Goal: Task Accomplishment & Management: Use online tool/utility

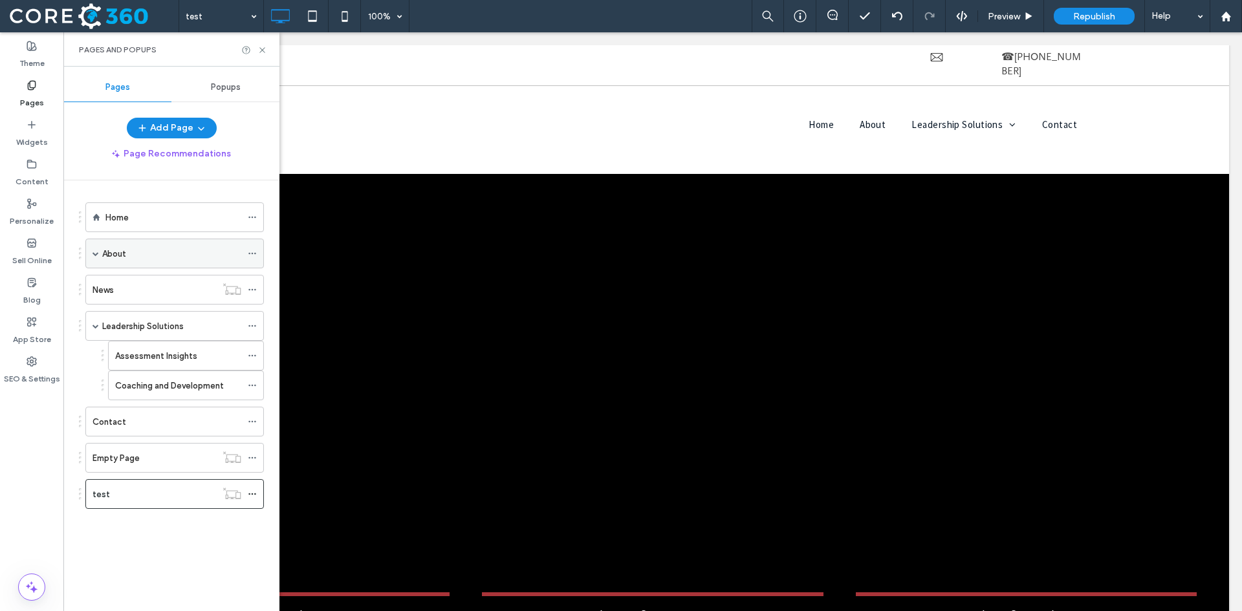
scroll to position [453, 0]
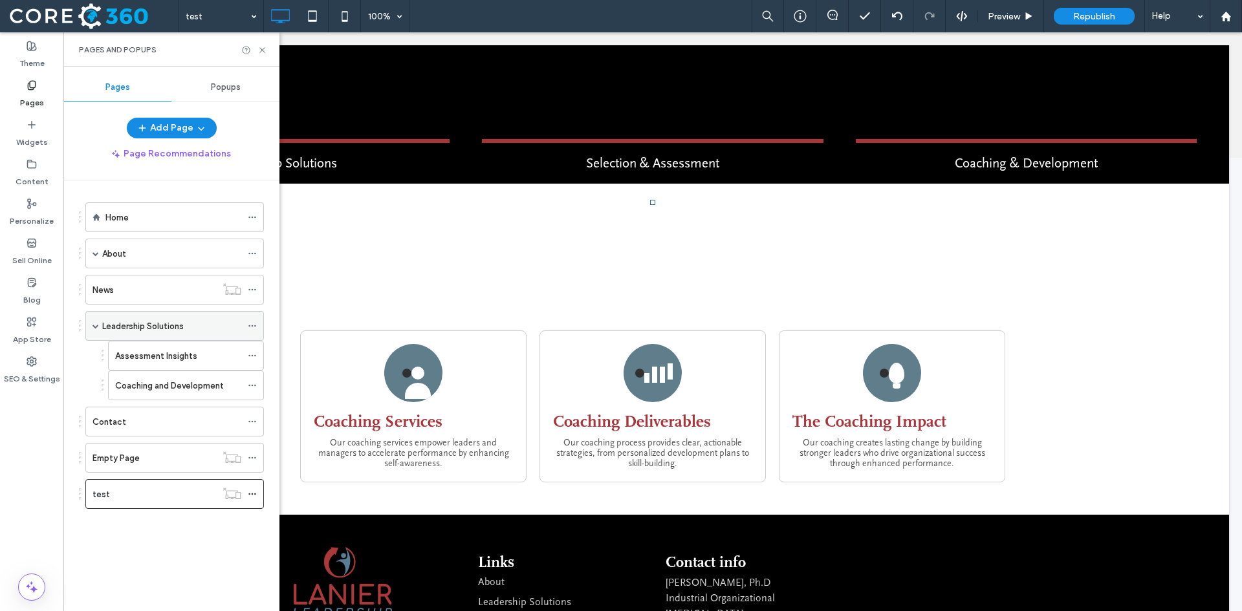
click at [149, 328] on label "Leadership Solutions" at bounding box center [142, 326] width 81 height 23
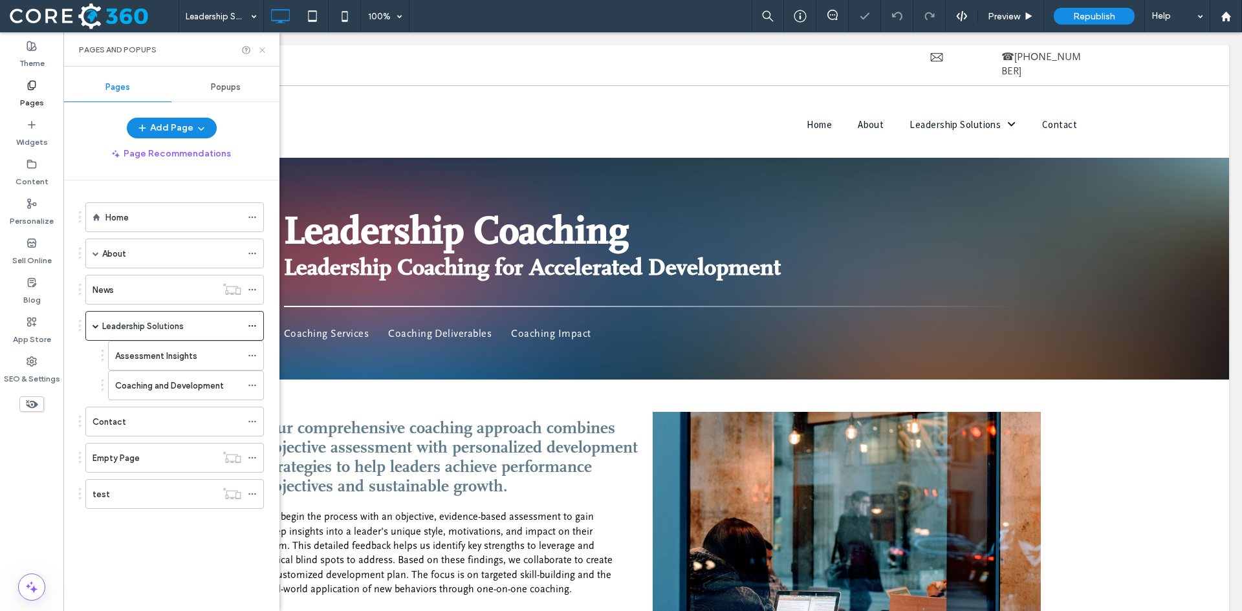
click at [262, 52] on icon at bounding box center [262, 50] width 10 height 10
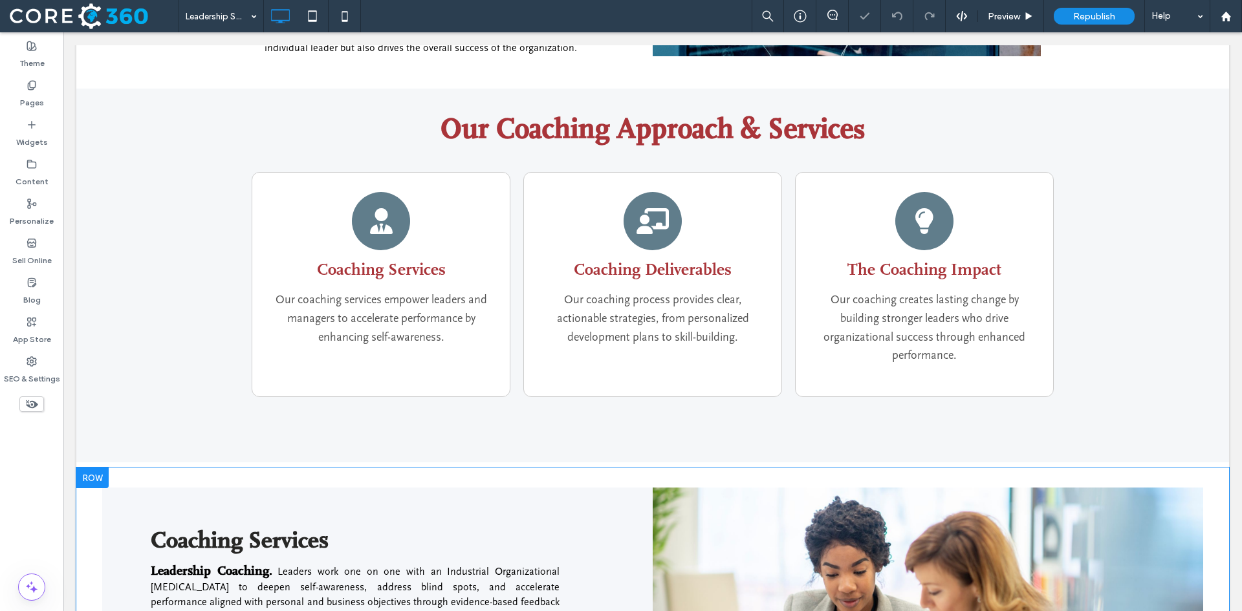
scroll to position [647, 0]
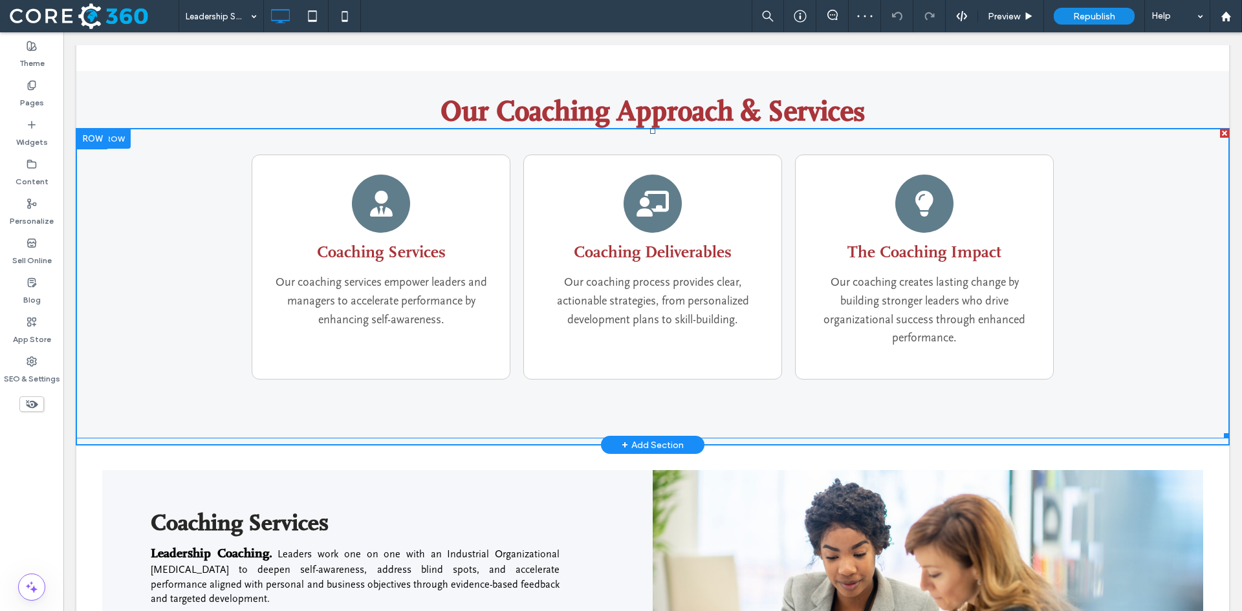
click at [412, 265] on span at bounding box center [652, 284] width 1153 height 310
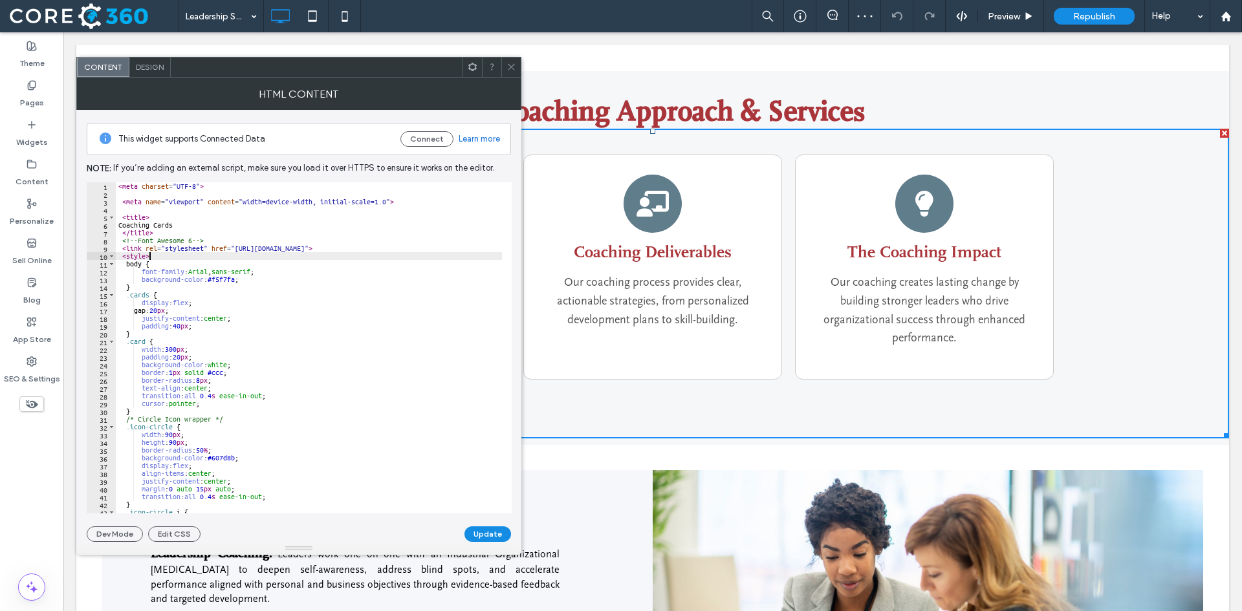
click at [187, 257] on div "< meta charset = "UTF-8" > < meta name = "viewport" content = "width=device-wid…" at bounding box center [373, 350] width 514 height 337
type textarea "****** *******"
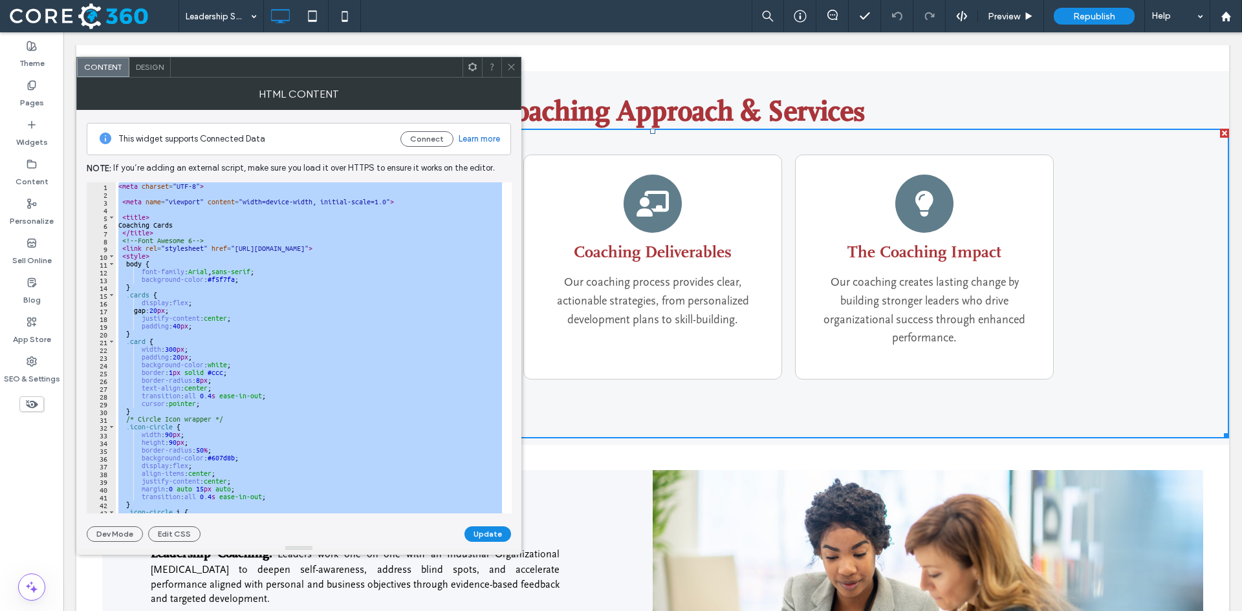
click at [507, 65] on icon at bounding box center [511, 67] width 10 height 10
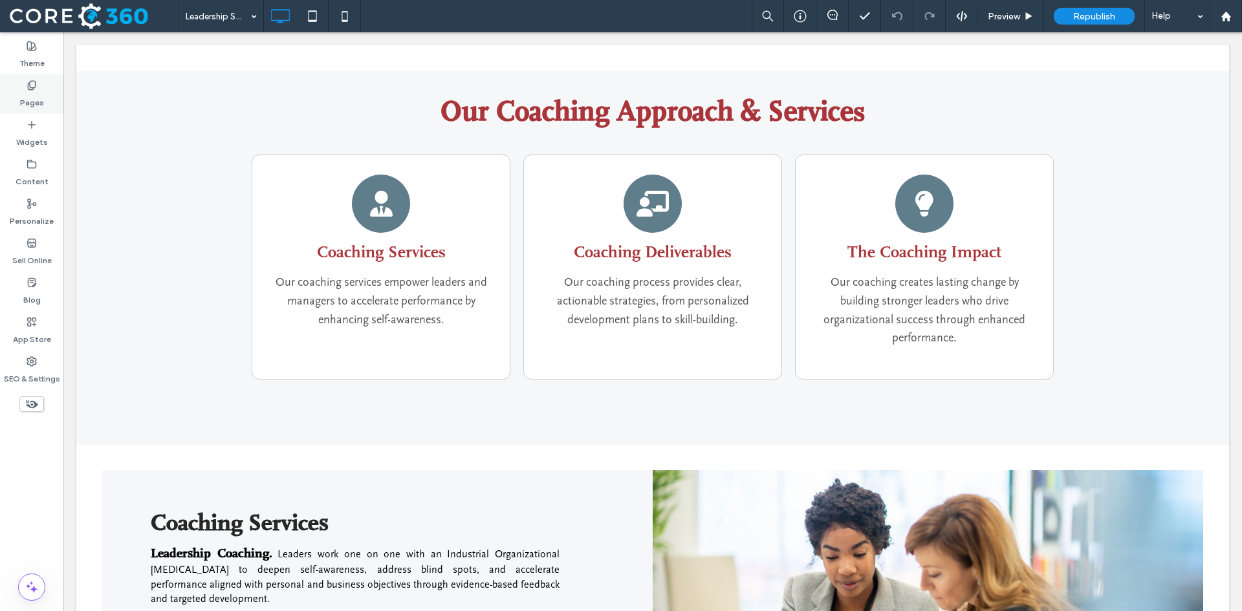
click at [38, 93] on label "Pages" at bounding box center [32, 100] width 24 height 18
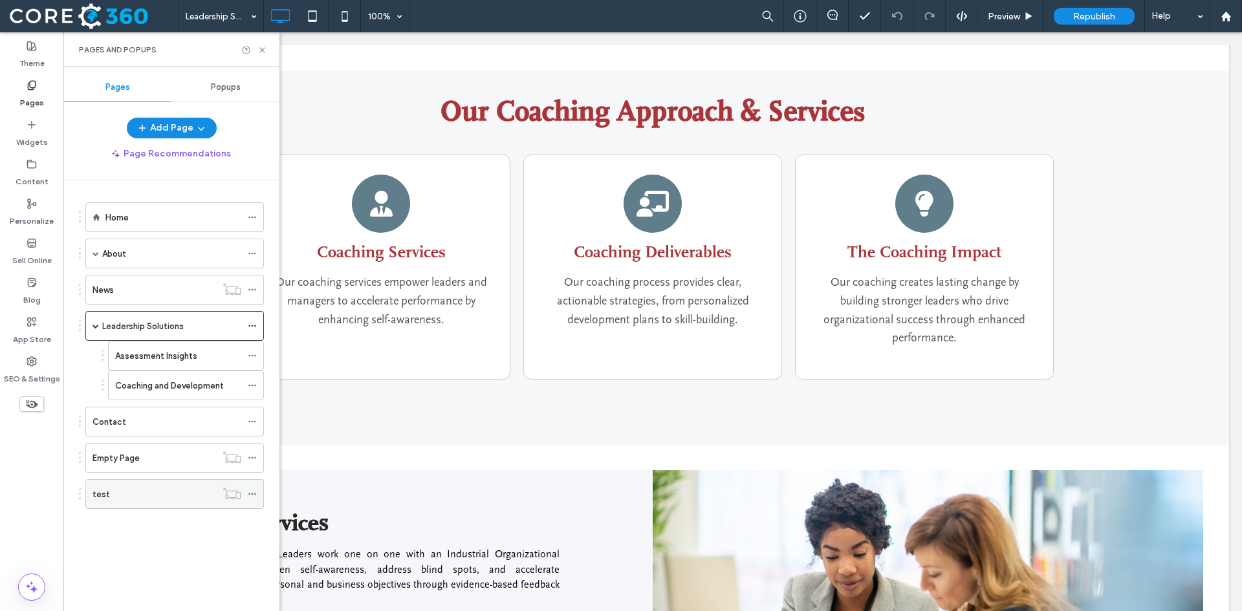
click at [161, 499] on div "test" at bounding box center [154, 495] width 124 height 14
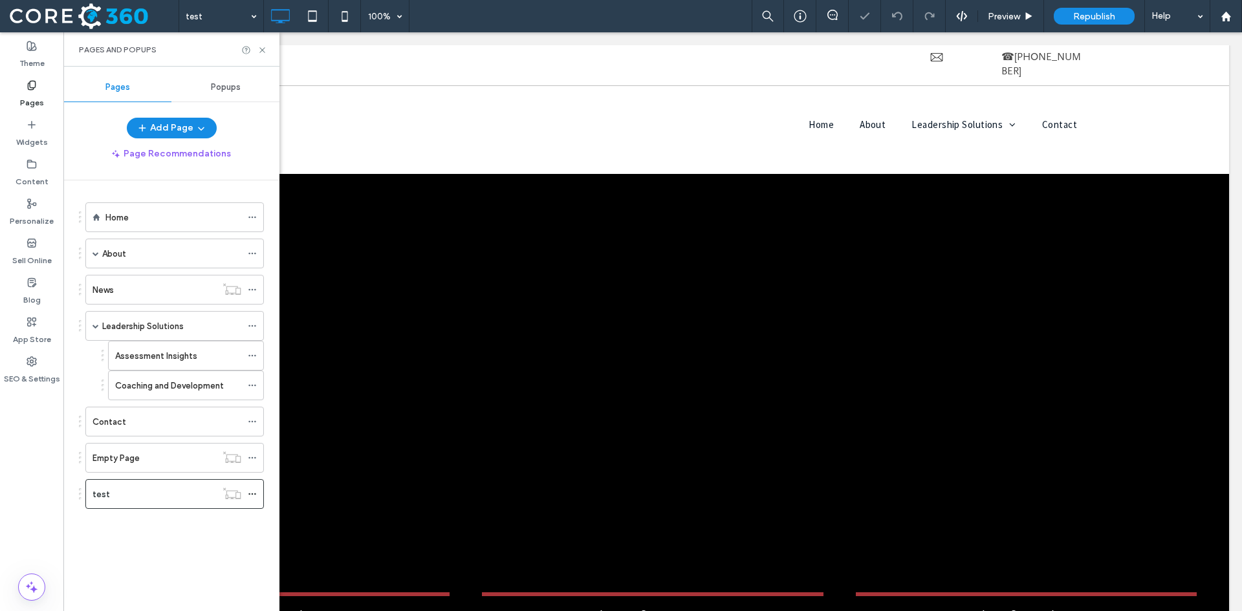
drag, startPoint x: 260, startPoint y: 50, endPoint x: 451, endPoint y: 139, distance: 211.0
click at [260, 50] on icon at bounding box center [262, 50] width 10 height 10
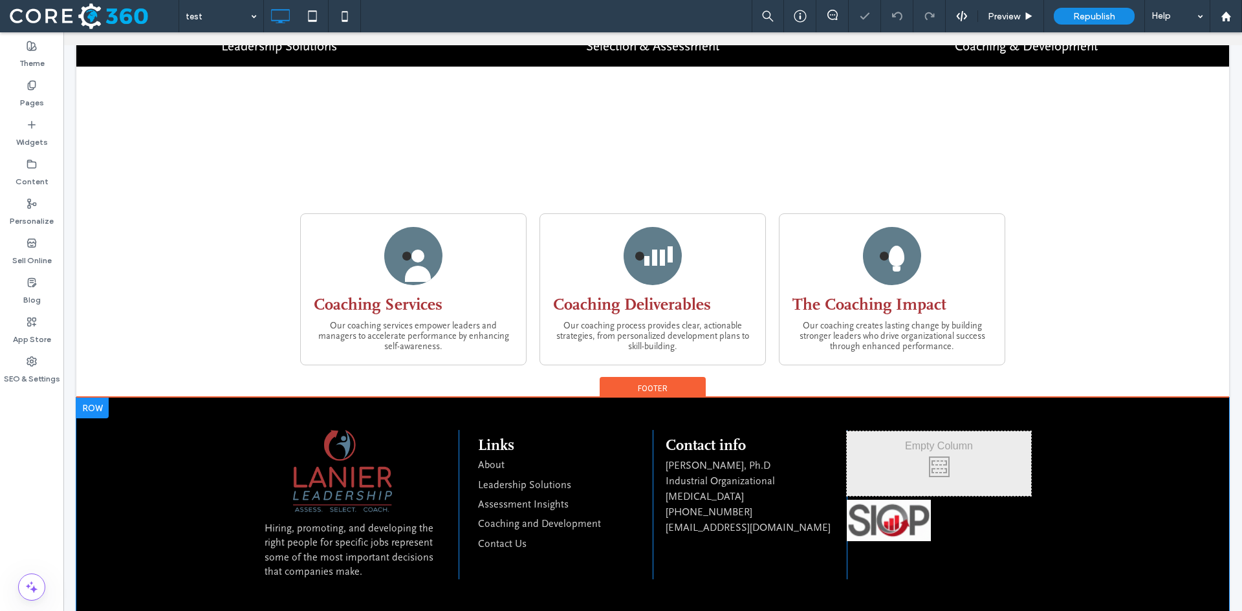
scroll to position [574, 0]
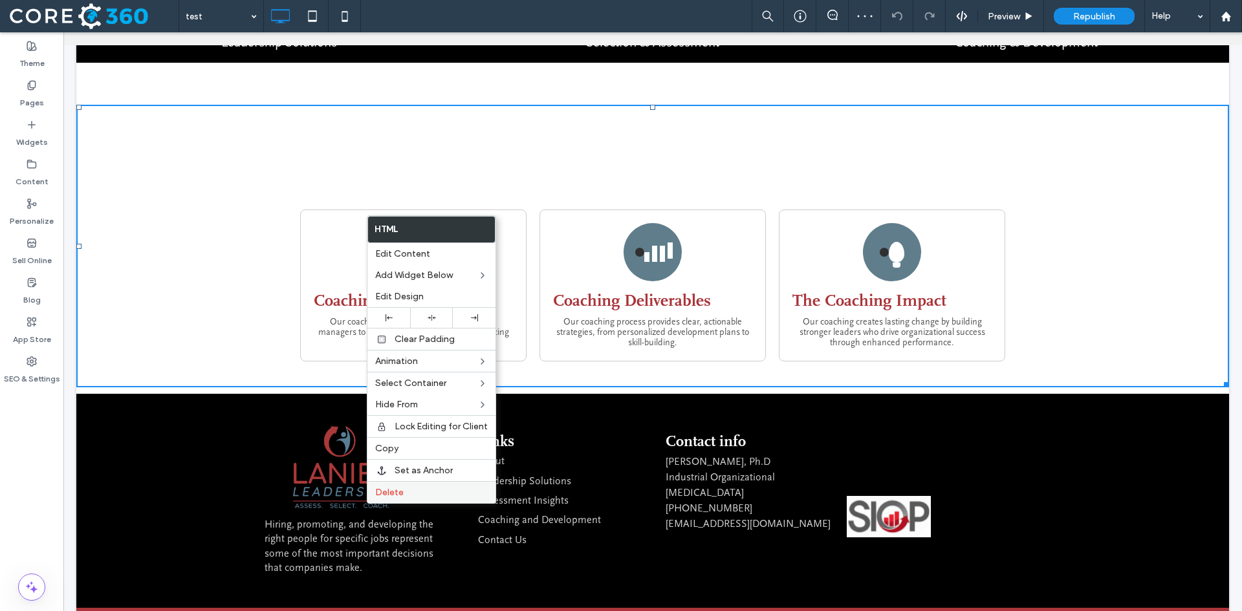
click at [417, 494] on label "Delete" at bounding box center [431, 492] width 113 height 11
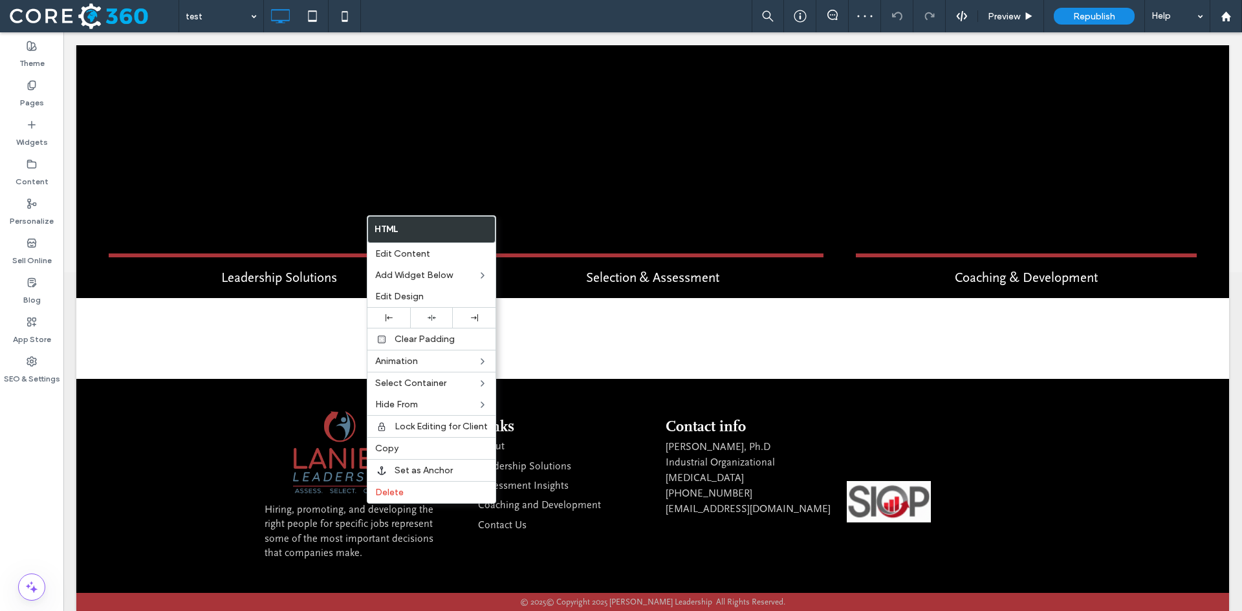
scroll to position [324, 0]
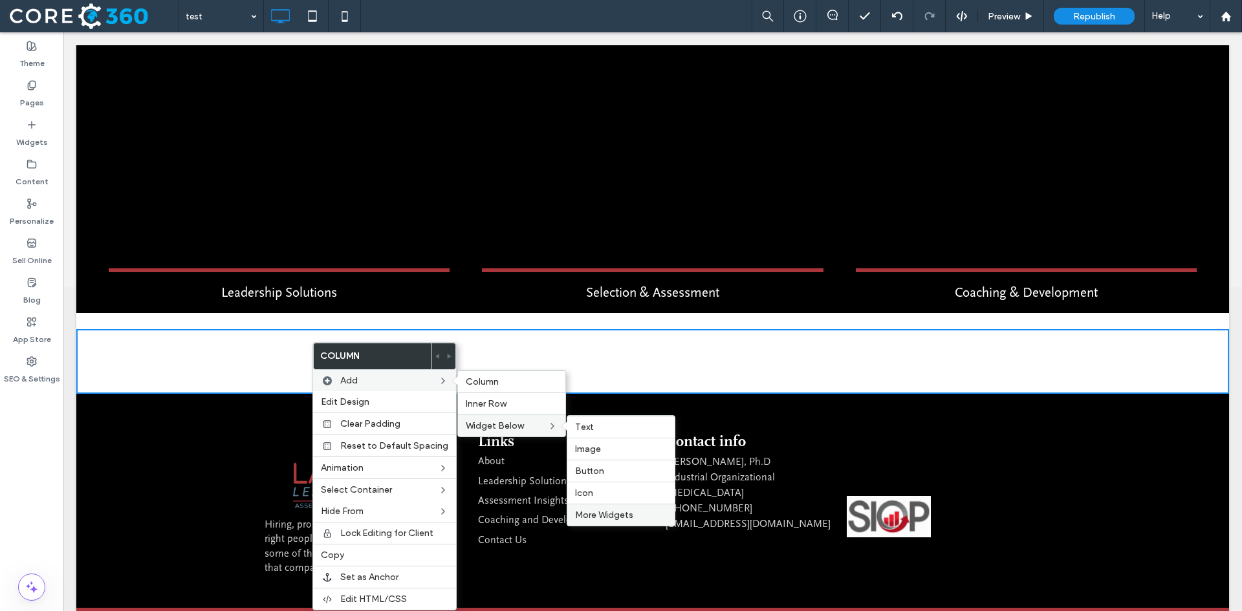
click at [596, 521] on div "More Widgets" at bounding box center [620, 515] width 107 height 22
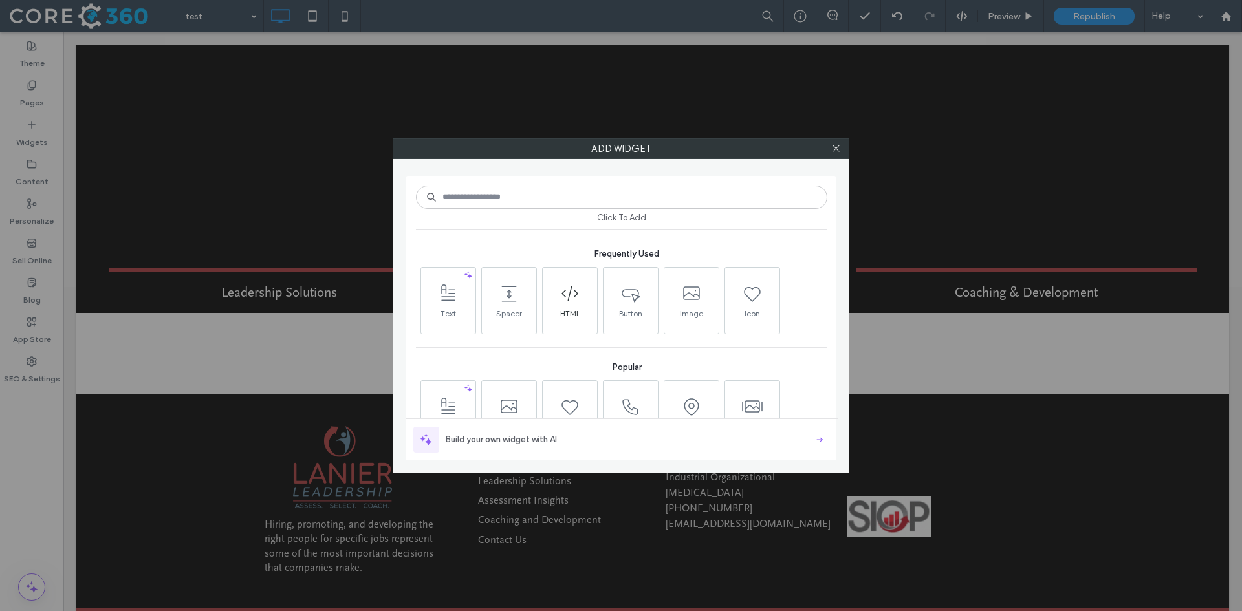
click at [578, 305] on span at bounding box center [570, 293] width 54 height 29
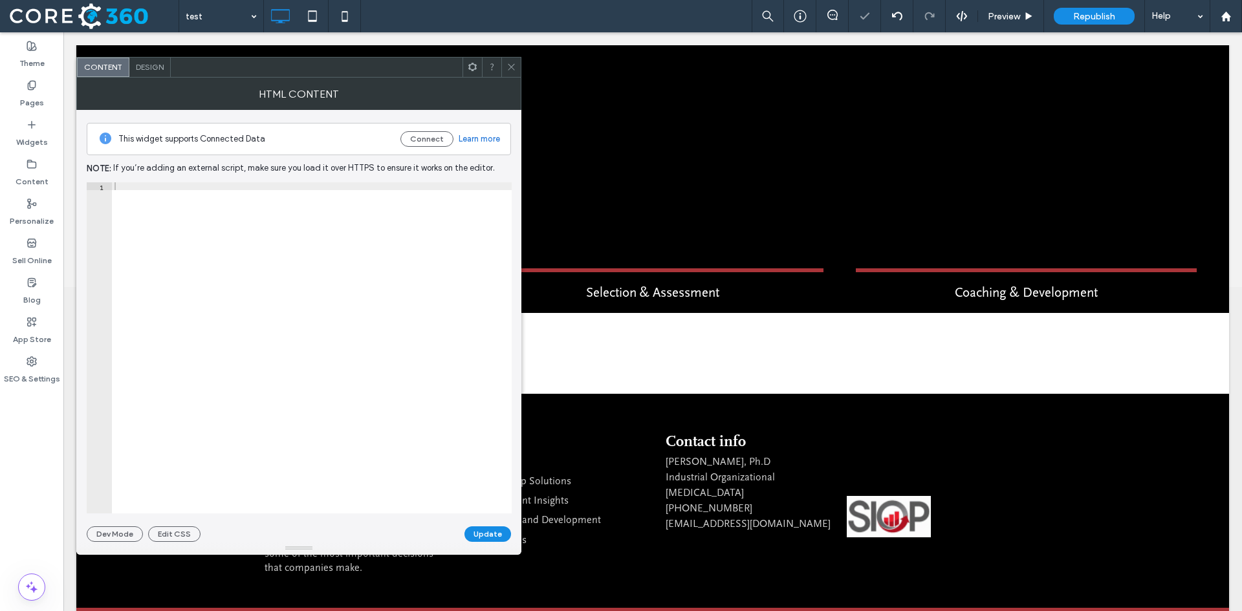
scroll to position [284, 0]
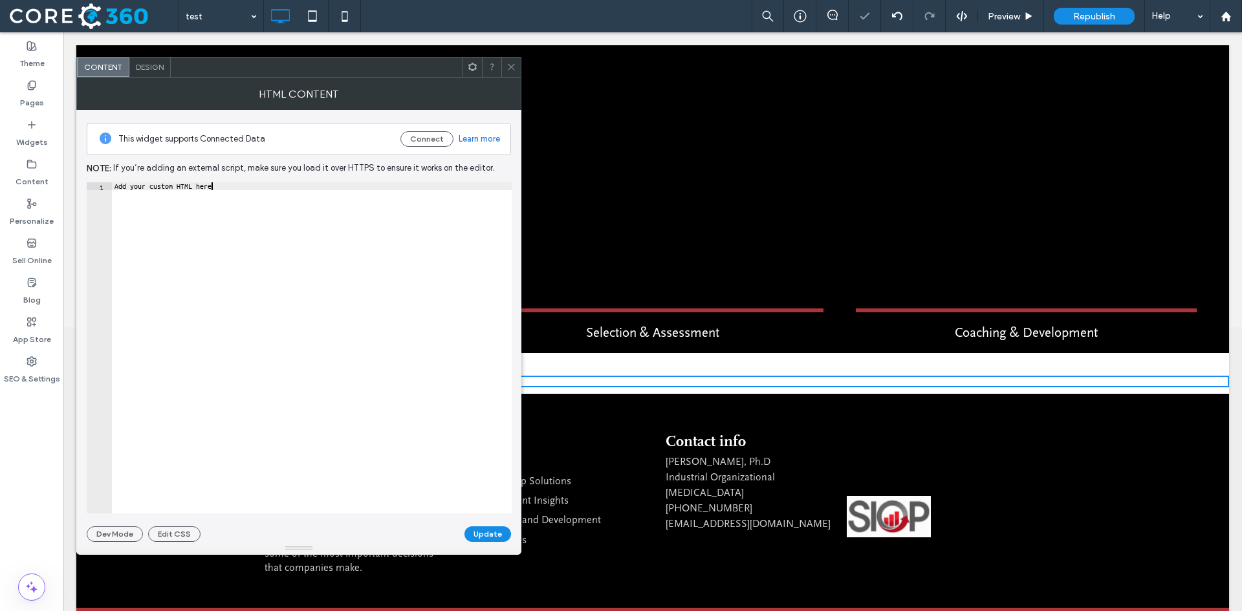
click at [361, 208] on div "Add your custom HTML here" at bounding box center [312, 355] width 400 height 347
paste textarea "Cursor at row 1"
type textarea "*******"
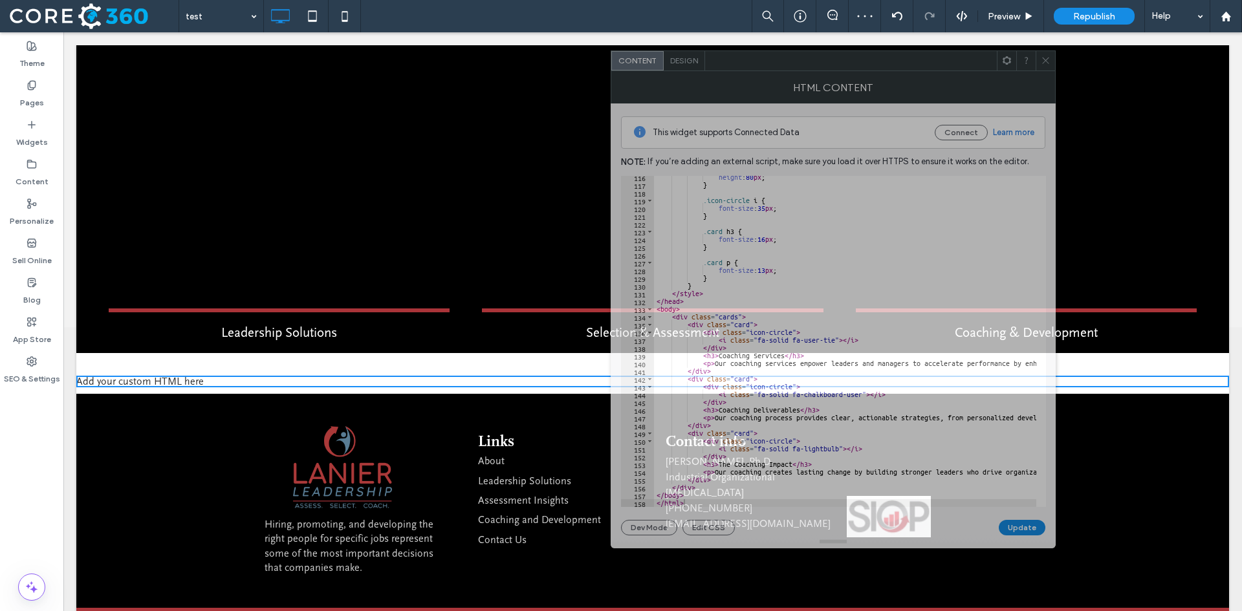
drag, startPoint x: 398, startPoint y: 72, endPoint x: 933, endPoint y: 66, distance: 534.3
click at [933, 66] on div at bounding box center [851, 60] width 292 height 19
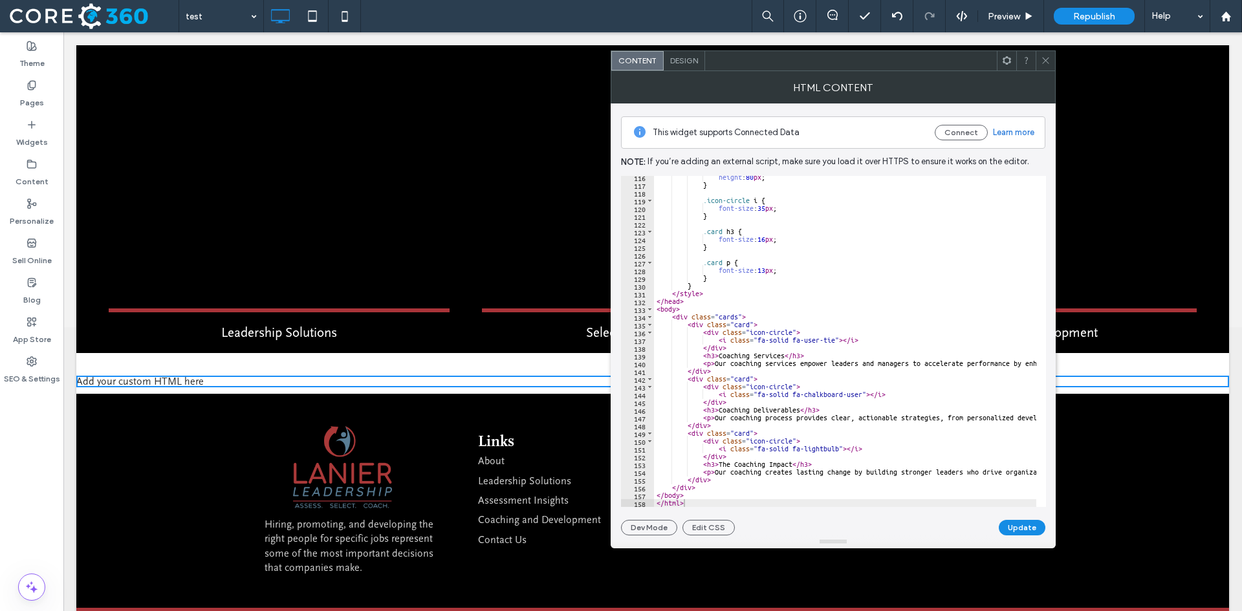
click at [1027, 523] on button "Update" at bounding box center [1022, 528] width 47 height 16
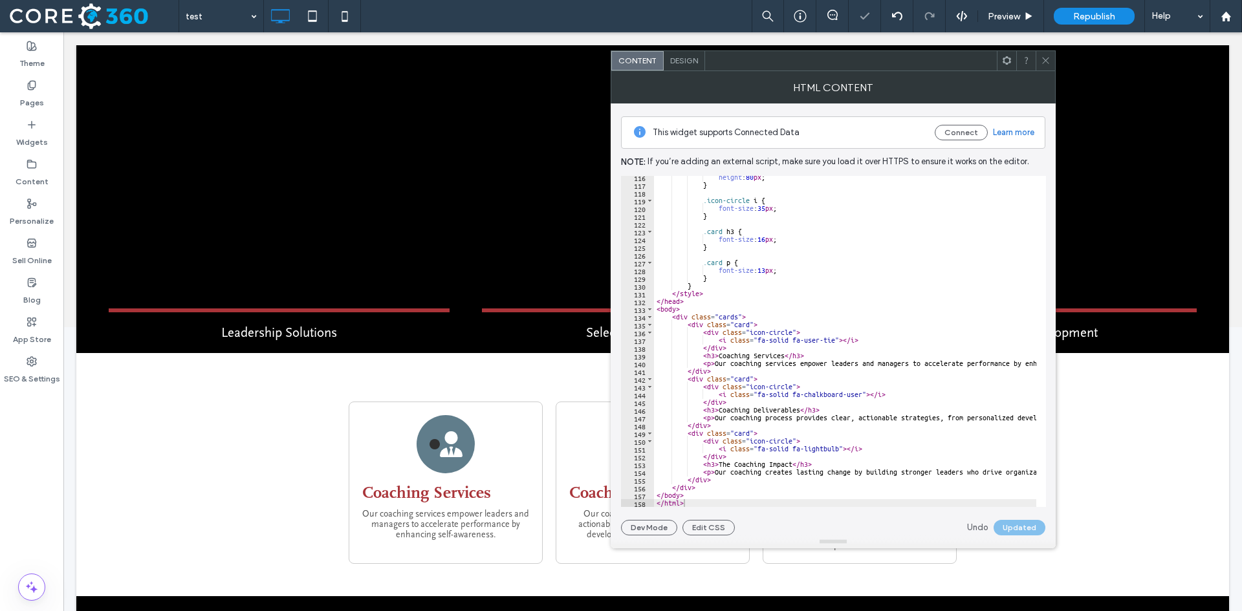
scroll to position [486, 0]
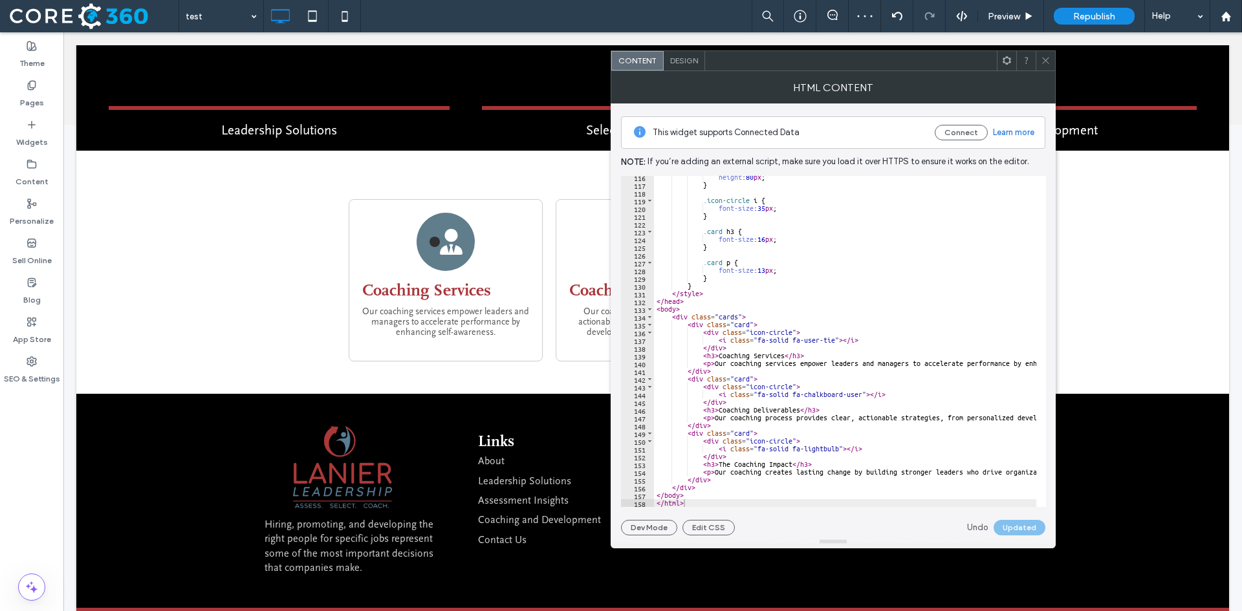
click at [1045, 56] on icon at bounding box center [1046, 61] width 10 height 10
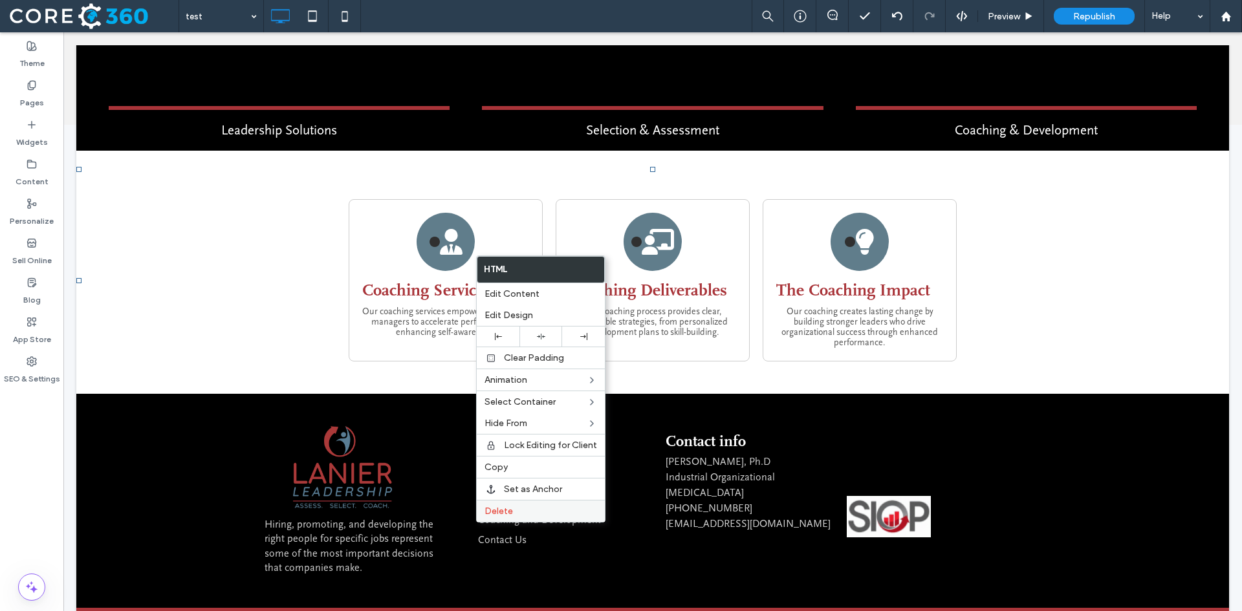
click at [558, 501] on div "Delete" at bounding box center [541, 511] width 128 height 22
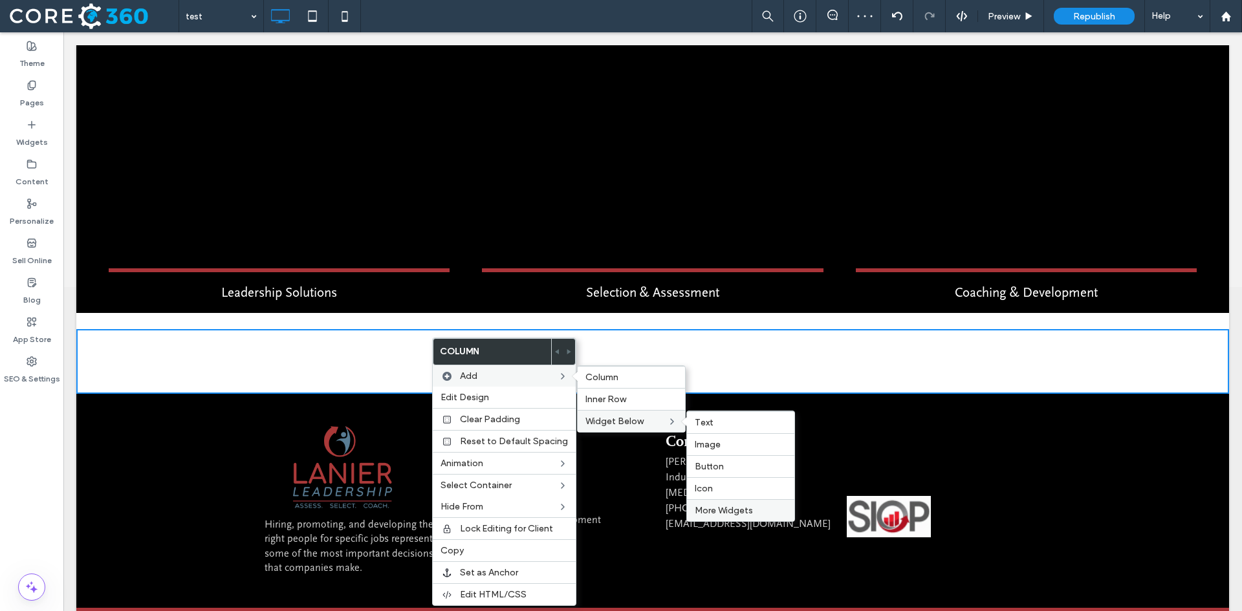
click at [723, 518] on div "More Widgets" at bounding box center [740, 510] width 107 height 22
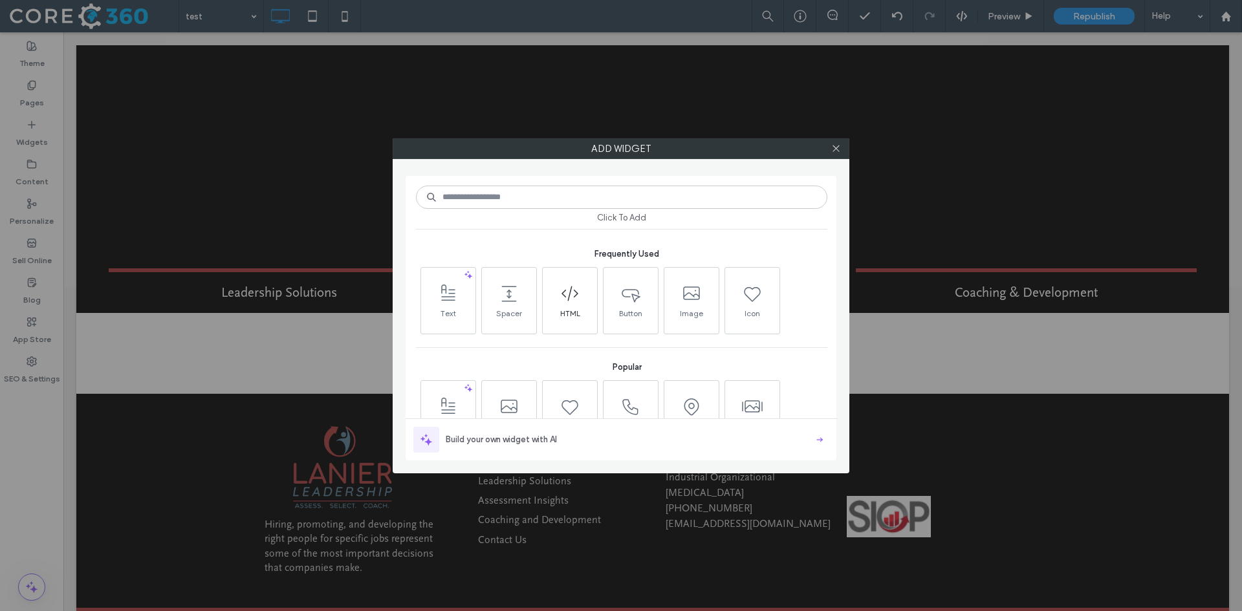
click at [580, 300] on span at bounding box center [570, 293] width 54 height 29
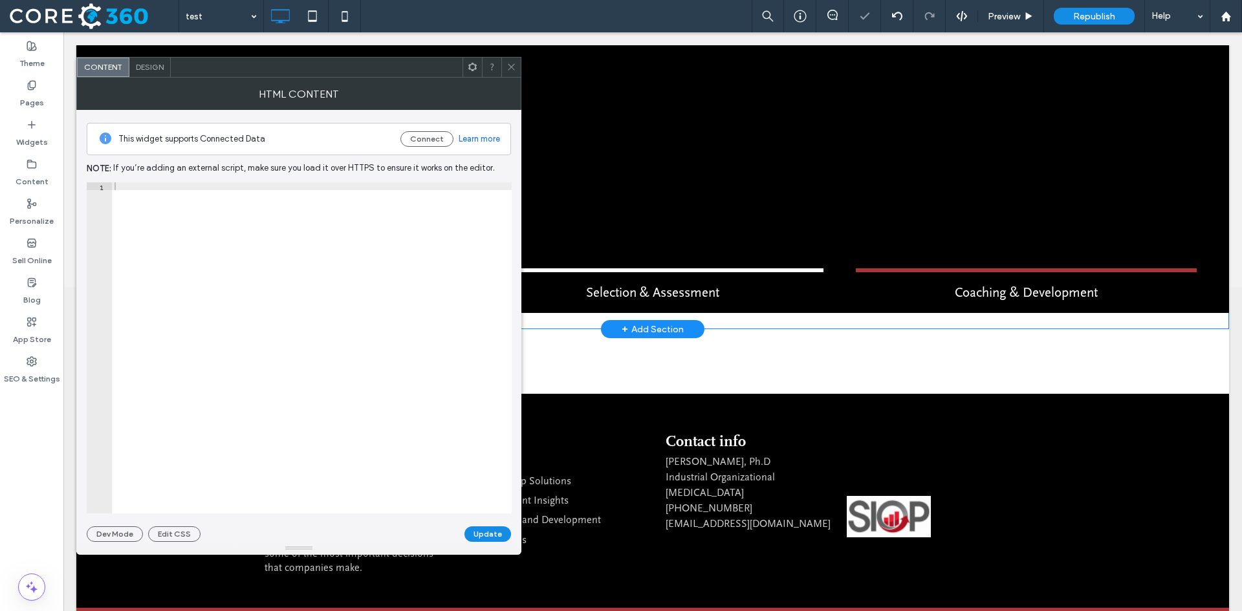
scroll to position [284, 0]
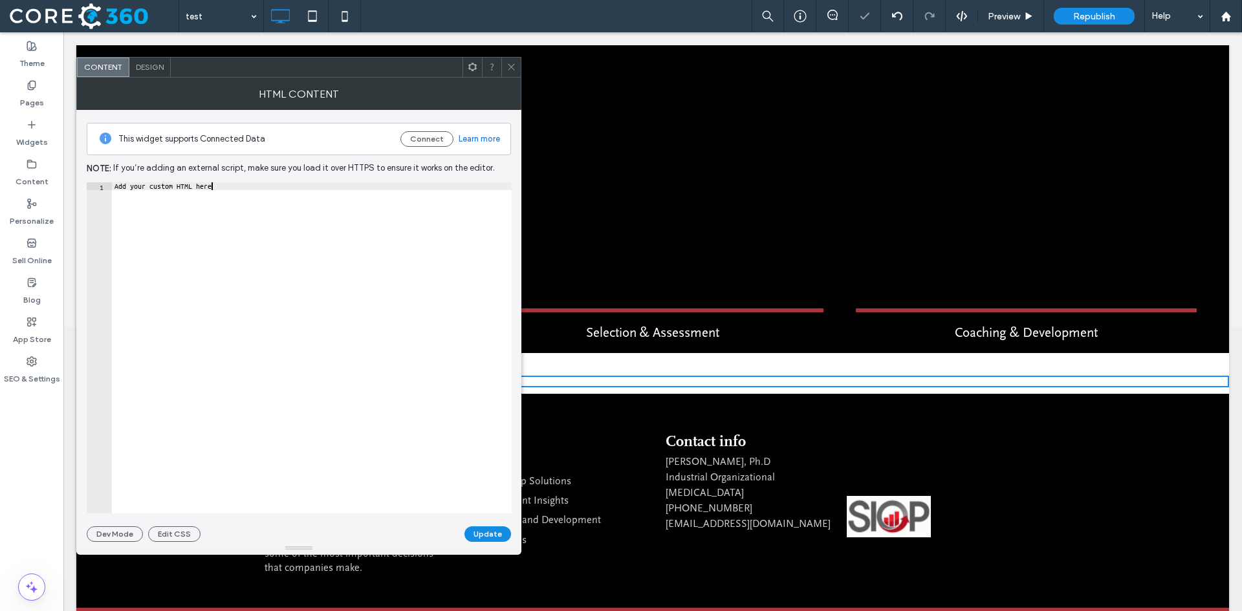
click at [276, 203] on div "Add your custom HTML here" at bounding box center [312, 355] width 400 height 347
paste textarea "Cursor at row 1"
type textarea "*******"
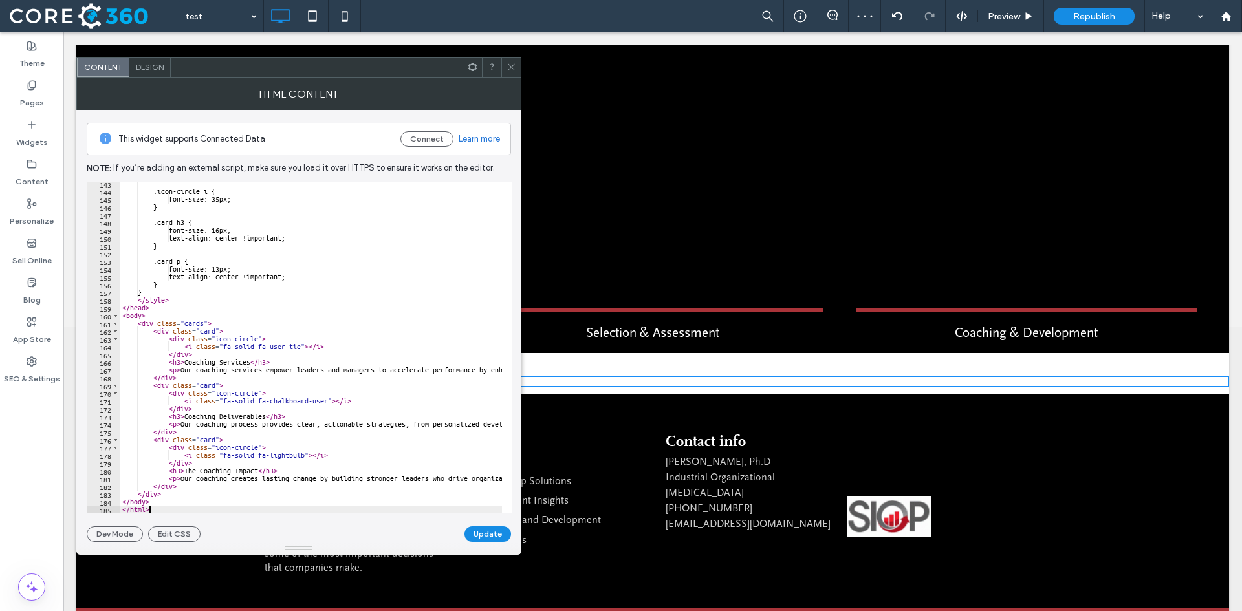
scroll to position [1105, 0]
click at [496, 534] on button "Update" at bounding box center [487, 534] width 47 height 16
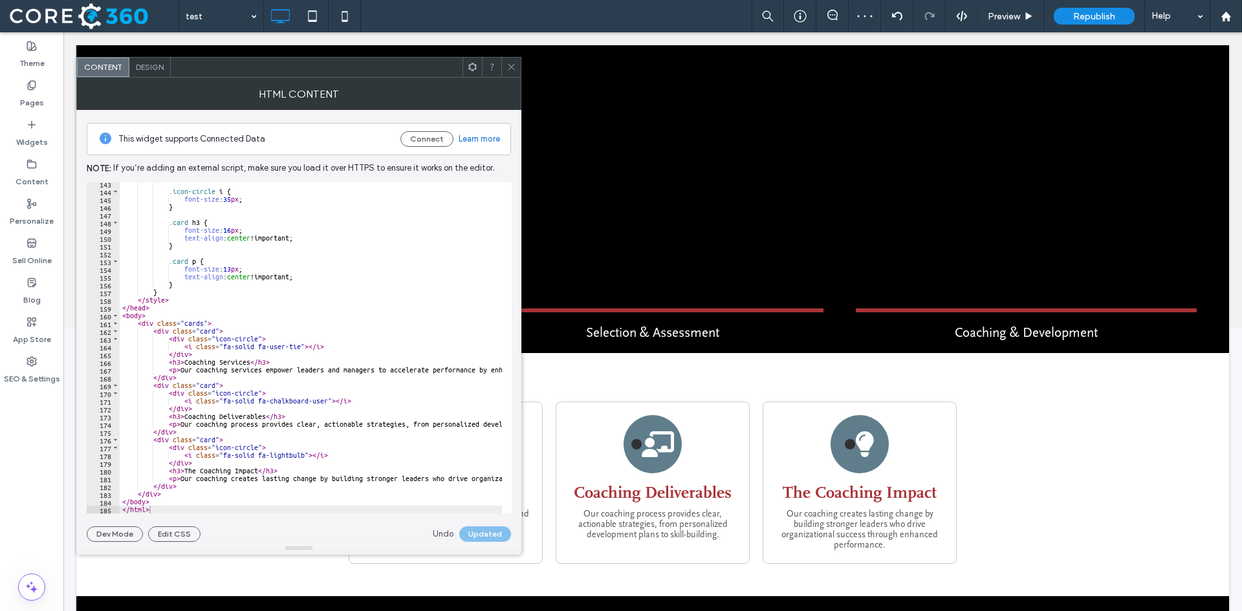
scroll to position [486, 0]
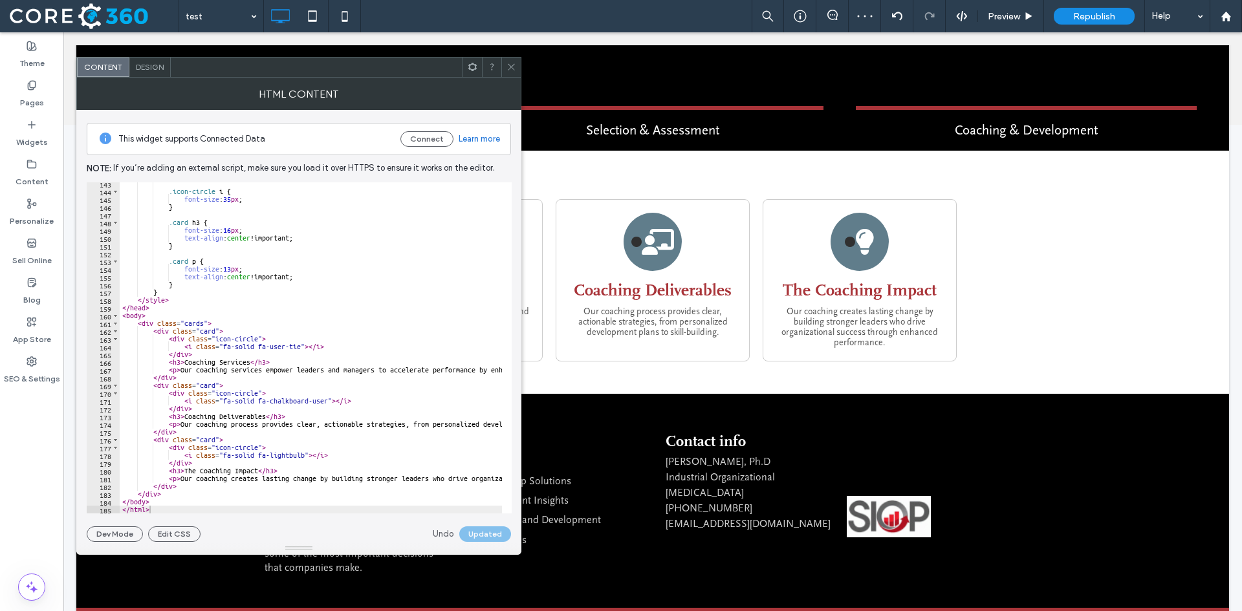
click at [508, 64] on use at bounding box center [511, 67] width 6 height 6
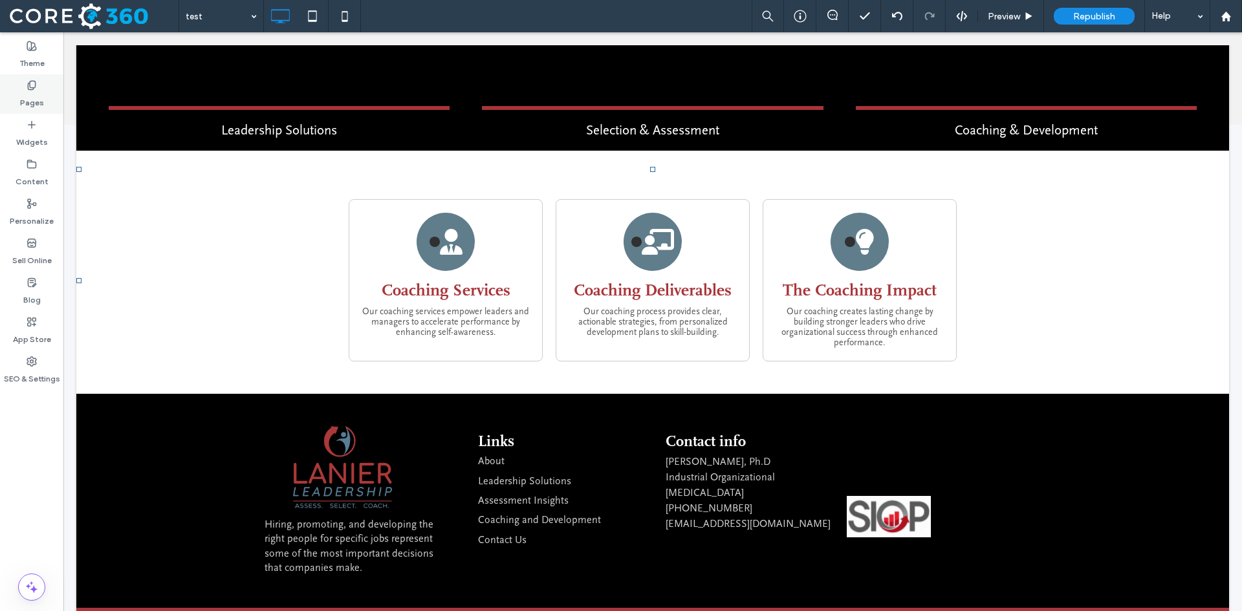
click at [43, 95] on label "Pages" at bounding box center [32, 100] width 24 height 18
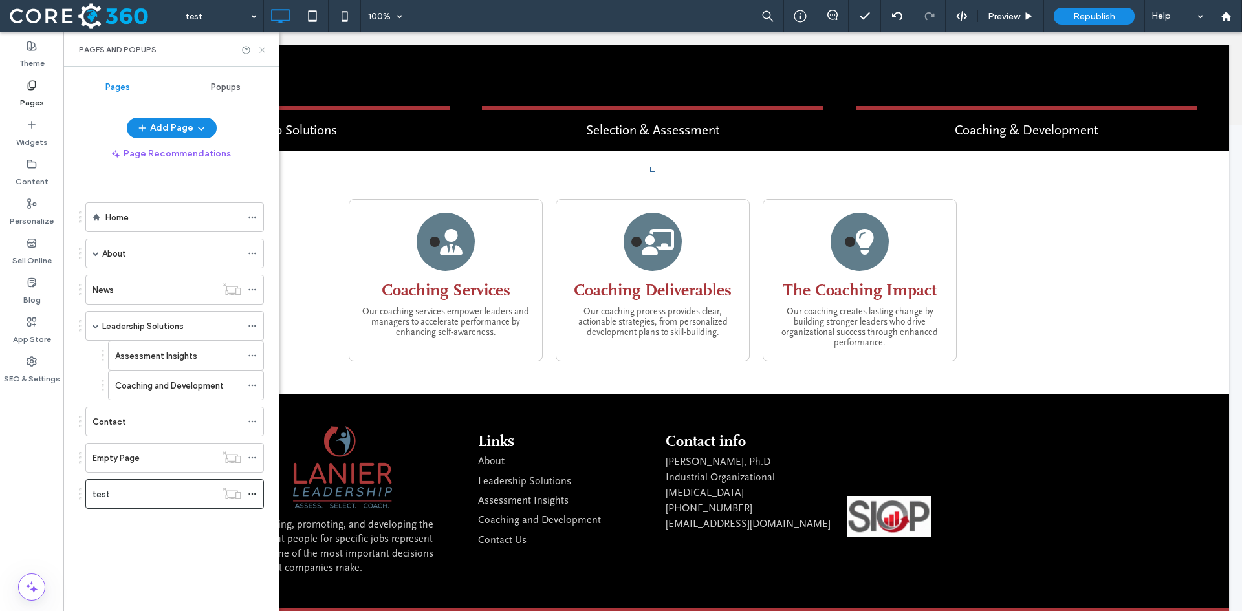
click at [259, 50] on icon at bounding box center [262, 50] width 10 height 10
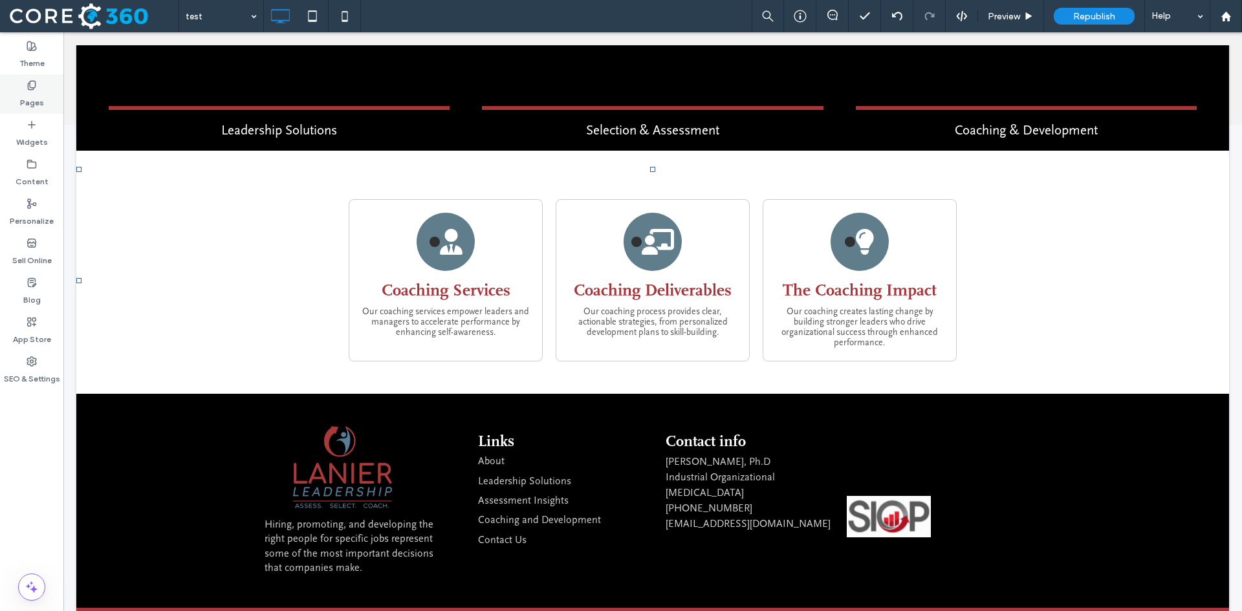
click at [33, 80] on icon at bounding box center [32, 85] width 10 height 10
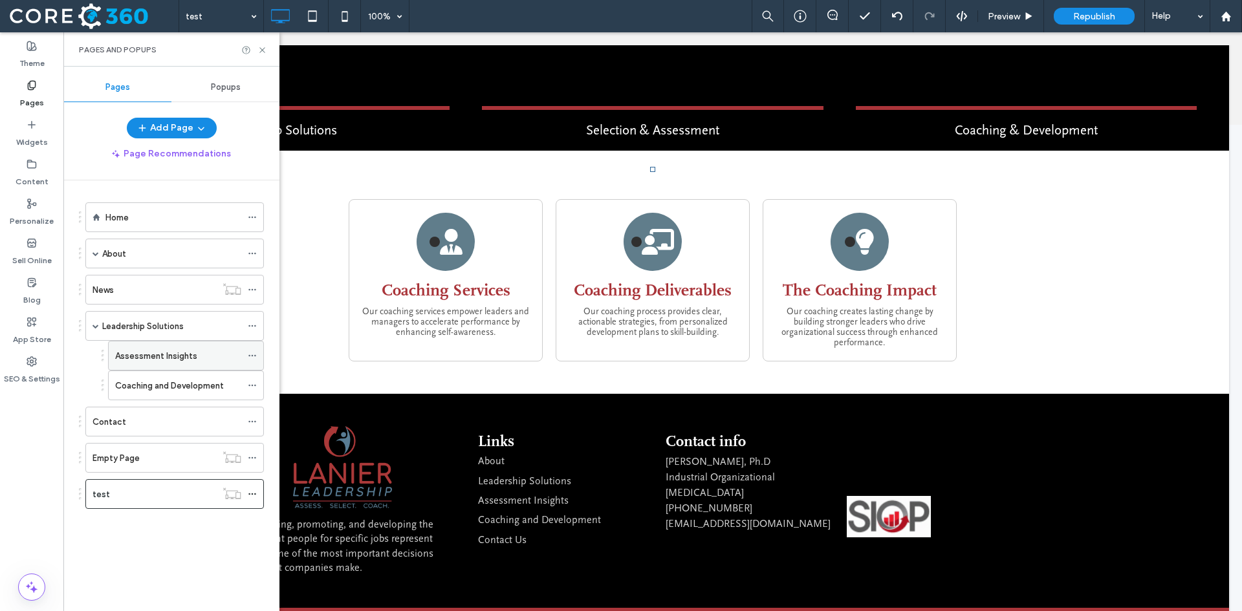
click at [175, 342] on div "Assessment Insights" at bounding box center [178, 356] width 126 height 28
click at [180, 327] on div at bounding box center [621, 305] width 1242 height 611
click at [180, 326] on label "Leadership Solutions" at bounding box center [142, 326] width 81 height 23
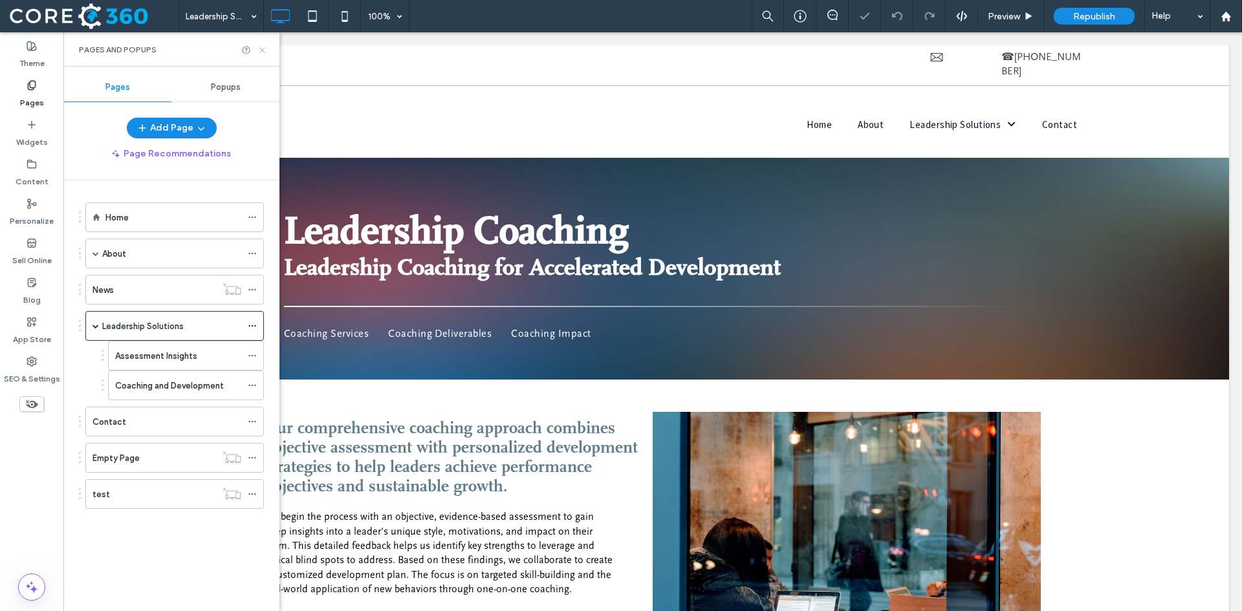
click at [258, 49] on icon at bounding box center [262, 50] width 10 height 10
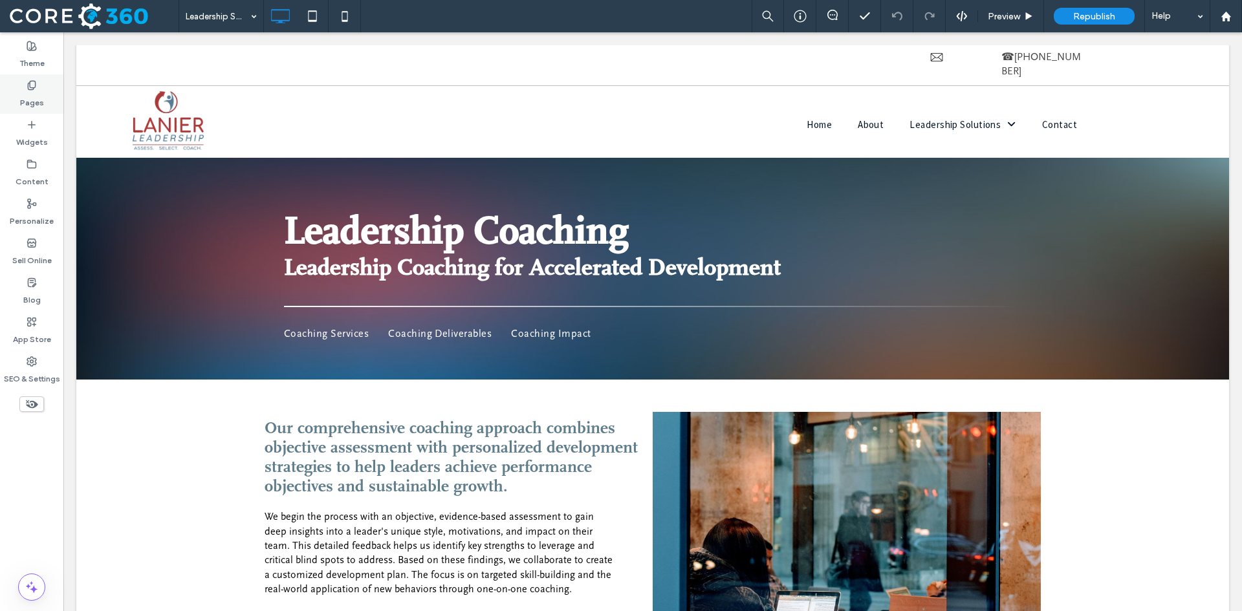
click at [40, 90] on div "Pages" at bounding box center [31, 93] width 63 height 39
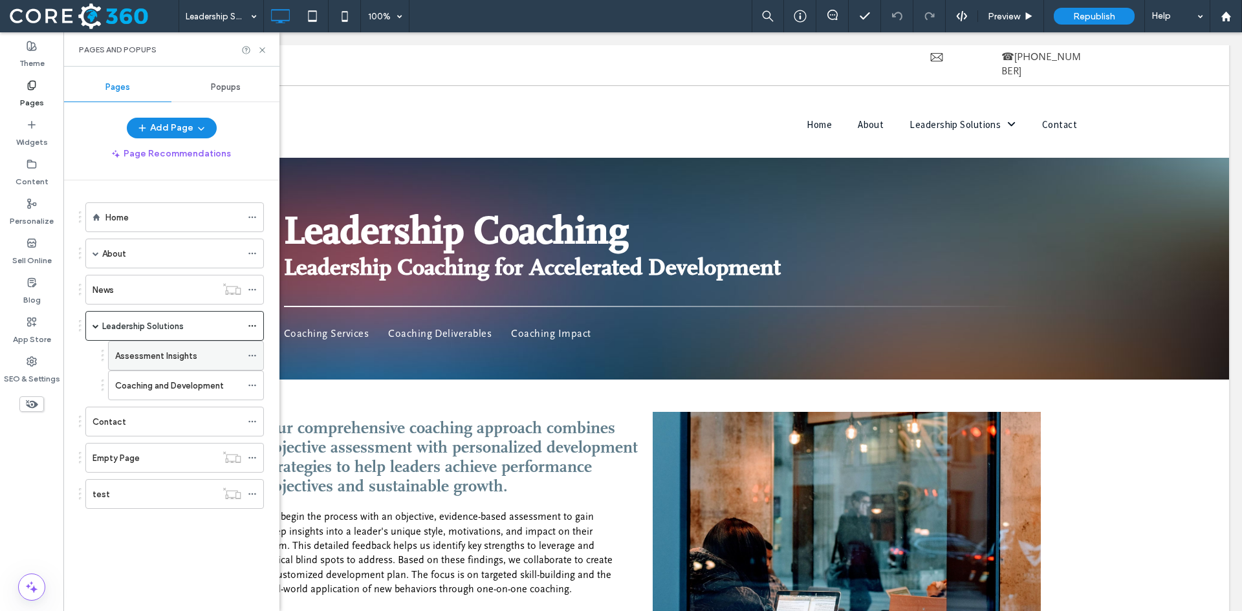
click at [173, 362] on label "Assessment Insights" at bounding box center [156, 356] width 82 height 23
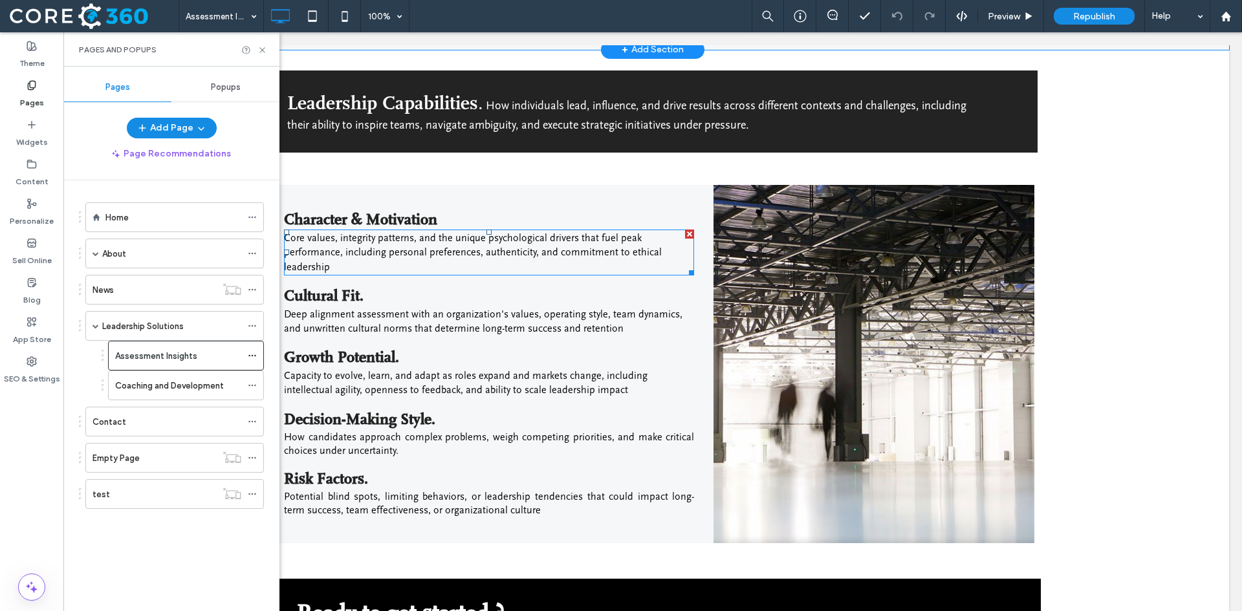
scroll to position [453, 0]
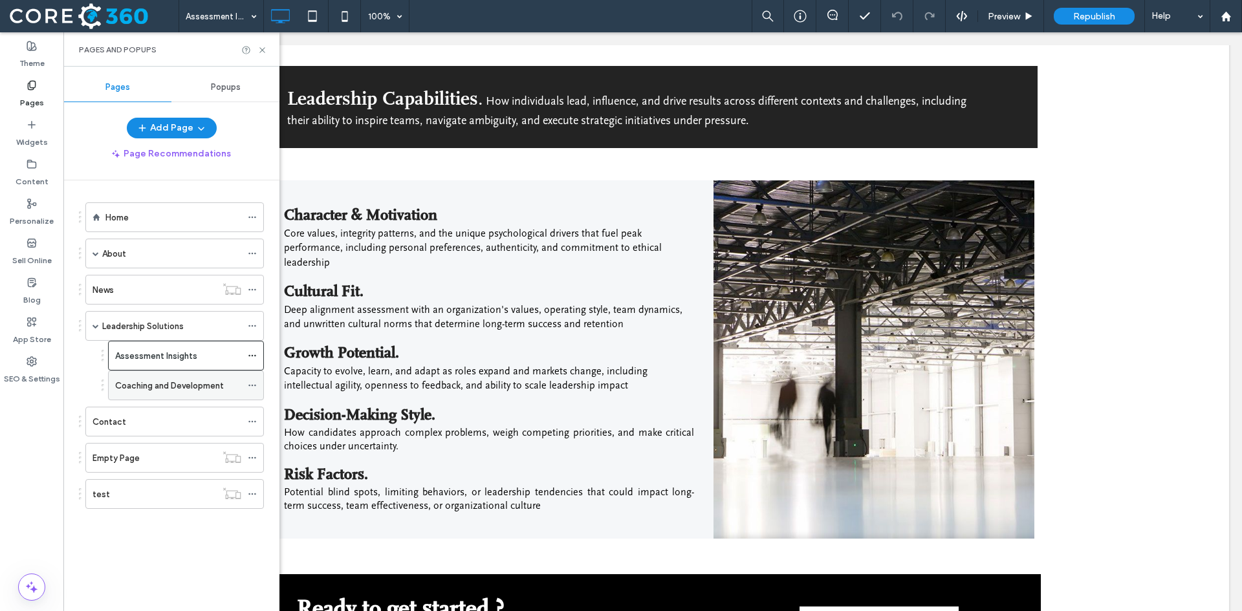
click at [153, 382] on label "Coaching and Development" at bounding box center [169, 385] width 109 height 23
click at [263, 50] on icon at bounding box center [262, 50] width 10 height 10
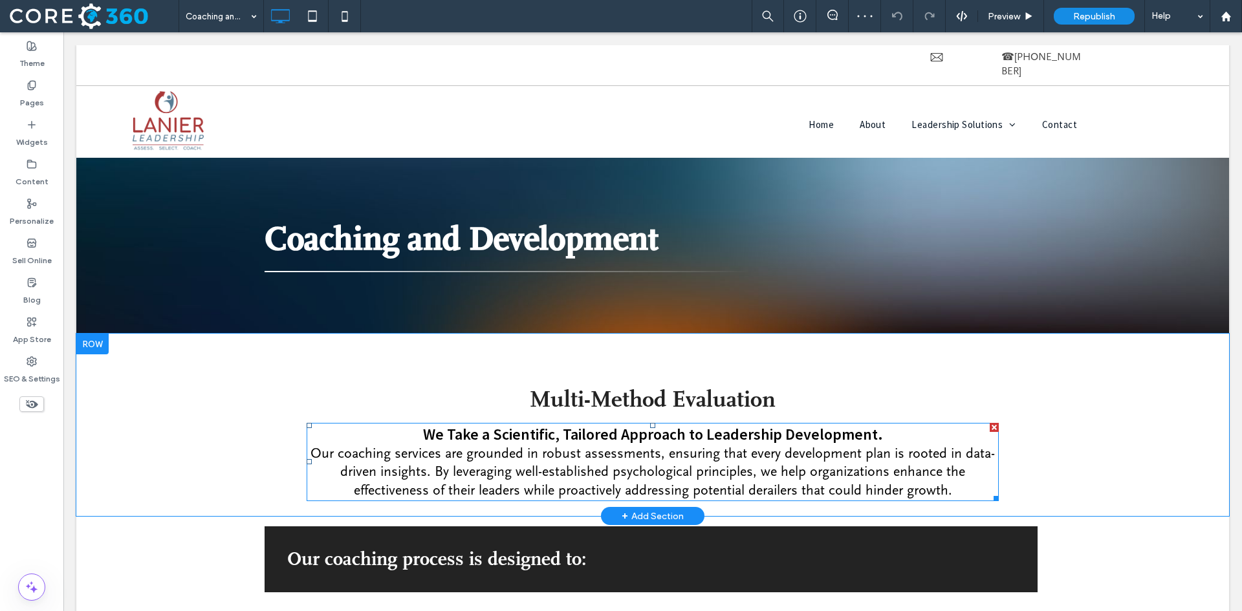
scroll to position [194, 0]
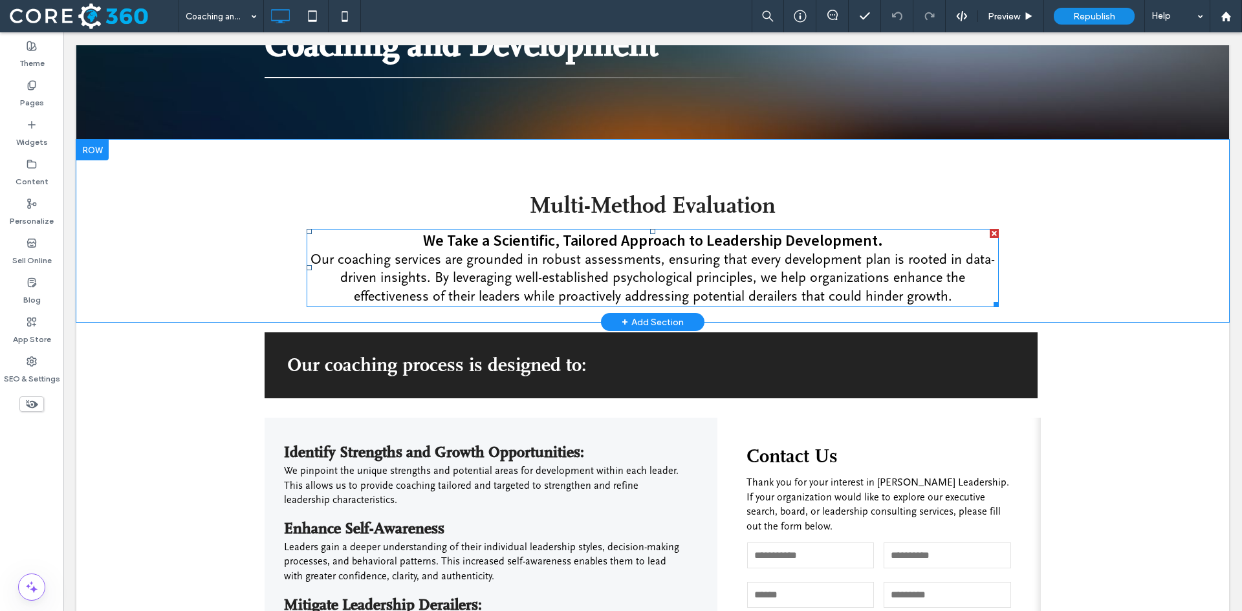
click at [529, 279] on span "Our coaching services are grounded in robust assessments, ensuring that every d…" at bounding box center [652, 278] width 684 height 53
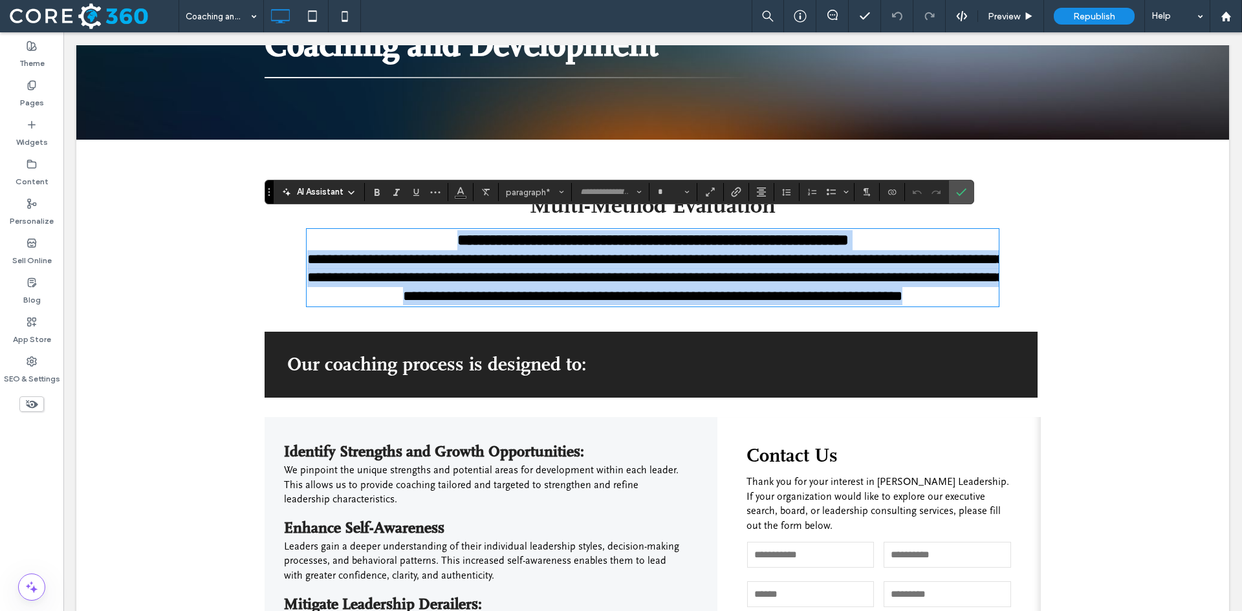
click at [937, 261] on span "**********" at bounding box center [655, 277] width 697 height 51
type input "**********"
type input "**"
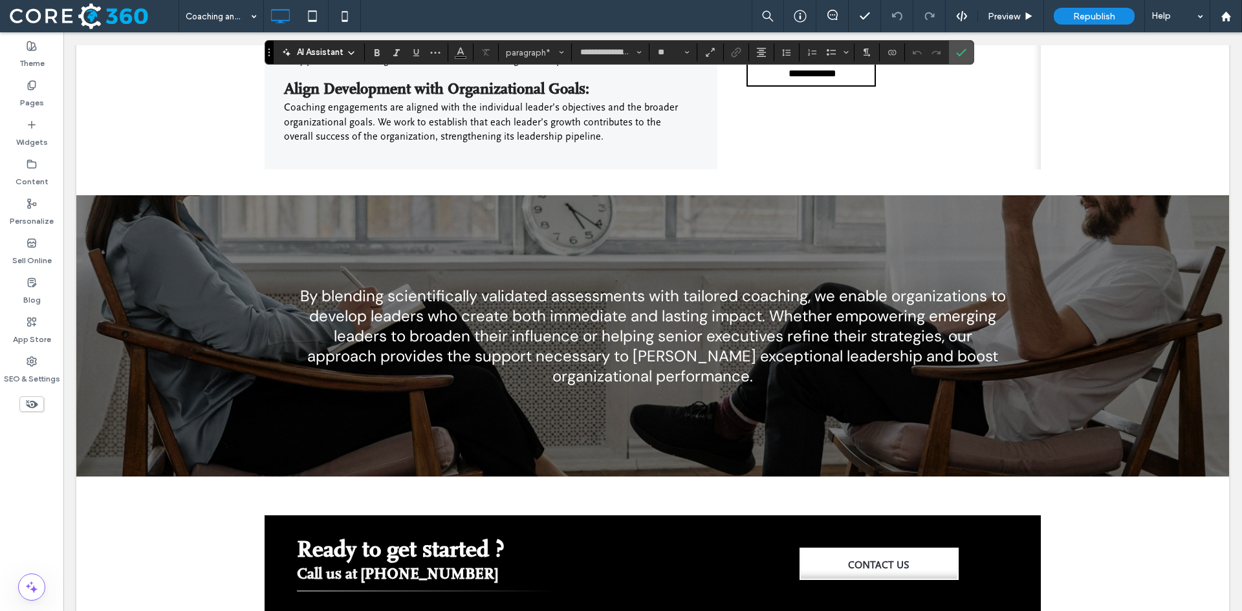
scroll to position [750, 0]
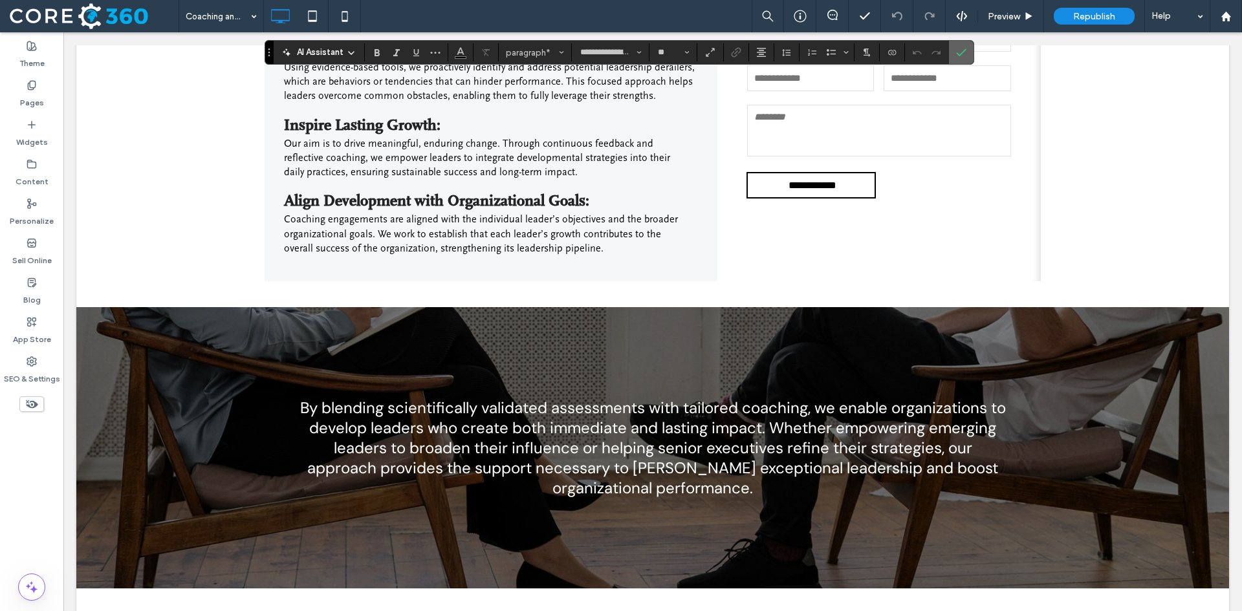
click at [952, 61] on label "Confirm" at bounding box center [960, 52] width 19 height 23
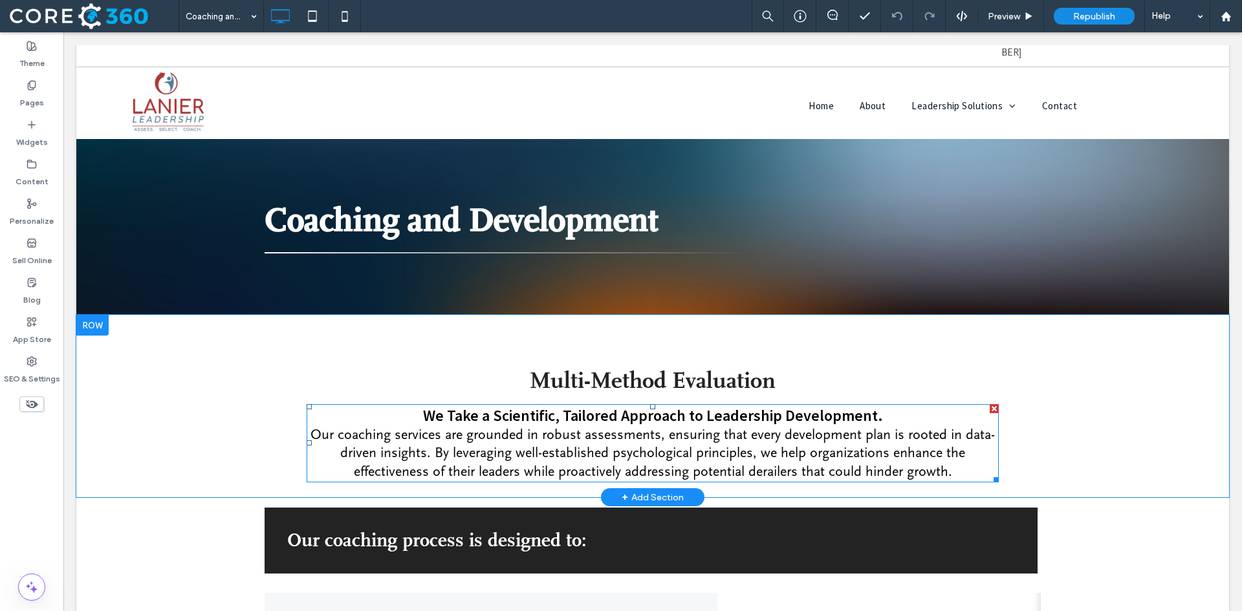
scroll to position [0, 0]
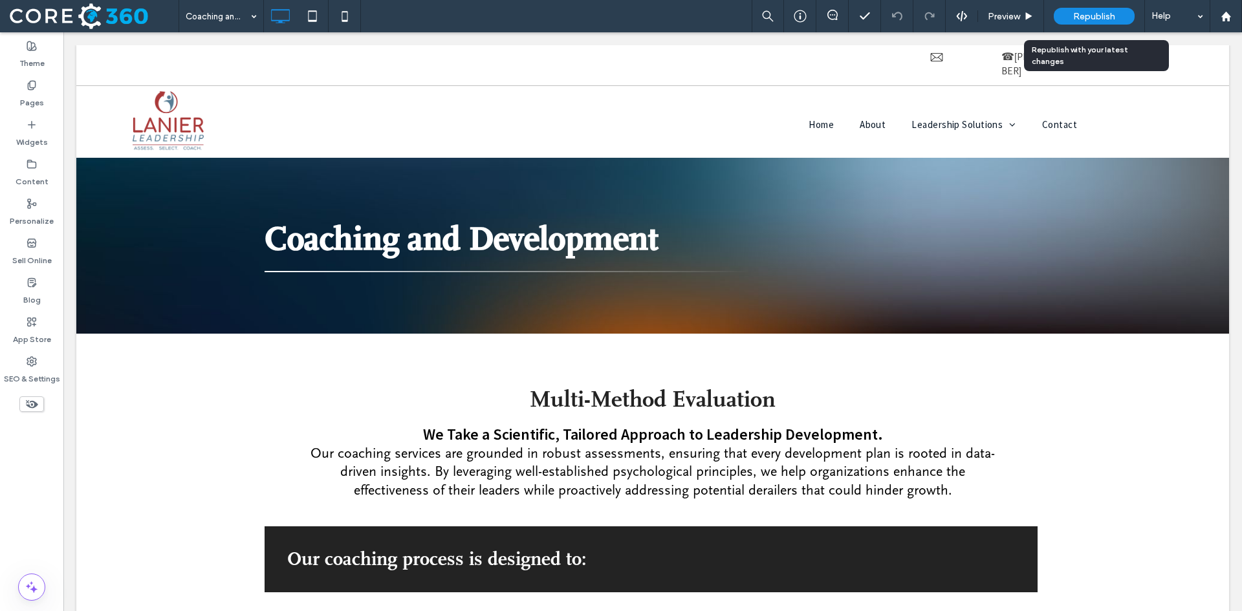
click at [1094, 13] on span "Republish" at bounding box center [1094, 16] width 42 height 11
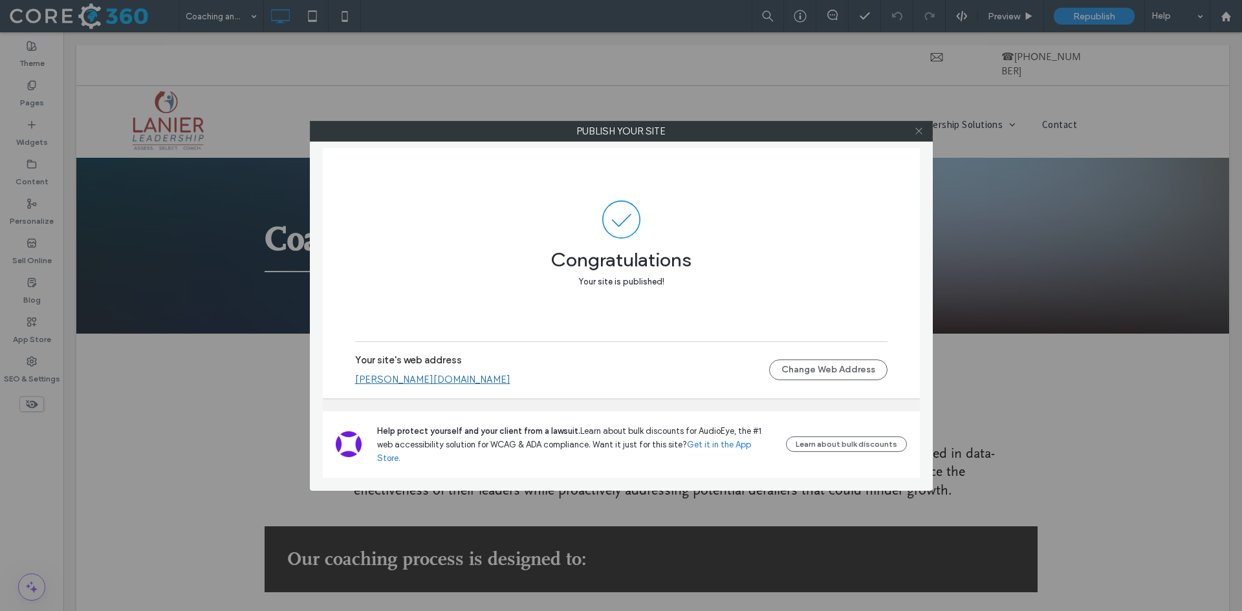
click at [919, 129] on icon at bounding box center [919, 131] width 10 height 10
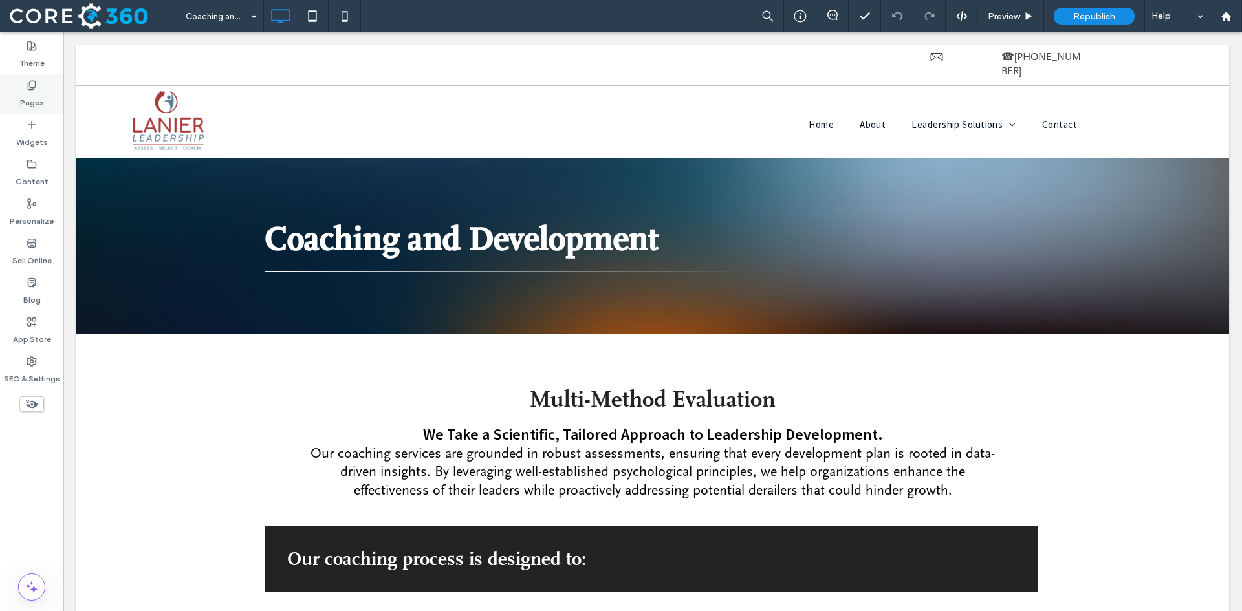
click at [28, 87] on use at bounding box center [31, 85] width 7 height 8
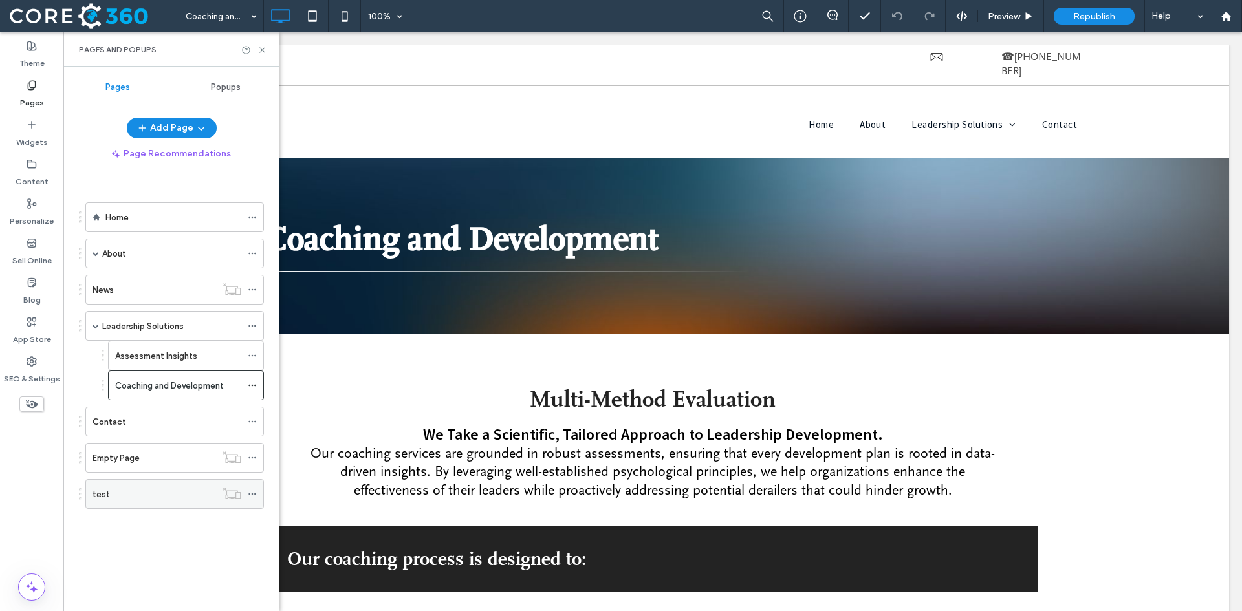
click at [142, 497] on div "test" at bounding box center [154, 495] width 124 height 14
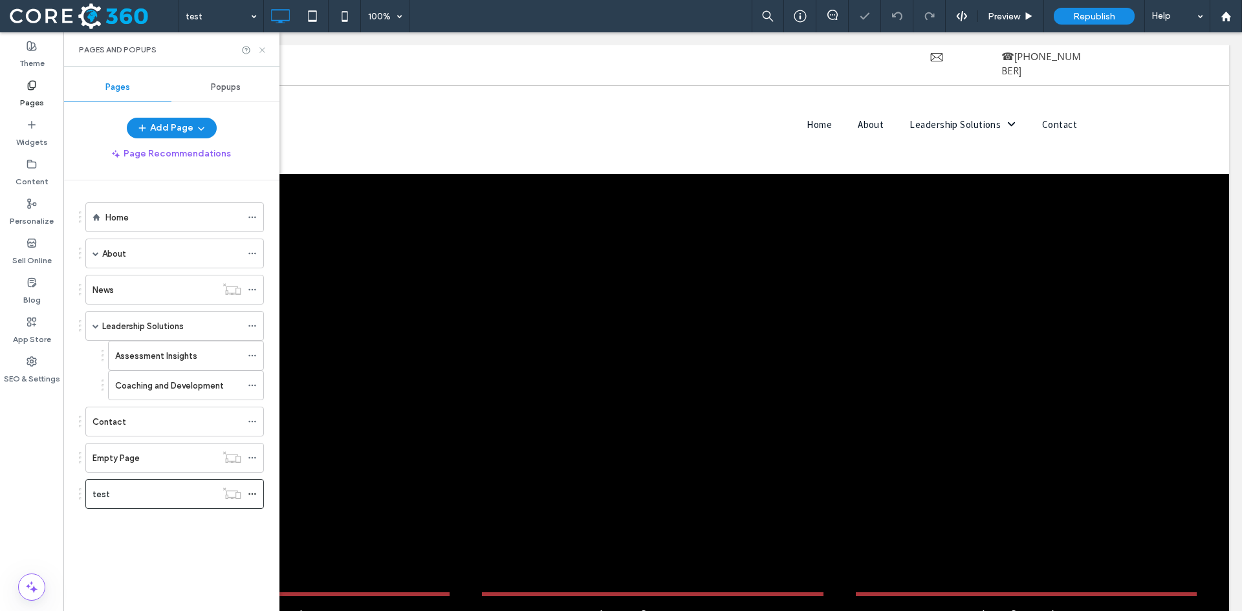
click at [259, 51] on icon at bounding box center [262, 50] width 10 height 10
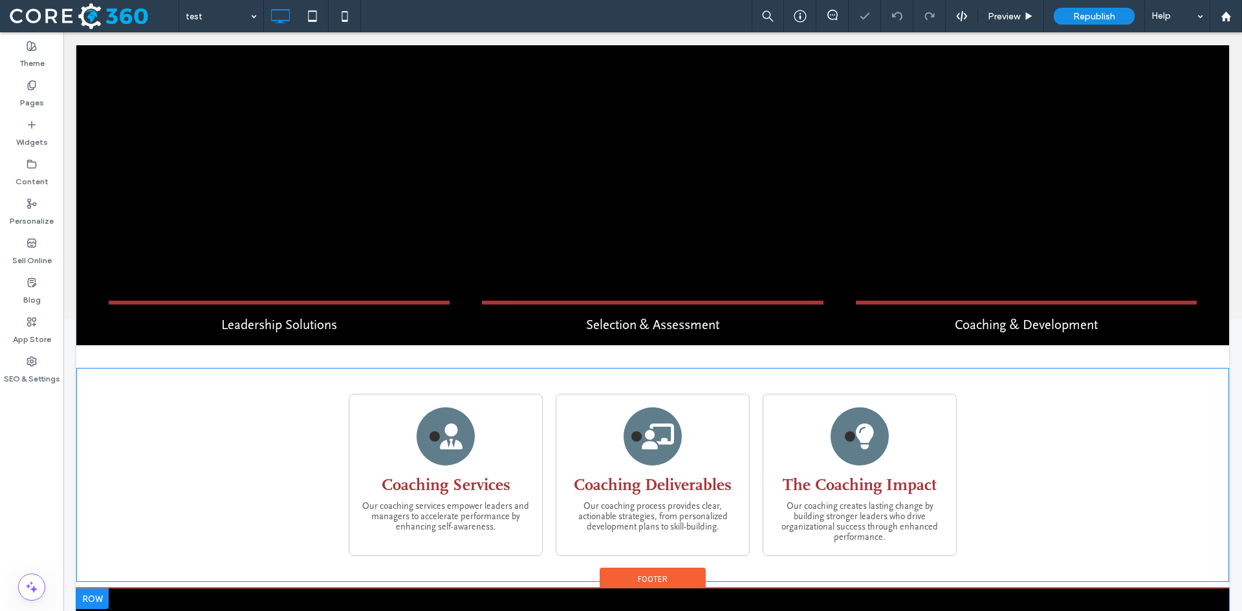
scroll to position [486, 0]
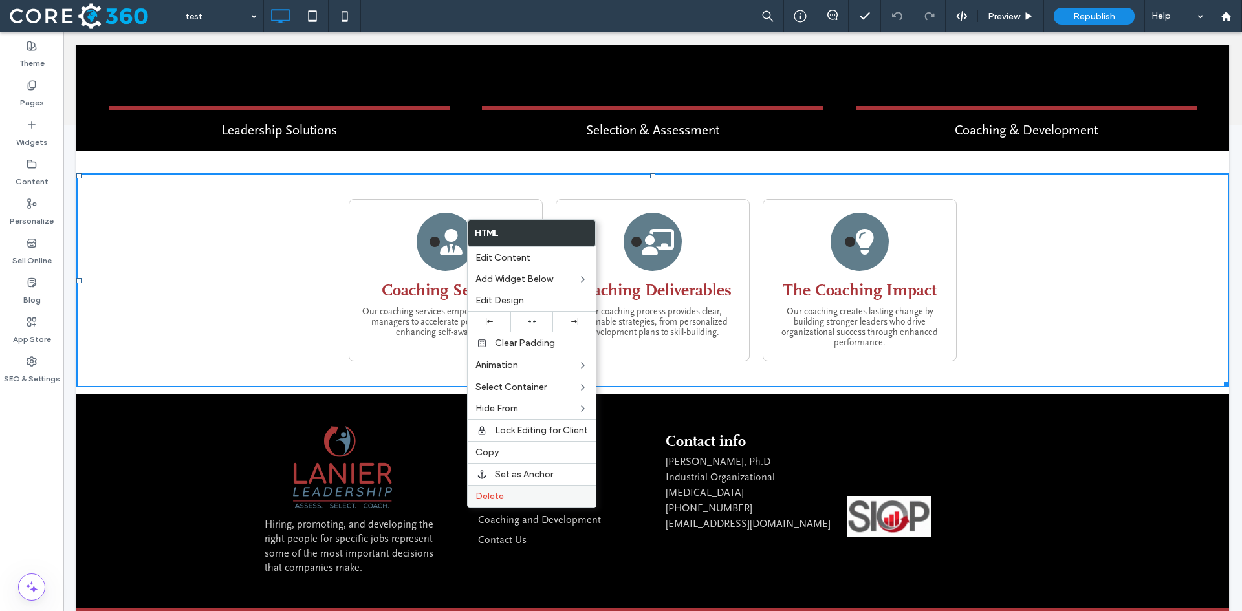
click at [512, 496] on label "Delete" at bounding box center [531, 496] width 113 height 11
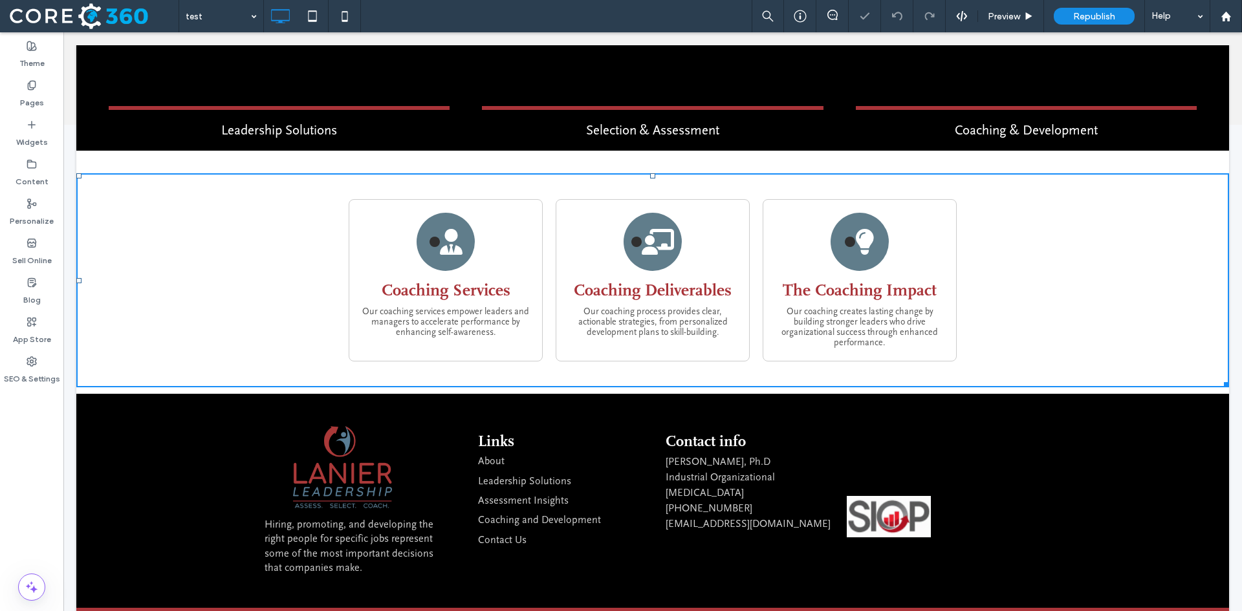
scroll to position [324, 0]
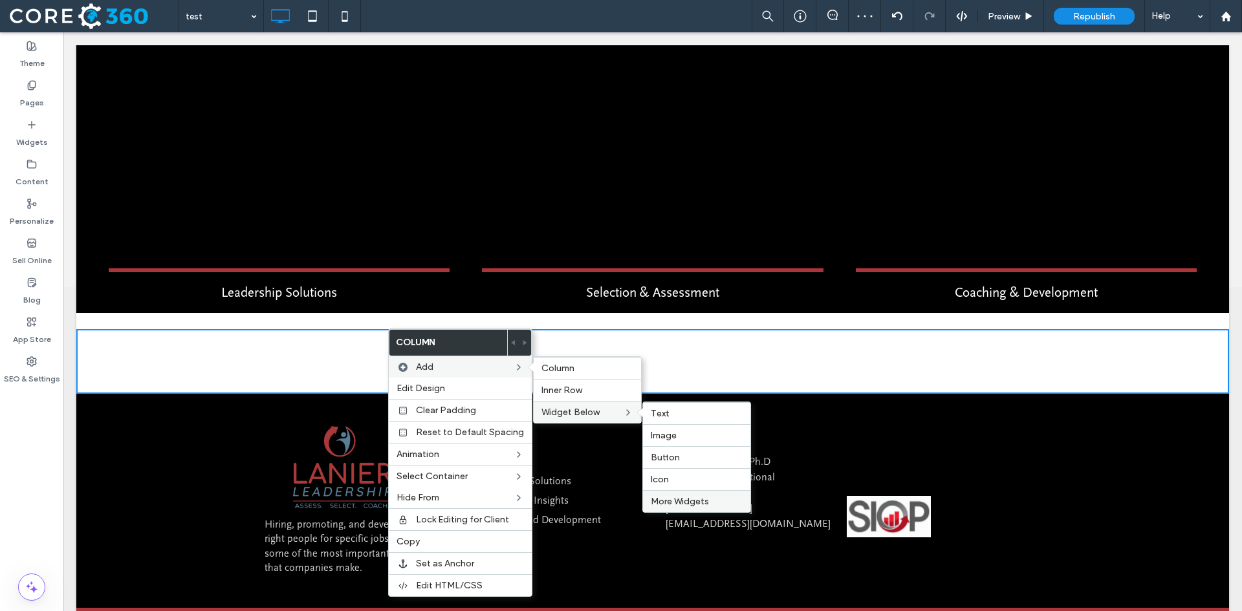
click at [671, 495] on div "More Widgets" at bounding box center [696, 501] width 107 height 22
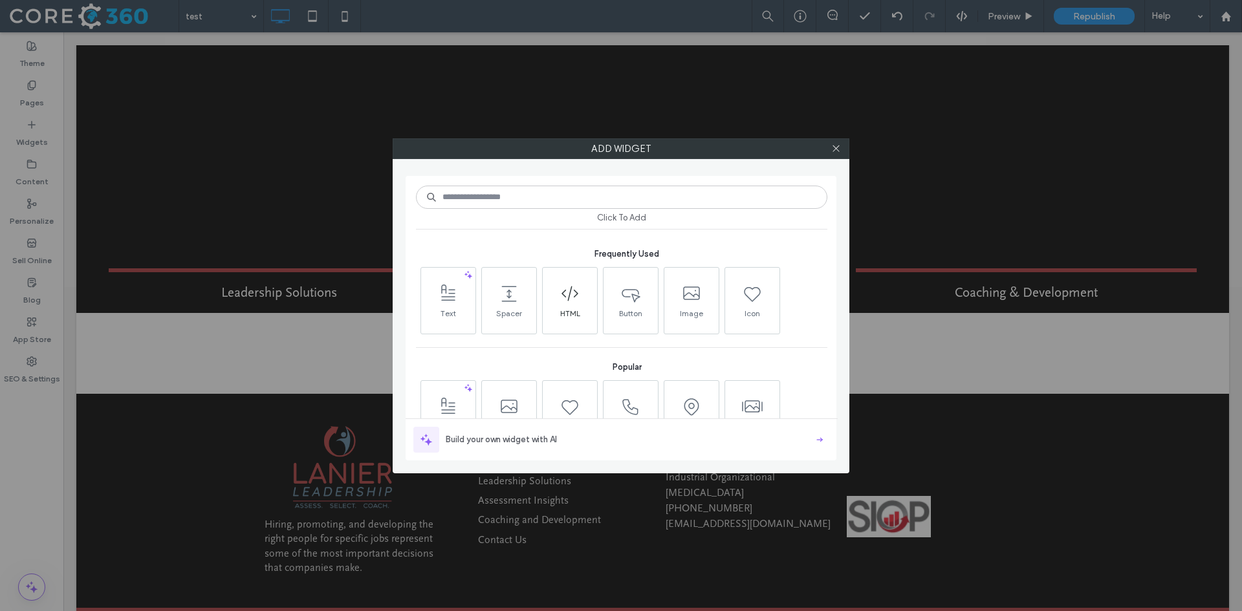
click at [567, 290] on icon at bounding box center [569, 293] width 21 height 21
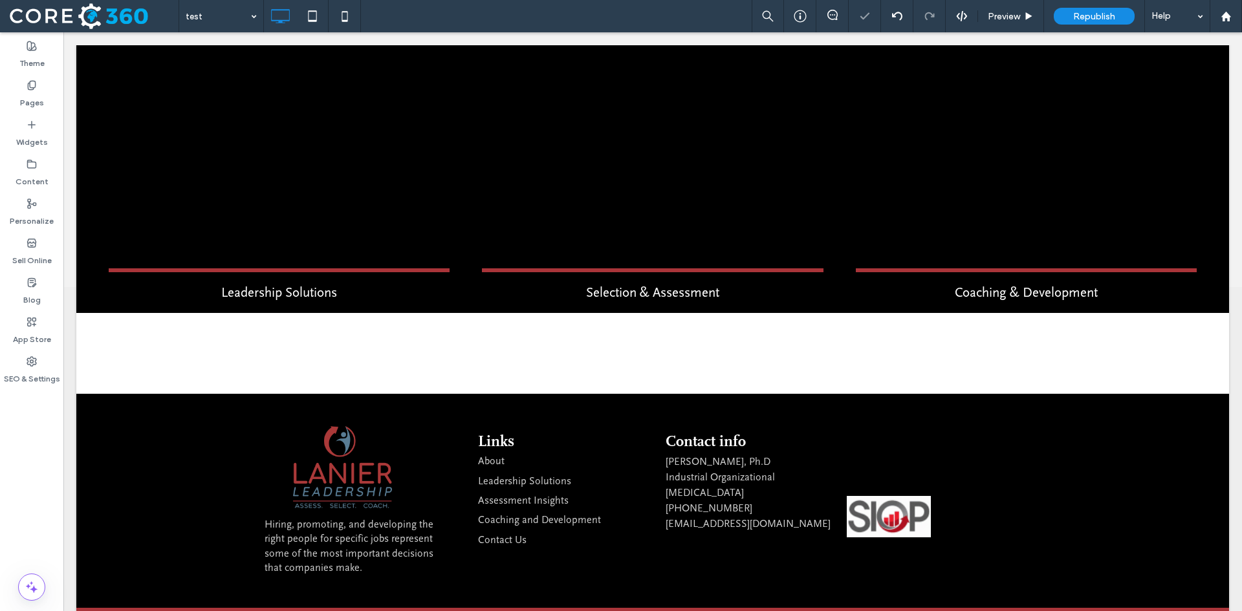
scroll to position [284, 0]
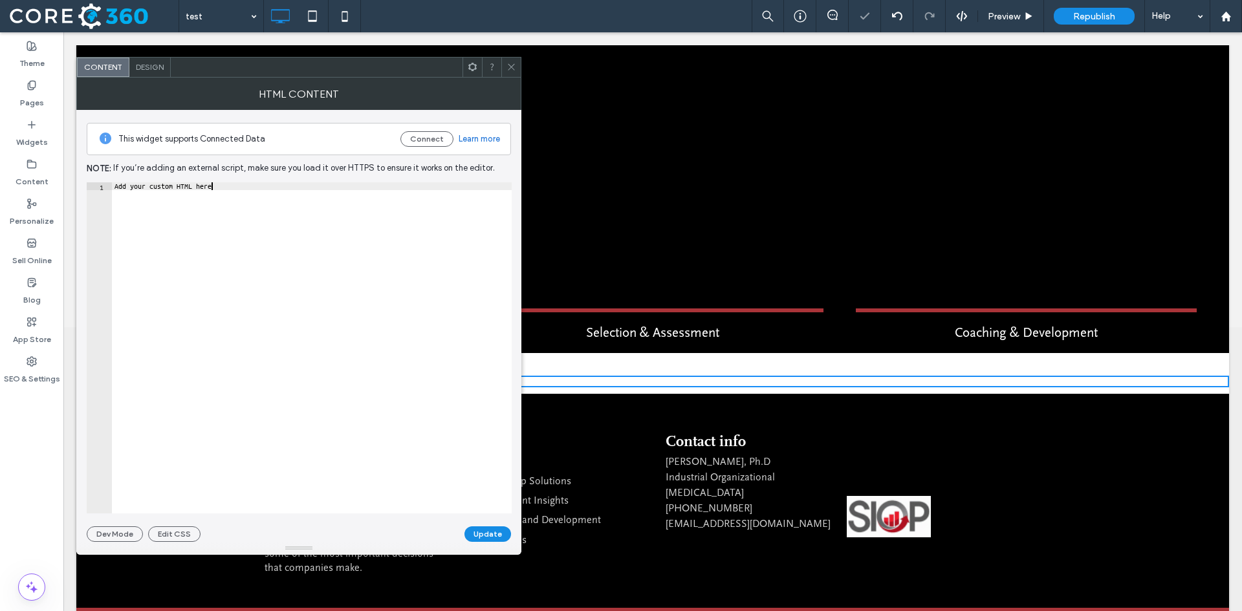
click at [279, 222] on div "Add your custom HTML here" at bounding box center [312, 355] width 400 height 347
click at [220, 184] on div "Add your custom HTML here" at bounding box center [312, 347] width 400 height 331
drag, startPoint x: 219, startPoint y: 191, endPoint x: 109, endPoint y: 184, distance: 110.1
click at [109, 184] on div "**********" at bounding box center [299, 347] width 425 height 331
paste textarea "Cursor at row 1"
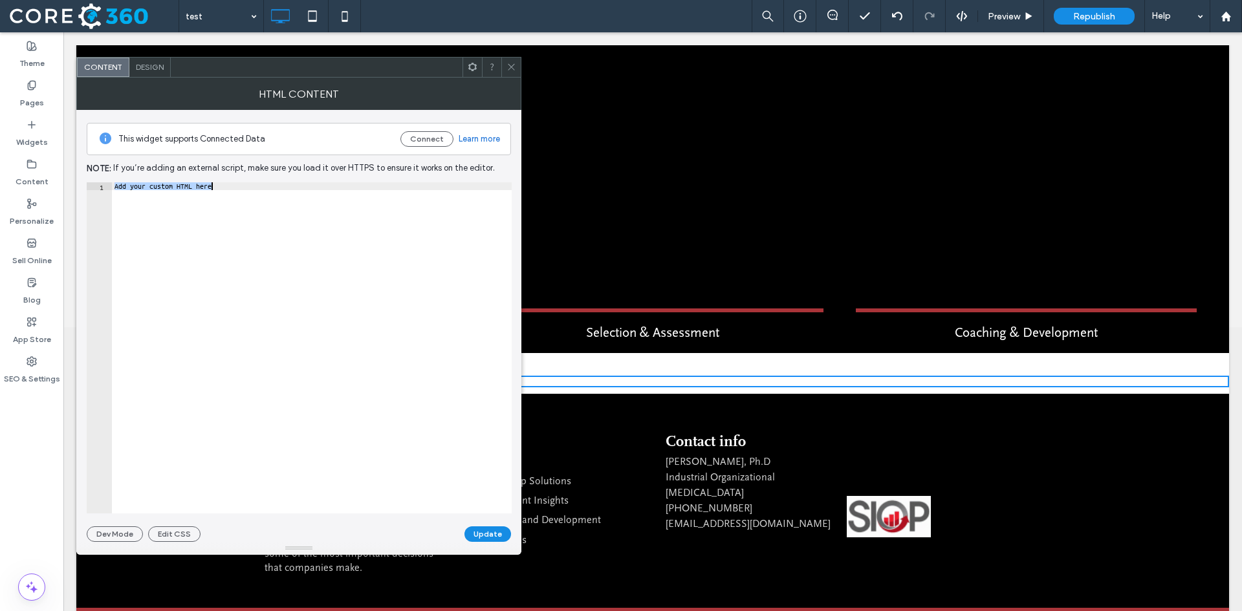
type textarea "*******"
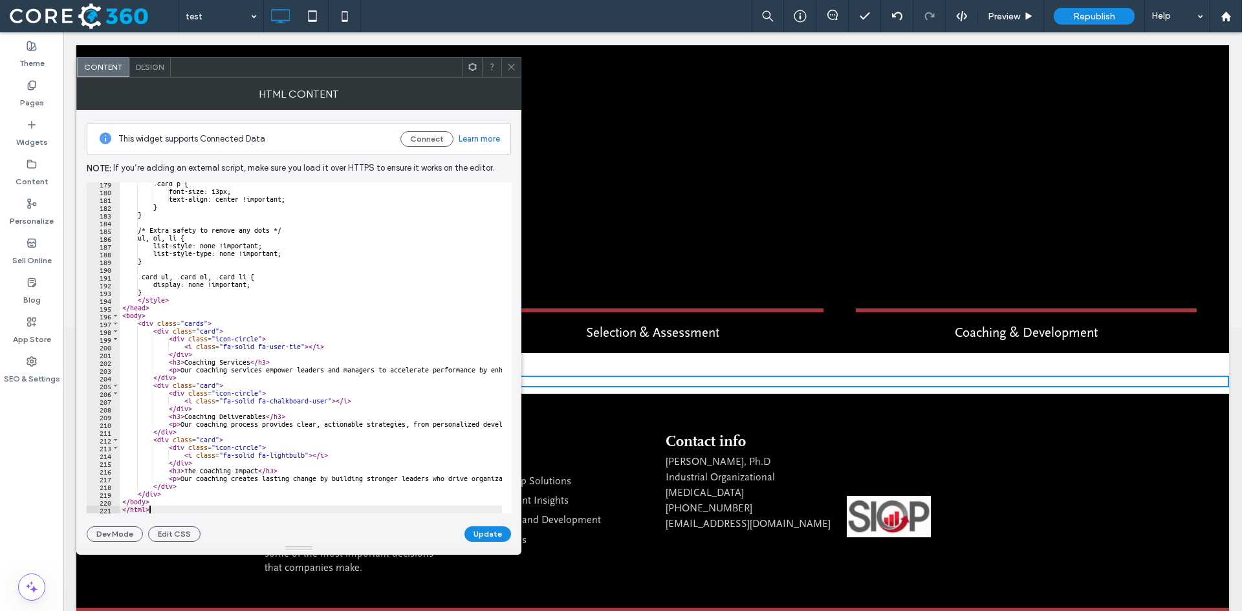
scroll to position [1384, 0]
click at [493, 536] on button "Update" at bounding box center [487, 534] width 47 height 16
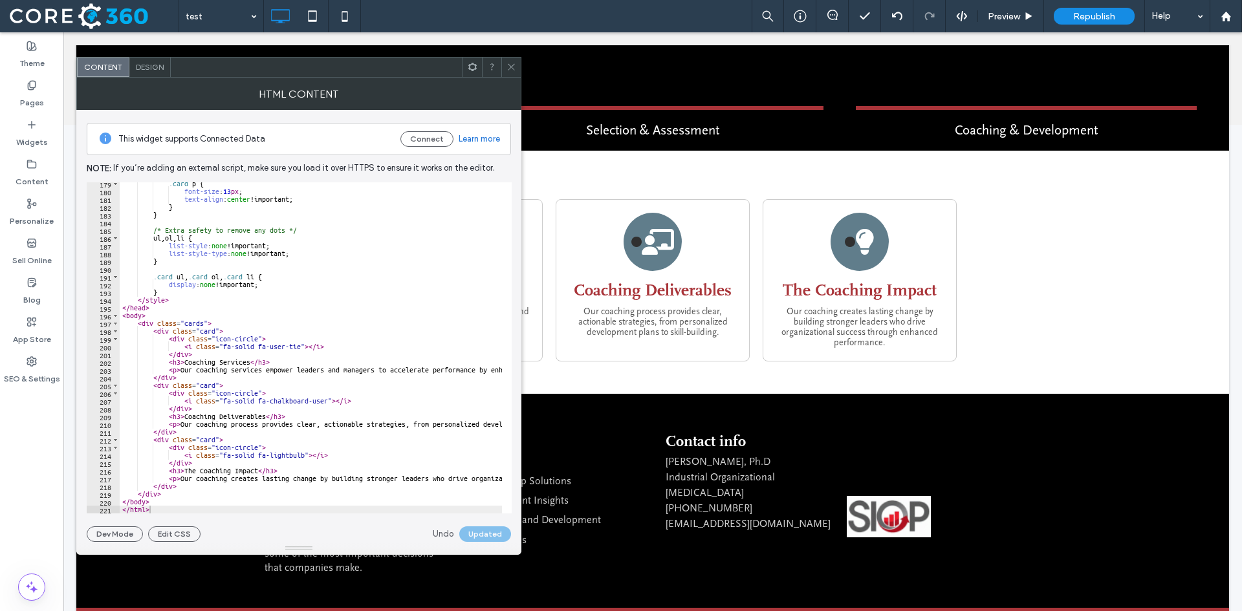
click at [514, 70] on icon at bounding box center [511, 67] width 10 height 10
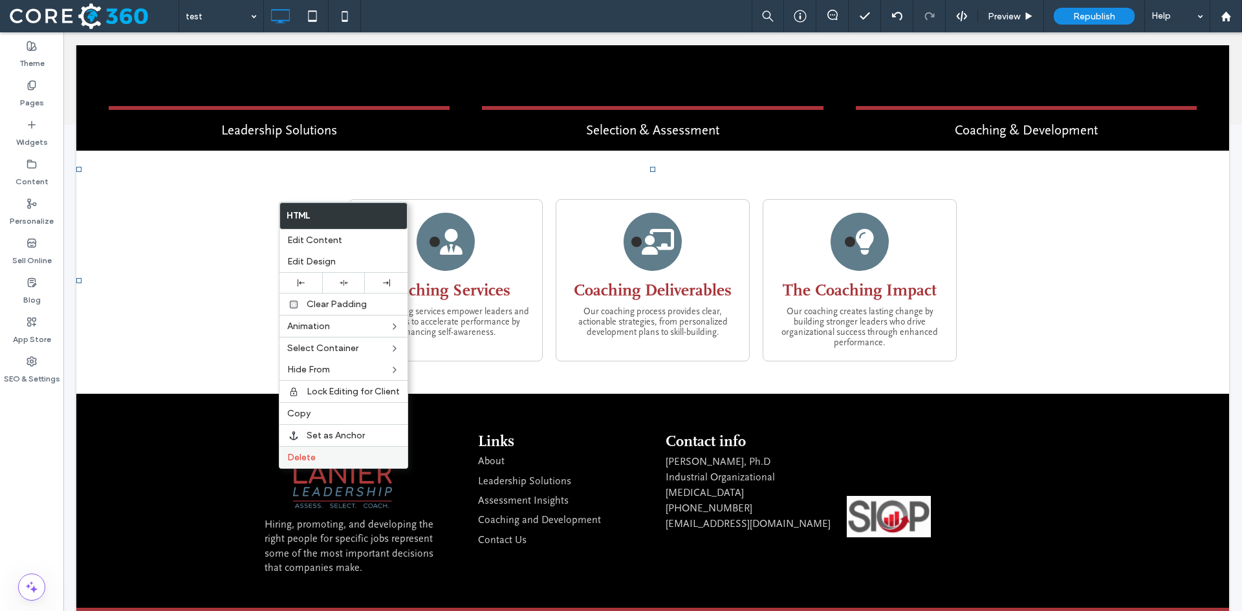
click at [324, 455] on label "Delete" at bounding box center [343, 457] width 113 height 11
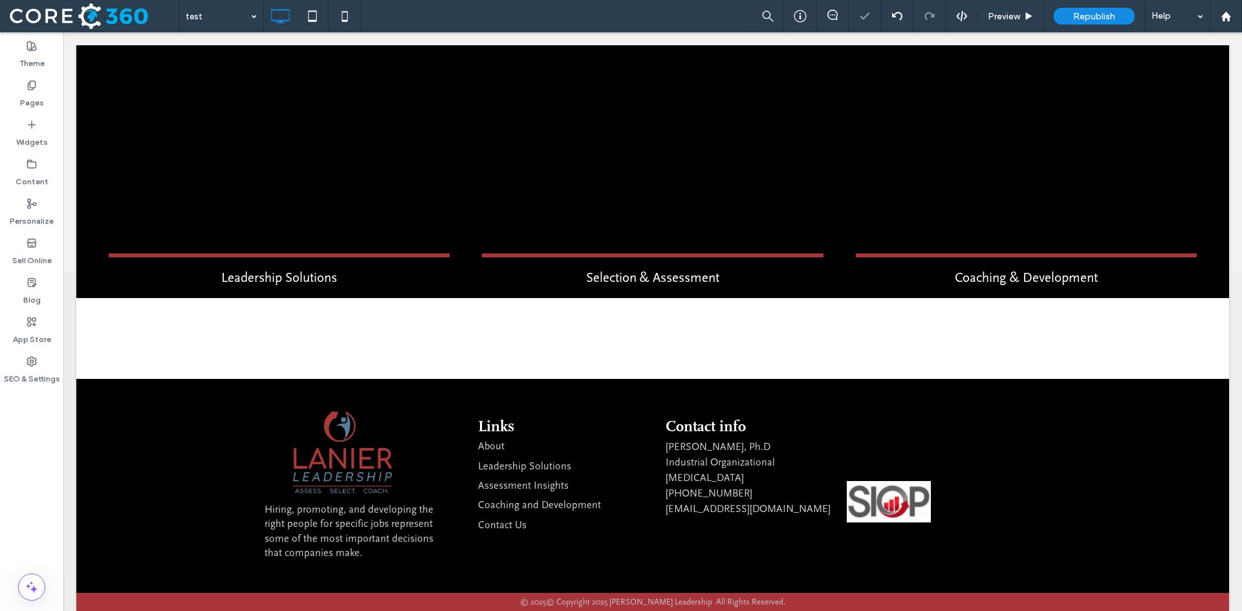
scroll to position [324, 0]
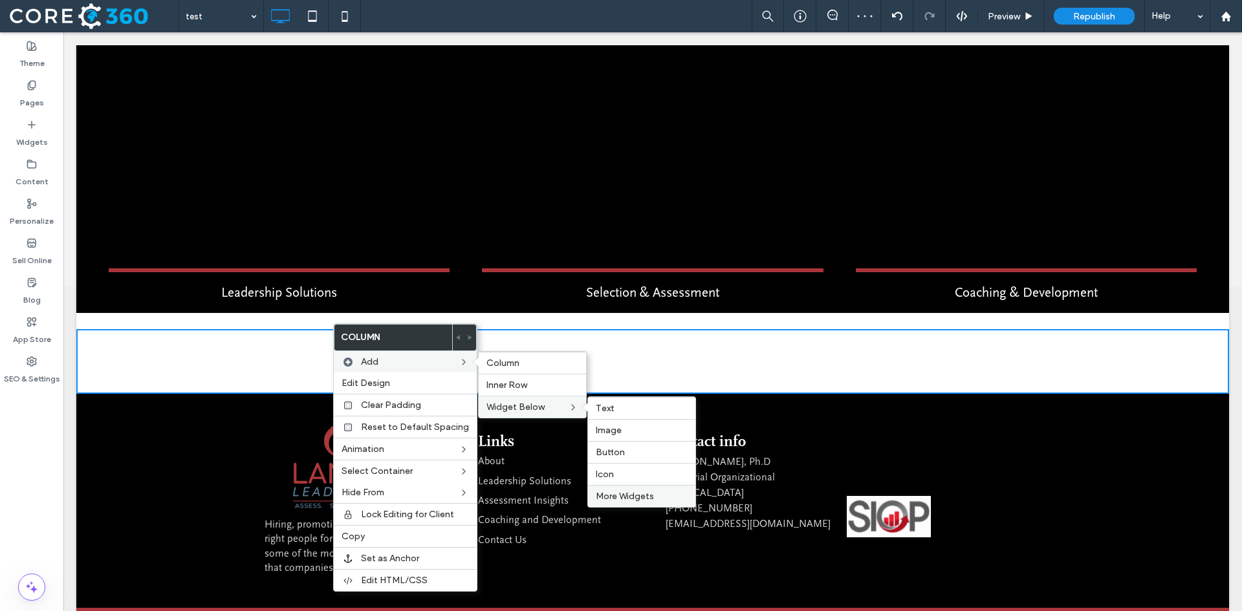
click at [647, 498] on span "More Widgets" at bounding box center [625, 496] width 58 height 11
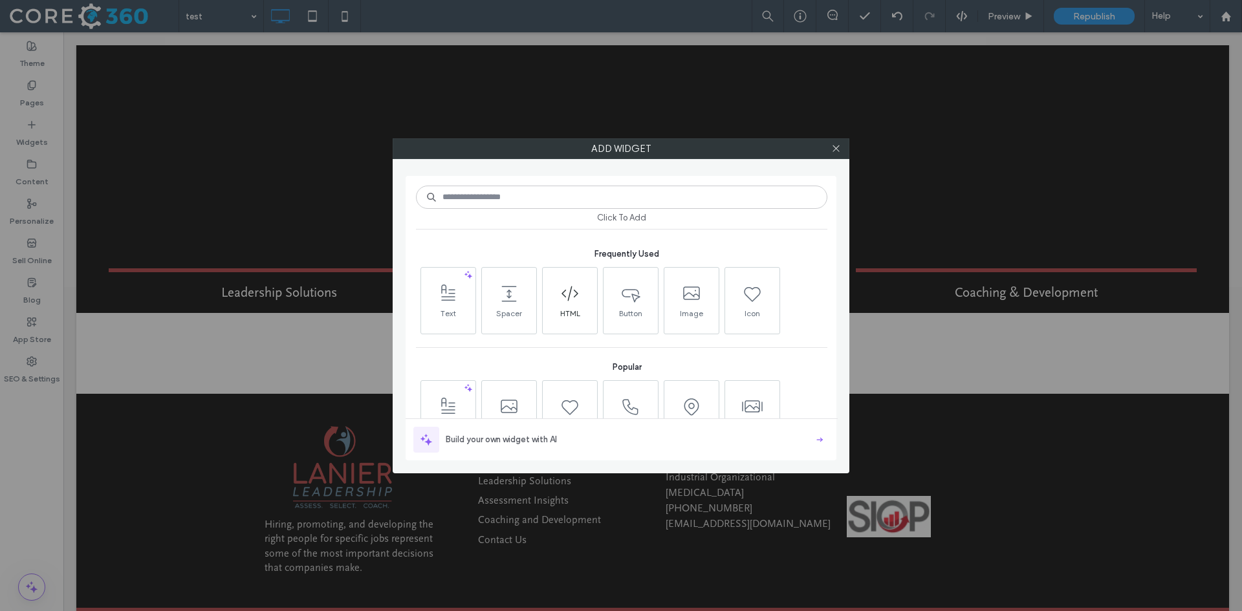
click at [559, 291] on span at bounding box center [570, 293] width 54 height 29
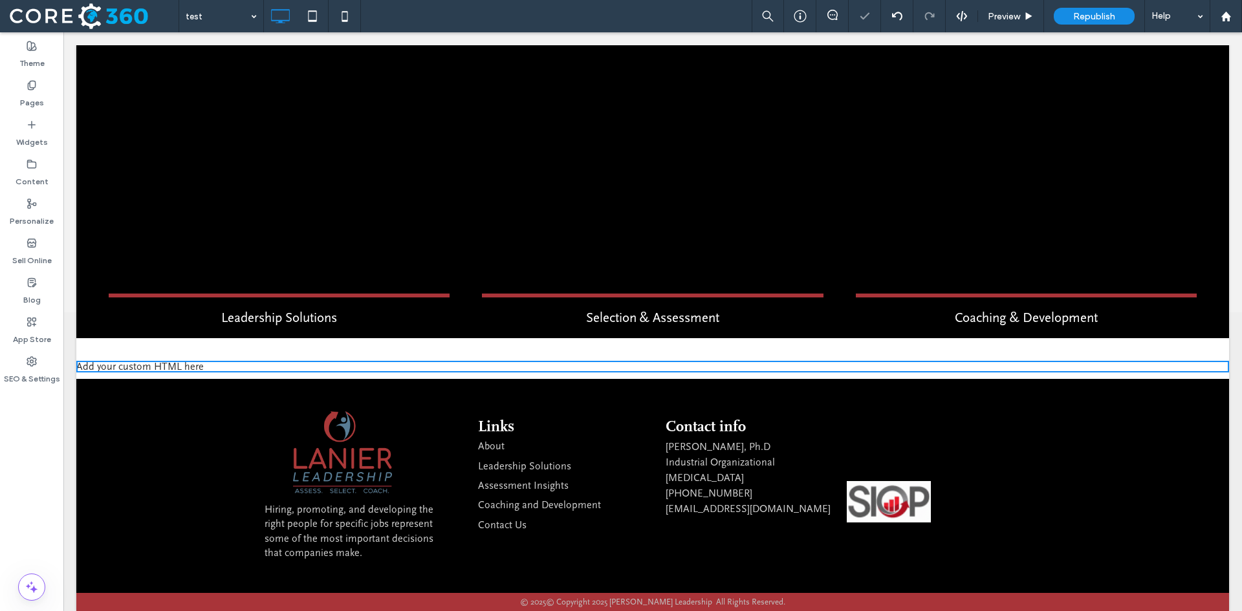
scroll to position [284, 0]
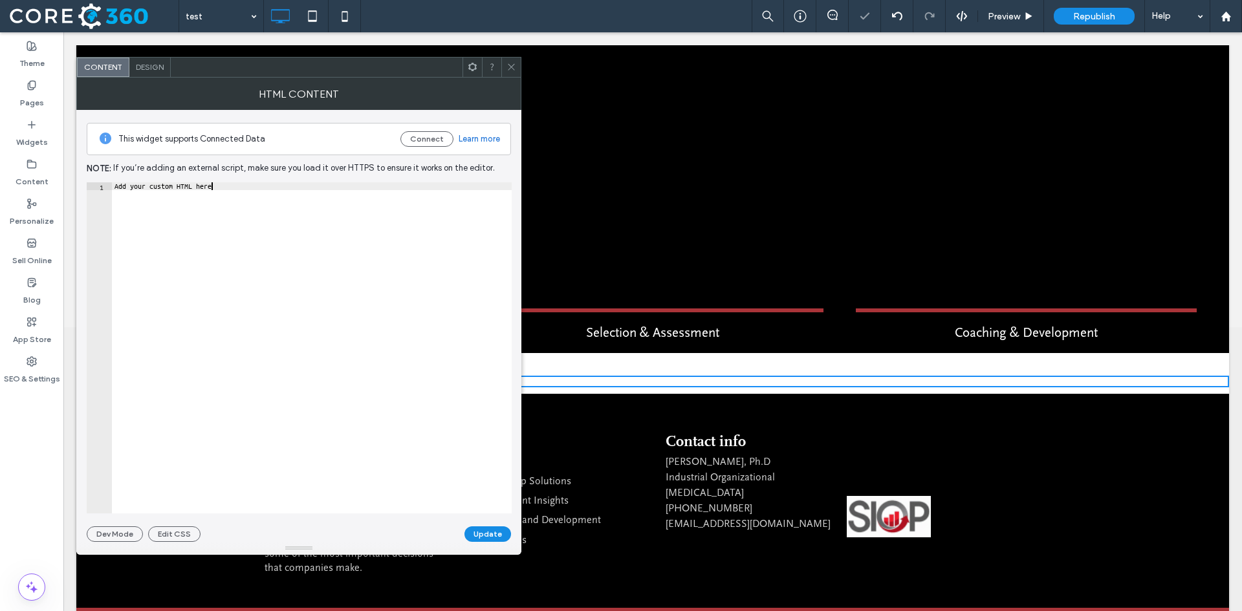
click at [266, 221] on div "Add your custom HTML here" at bounding box center [312, 355] width 400 height 347
paste textarea "Cursor at row 1"
type textarea "*******"
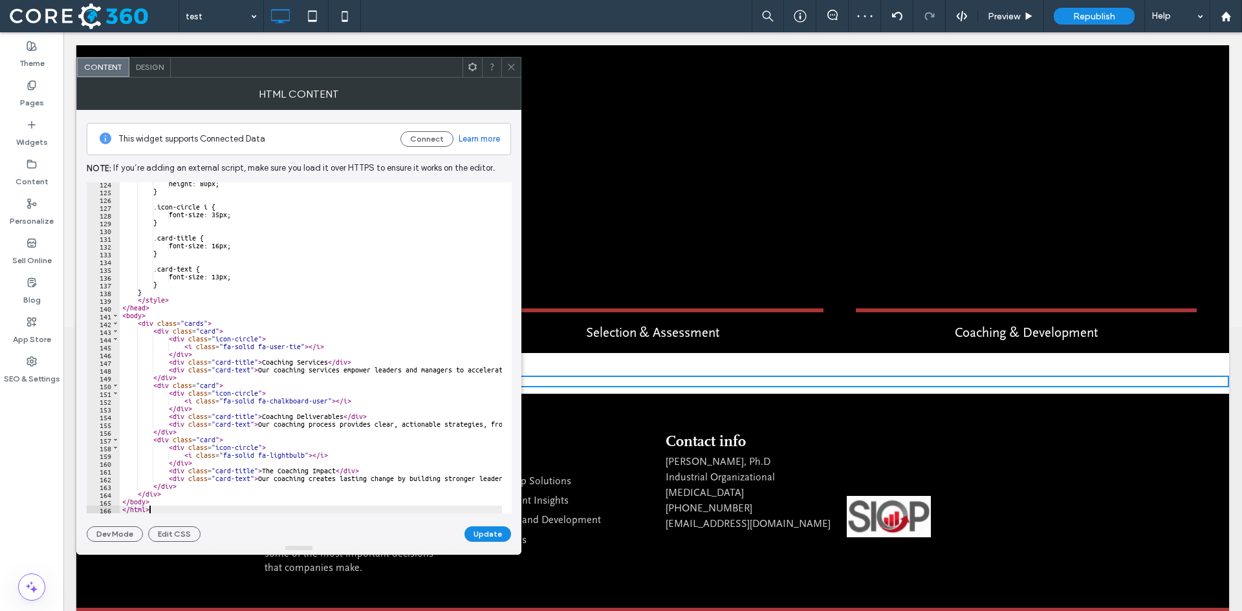
scroll to position [957, 0]
click at [493, 534] on button "Update" at bounding box center [487, 534] width 47 height 16
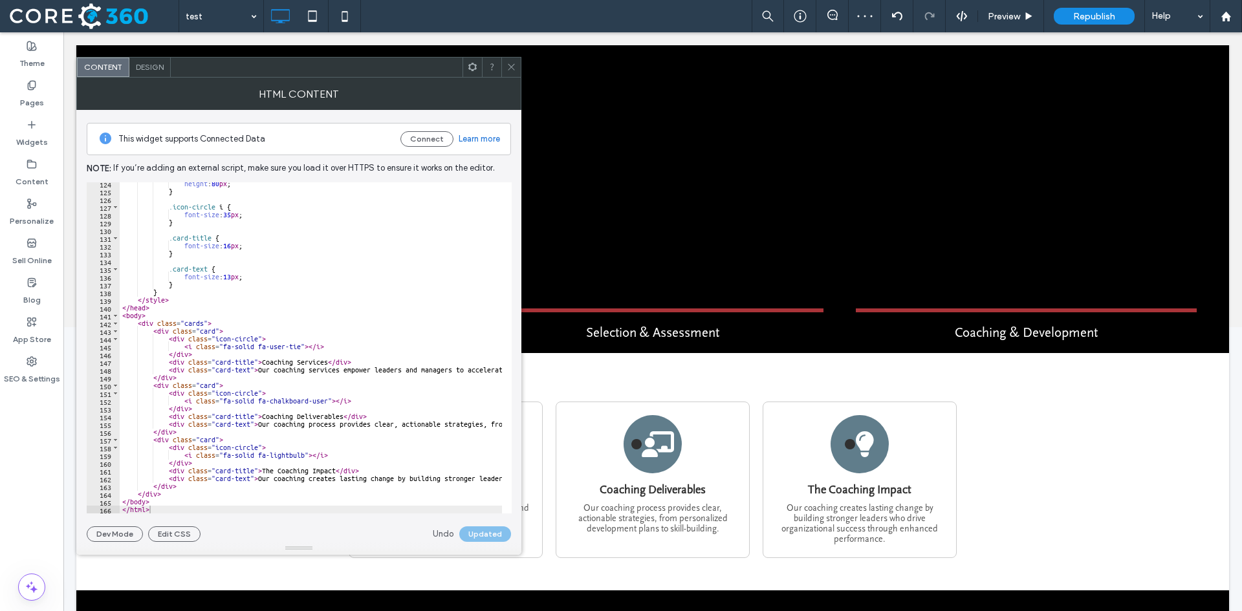
scroll to position [481, 0]
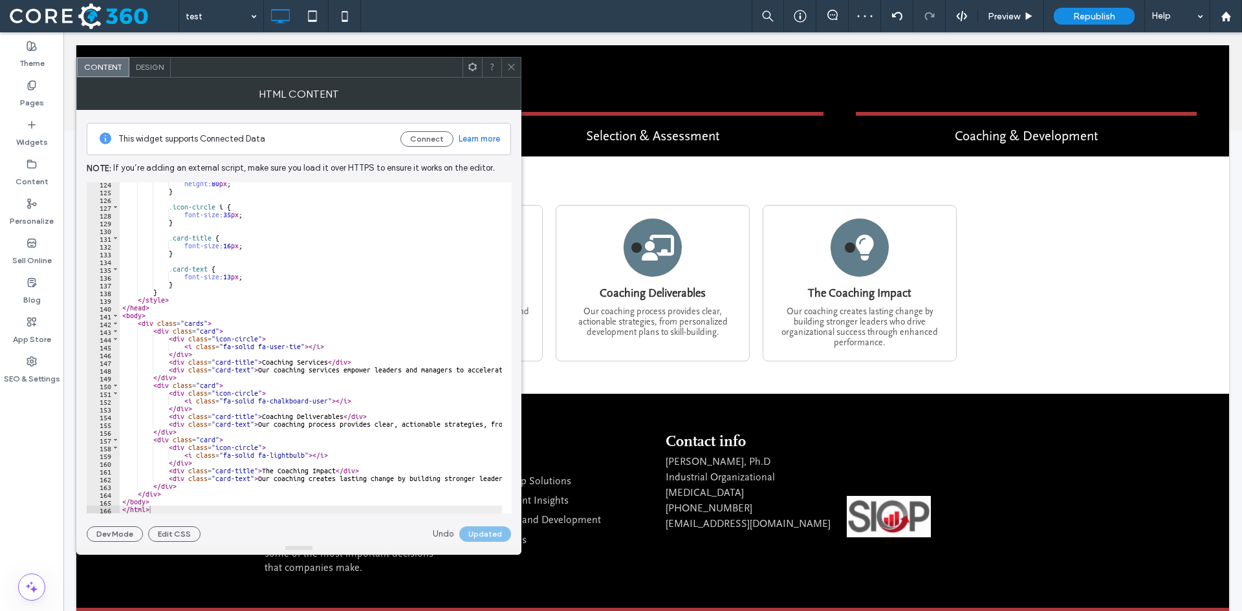
click at [506, 67] on icon at bounding box center [511, 67] width 10 height 10
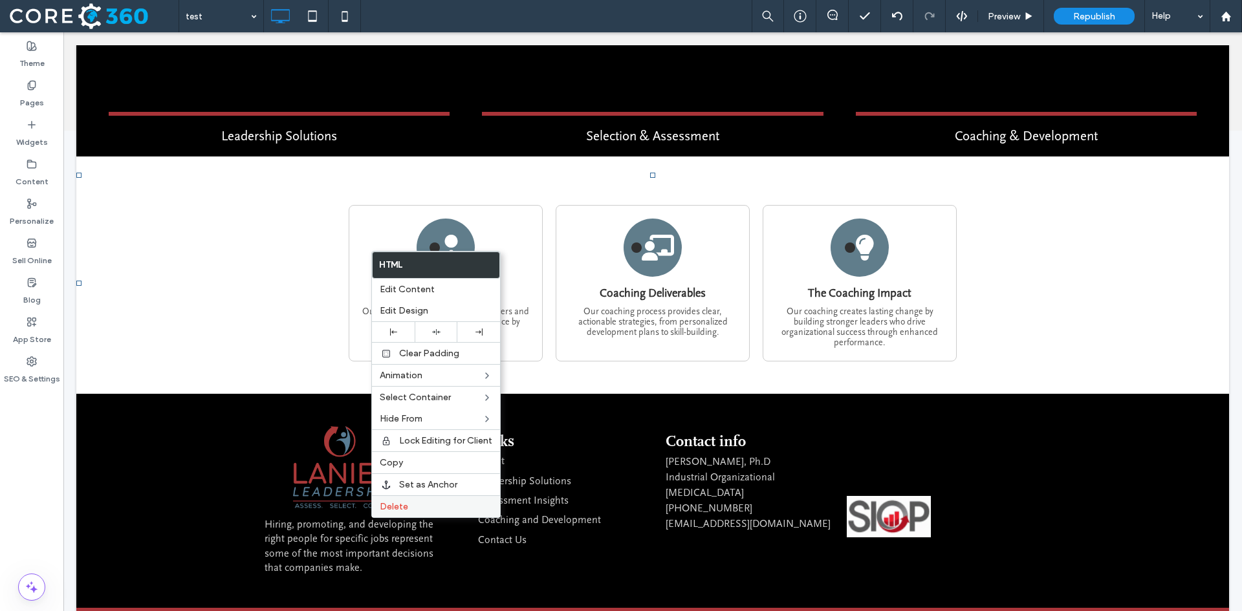
click at [426, 500] on div "Delete" at bounding box center [436, 506] width 128 height 22
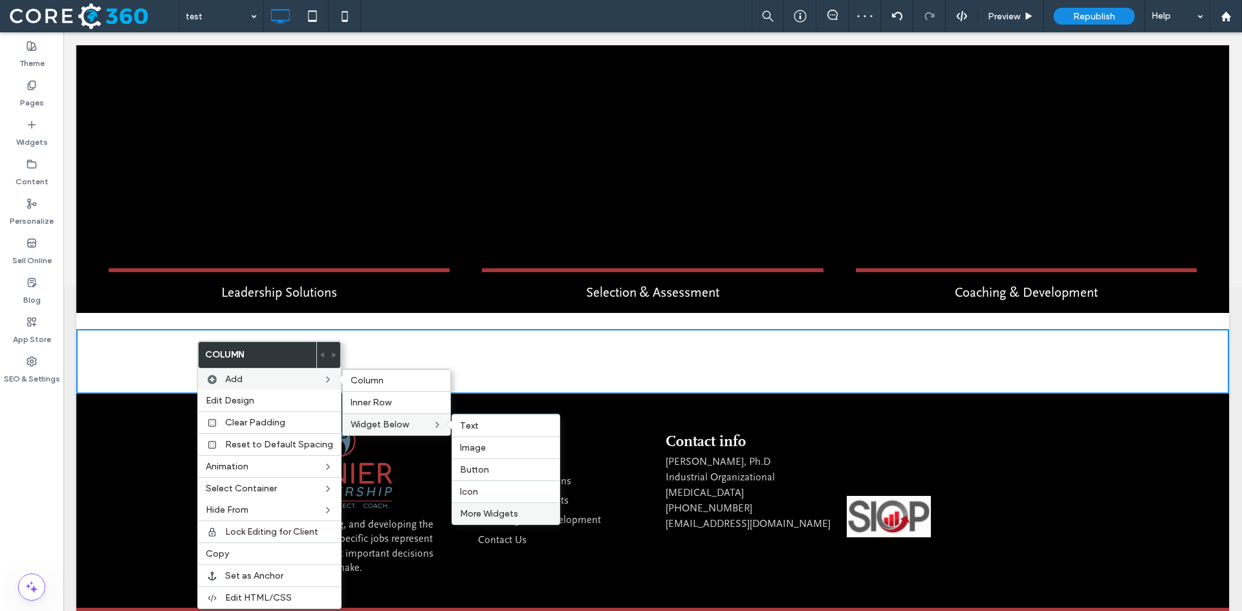
click at [492, 515] on span "More Widgets" at bounding box center [489, 513] width 58 height 11
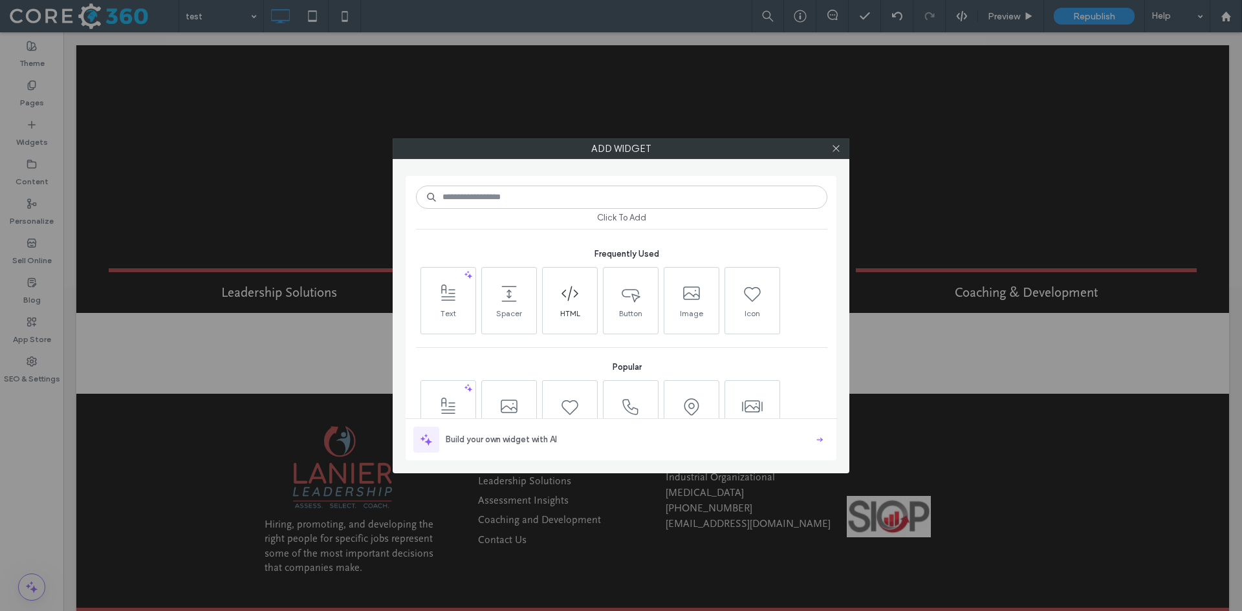
click at [575, 299] on icon at bounding box center [569, 293] width 21 height 21
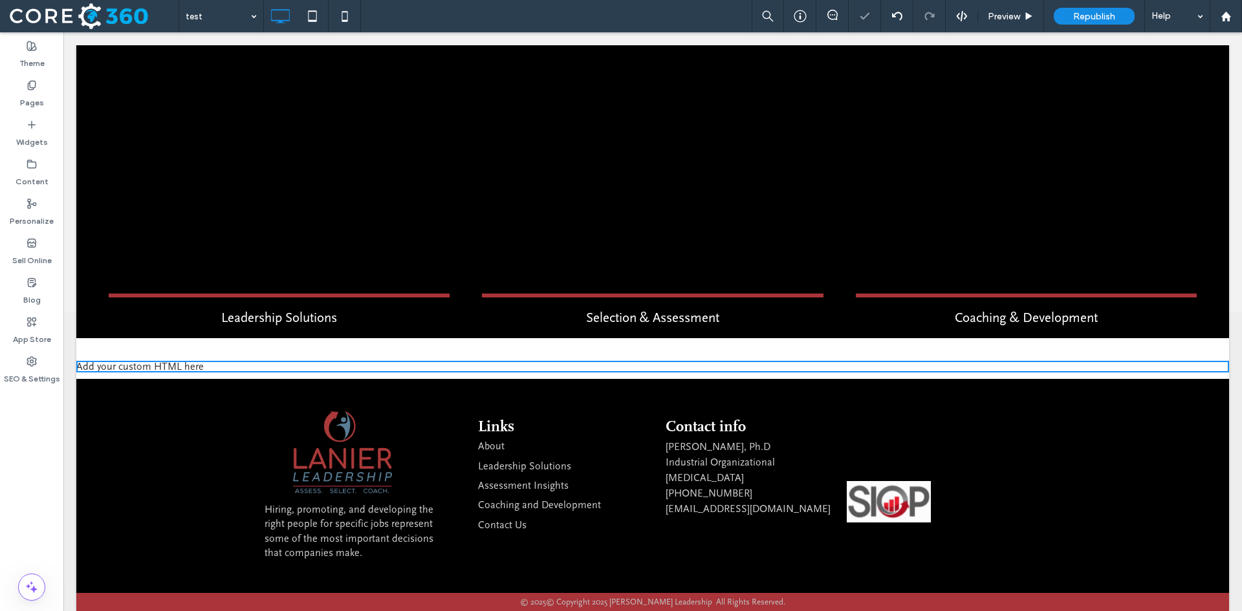
scroll to position [284, 0]
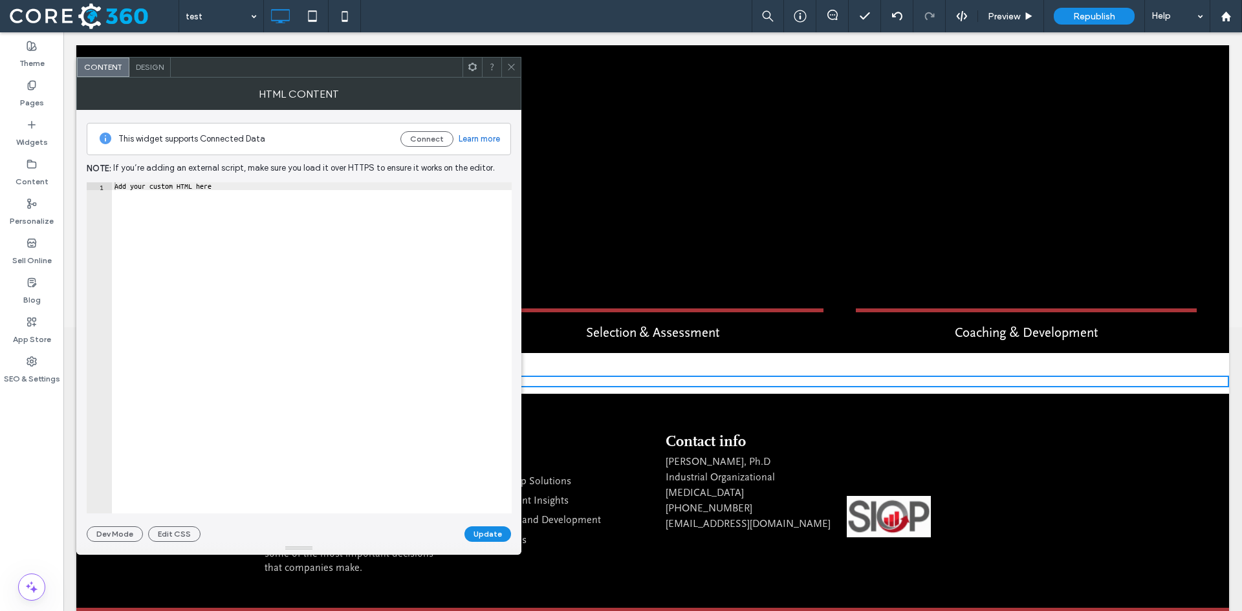
click at [189, 219] on div "Add your custom HTML here" at bounding box center [312, 355] width 400 height 347
paste textarea "Cursor at row 1"
type textarea "*******"
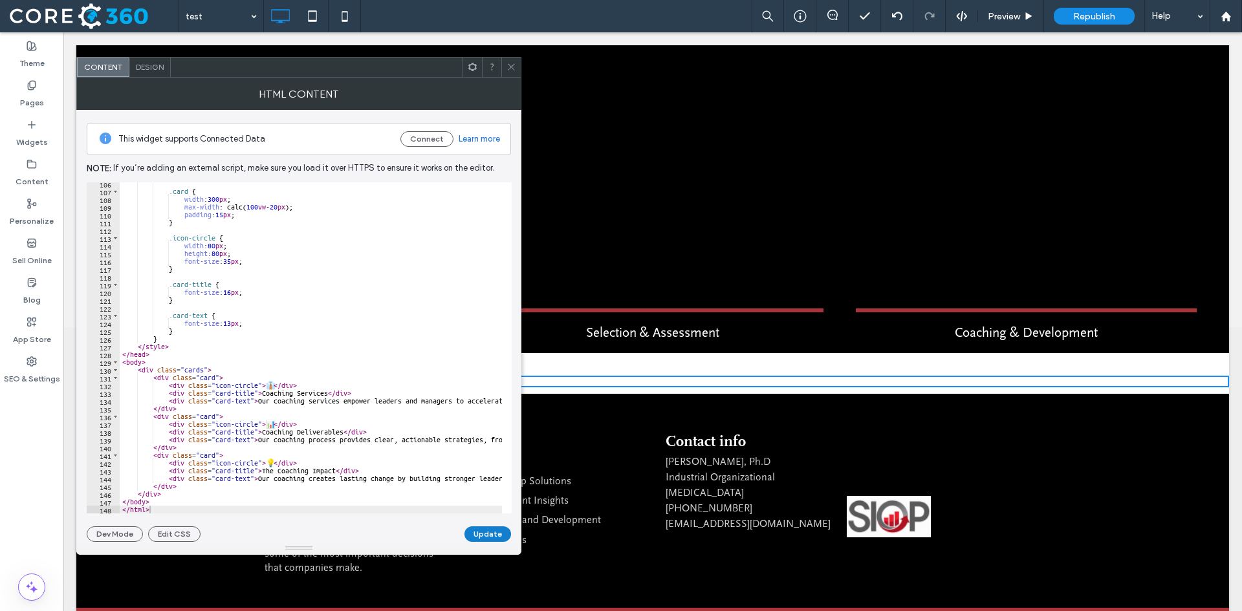
click at [500, 538] on button "Update" at bounding box center [487, 534] width 47 height 16
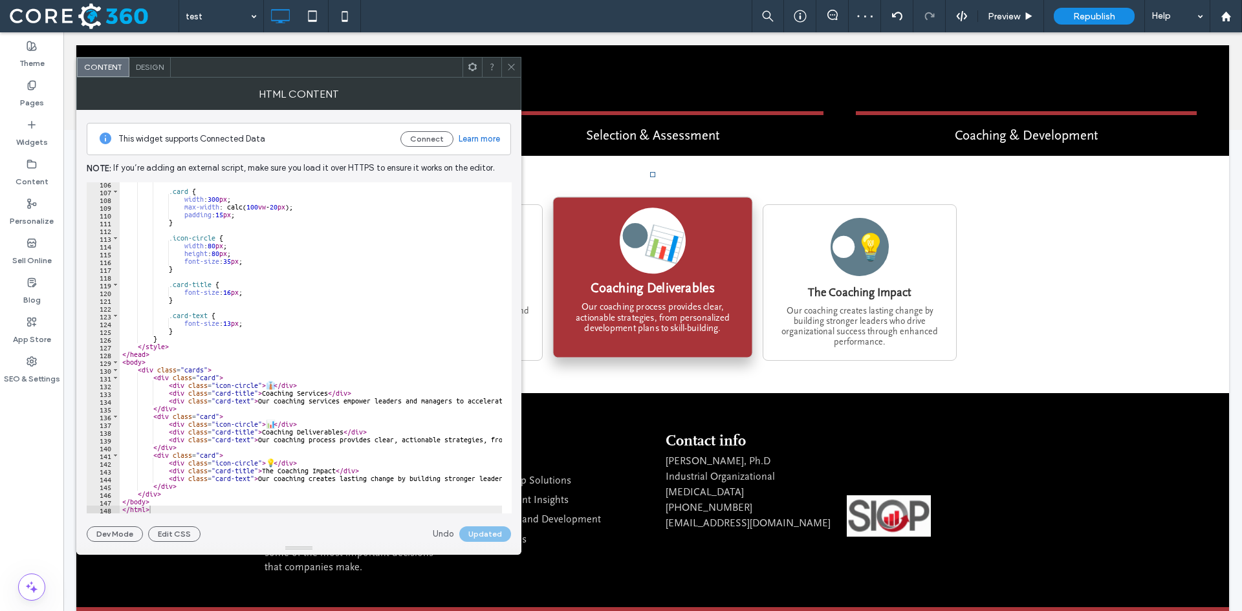
scroll to position [481, 0]
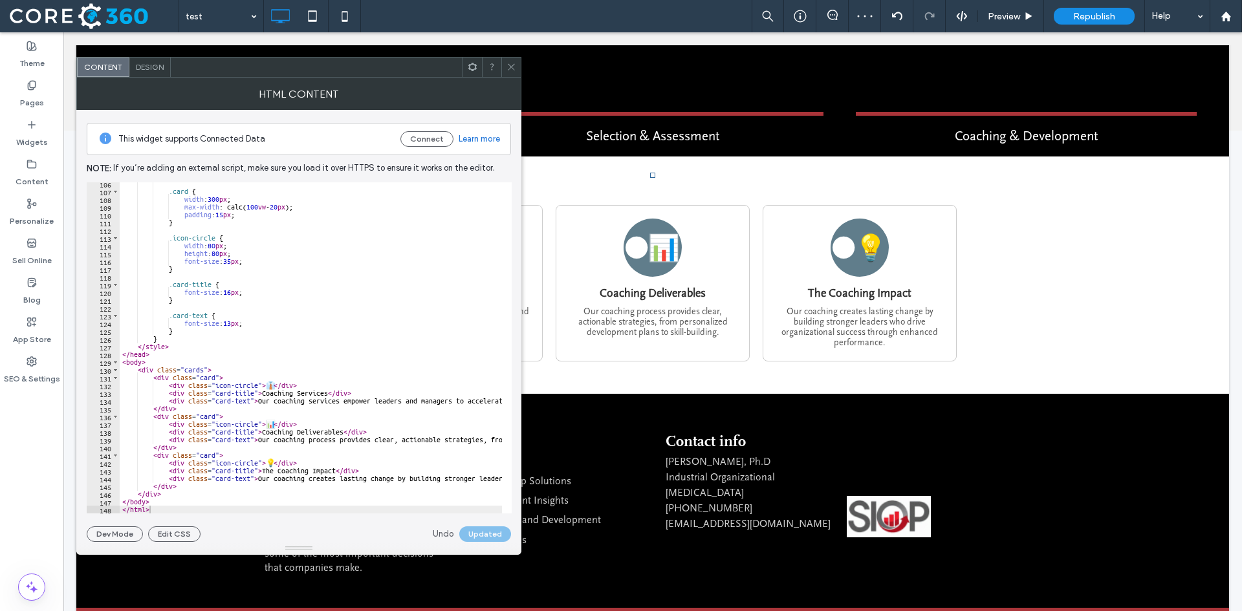
click at [514, 71] on icon at bounding box center [511, 67] width 10 height 10
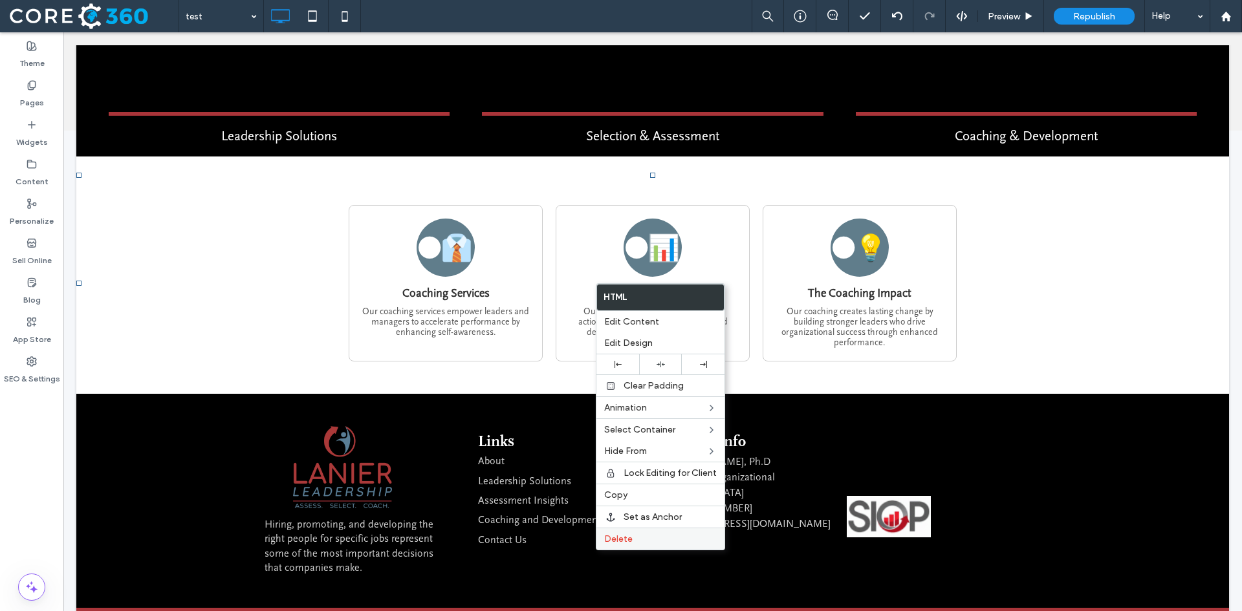
click at [608, 538] on span "Delete" at bounding box center [618, 539] width 28 height 11
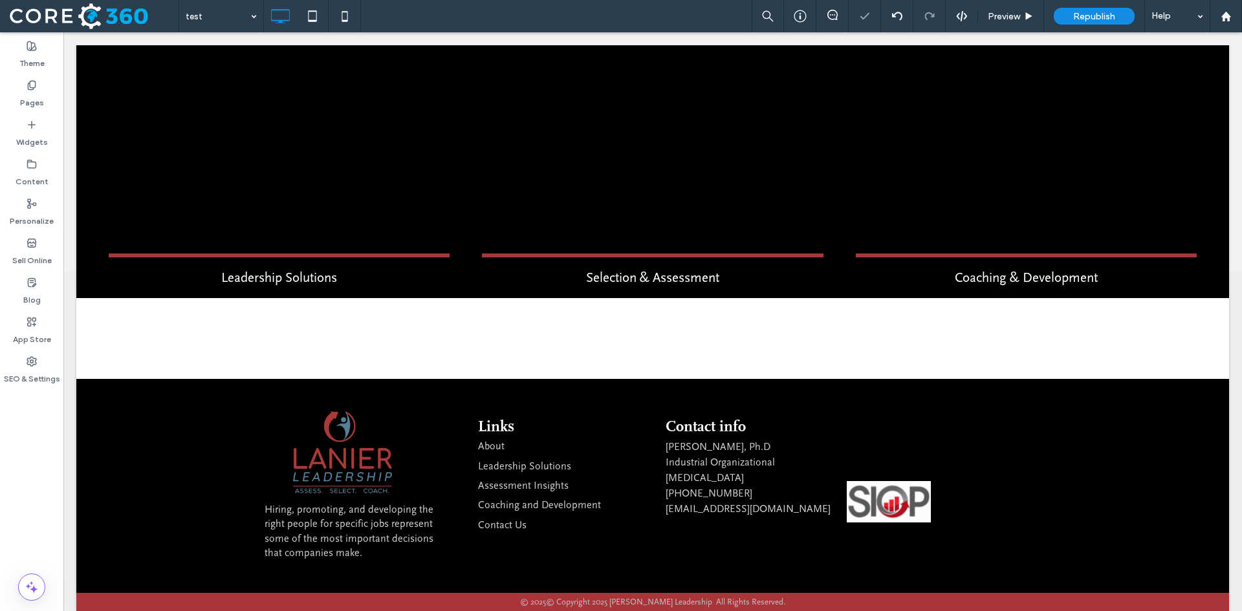
scroll to position [324, 0]
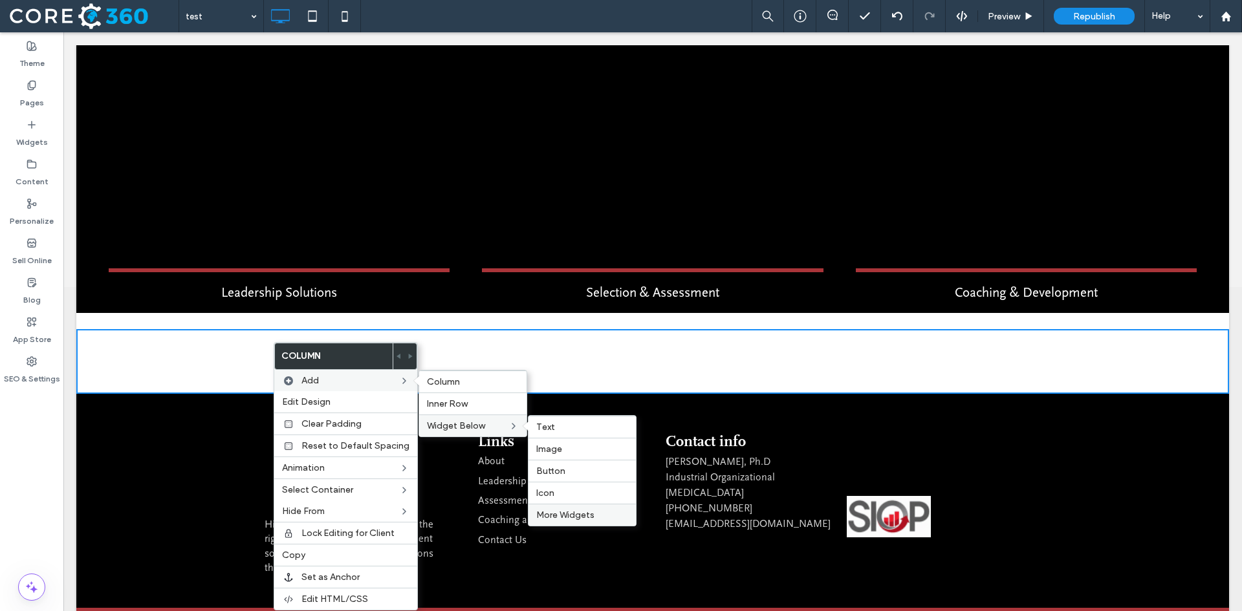
click at [580, 515] on span "More Widgets" at bounding box center [565, 515] width 58 height 11
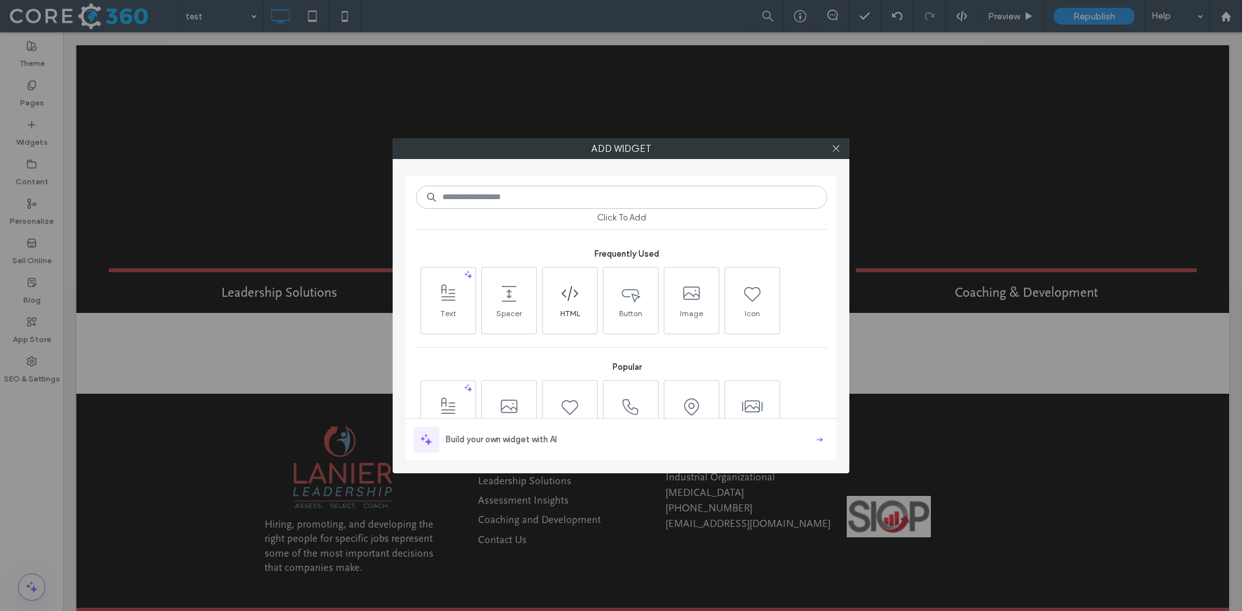
click at [580, 298] on span at bounding box center [570, 293] width 54 height 29
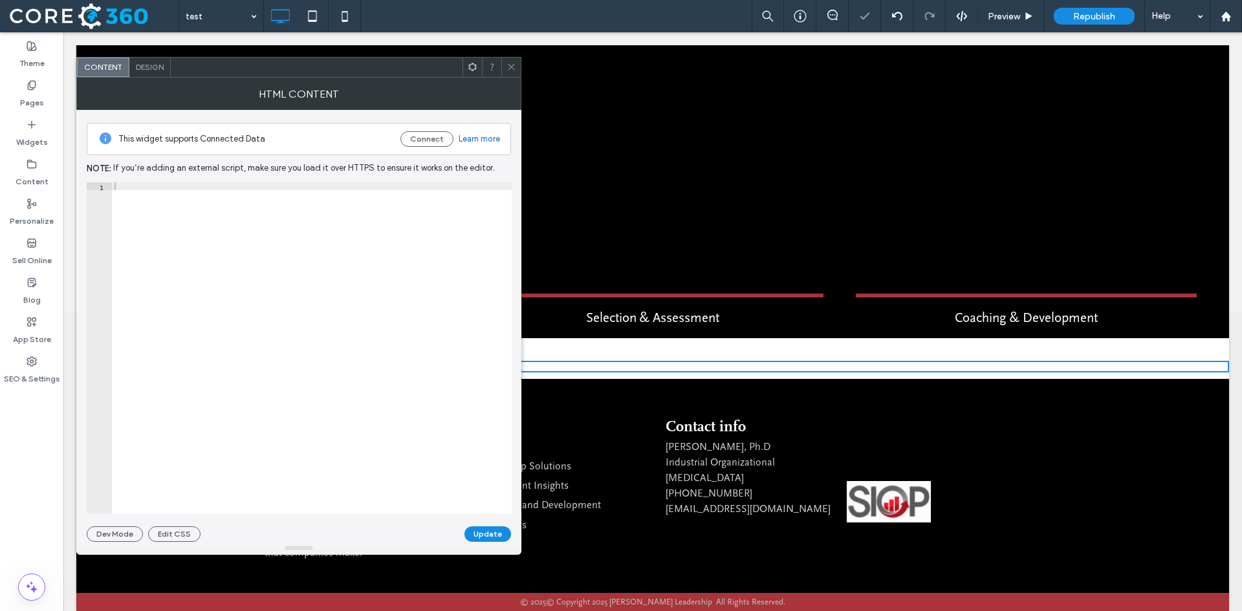
scroll to position [284, 0]
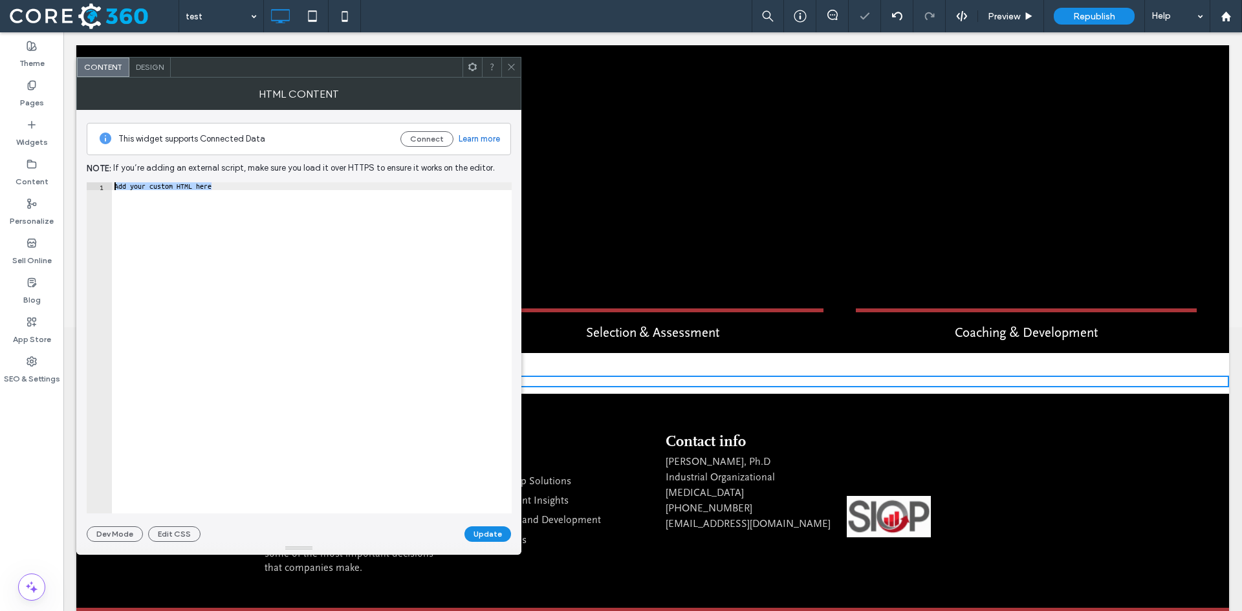
drag, startPoint x: 257, startPoint y: 196, endPoint x: 100, endPoint y: 168, distance: 160.2
click at [100, 168] on div "**********" at bounding box center [299, 326] width 424 height 432
paste textarea "Cursor at row 1"
type textarea "*******"
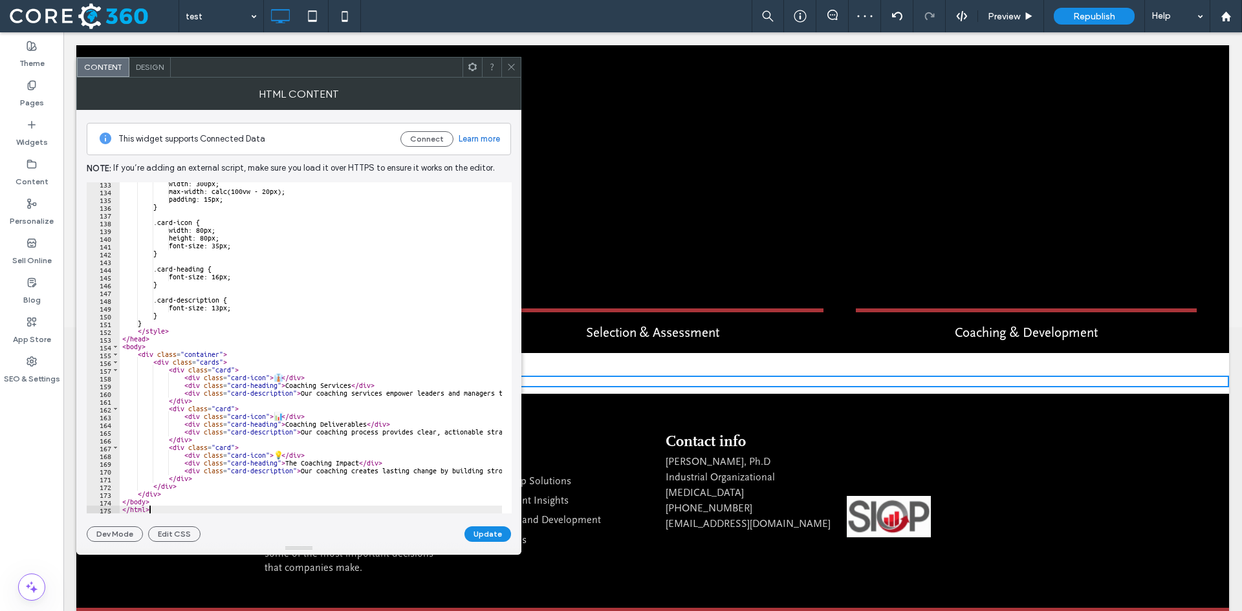
scroll to position [1027, 0]
click at [478, 537] on button "Update" at bounding box center [487, 534] width 47 height 16
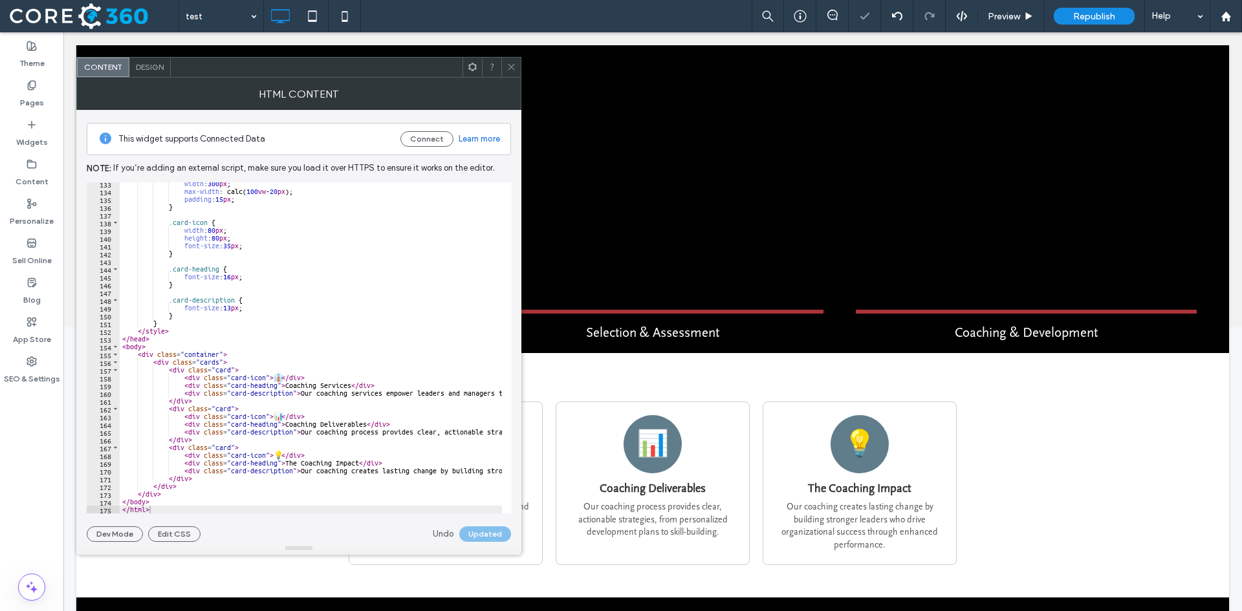
scroll to position [486, 0]
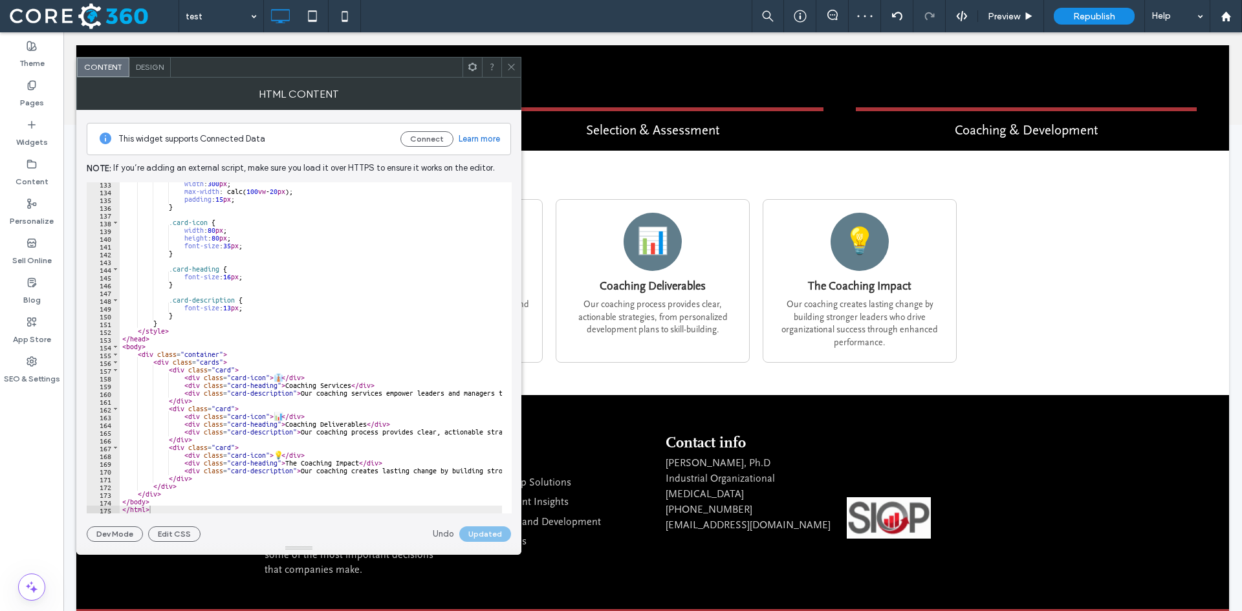
click at [508, 63] on icon at bounding box center [511, 67] width 10 height 10
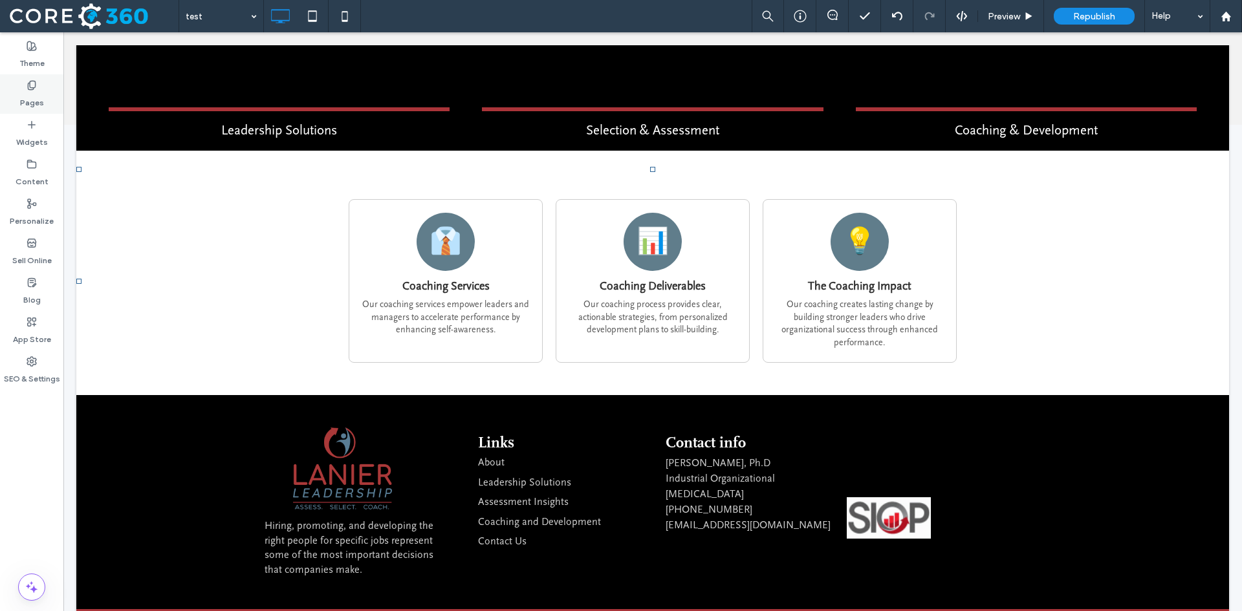
click at [23, 82] on div "Pages" at bounding box center [31, 93] width 63 height 39
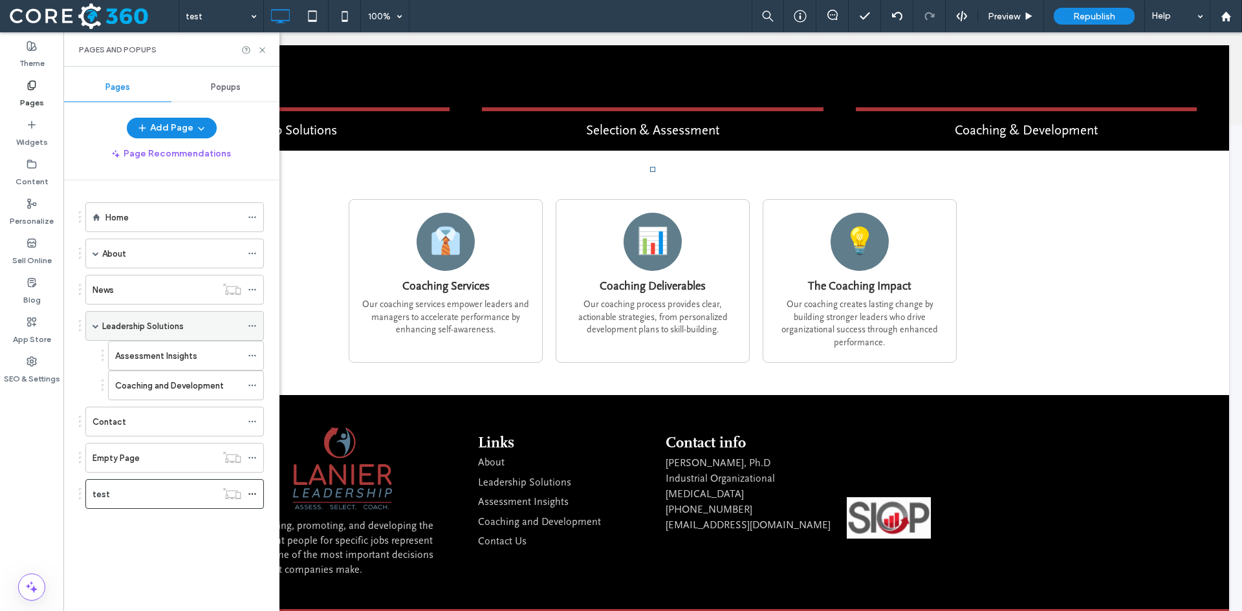
click at [145, 327] on label "Leadership Solutions" at bounding box center [142, 326] width 81 height 23
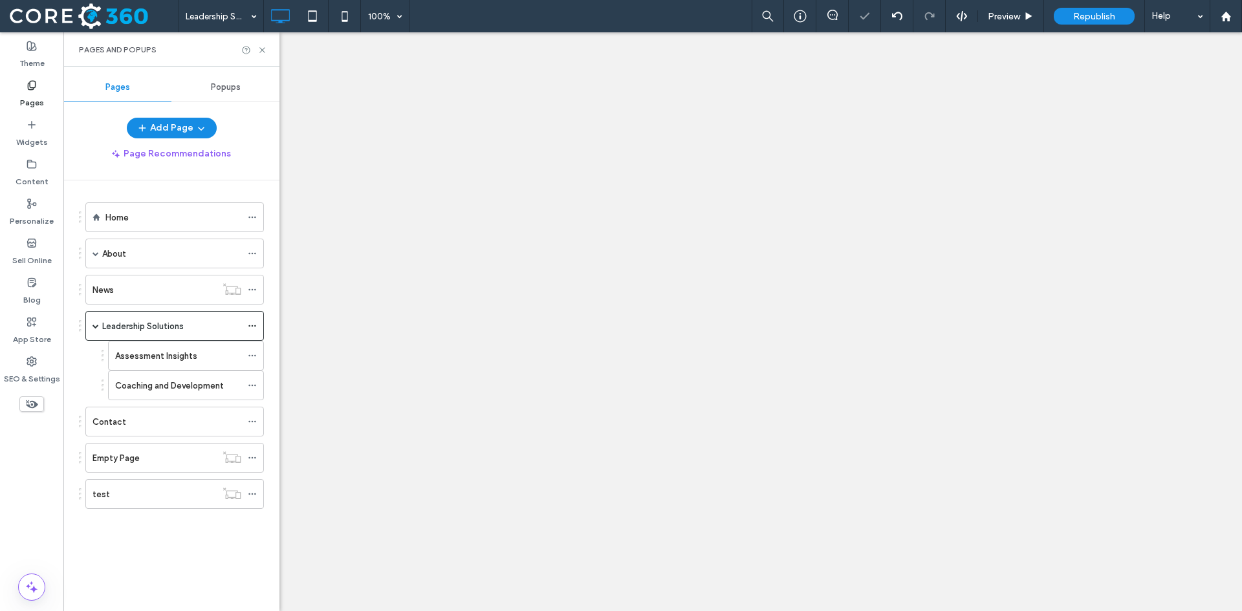
click at [262, 49] on icon at bounding box center [262, 50] width 10 height 10
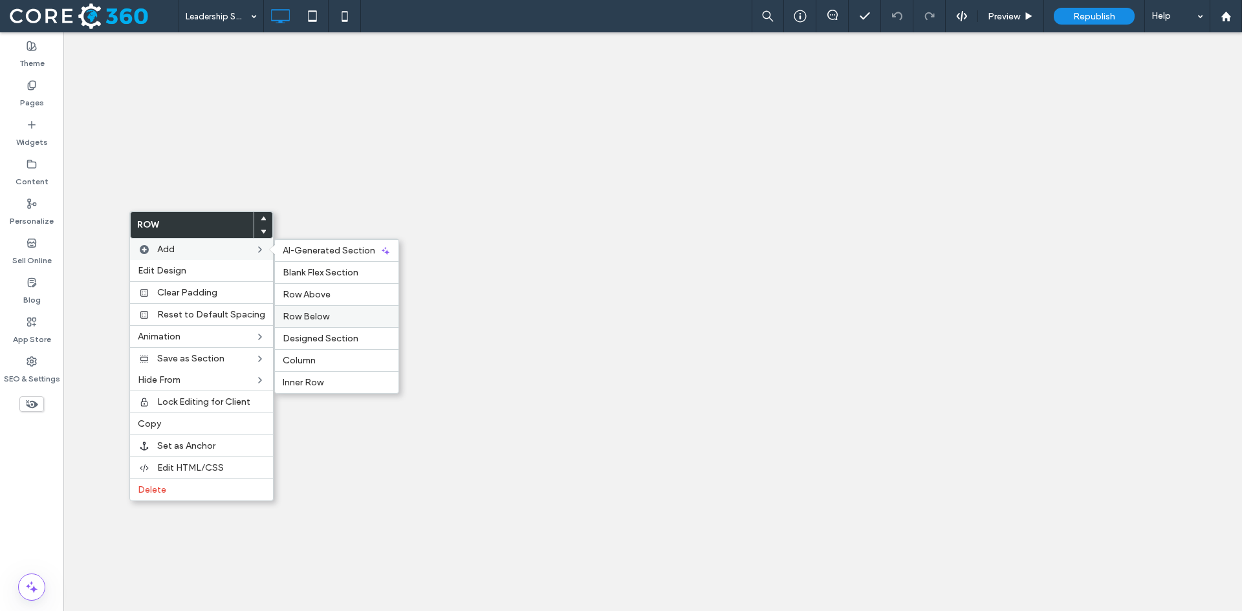
click at [309, 316] on span "Row Below" at bounding box center [306, 316] width 47 height 11
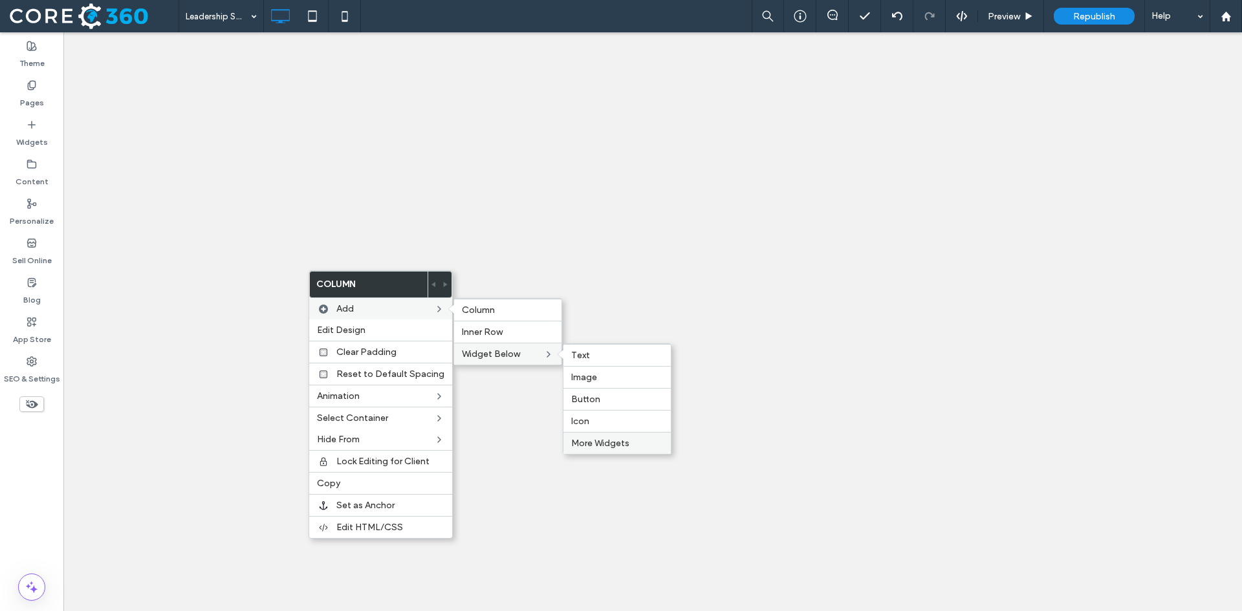
click at [618, 444] on span "More Widgets" at bounding box center [600, 443] width 58 height 11
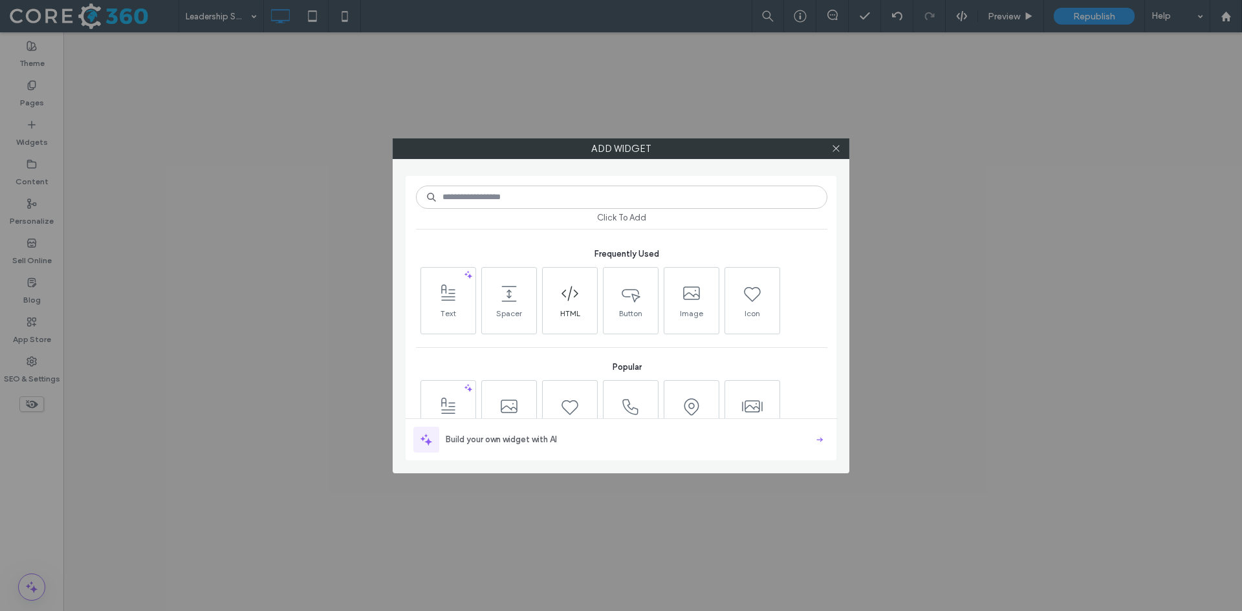
click at [569, 297] on use at bounding box center [569, 294] width 17 height 15
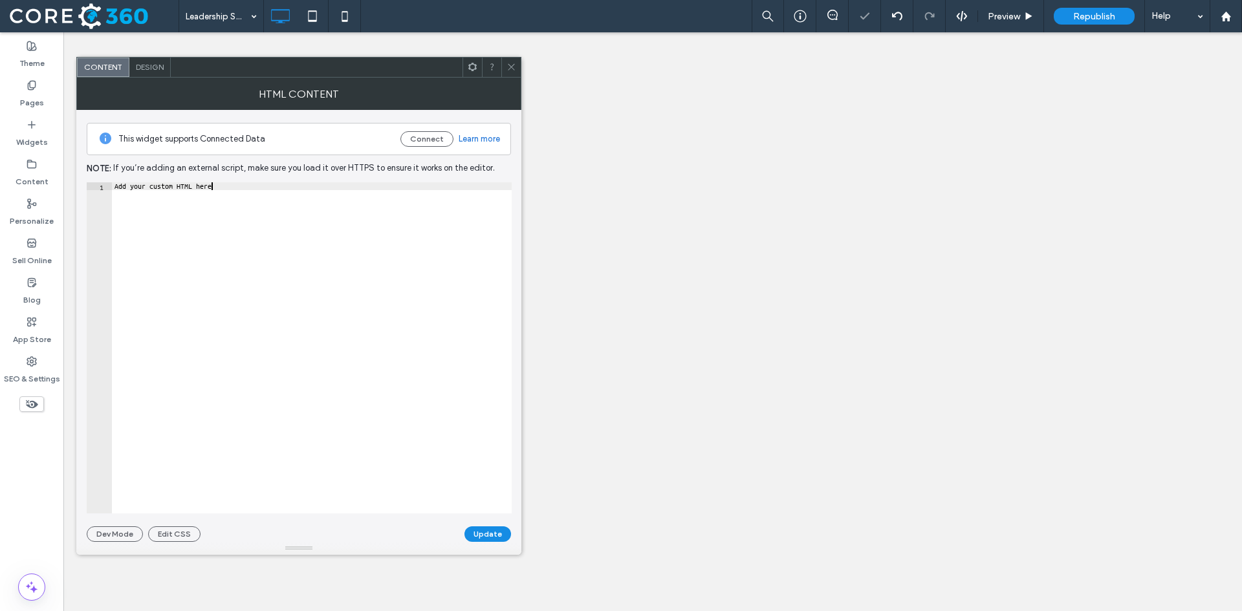
click at [290, 208] on div "Add your custom HTML here" at bounding box center [312, 355] width 400 height 347
paste textarea "Cursor at row 1"
type textarea "*******"
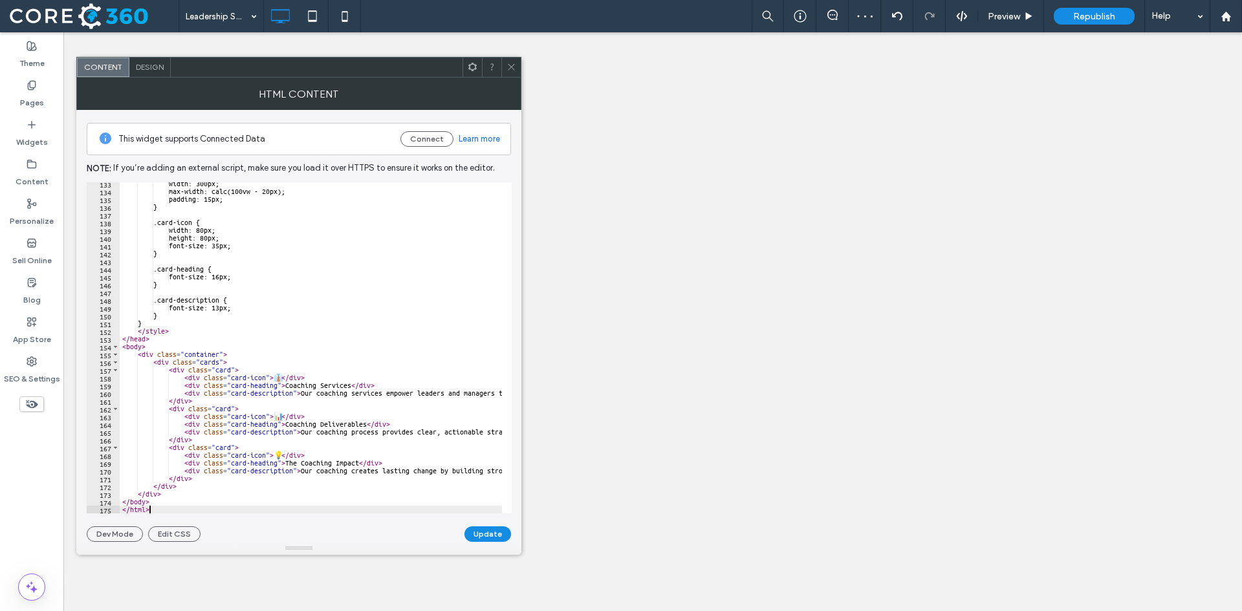
scroll to position [1027, 0]
click at [486, 537] on button "Update" at bounding box center [487, 534] width 47 height 16
click at [508, 61] on span at bounding box center [511, 67] width 10 height 19
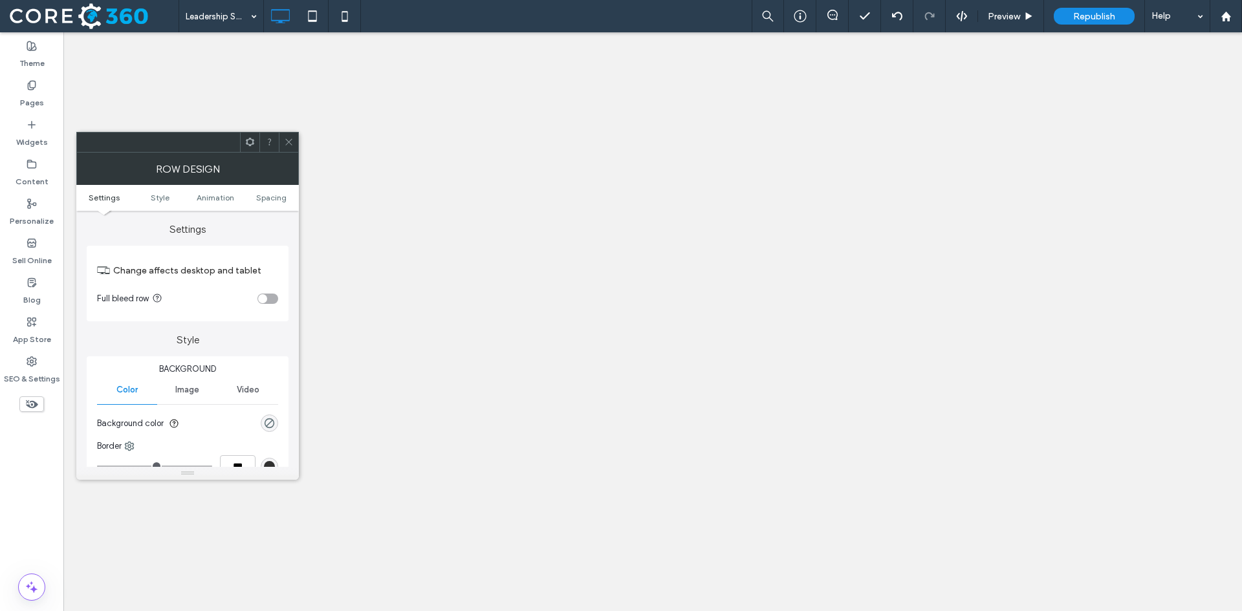
click at [270, 296] on div "toggle" at bounding box center [267, 299] width 21 height 10
click at [288, 135] on span at bounding box center [289, 142] width 10 height 19
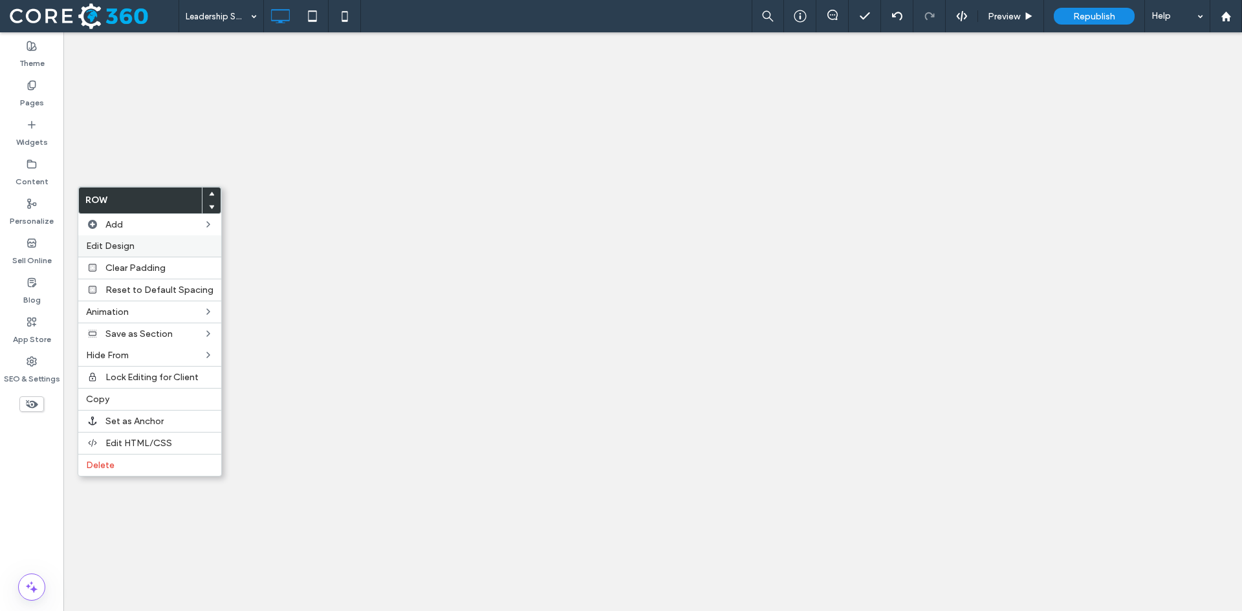
click at [125, 246] on span "Edit Design" at bounding box center [110, 246] width 49 height 11
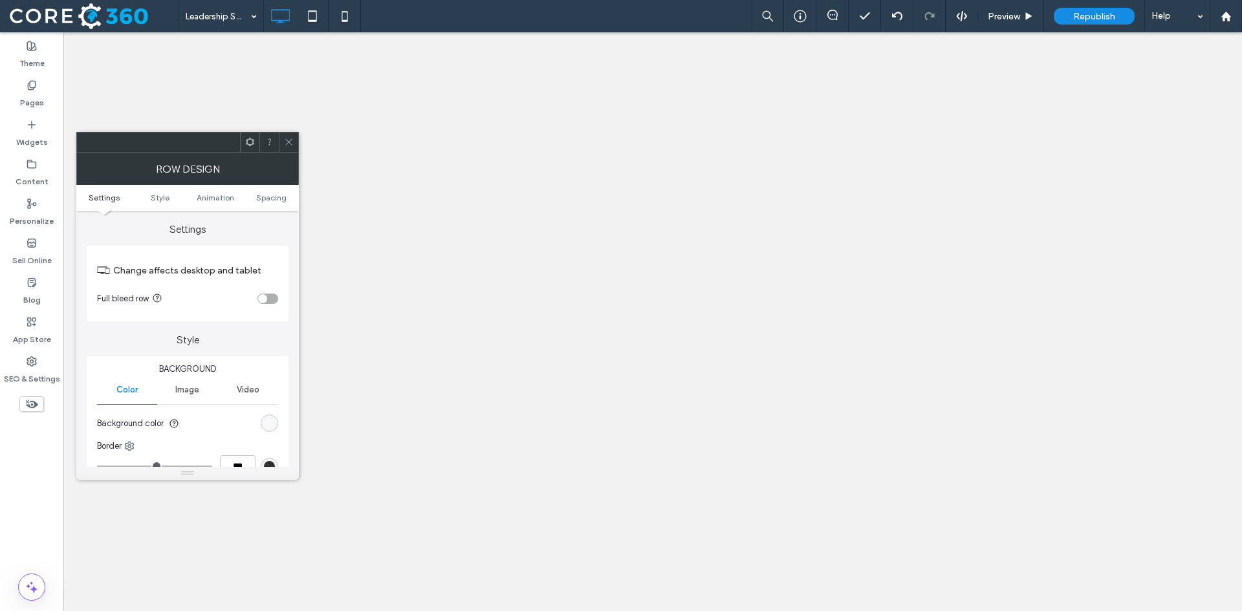
click at [274, 422] on div "rgb(245, 247, 249)" at bounding box center [269, 423] width 11 height 11
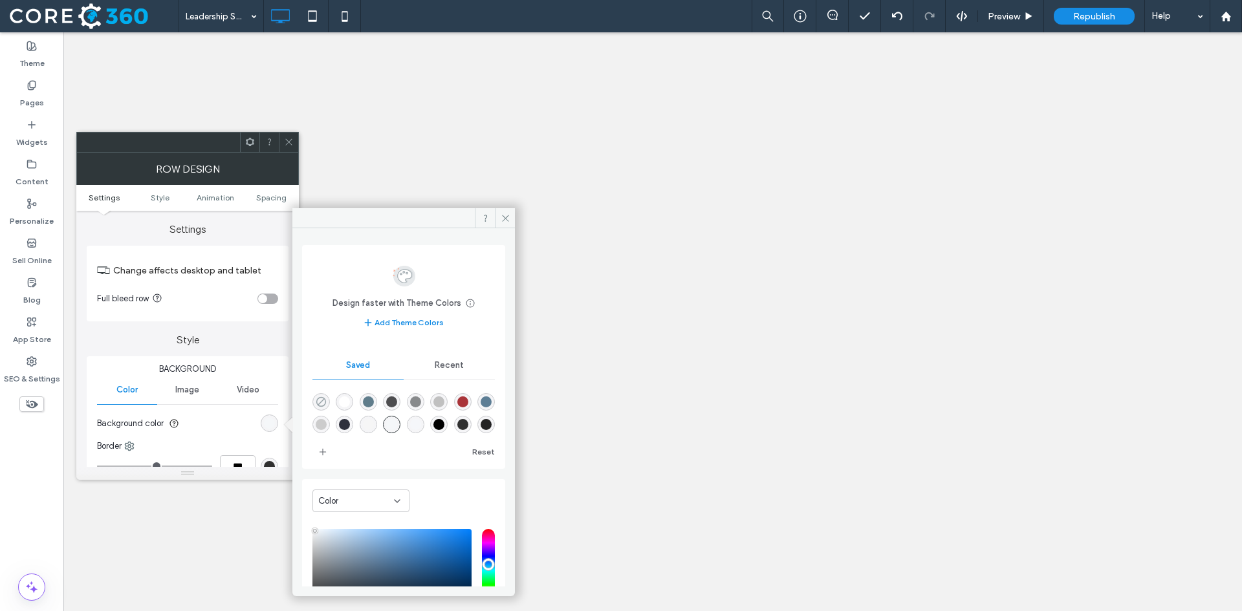
click at [316, 398] on icon "rgba(0,0,0,0)" at bounding box center [321, 401] width 11 height 11
type input "*******"
type input "*"
type input "**"
click at [292, 143] on icon at bounding box center [289, 142] width 10 height 10
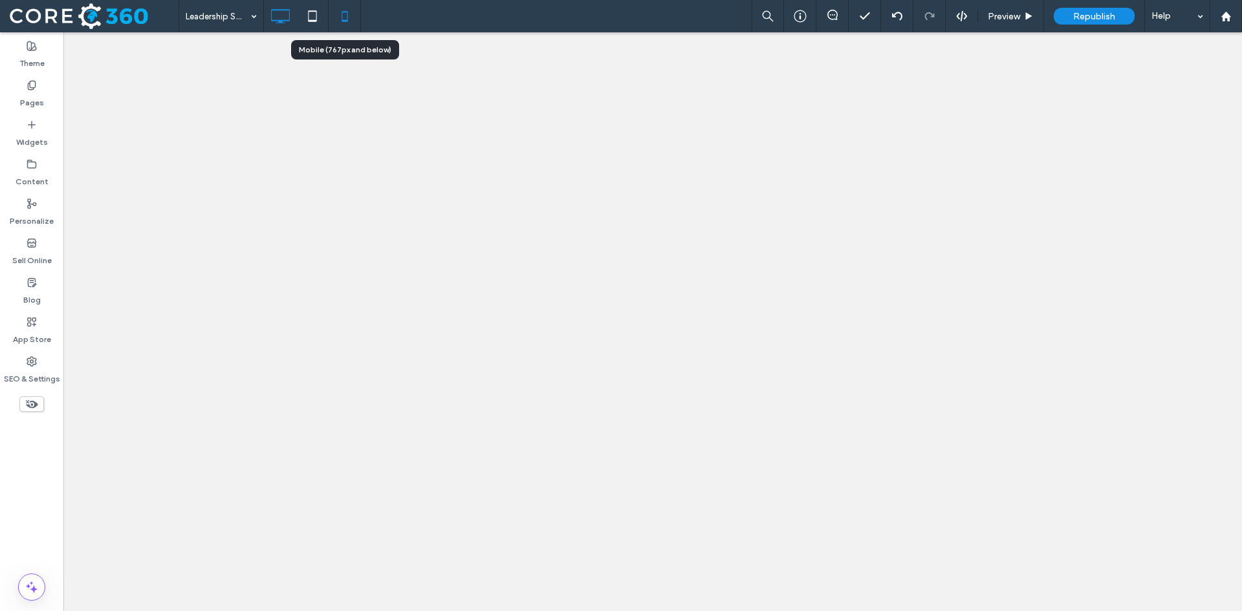
click at [348, 12] on icon at bounding box center [345, 16] width 26 height 26
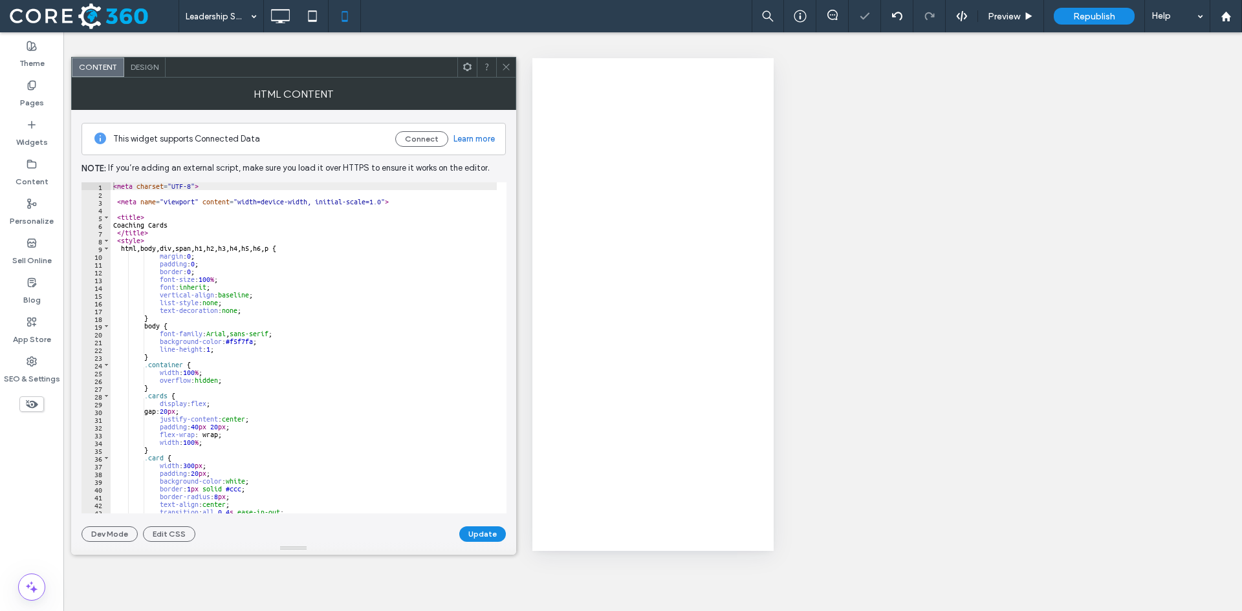
click at [499, 61] on div at bounding box center [505, 67] width 19 height 19
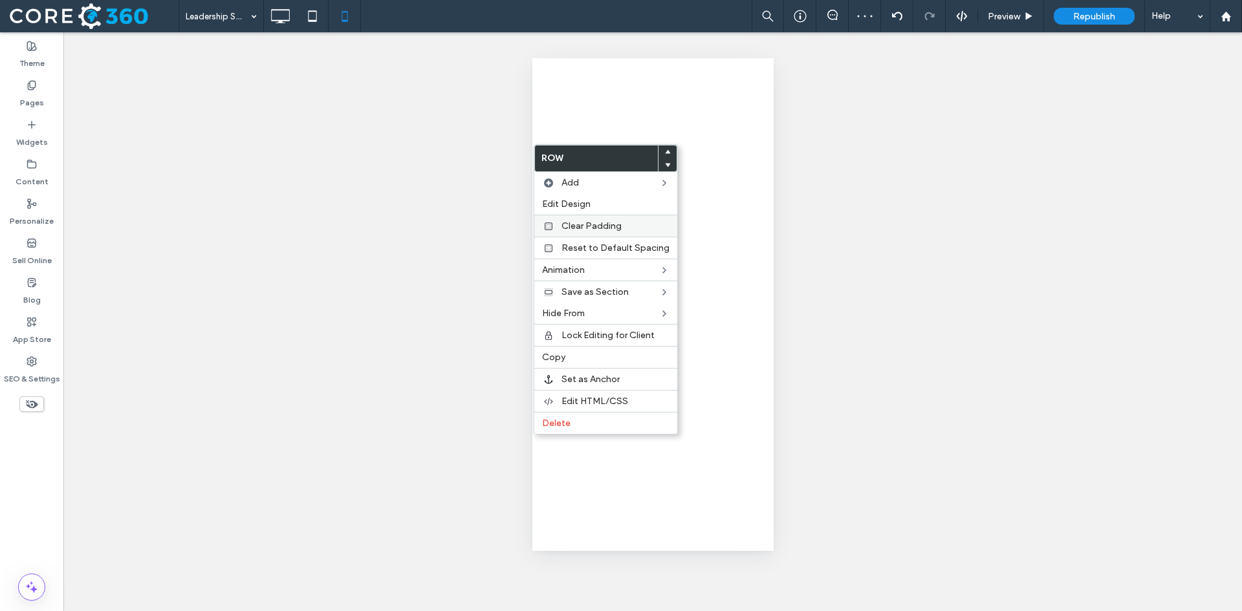
click at [559, 228] on div "Clear Padding" at bounding box center [605, 226] width 143 height 22
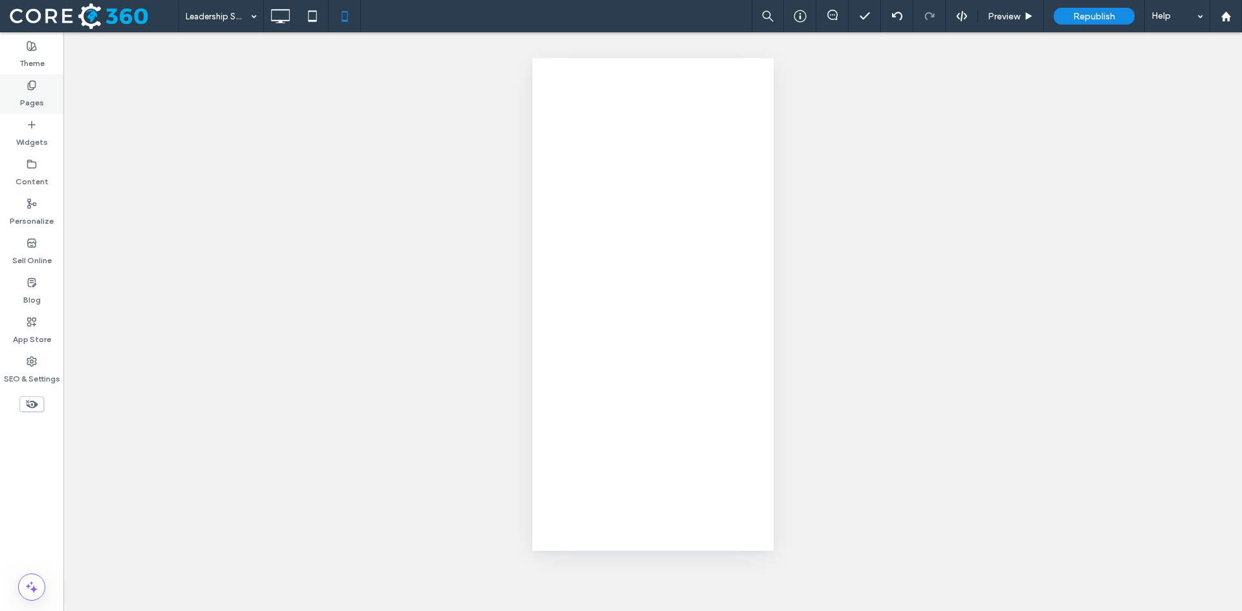
click at [30, 89] on use at bounding box center [31, 85] width 7 height 8
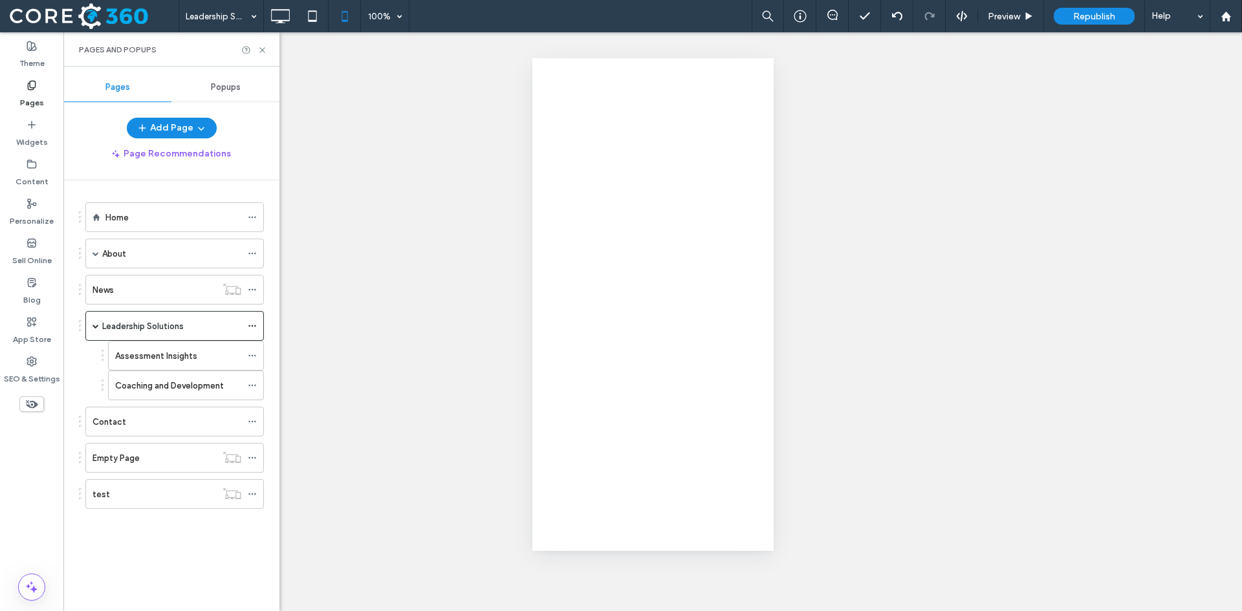
click at [149, 493] on div "test" at bounding box center [154, 495] width 124 height 14
click at [285, 19] on div "test 100% Preview Republish Help Site Comments Team & Clients Automate new comm…" at bounding box center [621, 305] width 1242 height 611
click at [276, 16] on icon at bounding box center [280, 16] width 26 height 26
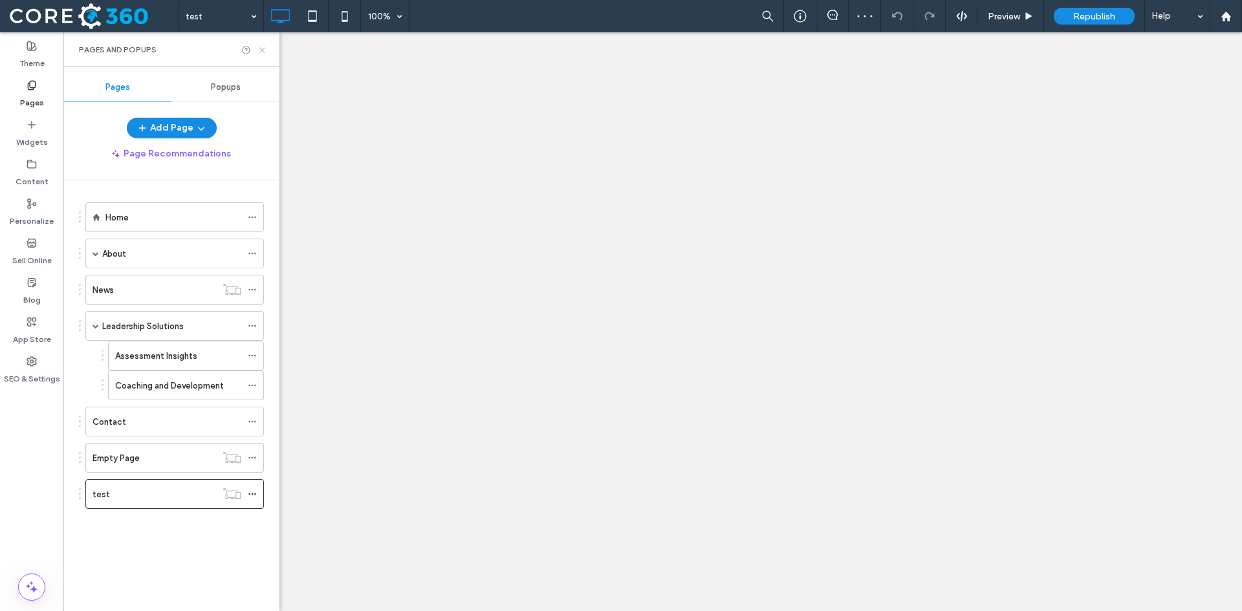
click at [263, 52] on icon at bounding box center [262, 50] width 10 height 10
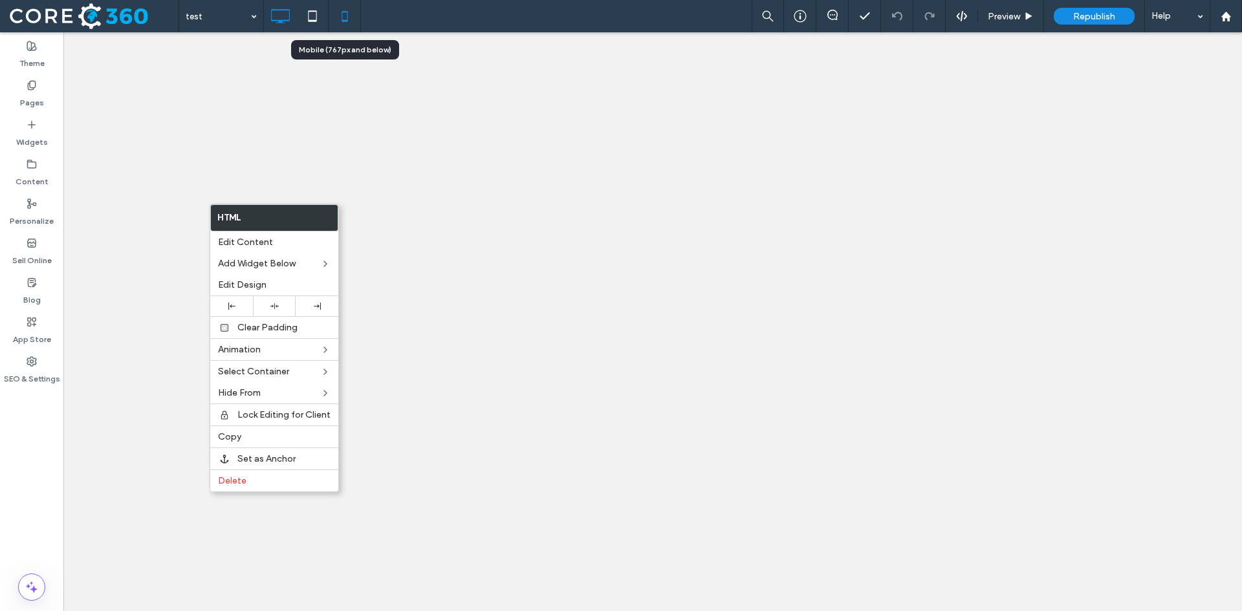
click at [347, 20] on use at bounding box center [345, 16] width 6 height 10
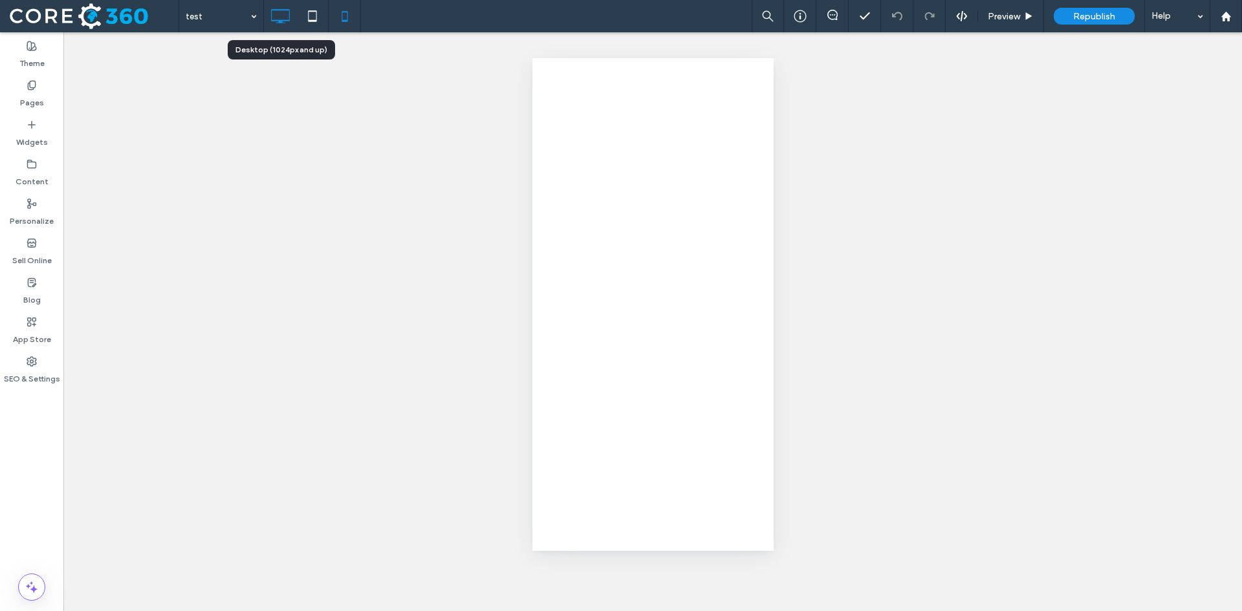
click at [273, 18] on icon at bounding box center [280, 16] width 26 height 26
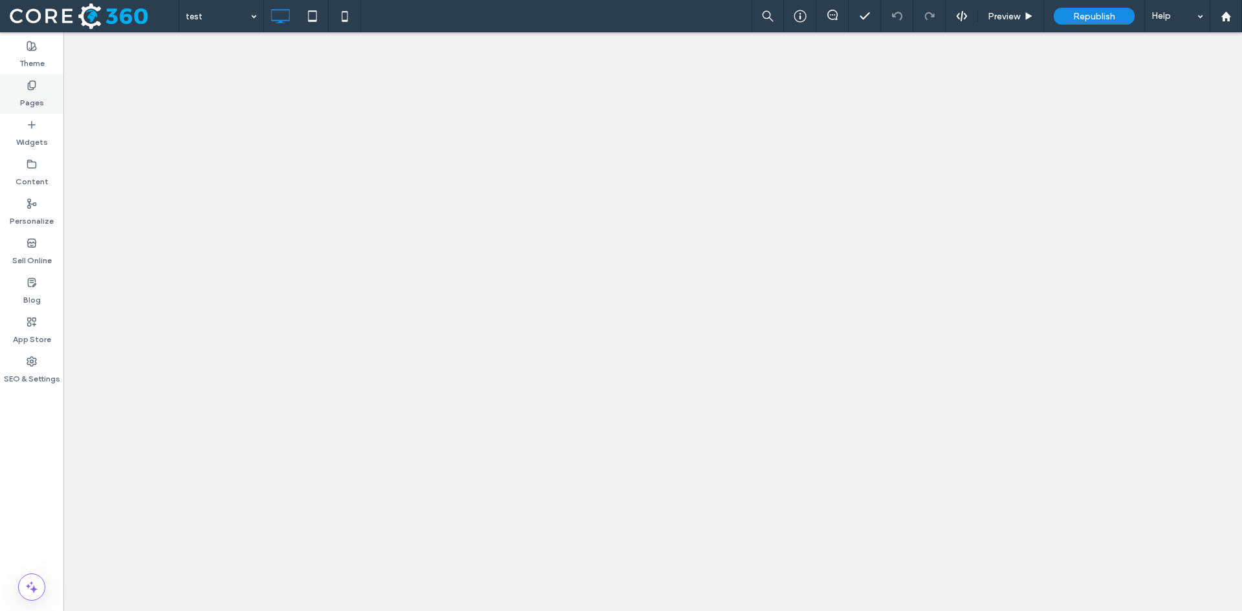
click at [30, 85] on icon at bounding box center [32, 85] width 10 height 10
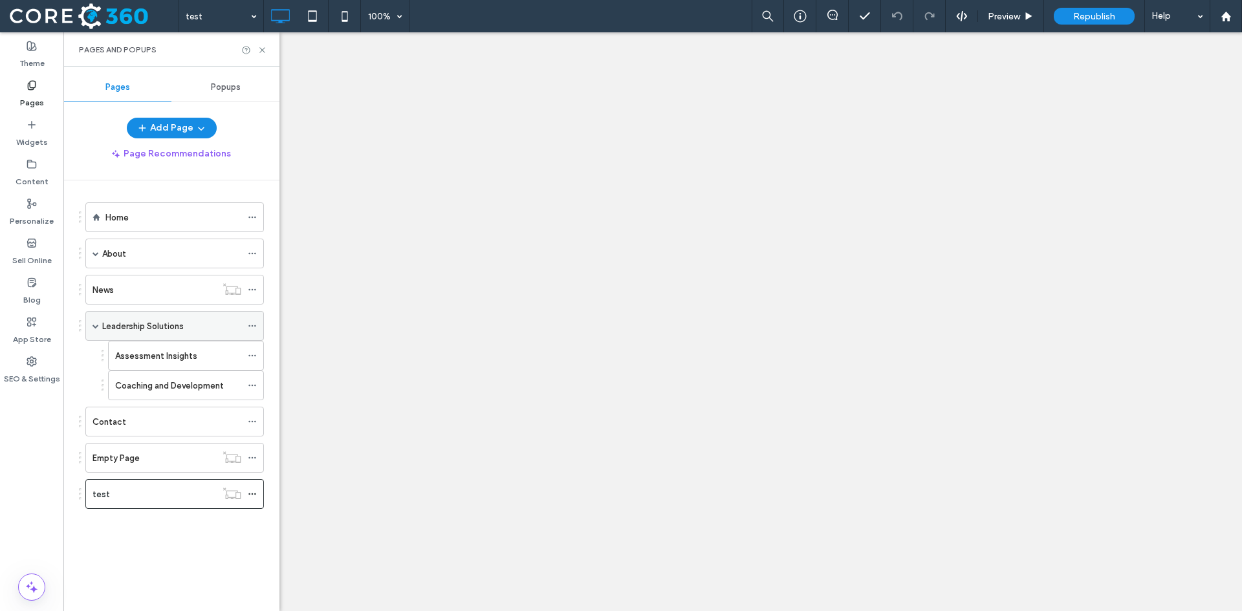
click at [149, 328] on label "Leadership Solutions" at bounding box center [142, 326] width 81 height 23
click at [262, 51] on icon at bounding box center [262, 50] width 10 height 10
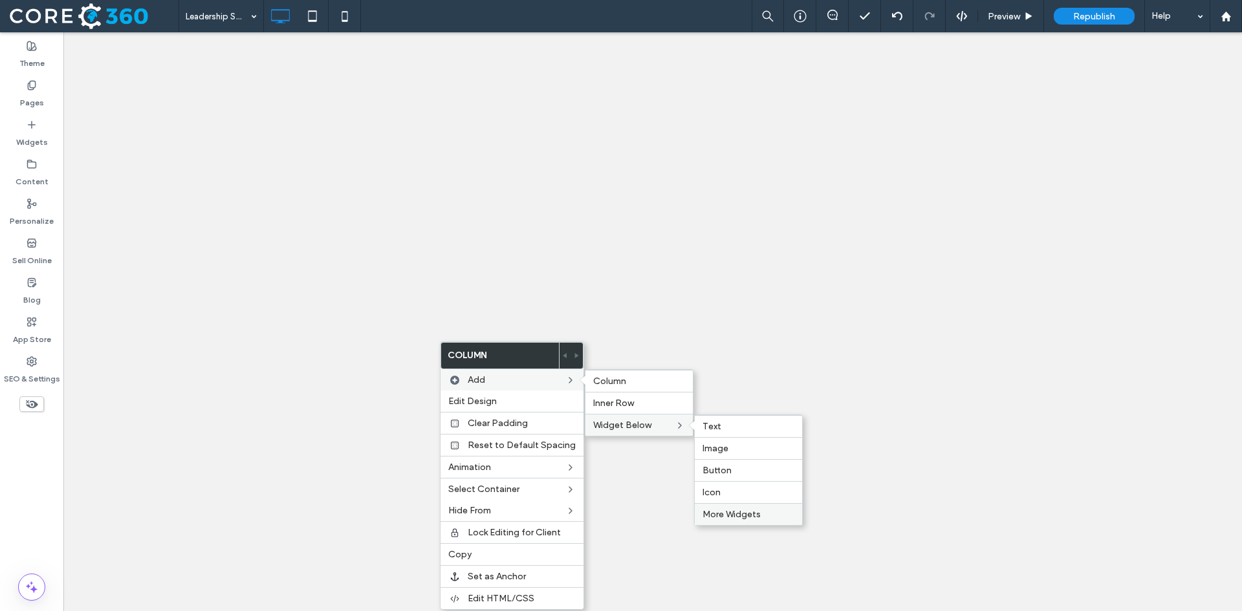
click at [745, 519] on span "More Widgets" at bounding box center [731, 514] width 58 height 11
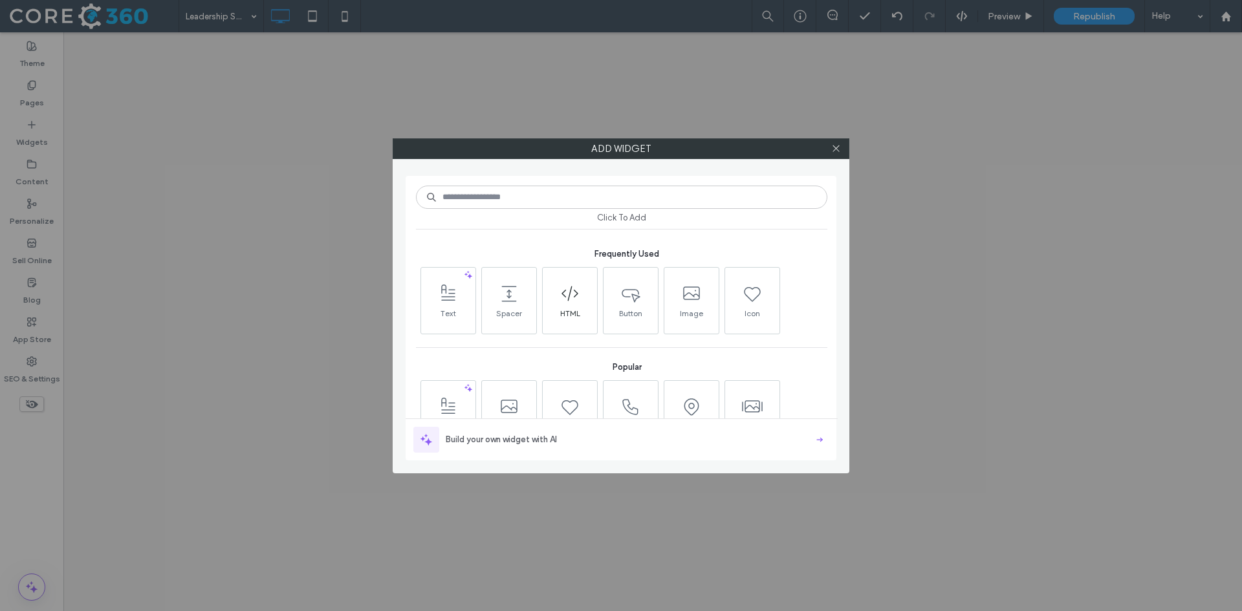
click at [566, 300] on icon at bounding box center [569, 293] width 21 height 21
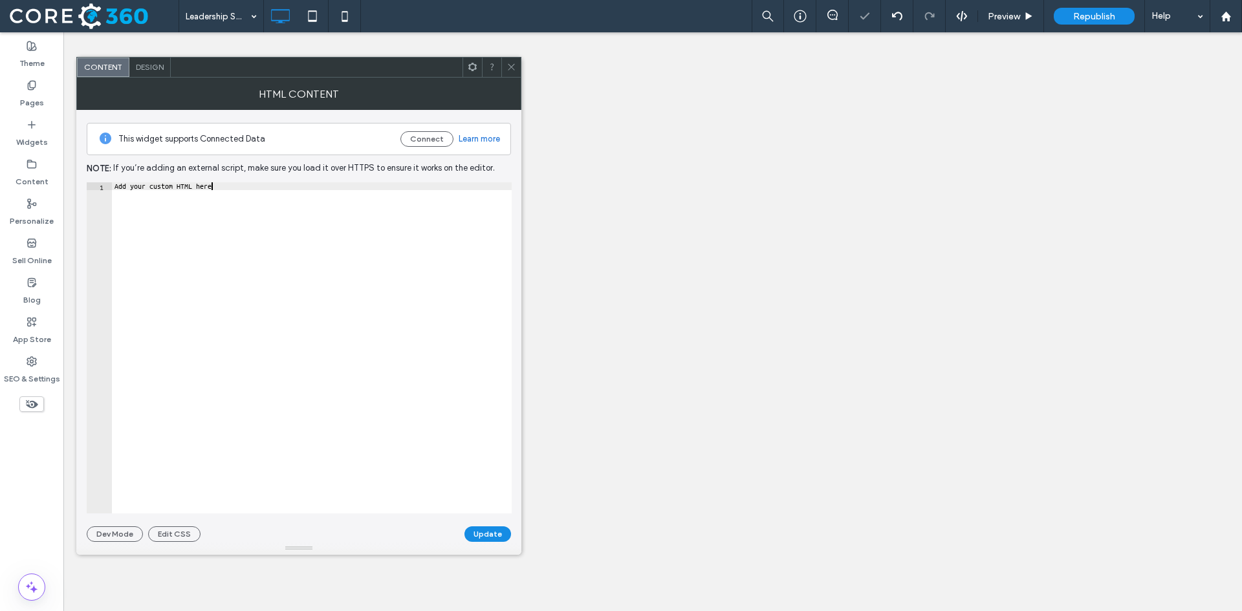
click at [211, 193] on div "Add your custom HTML here" at bounding box center [312, 355] width 400 height 347
paste textarea "Cursor at row 1"
type textarea "*******"
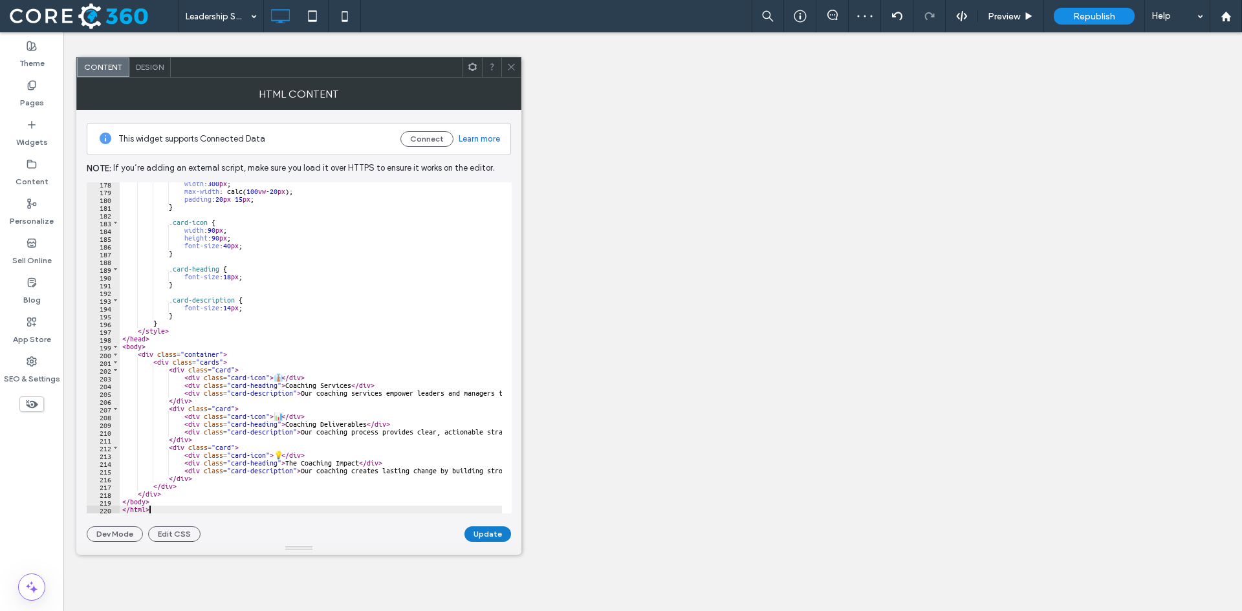
click at [497, 529] on button "Update" at bounding box center [487, 534] width 47 height 16
click at [508, 74] on span at bounding box center [511, 67] width 10 height 19
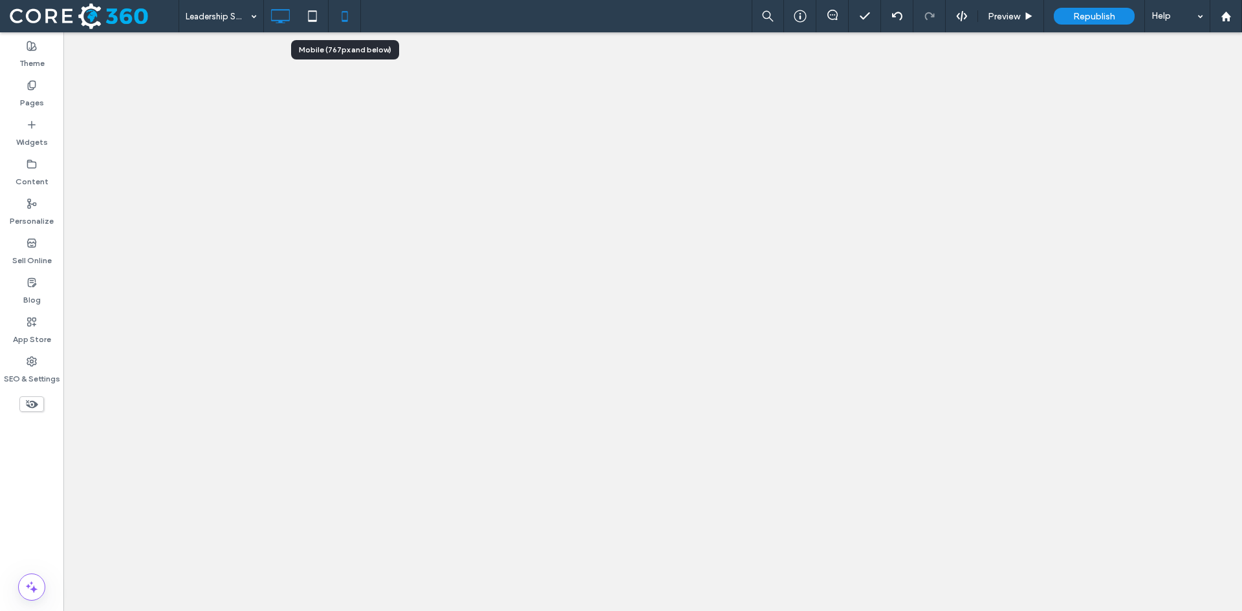
click at [347, 17] on use at bounding box center [345, 16] width 6 height 10
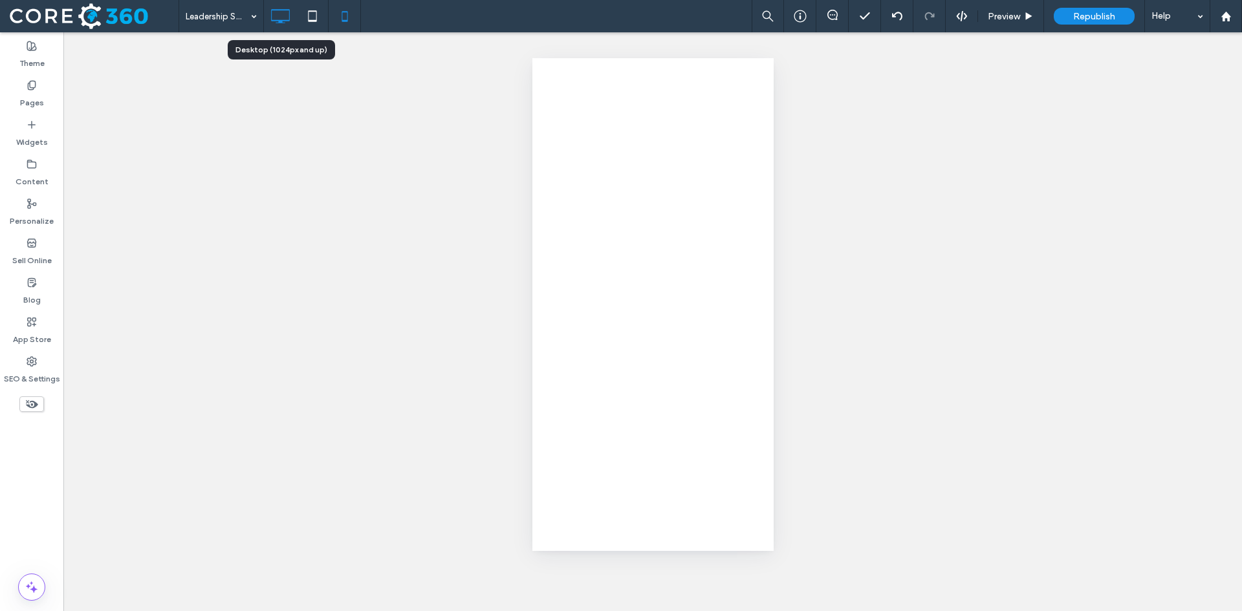
click at [285, 18] on icon at bounding box center [280, 16] width 26 height 26
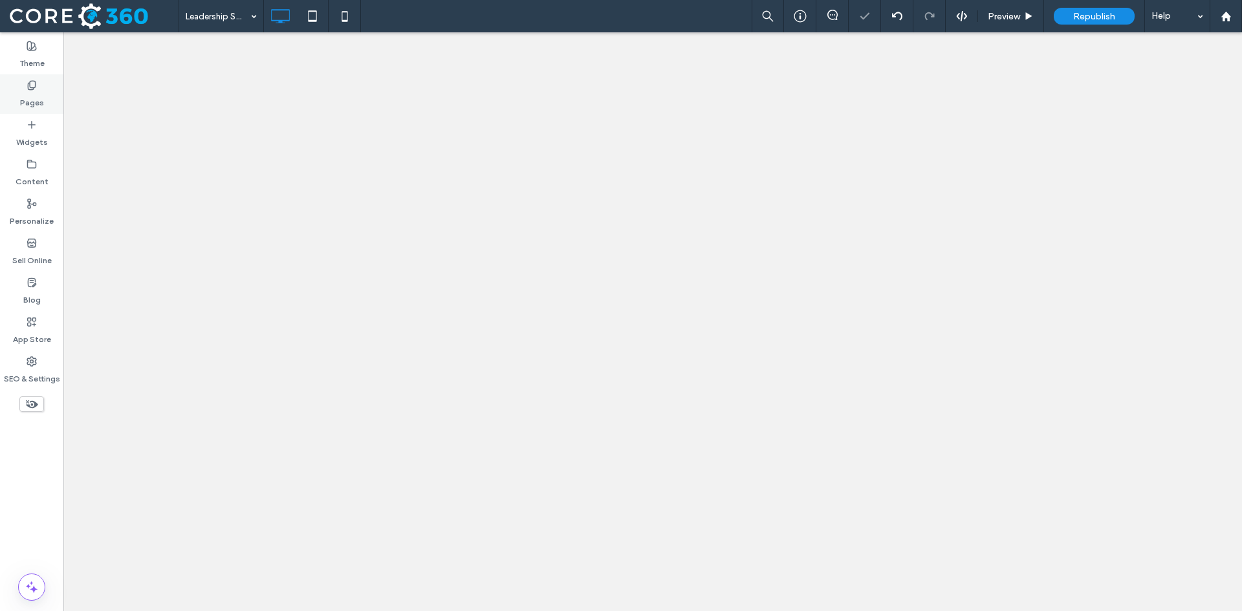
click at [44, 92] on div "Pages" at bounding box center [31, 93] width 63 height 39
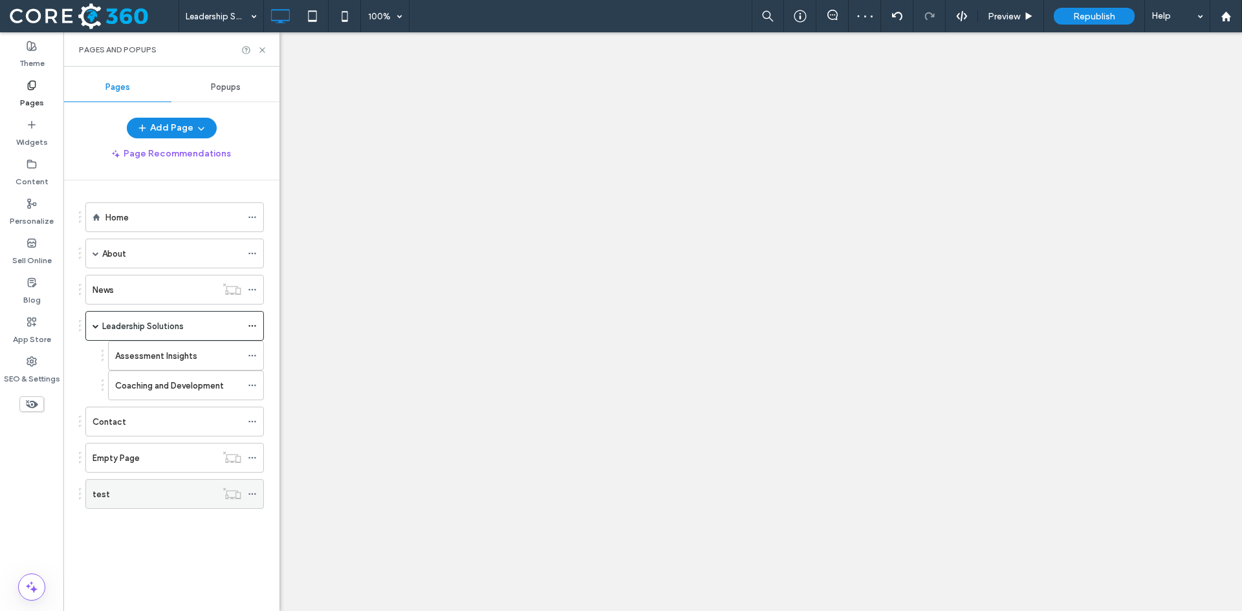
click at [184, 493] on div "test" at bounding box center [154, 495] width 124 height 14
click at [259, 50] on icon at bounding box center [262, 50] width 10 height 10
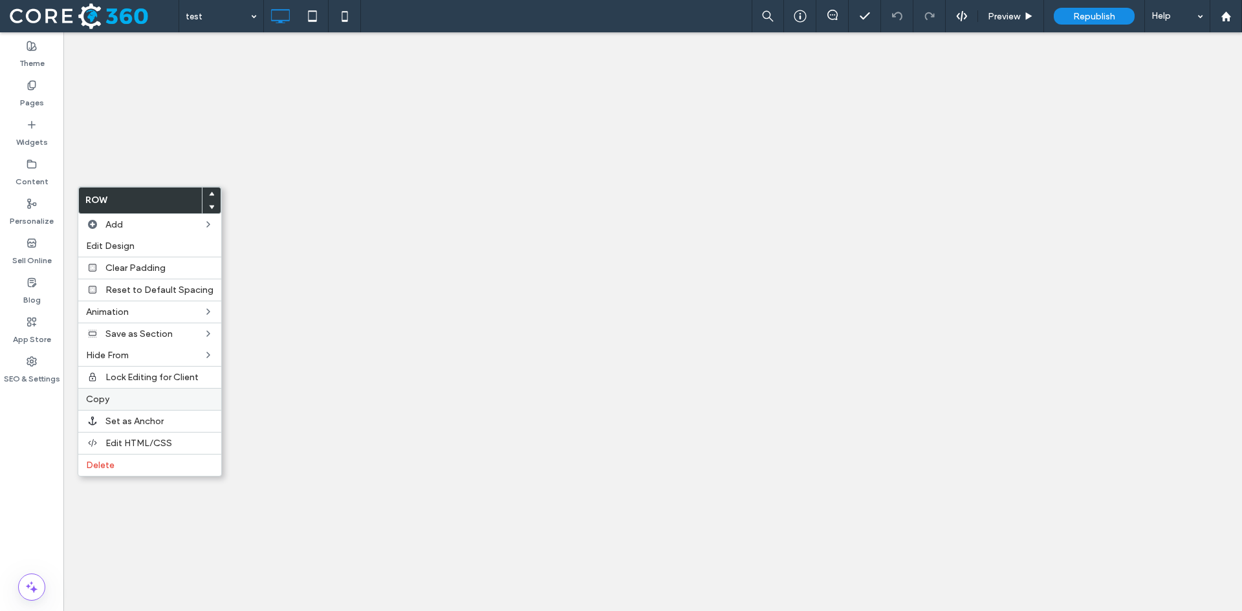
click at [112, 400] on label "Copy" at bounding box center [149, 399] width 127 height 11
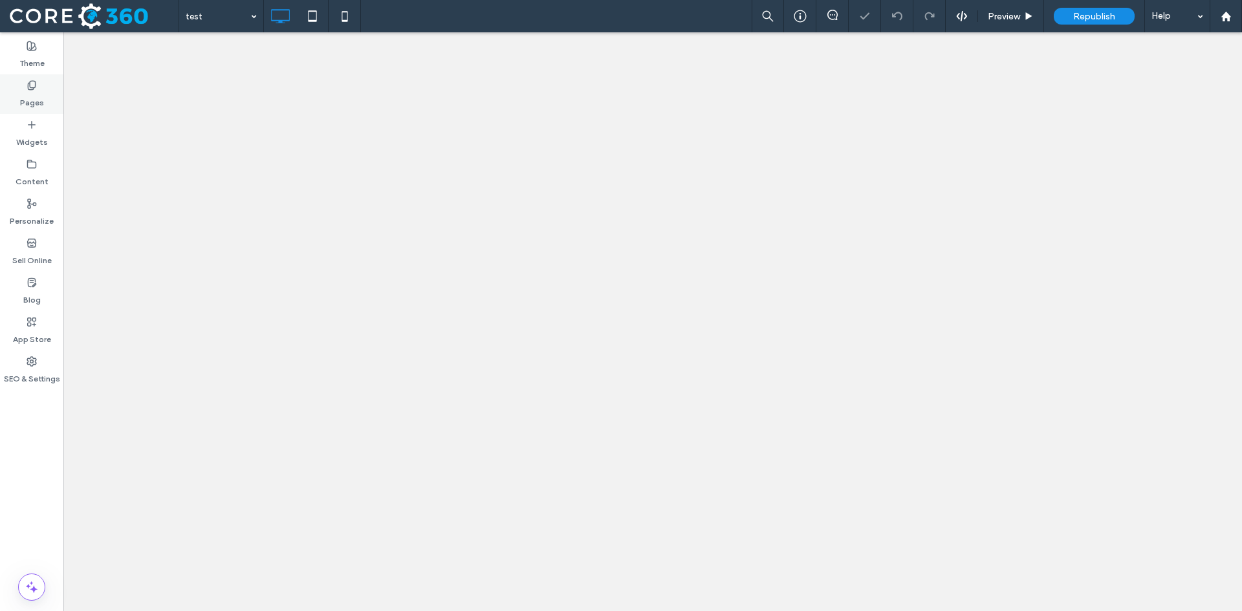
click at [36, 89] on icon at bounding box center [32, 85] width 10 height 10
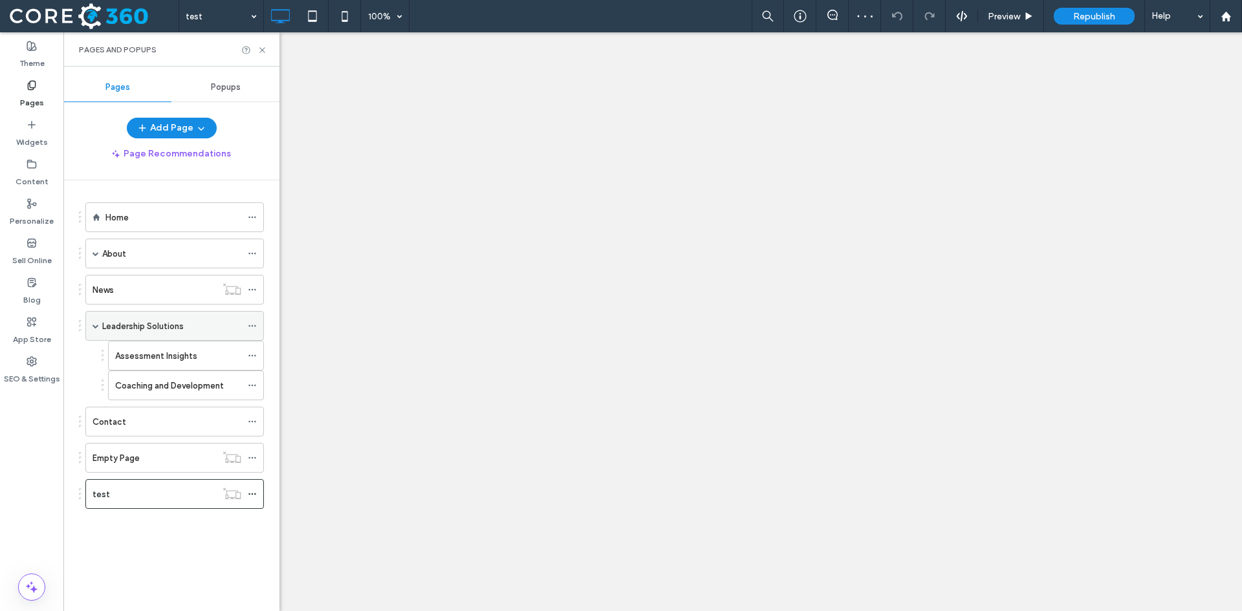
click at [149, 332] on label "Leadership Solutions" at bounding box center [142, 326] width 81 height 23
click at [264, 49] on use at bounding box center [261, 49] width 5 height 5
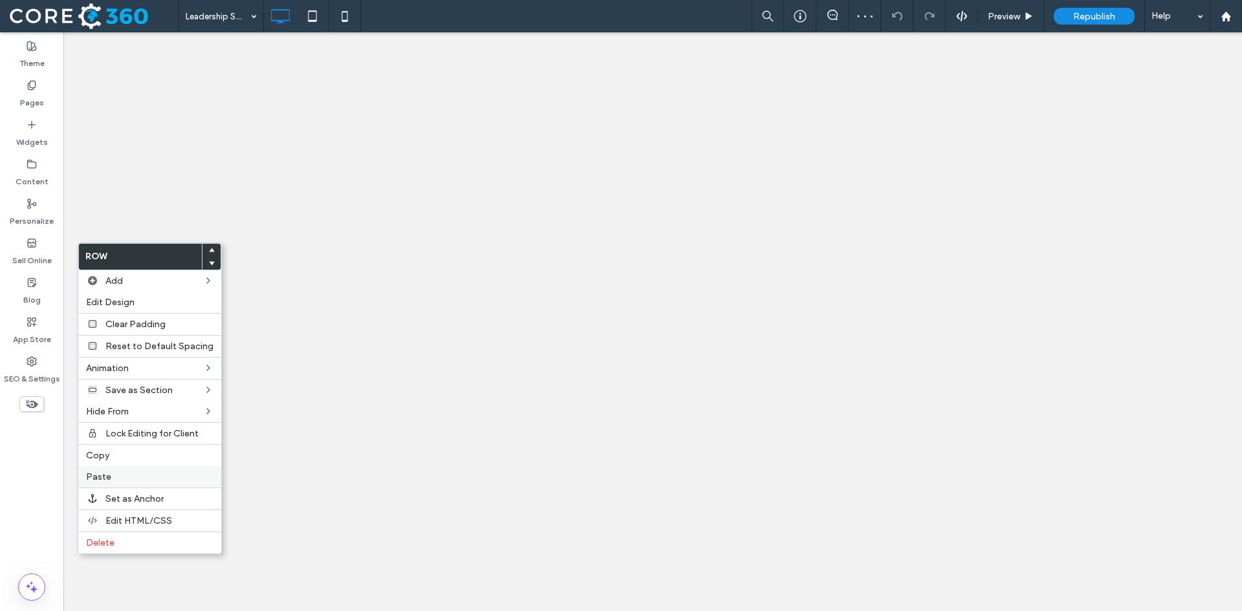
click at [127, 482] on label "Paste" at bounding box center [149, 477] width 127 height 11
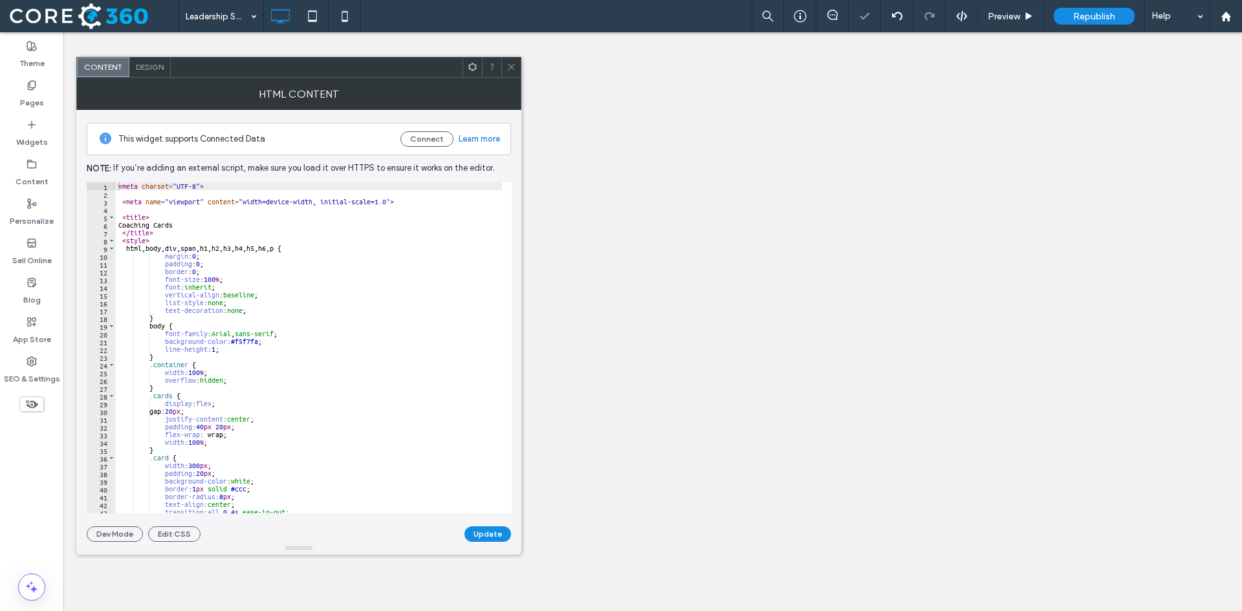
click at [508, 69] on icon at bounding box center [511, 67] width 10 height 10
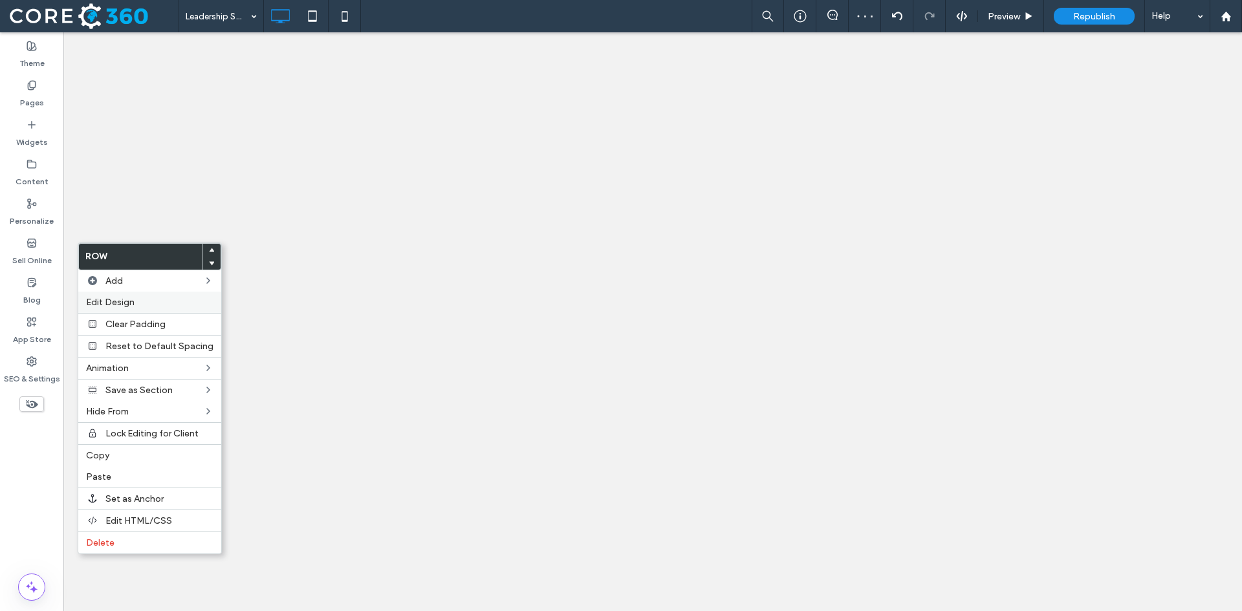
click at [118, 303] on span "Edit Design" at bounding box center [110, 302] width 49 height 11
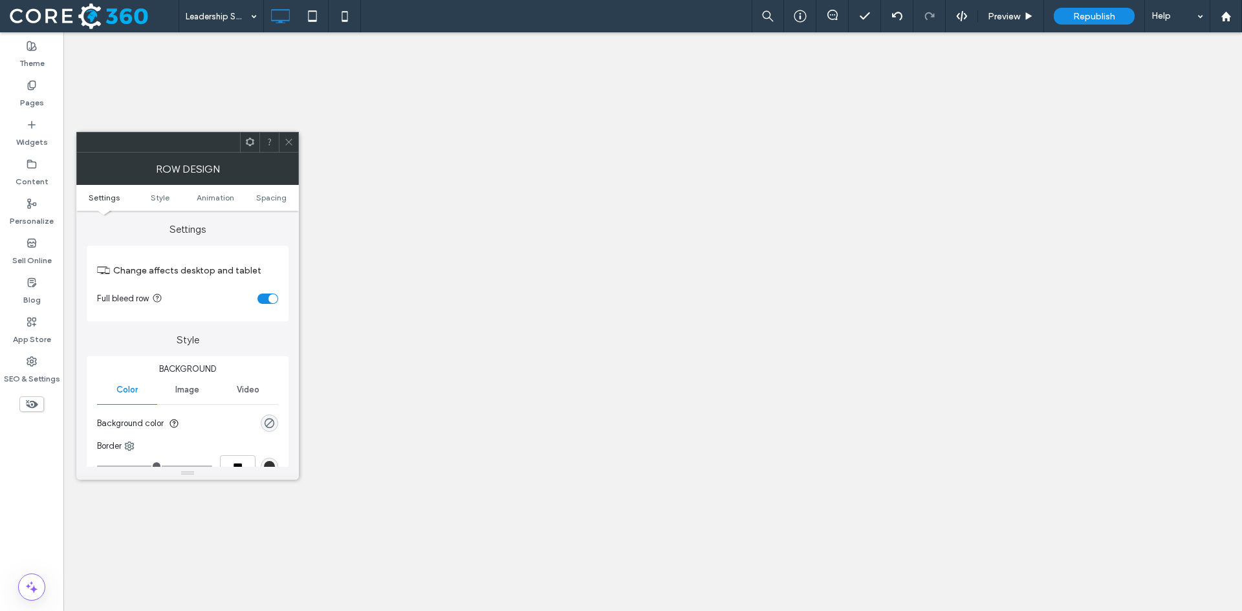
click at [261, 298] on div "toggle" at bounding box center [267, 299] width 21 height 10
click at [288, 148] on span at bounding box center [289, 142] width 10 height 19
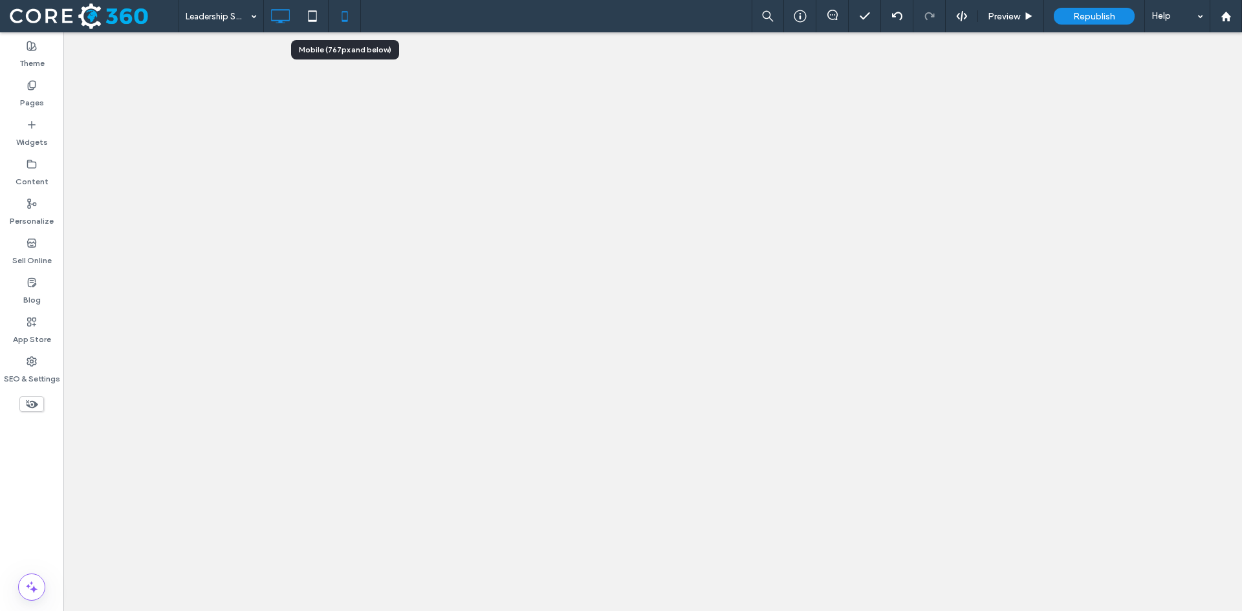
click at [348, 25] on icon at bounding box center [345, 16] width 26 height 26
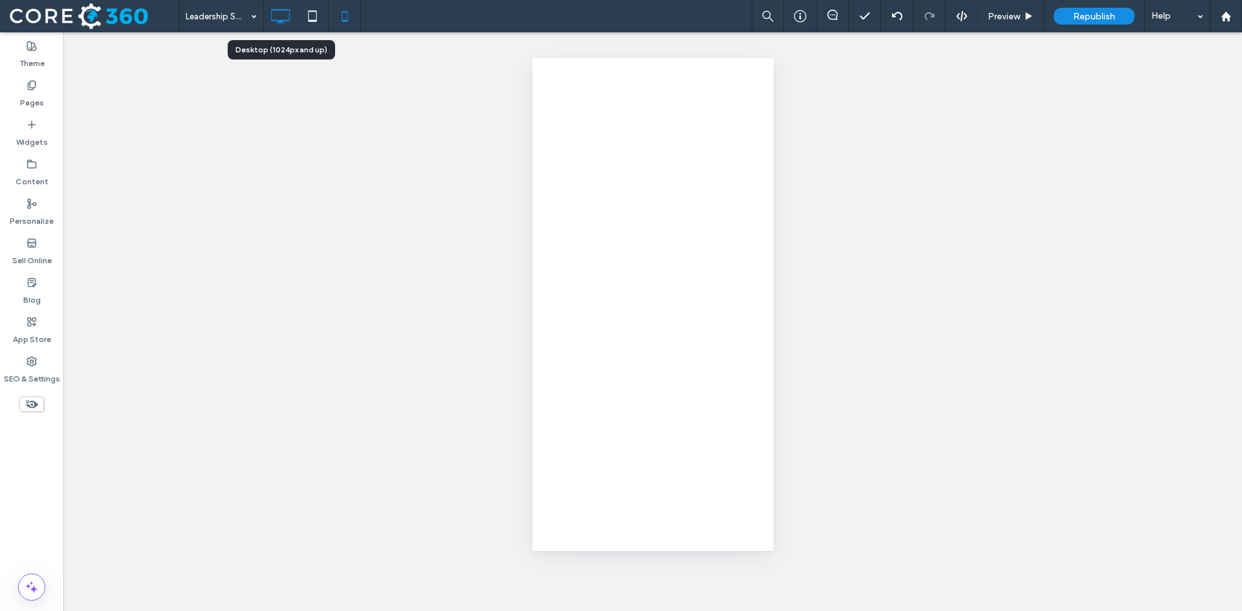
click at [282, 18] on icon at bounding box center [280, 16] width 26 height 26
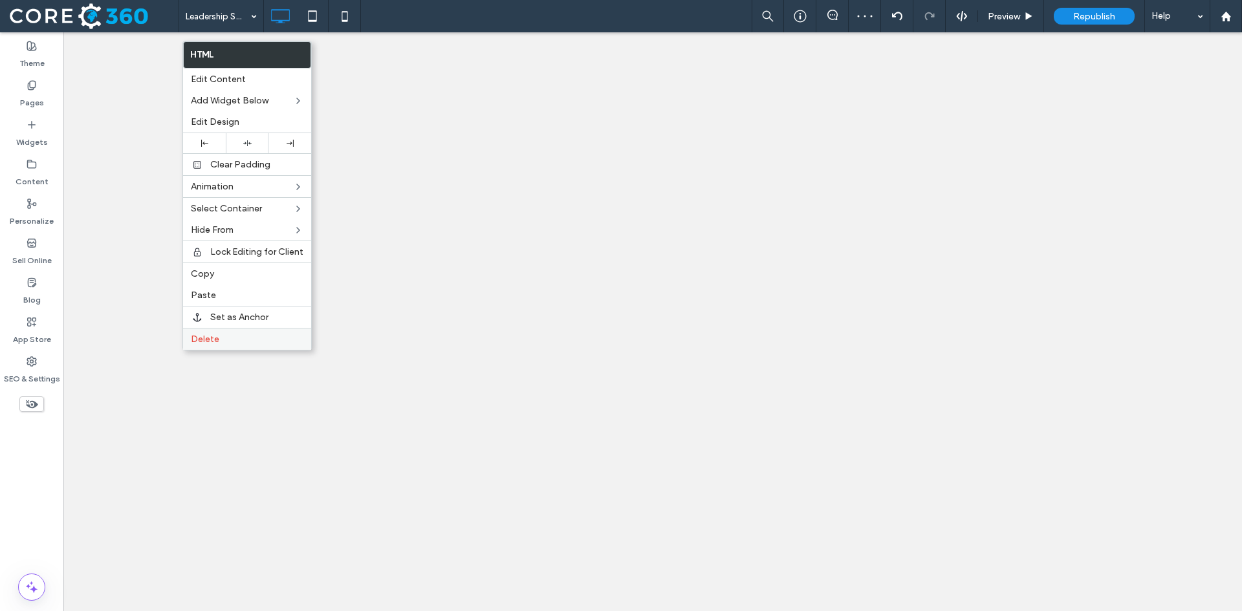
click at [236, 341] on label "Delete" at bounding box center [247, 339] width 113 height 11
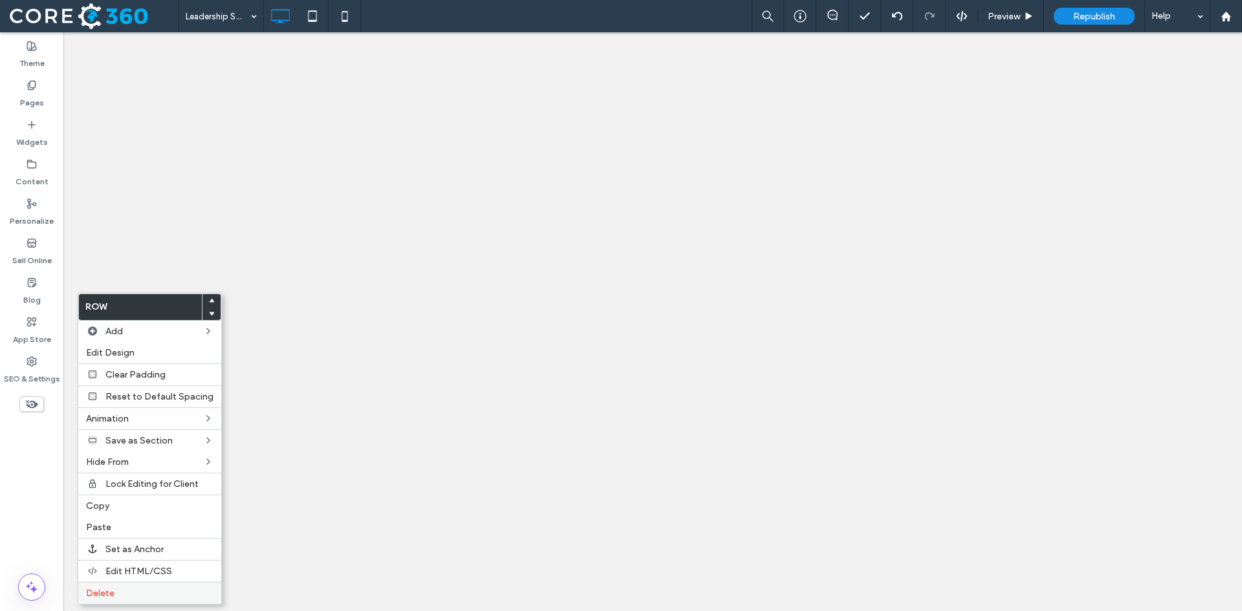
click at [110, 591] on span "Delete" at bounding box center [100, 593] width 28 height 11
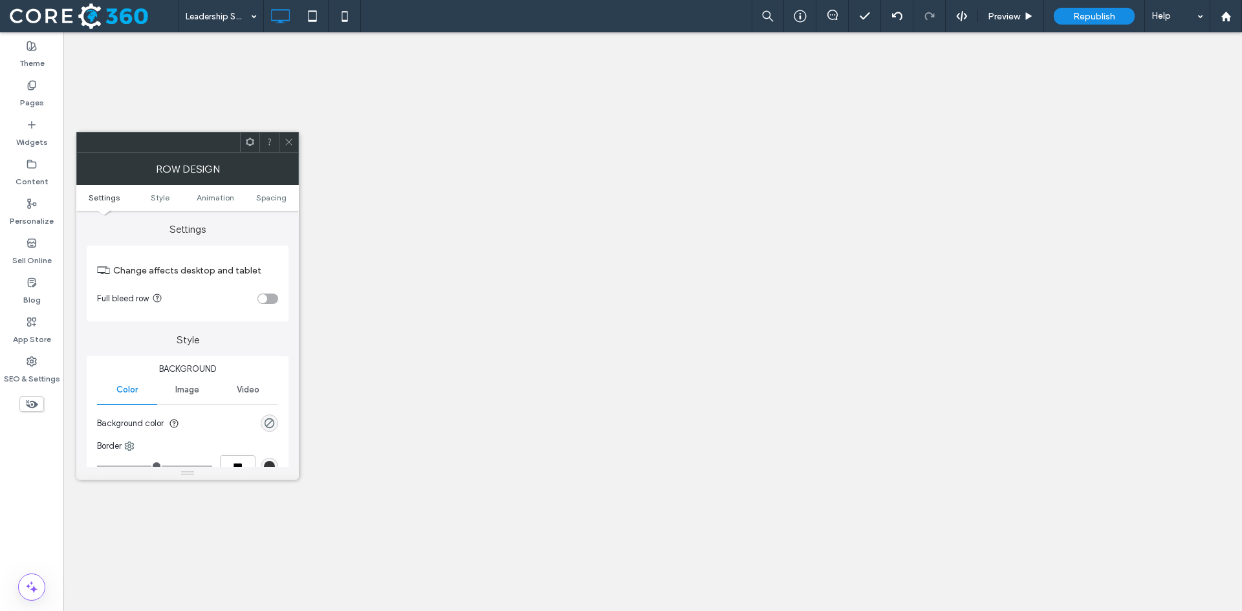
click at [274, 298] on div "toggle" at bounding box center [267, 299] width 21 height 10
click at [292, 138] on icon at bounding box center [289, 142] width 10 height 10
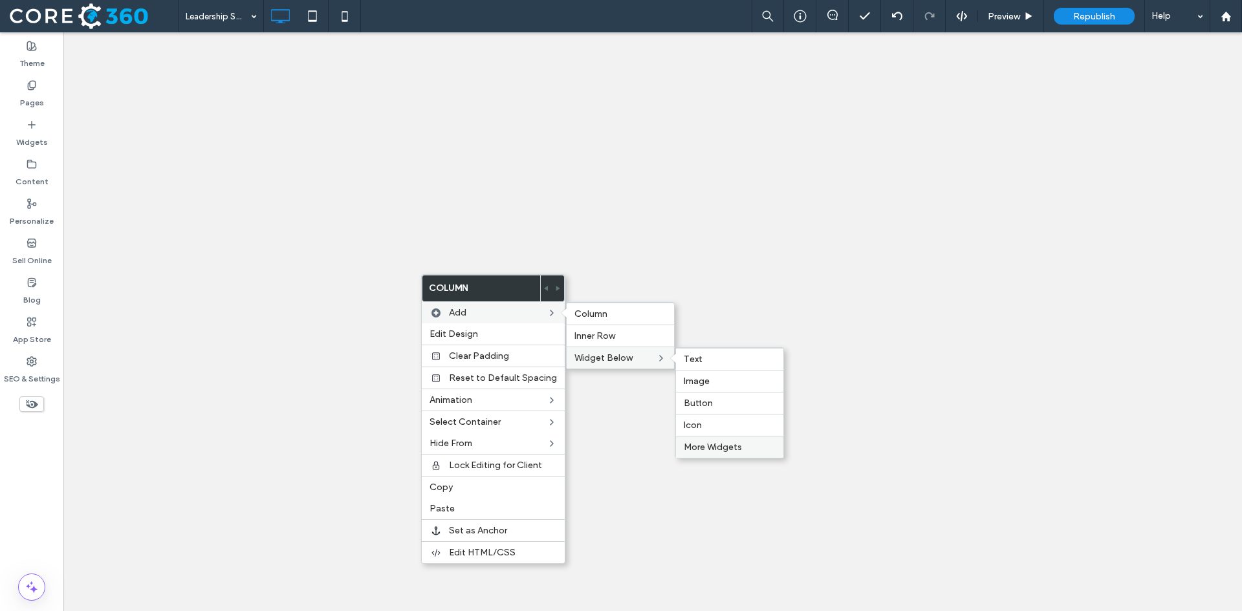
click at [713, 445] on span "More Widgets" at bounding box center [713, 447] width 58 height 11
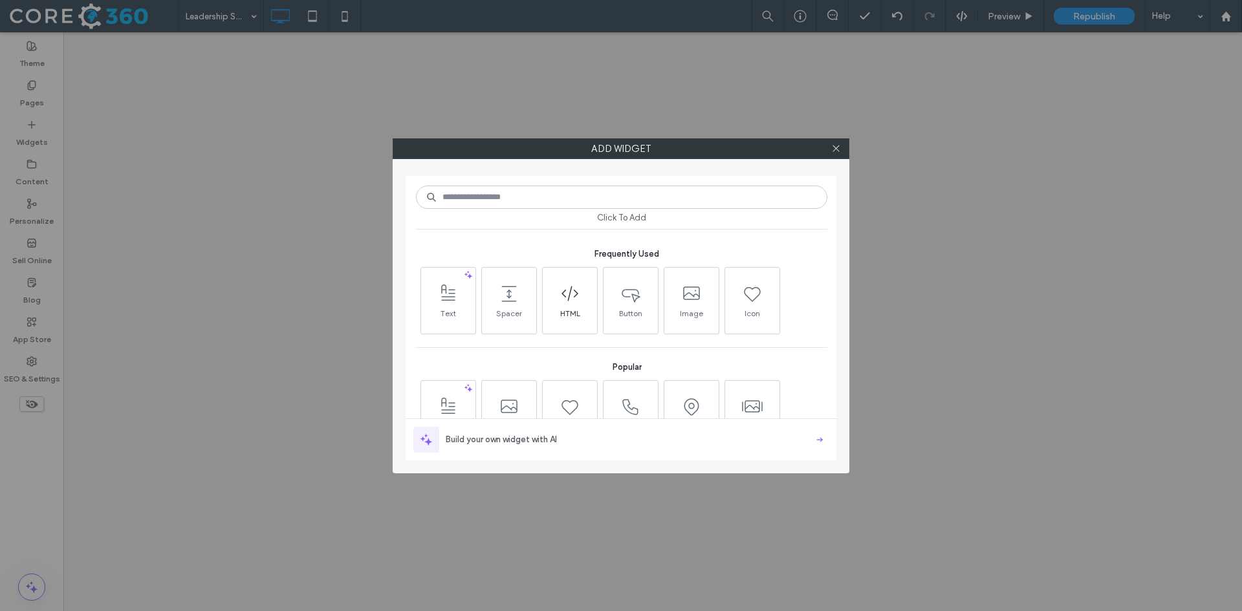
click at [570, 300] on icon at bounding box center [569, 293] width 21 height 21
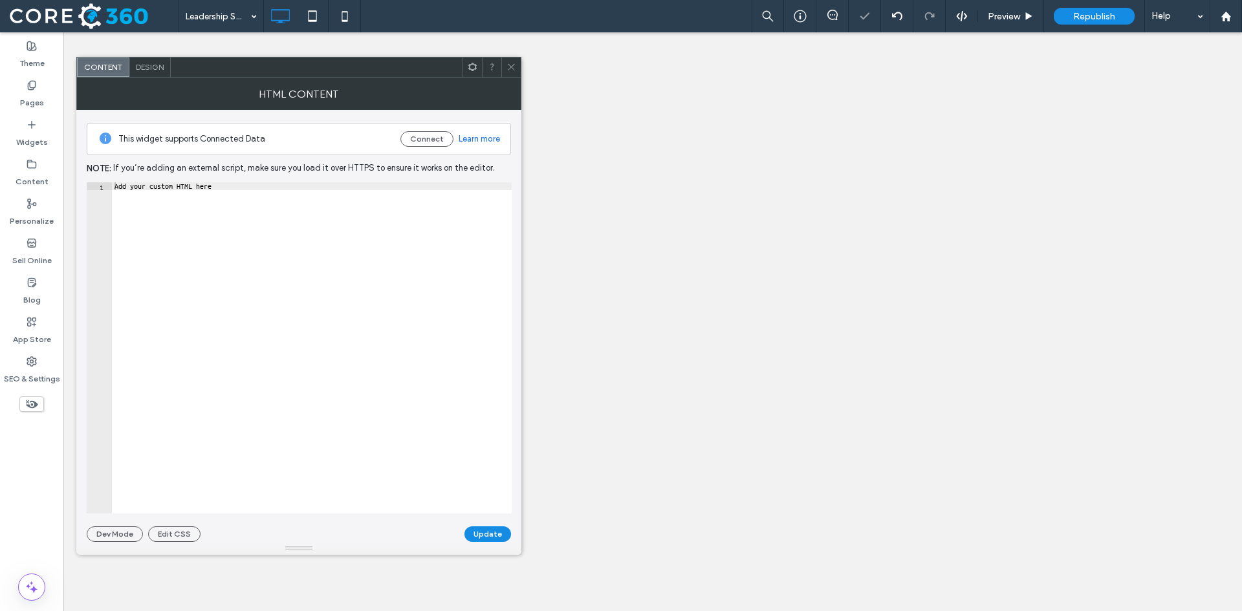
click at [248, 198] on div "Add your custom HTML here" at bounding box center [312, 355] width 400 height 347
paste textarea "Cursor at row 1"
type textarea "*******"
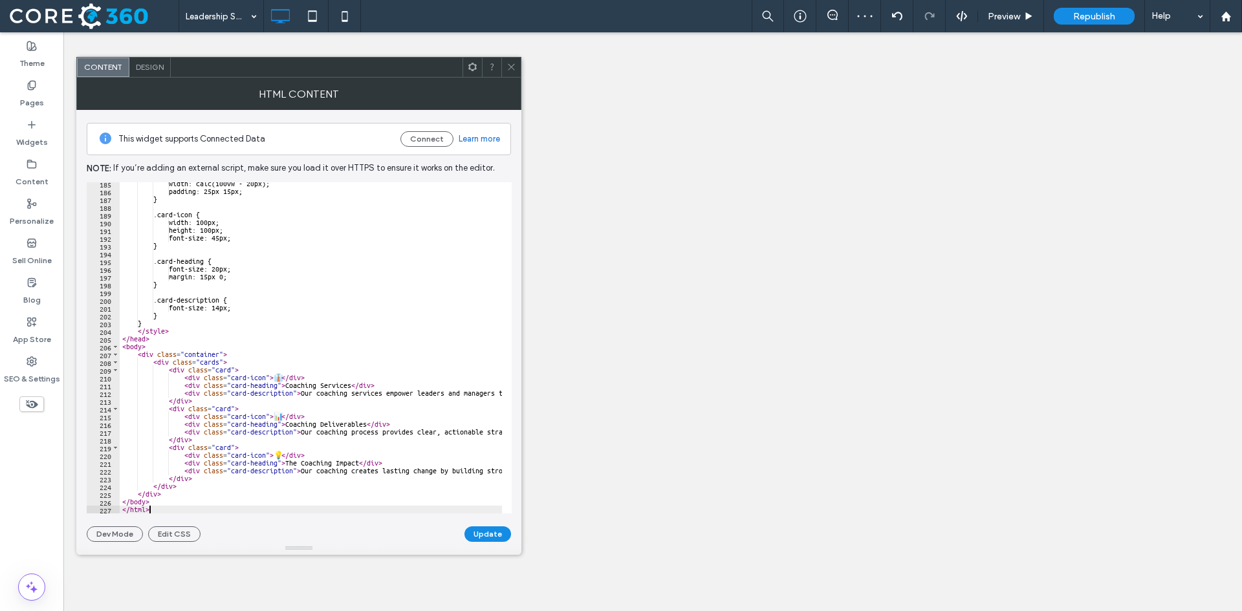
scroll to position [1431, 0]
click at [482, 537] on button "Update" at bounding box center [487, 534] width 47 height 16
click at [505, 61] on div at bounding box center [510, 67] width 19 height 19
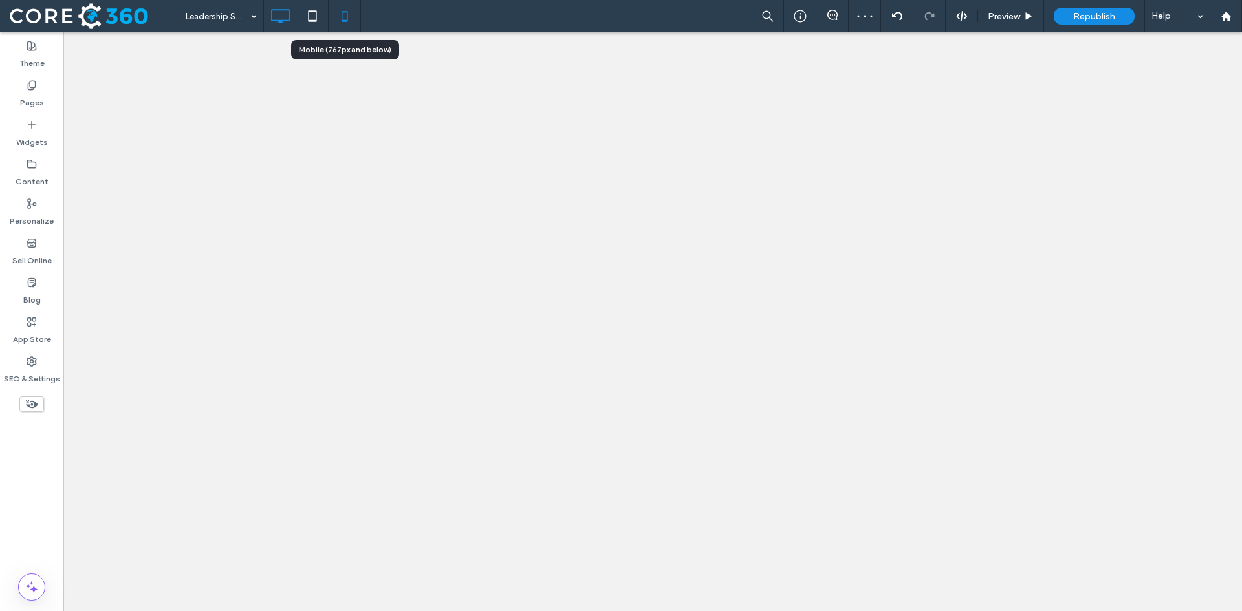
click at [343, 17] on icon at bounding box center [345, 16] width 26 height 26
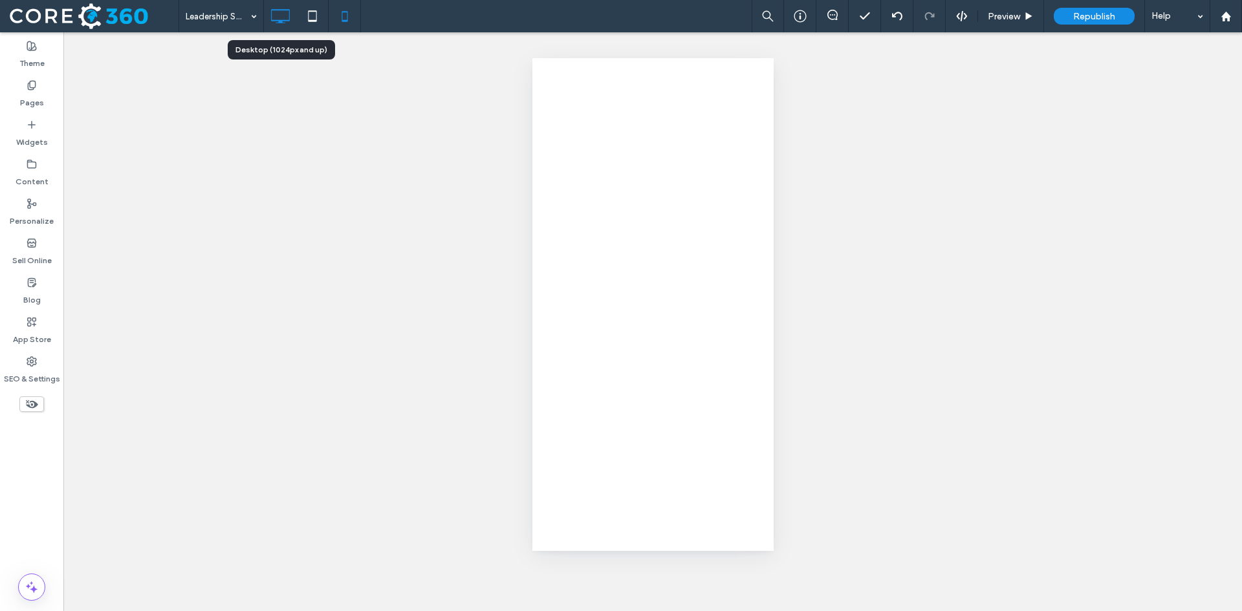
click at [281, 16] on icon at bounding box center [280, 16] width 26 height 26
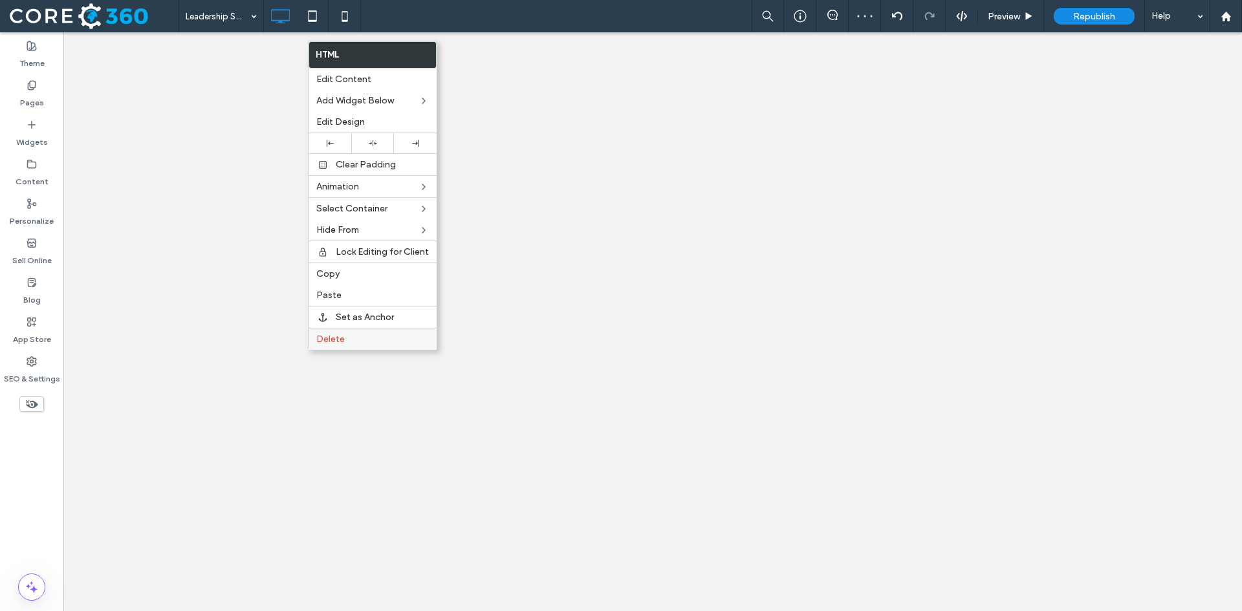
click at [354, 337] on label "Delete" at bounding box center [372, 339] width 113 height 11
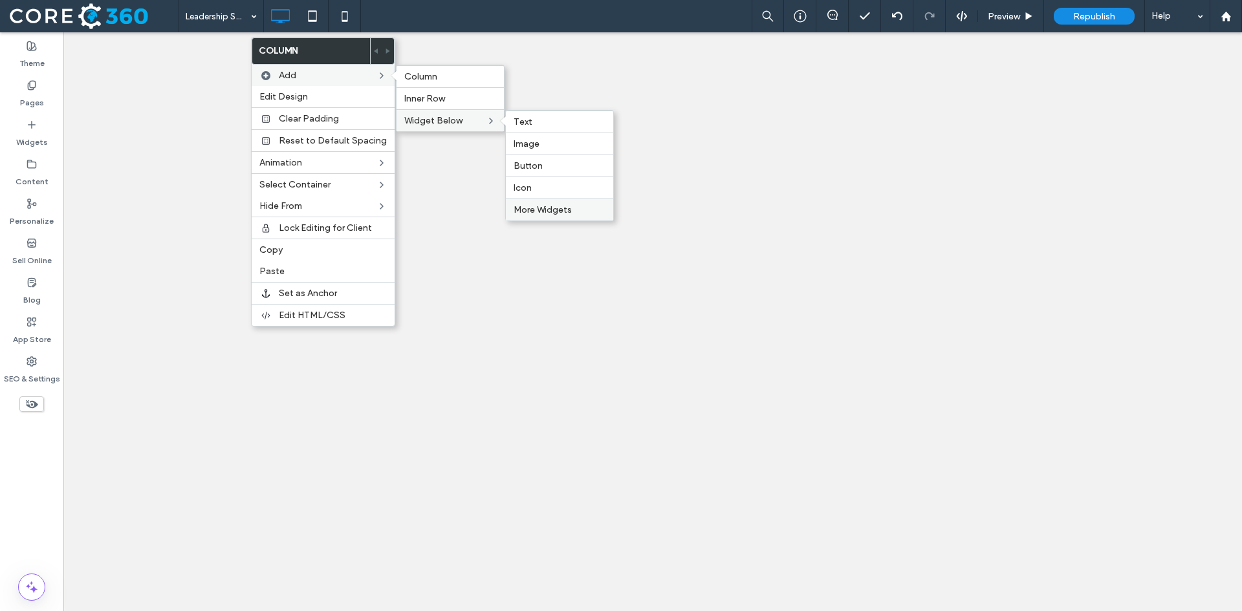
click at [545, 209] on span "More Widgets" at bounding box center [543, 209] width 58 height 11
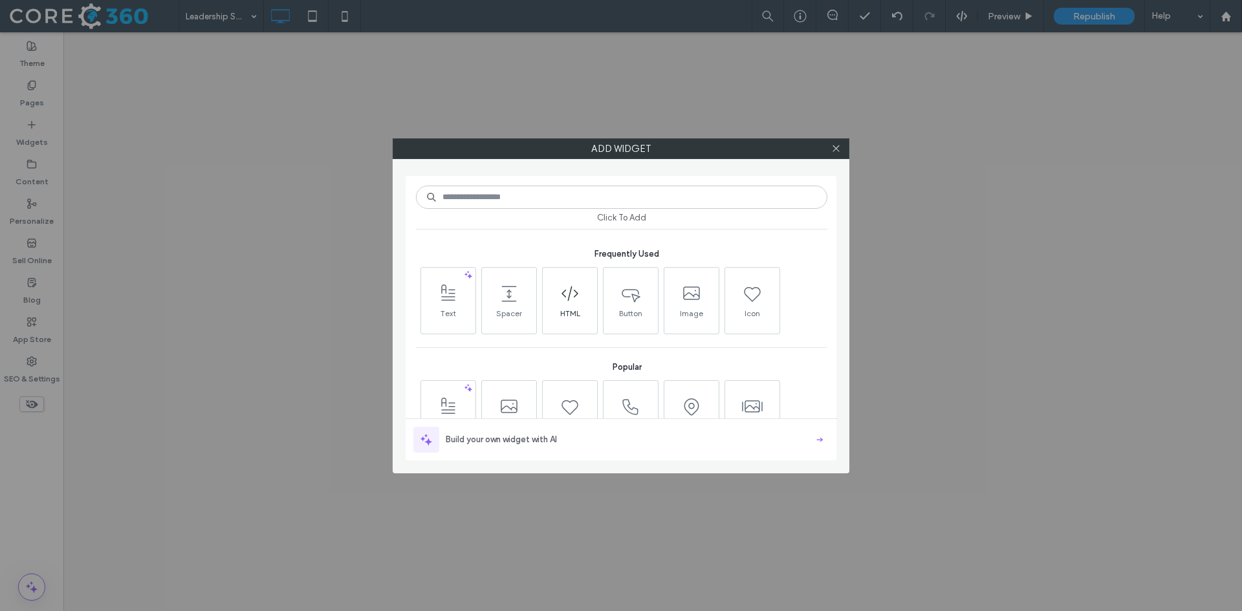
click at [581, 306] on span at bounding box center [570, 293] width 54 height 29
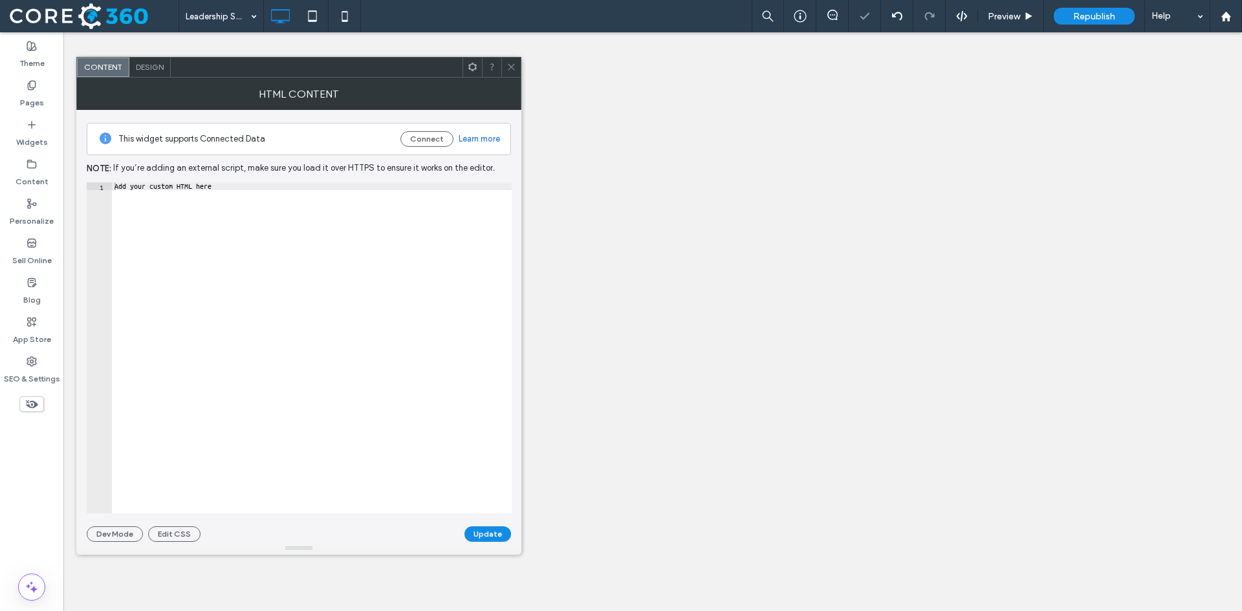
click at [254, 206] on div "Add your custom HTML here" at bounding box center [312, 355] width 400 height 347
paste textarea "Cursor at row 1"
type textarea "*******"
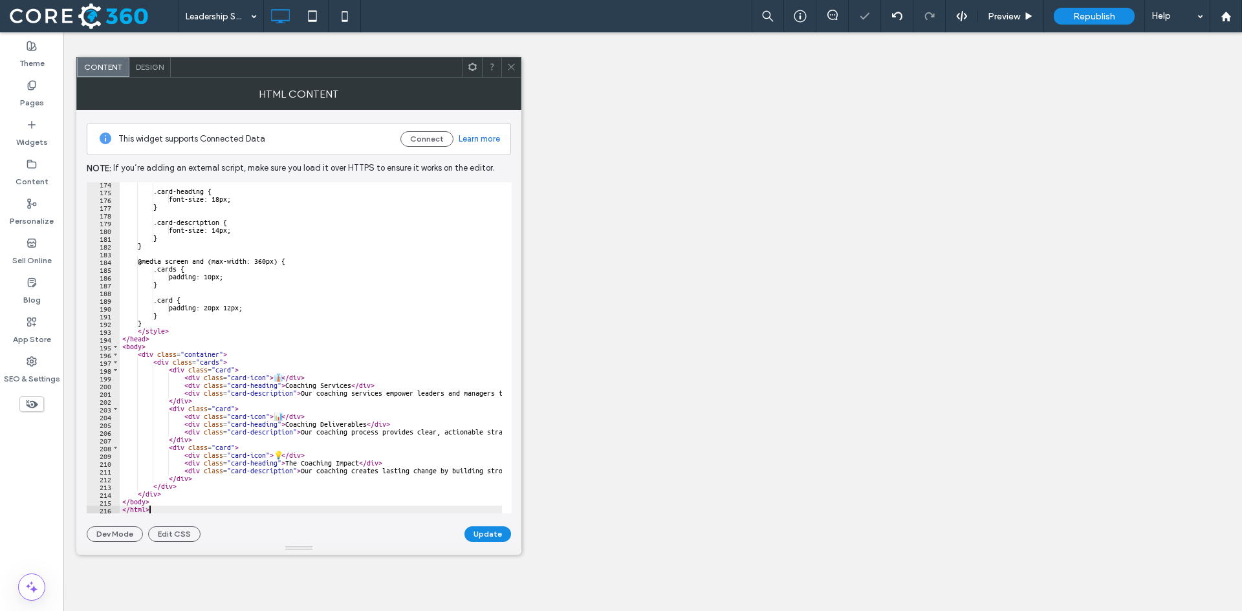
scroll to position [1345, 0]
click at [492, 534] on button "Update" at bounding box center [487, 534] width 47 height 16
click at [512, 65] on icon at bounding box center [511, 67] width 10 height 10
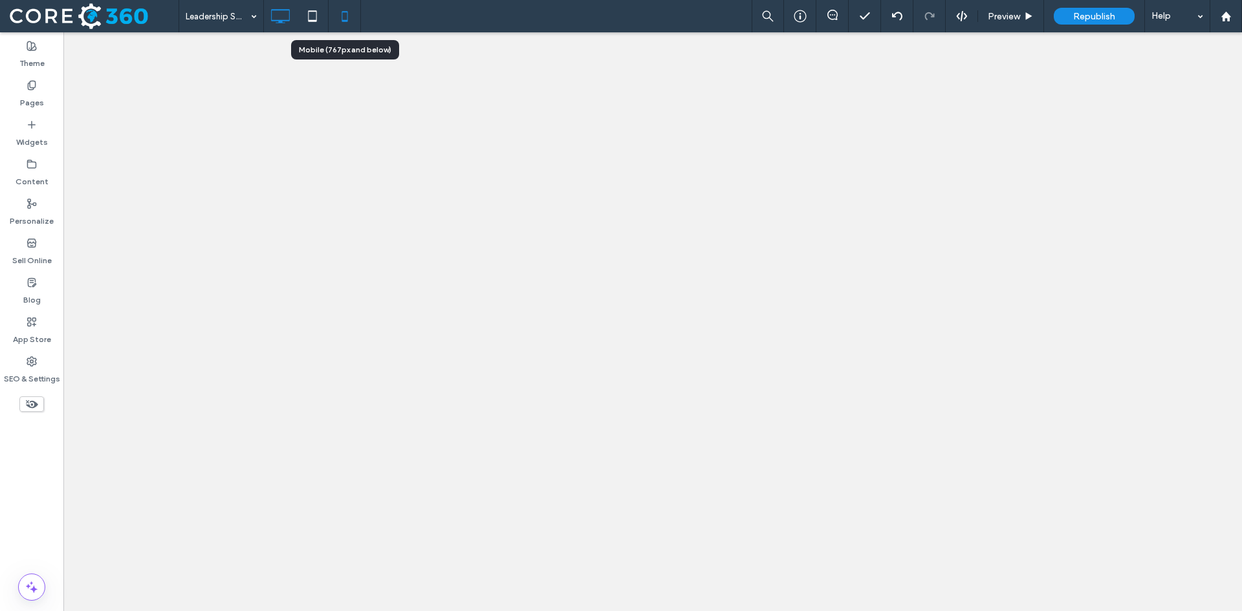
click at [343, 21] on use at bounding box center [345, 16] width 6 height 10
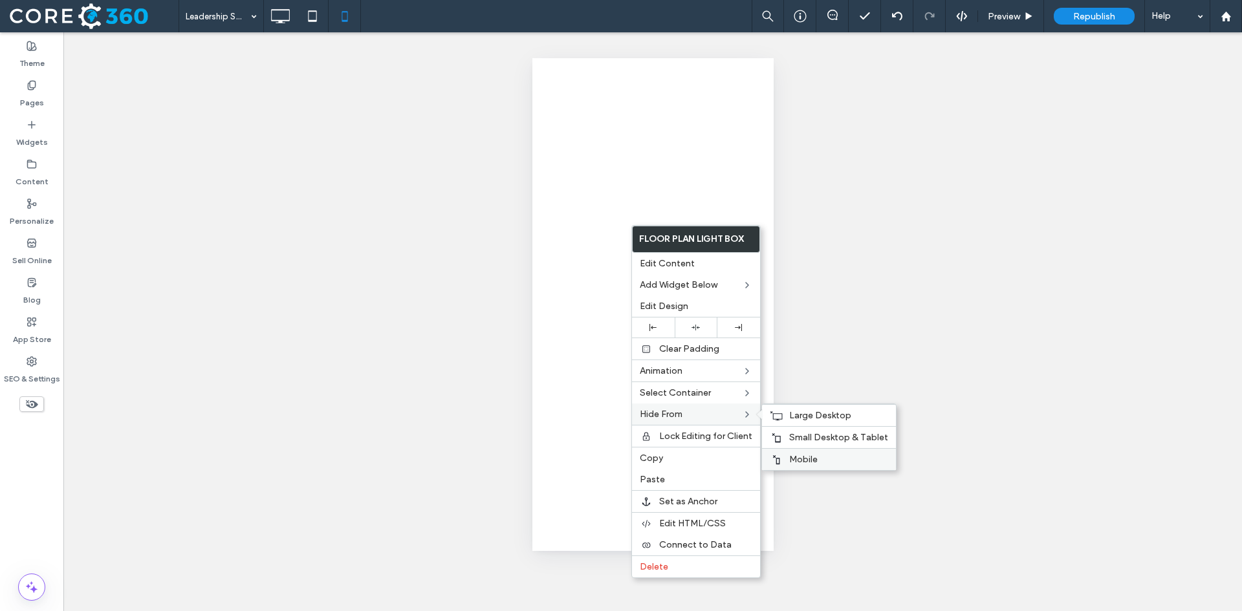
click at [814, 456] on span "Mobile" at bounding box center [803, 459] width 28 height 11
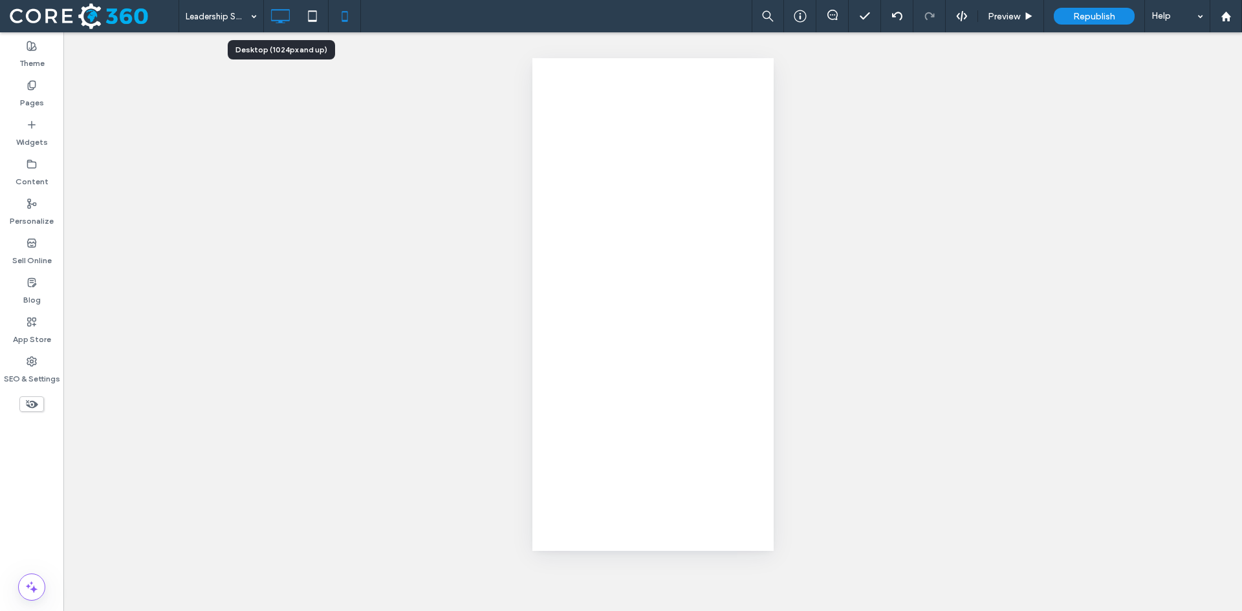
click at [286, 9] on icon at bounding box center [280, 16] width 26 height 26
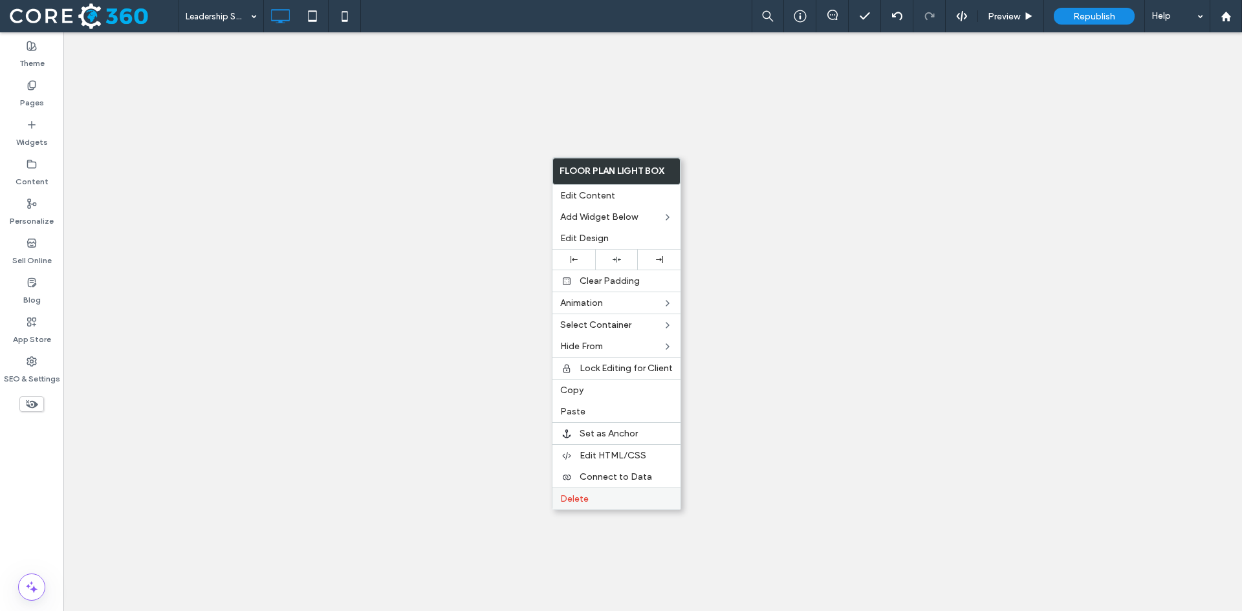
click at [568, 493] on span "Delete" at bounding box center [574, 498] width 28 height 11
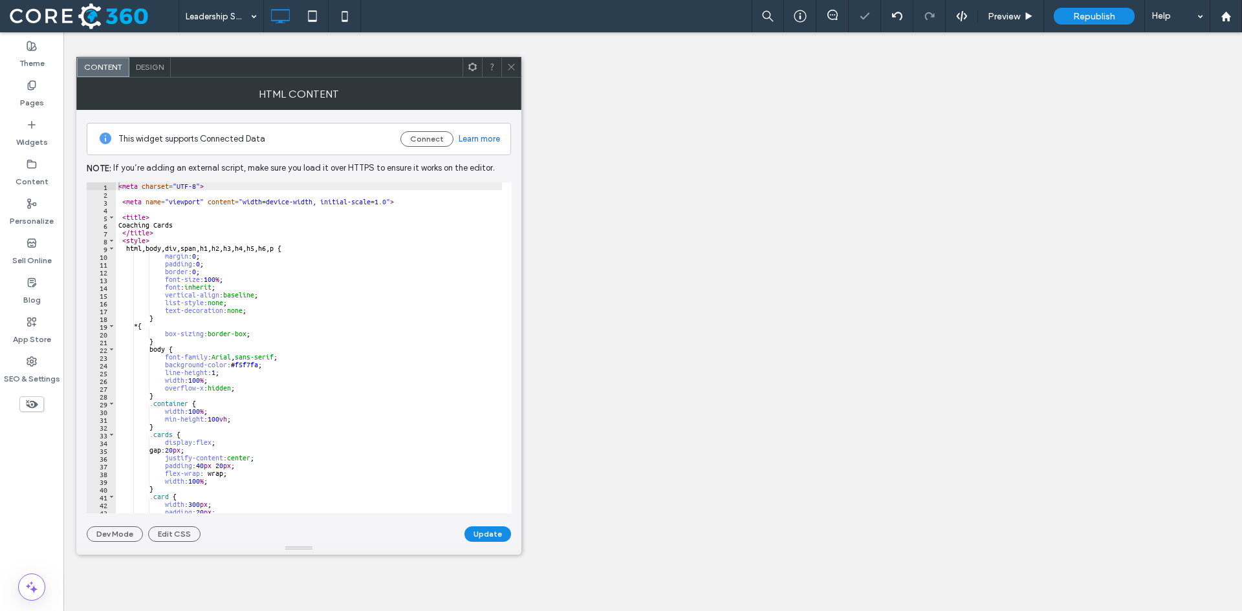
click at [506, 60] on div at bounding box center [510, 67] width 19 height 19
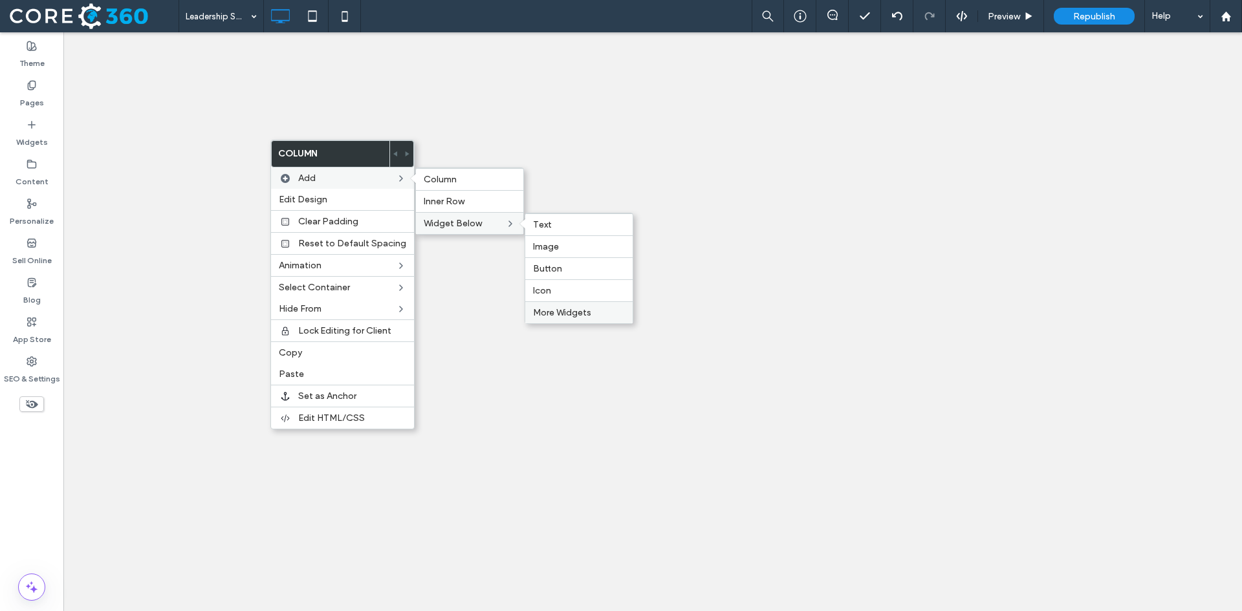
click at [569, 314] on span "More Widgets" at bounding box center [562, 312] width 58 height 11
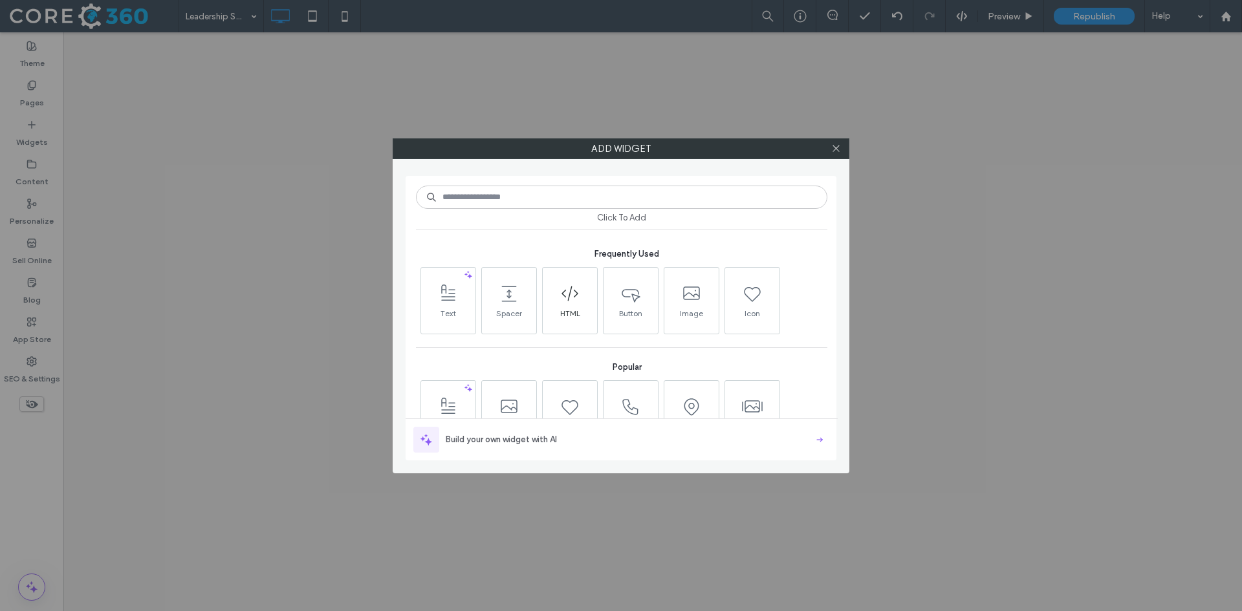
click at [578, 304] on span at bounding box center [570, 293] width 54 height 29
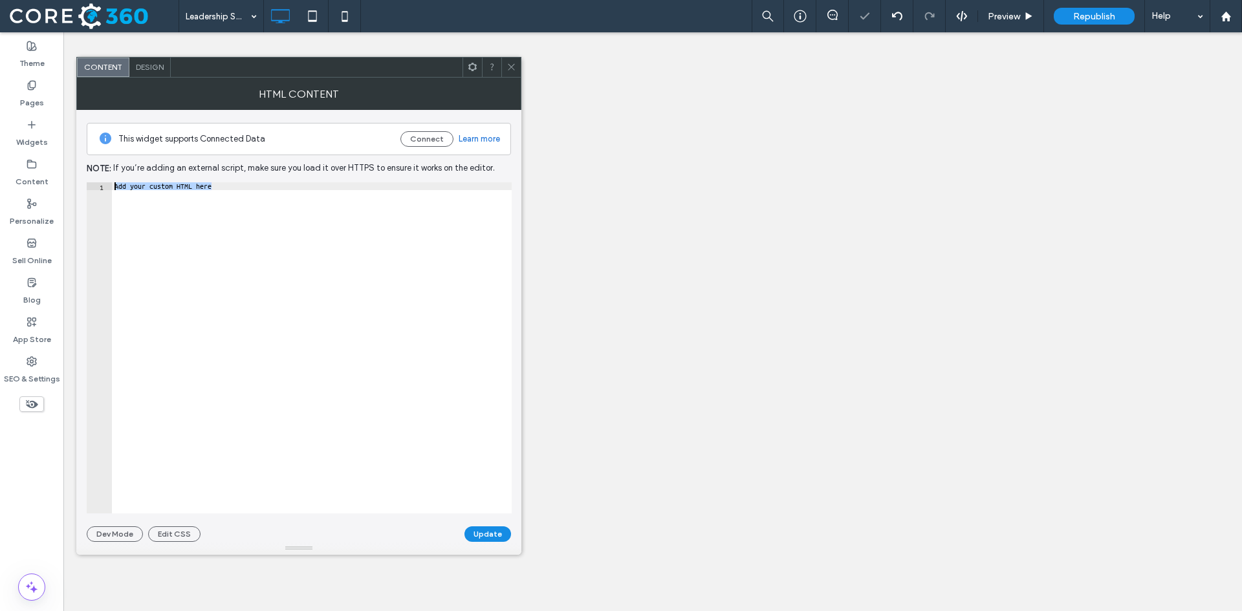
drag, startPoint x: 224, startPoint y: 190, endPoint x: 110, endPoint y: 188, distance: 113.9
click at [110, 188] on div "**********" at bounding box center [299, 347] width 425 height 331
paste textarea "Cursor at row 1"
type textarea "*******"
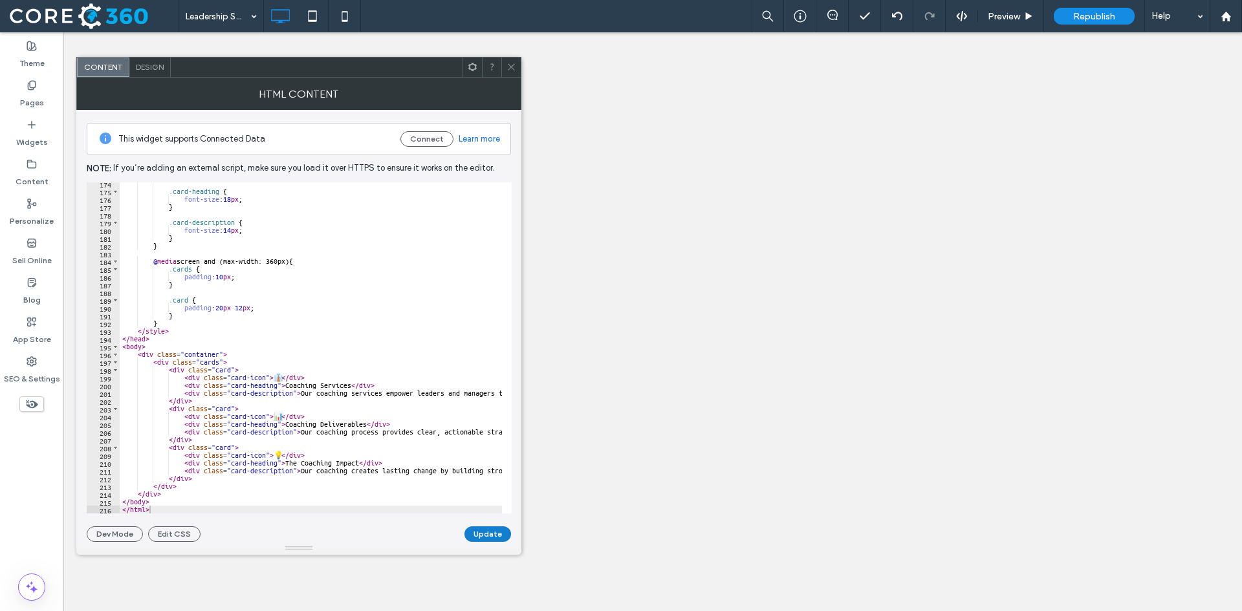
click at [503, 537] on button "Update" at bounding box center [487, 534] width 47 height 16
click at [507, 72] on span at bounding box center [511, 67] width 10 height 19
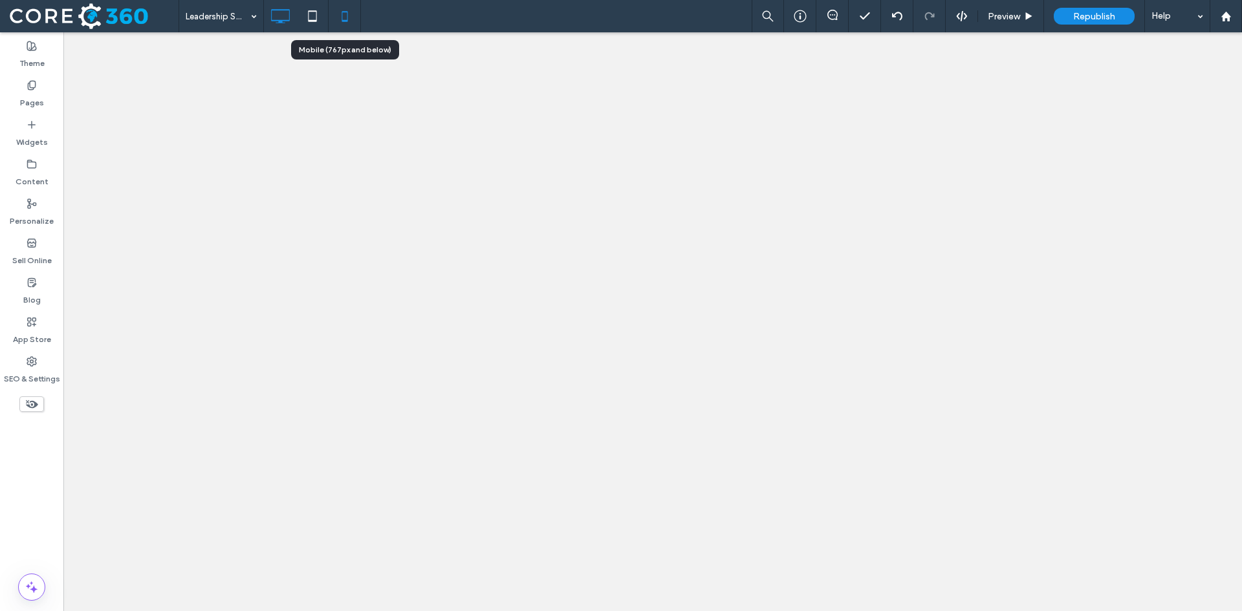
click at [345, 18] on icon at bounding box center [345, 16] width 26 height 26
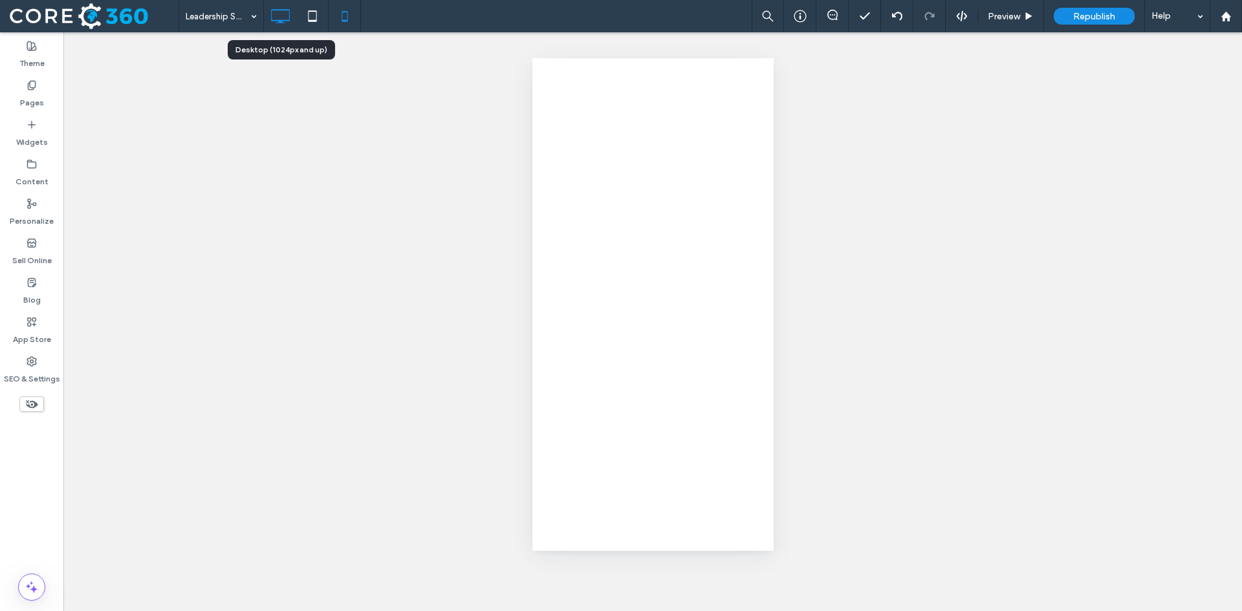
click at [279, 13] on icon at bounding box center [280, 16] width 26 height 26
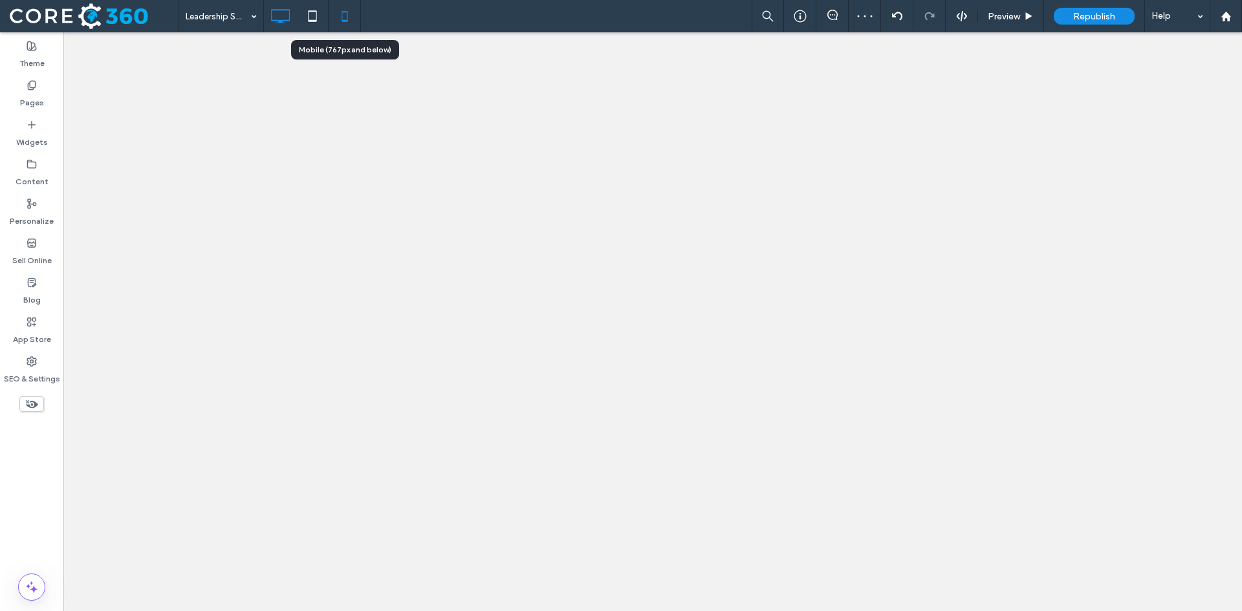
click at [346, 14] on icon at bounding box center [345, 16] width 26 height 26
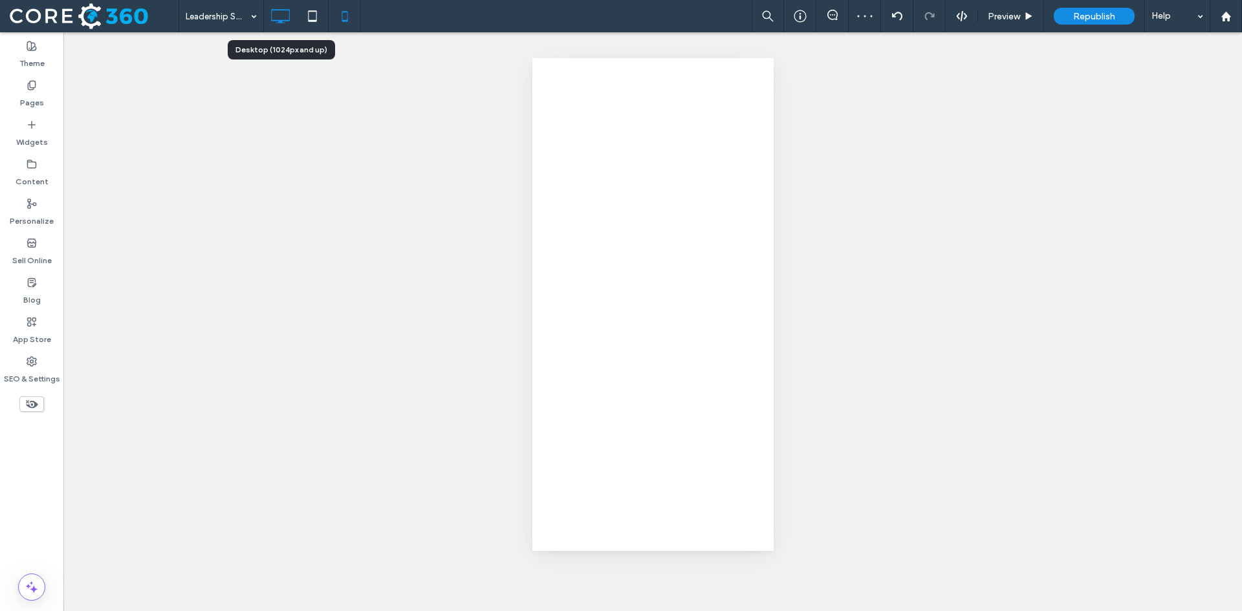
click at [275, 10] on use at bounding box center [281, 16] width 19 height 14
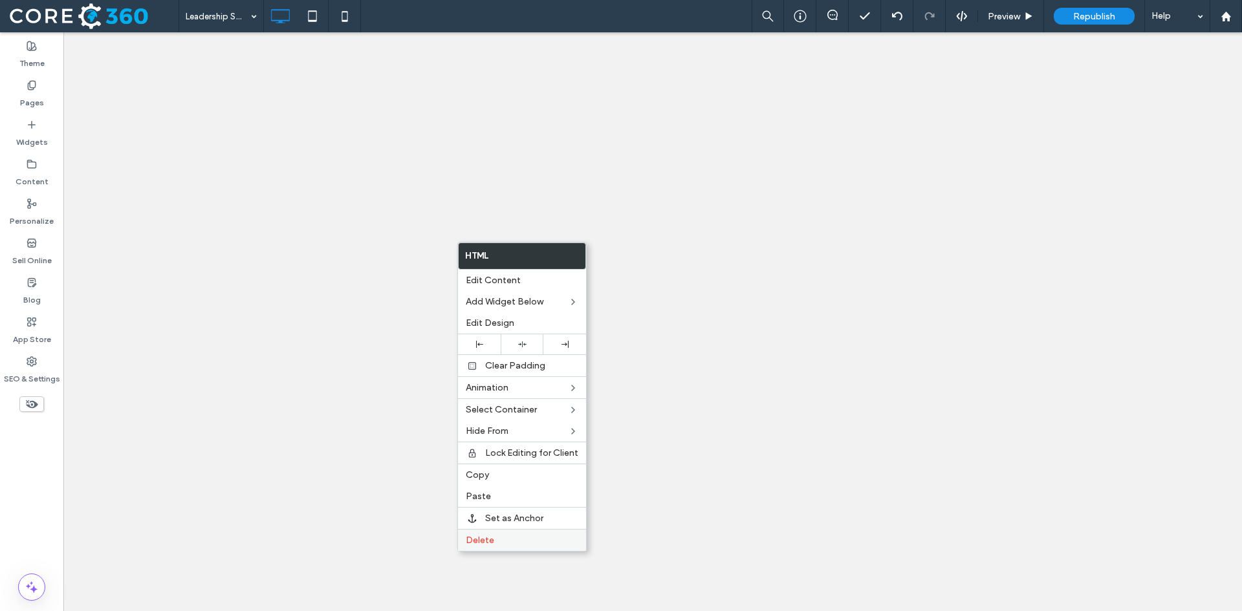
click at [484, 539] on span "Delete" at bounding box center [480, 540] width 28 height 11
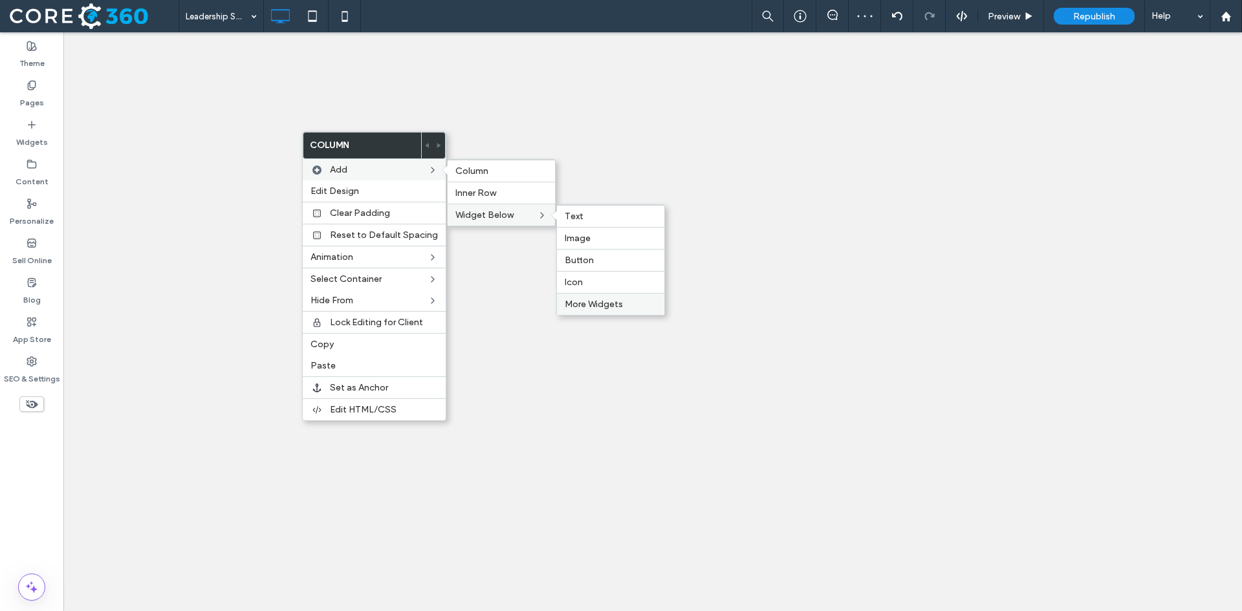
click at [607, 303] on span "More Widgets" at bounding box center [594, 304] width 58 height 11
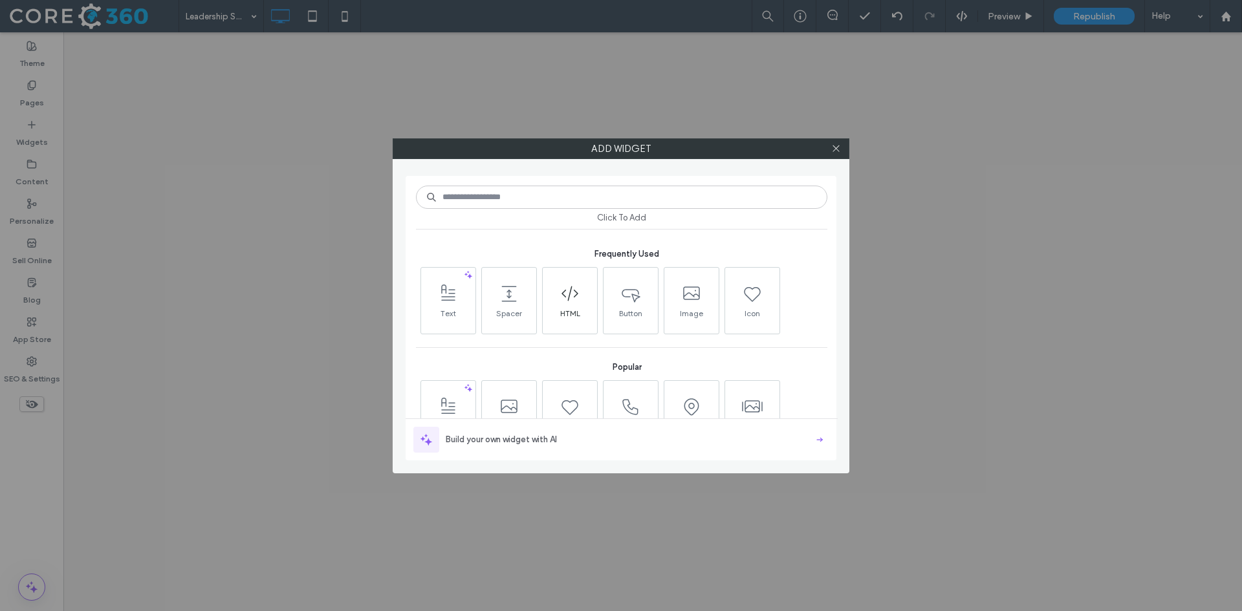
click at [581, 313] on span "HTML" at bounding box center [570, 318] width 54 height 18
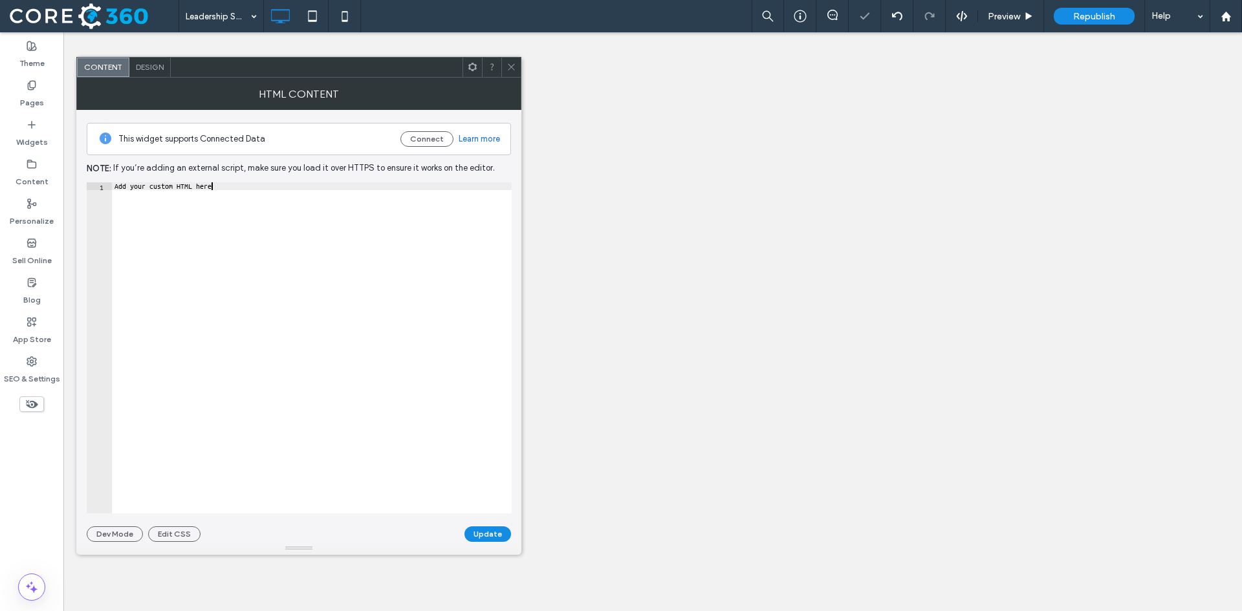
click at [279, 203] on div "Add your custom HTML here" at bounding box center [312, 355] width 400 height 347
paste textarea "Cursor at row 1"
type textarea "*******"
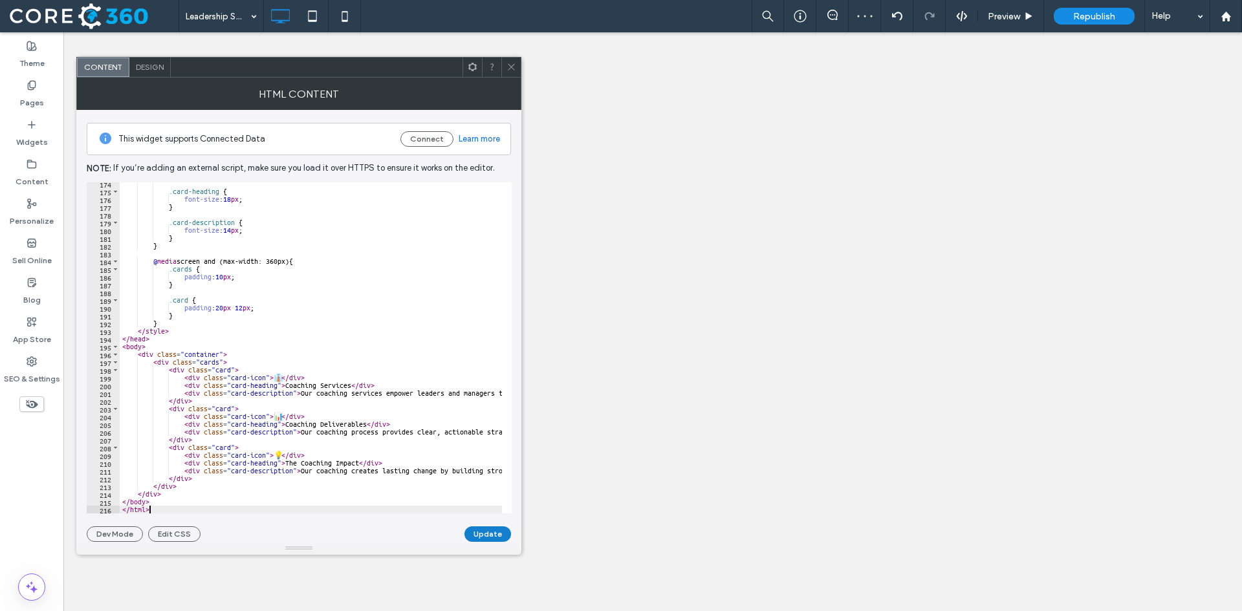
click at [491, 529] on button "Update" at bounding box center [487, 534] width 47 height 16
click at [512, 68] on use at bounding box center [511, 67] width 6 height 6
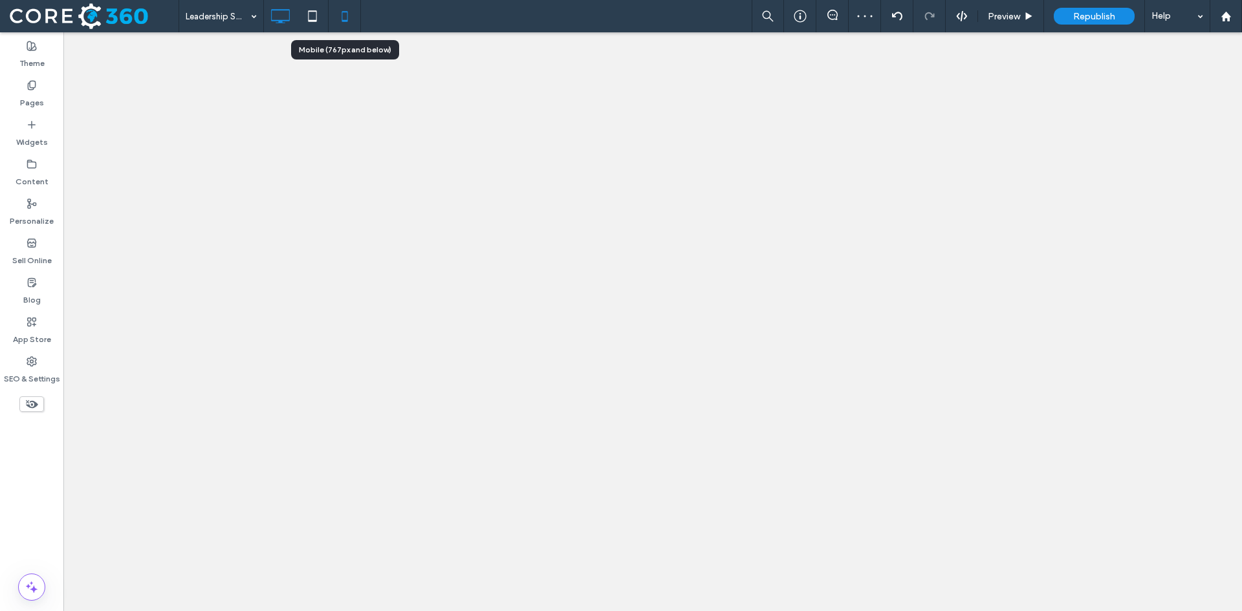
click at [340, 19] on icon at bounding box center [345, 16] width 26 height 26
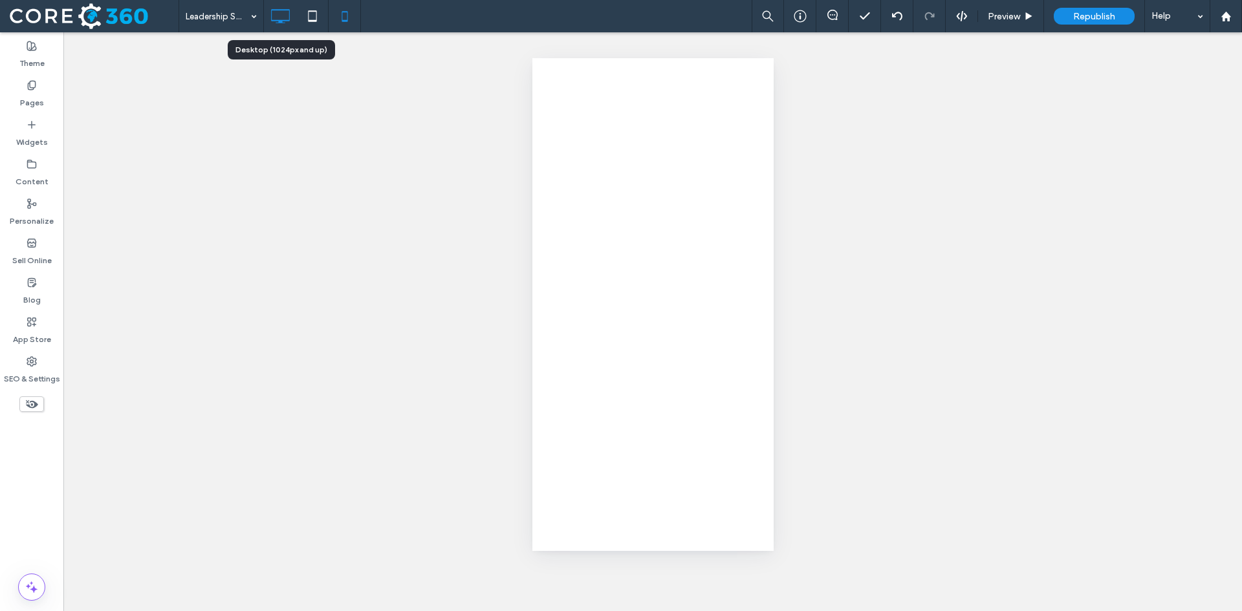
click at [282, 17] on icon at bounding box center [280, 16] width 26 height 26
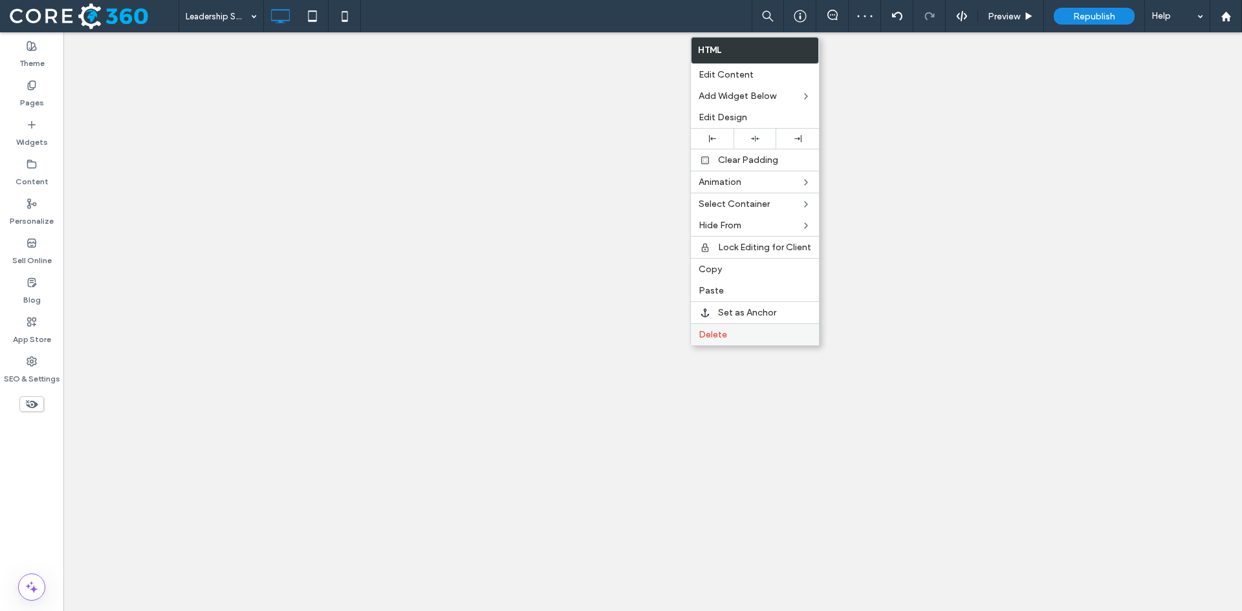
click at [721, 334] on span "Delete" at bounding box center [713, 334] width 28 height 11
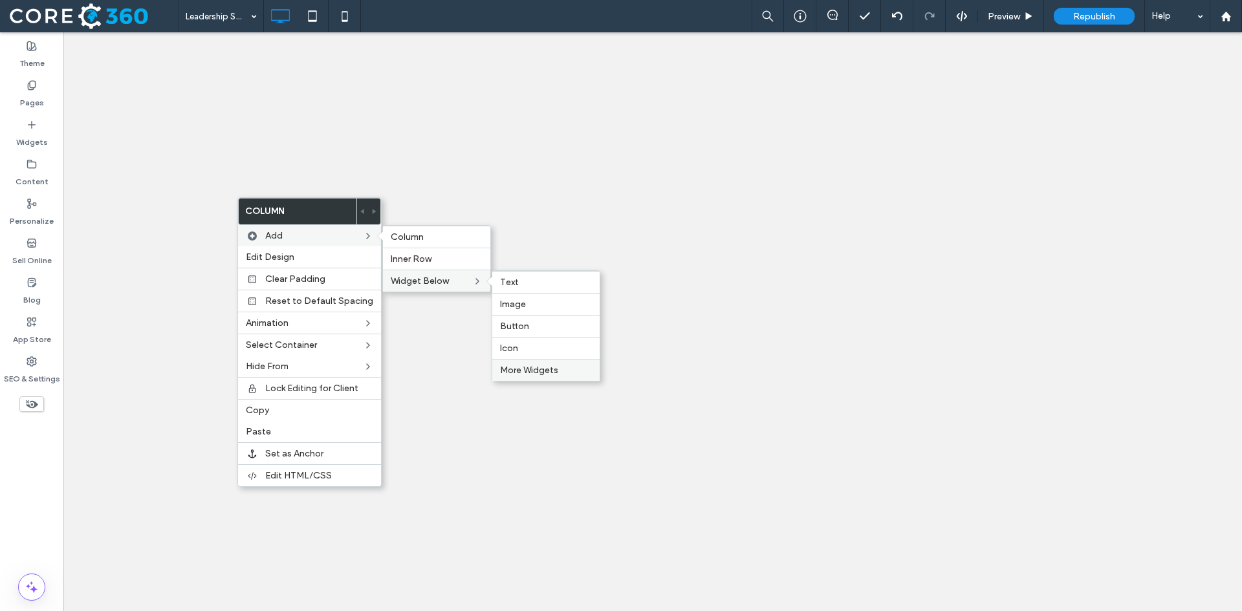
click at [526, 373] on span "More Widgets" at bounding box center [529, 370] width 58 height 11
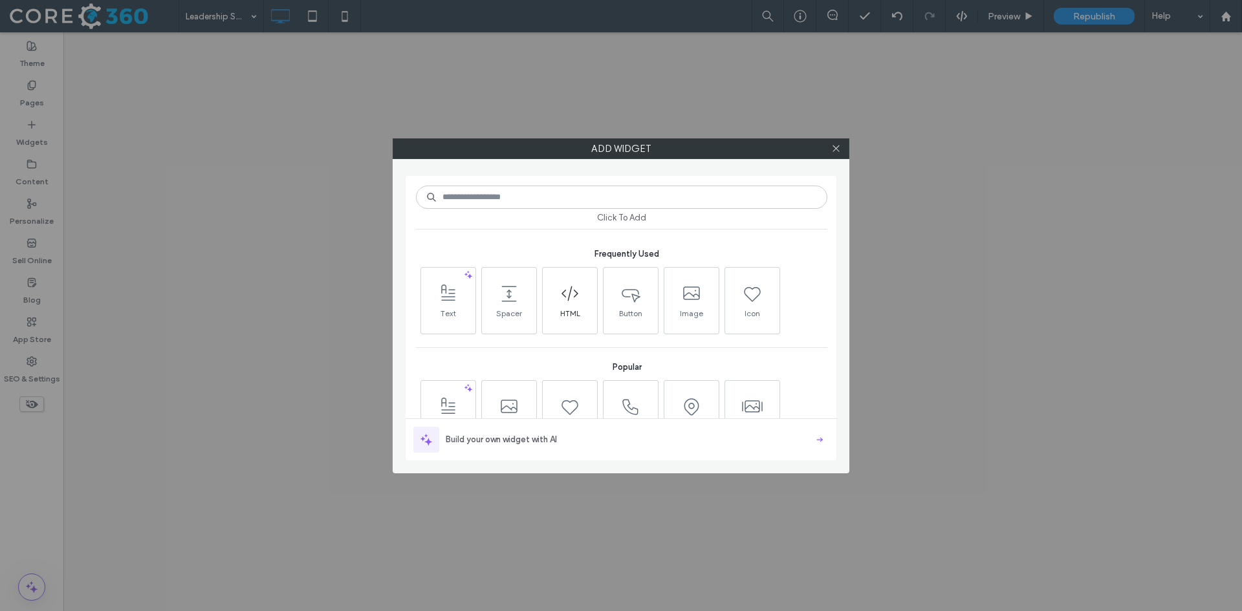
click at [578, 293] on icon at bounding box center [569, 293] width 21 height 21
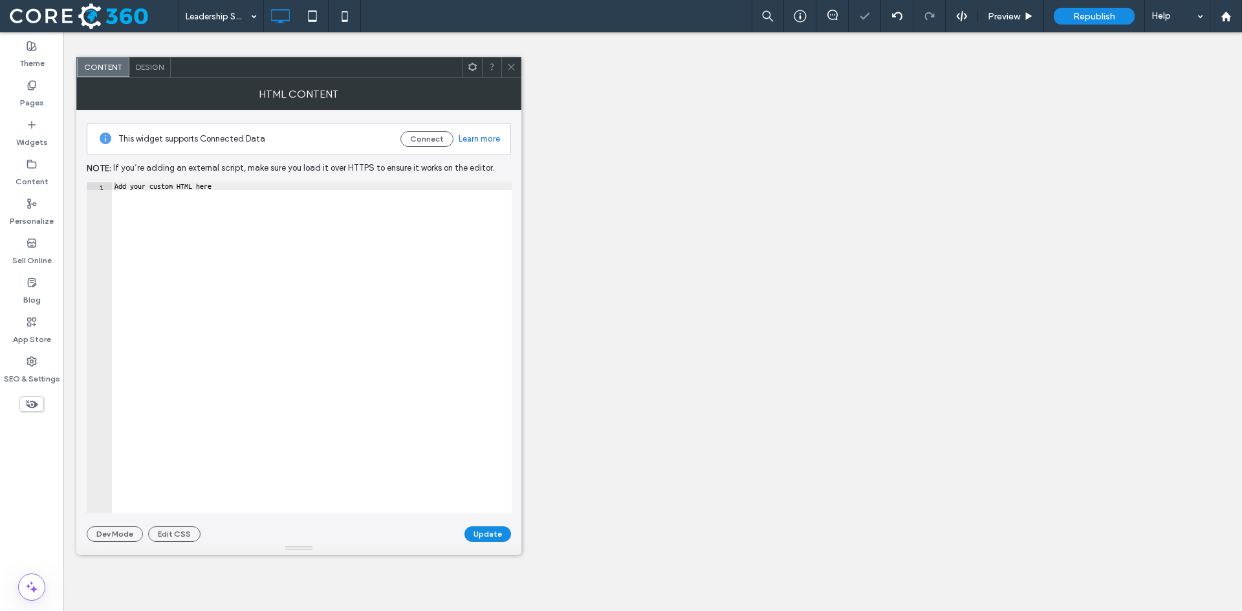
click at [270, 200] on div "Add your custom HTML here" at bounding box center [312, 355] width 400 height 347
paste textarea "Cursor at row 1"
type textarea "*******"
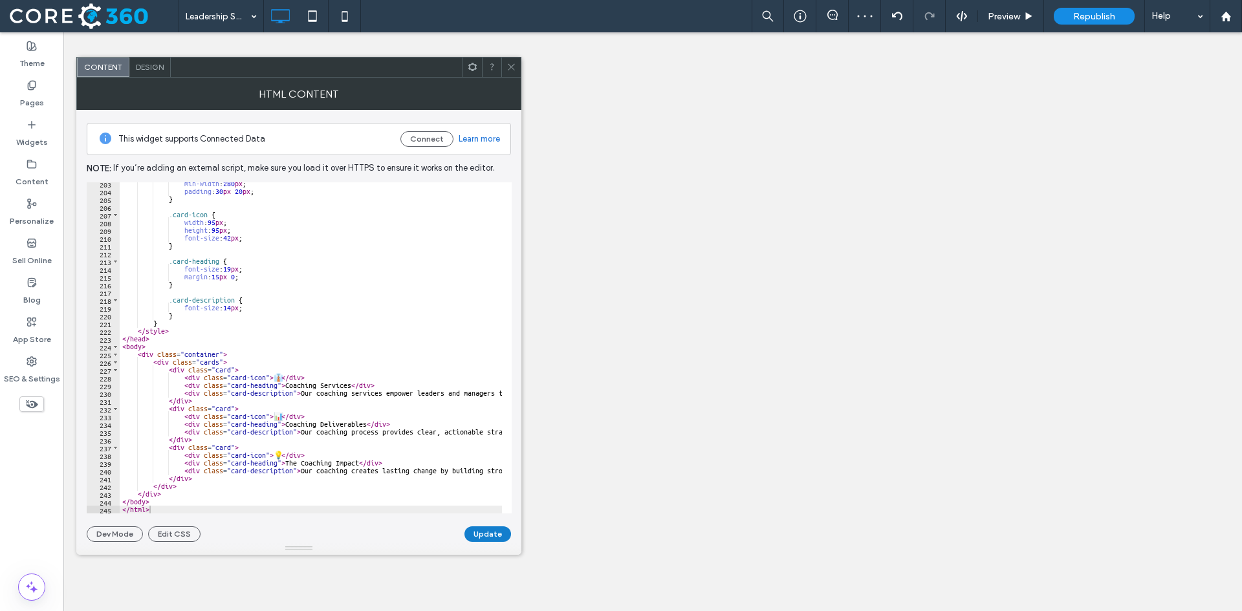
click at [488, 532] on button "Update" at bounding box center [487, 534] width 47 height 16
click at [507, 67] on icon at bounding box center [511, 67] width 10 height 10
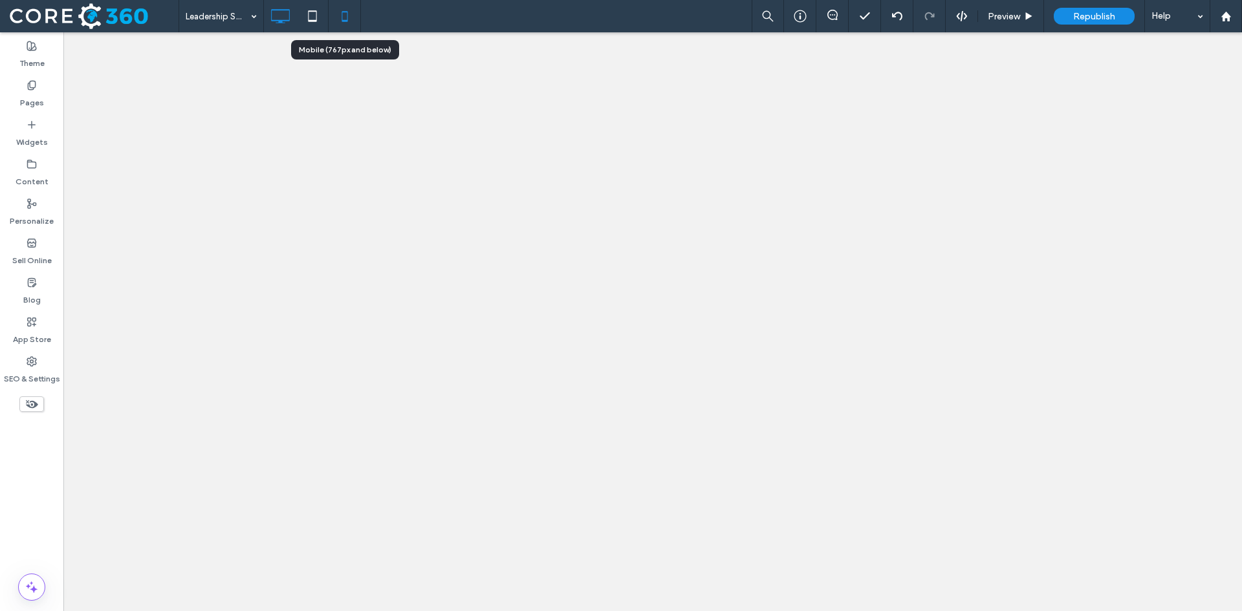
click at [339, 17] on icon at bounding box center [345, 16] width 26 height 26
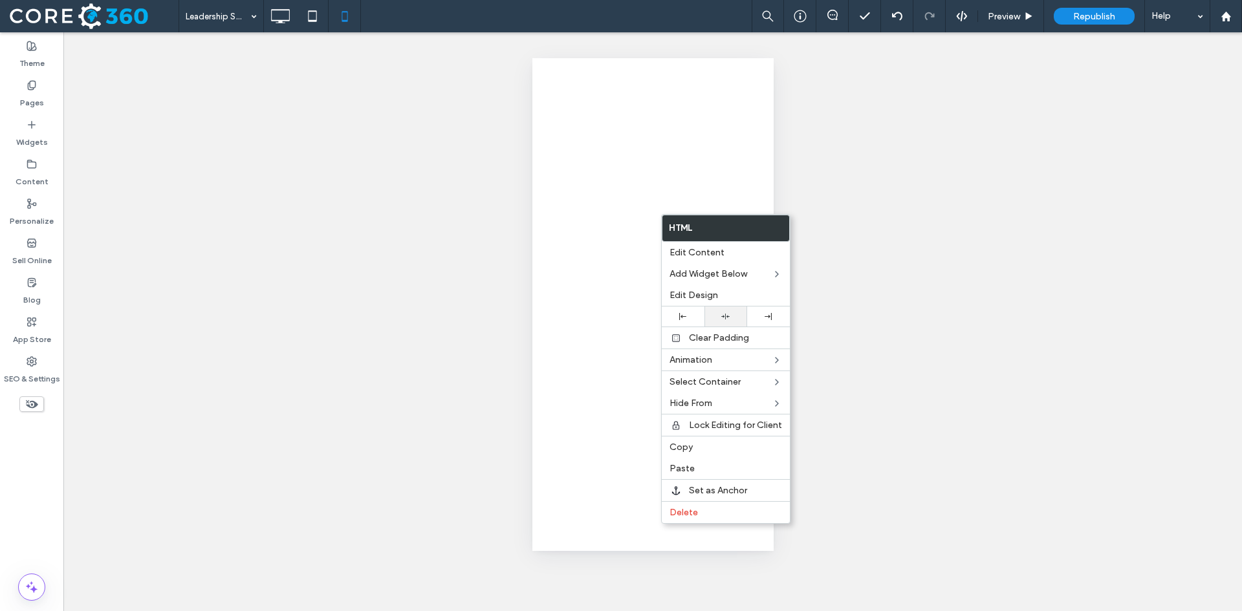
click at [721, 318] on icon at bounding box center [725, 316] width 8 height 8
click at [704, 340] on span "Clear Padding" at bounding box center [719, 337] width 60 height 11
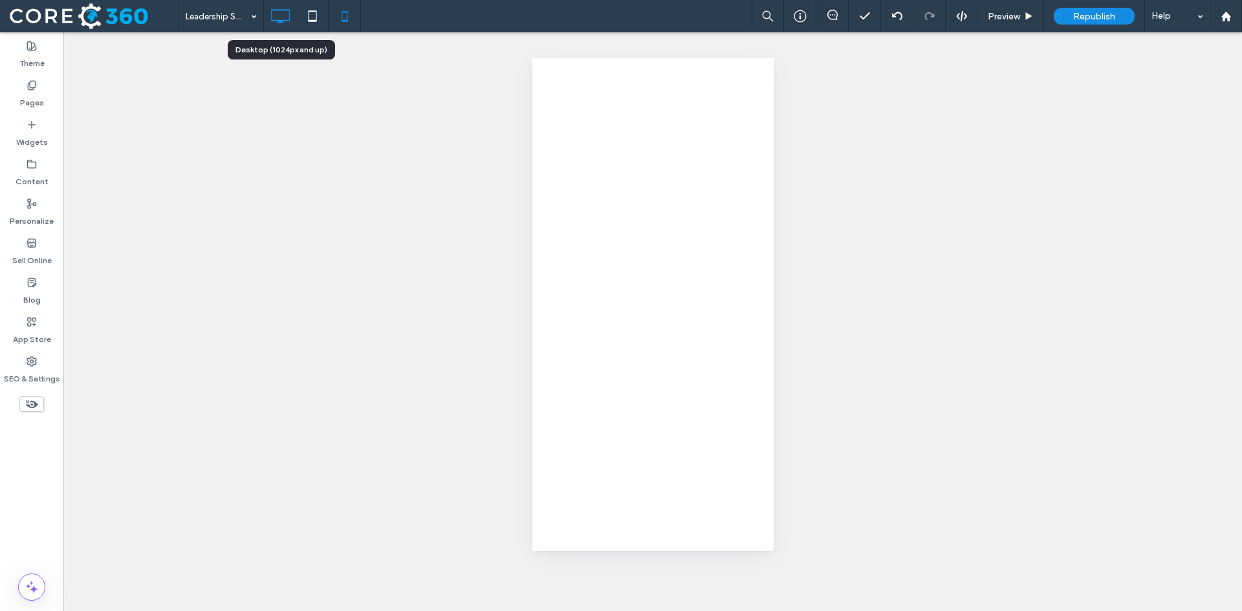
click at [291, 21] on icon at bounding box center [280, 16] width 26 height 26
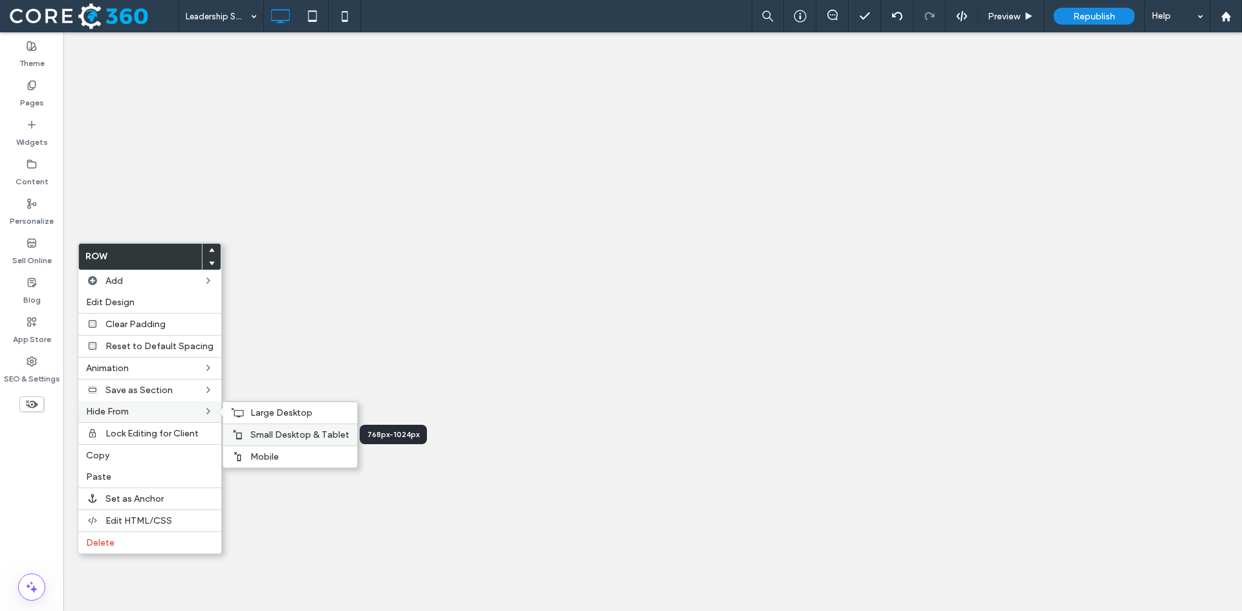
click at [235, 435] on icon at bounding box center [237, 434] width 10 height 10
click at [256, 460] on span "Mobile" at bounding box center [264, 456] width 28 height 11
click at [237, 436] on use at bounding box center [237, 434] width 8 height 9
click at [239, 455] on div at bounding box center [237, 456] width 13 height 10
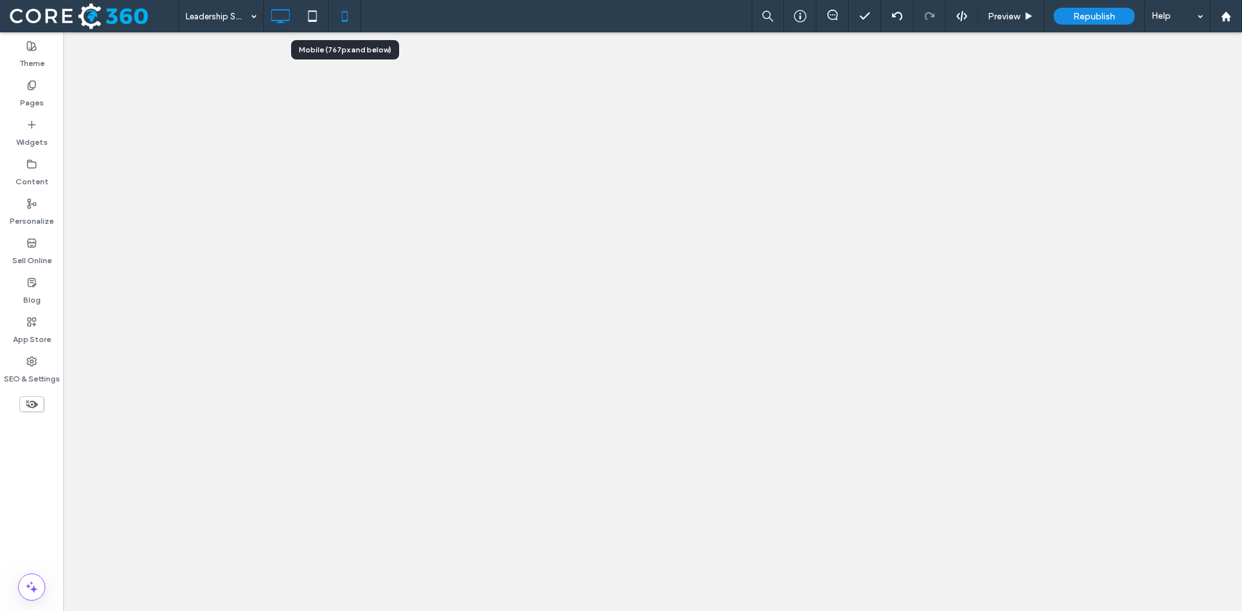
click at [344, 19] on icon at bounding box center [345, 16] width 26 height 26
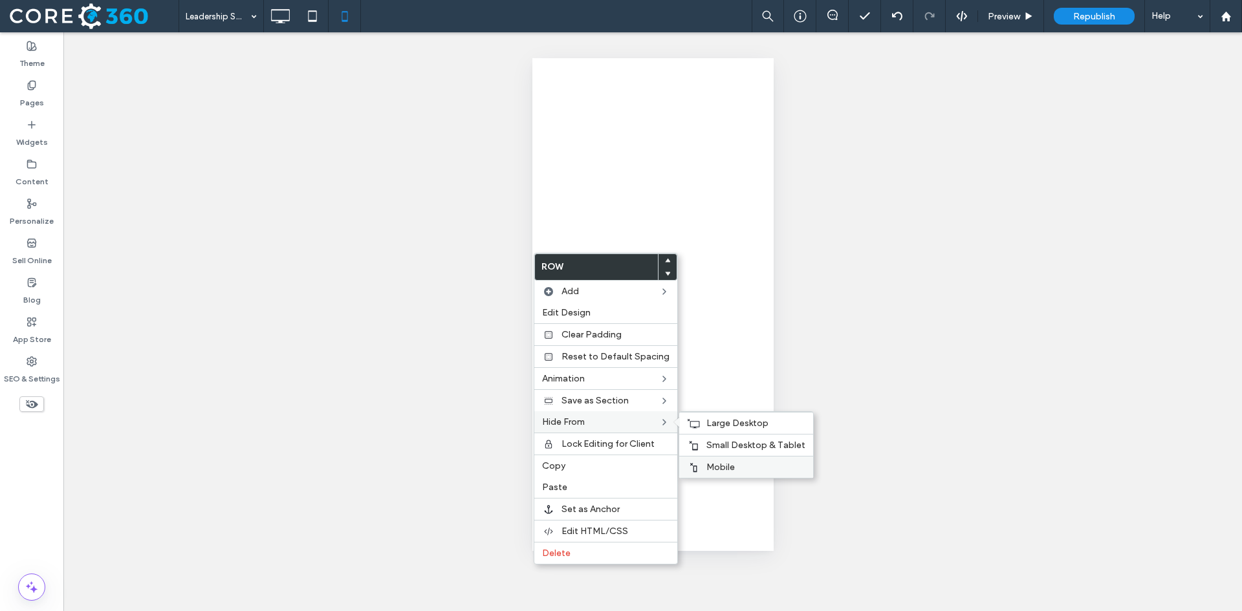
click at [722, 467] on span "Mobile" at bounding box center [720, 467] width 28 height 11
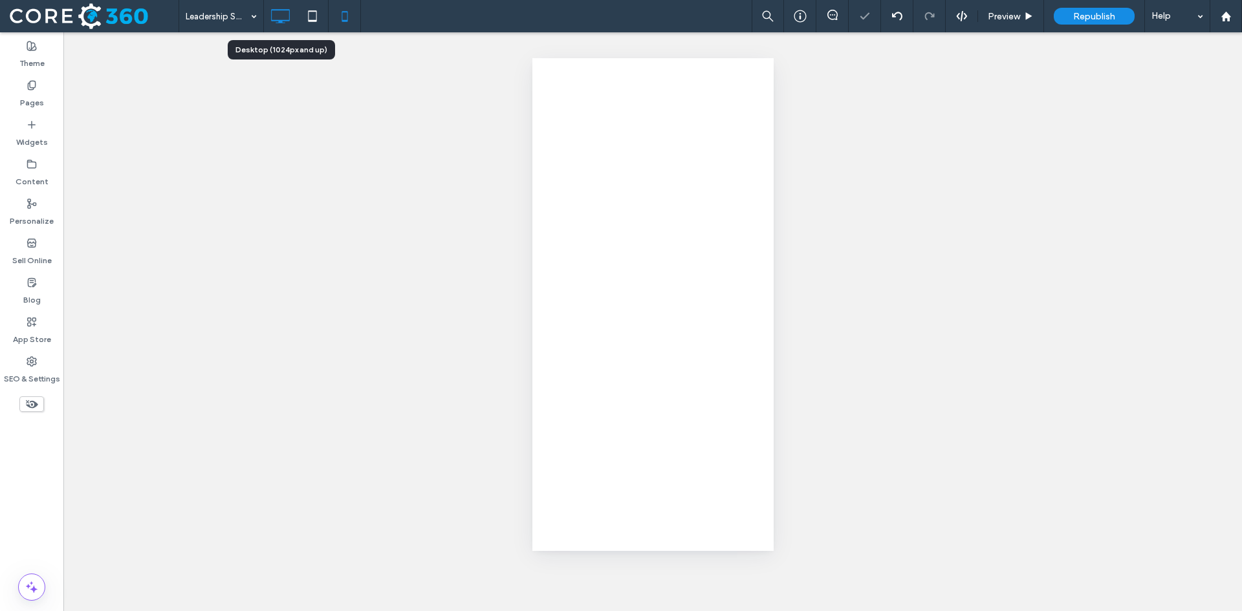
click at [284, 17] on icon at bounding box center [280, 16] width 26 height 26
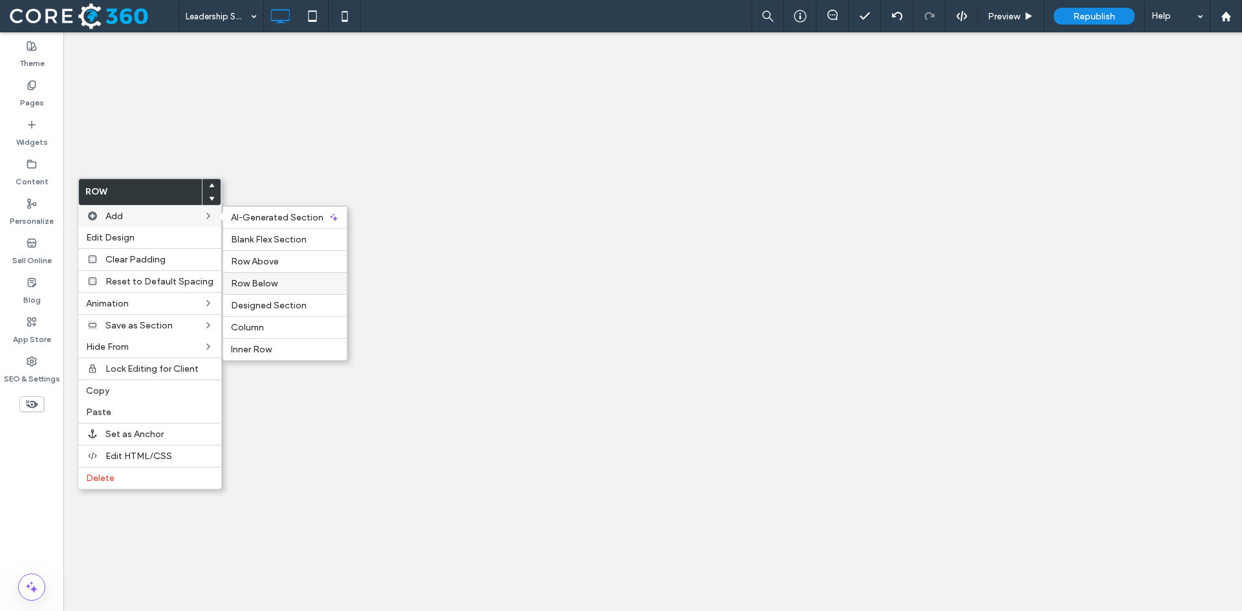
click at [273, 280] on label "Row Below" at bounding box center [285, 283] width 108 height 11
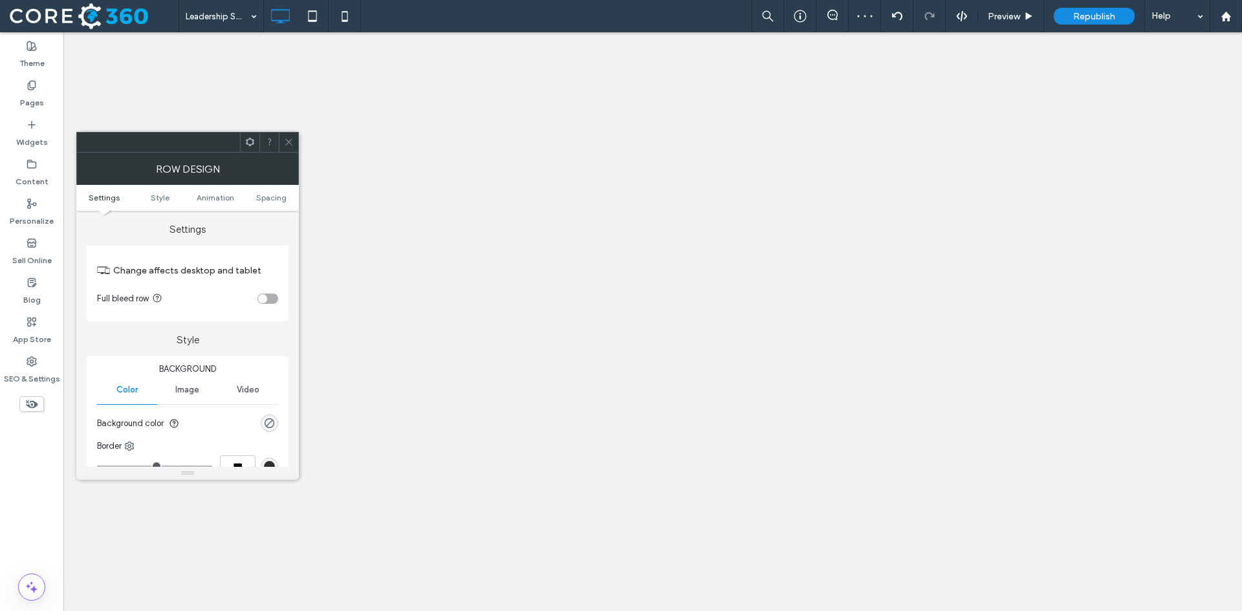
click at [274, 294] on div "toggle" at bounding box center [267, 299] width 21 height 10
click at [288, 136] on span at bounding box center [289, 142] width 10 height 19
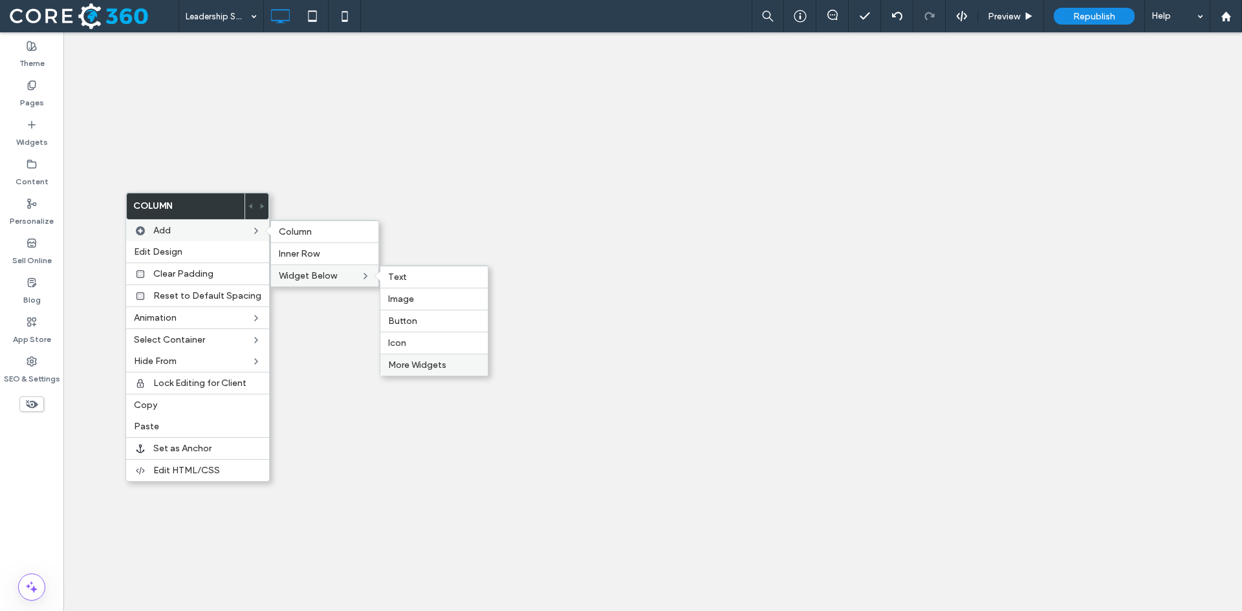
click at [434, 365] on span "More Widgets" at bounding box center [417, 365] width 58 height 11
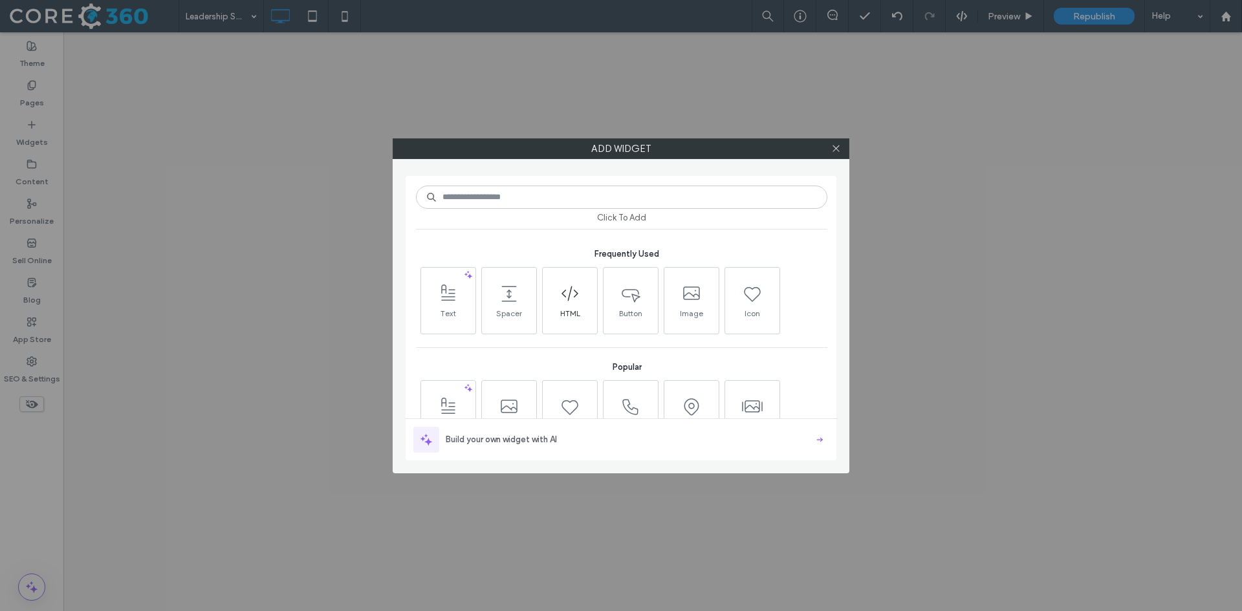
click at [572, 307] on span at bounding box center [570, 293] width 54 height 29
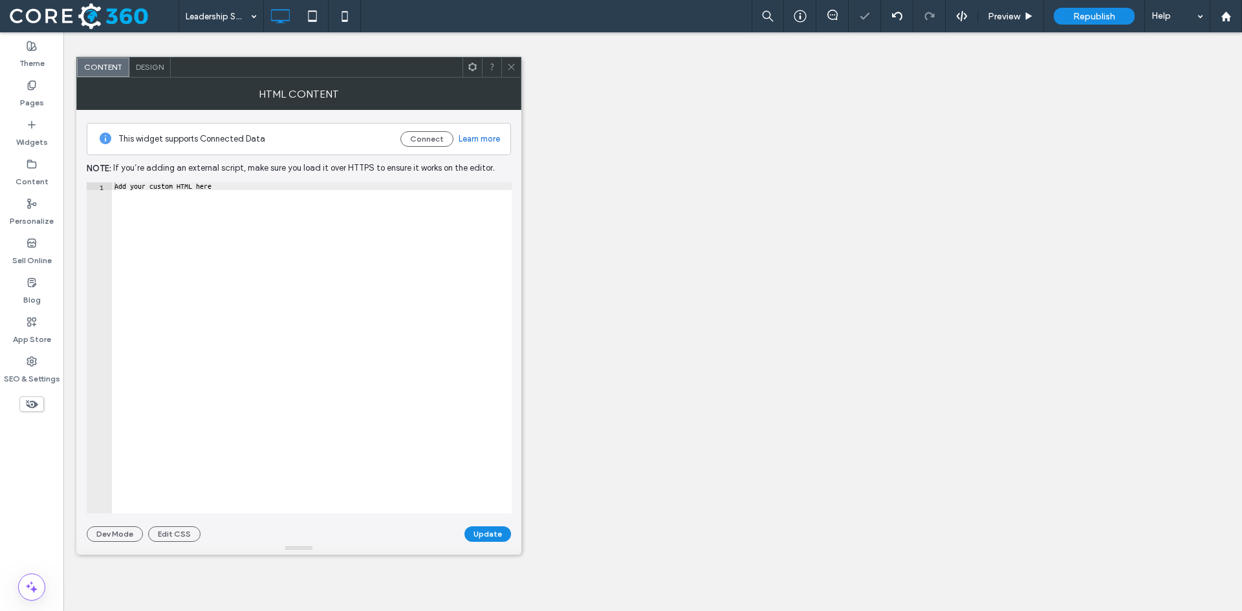
click at [155, 187] on div "Add your custom HTML here" at bounding box center [312, 355] width 400 height 347
paste textarea "**********"
paste textarea "Cursor at row 1"
type textarea "*******"
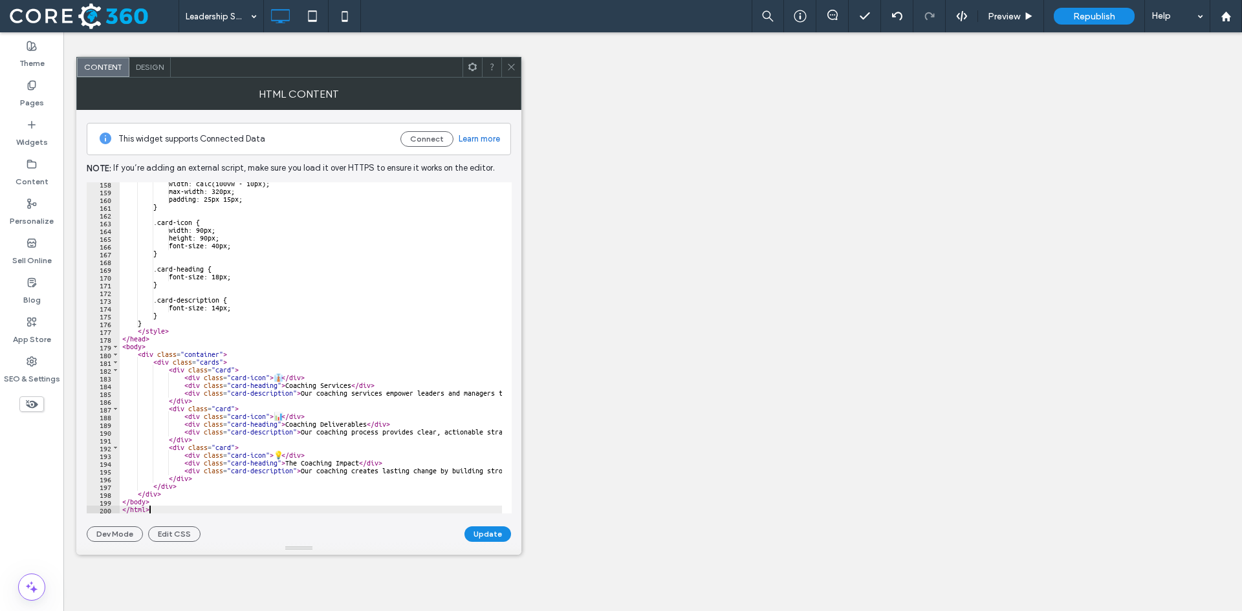
scroll to position [1221, 0]
click at [488, 534] on button "Update" at bounding box center [487, 534] width 47 height 16
click at [509, 67] on icon at bounding box center [511, 67] width 10 height 10
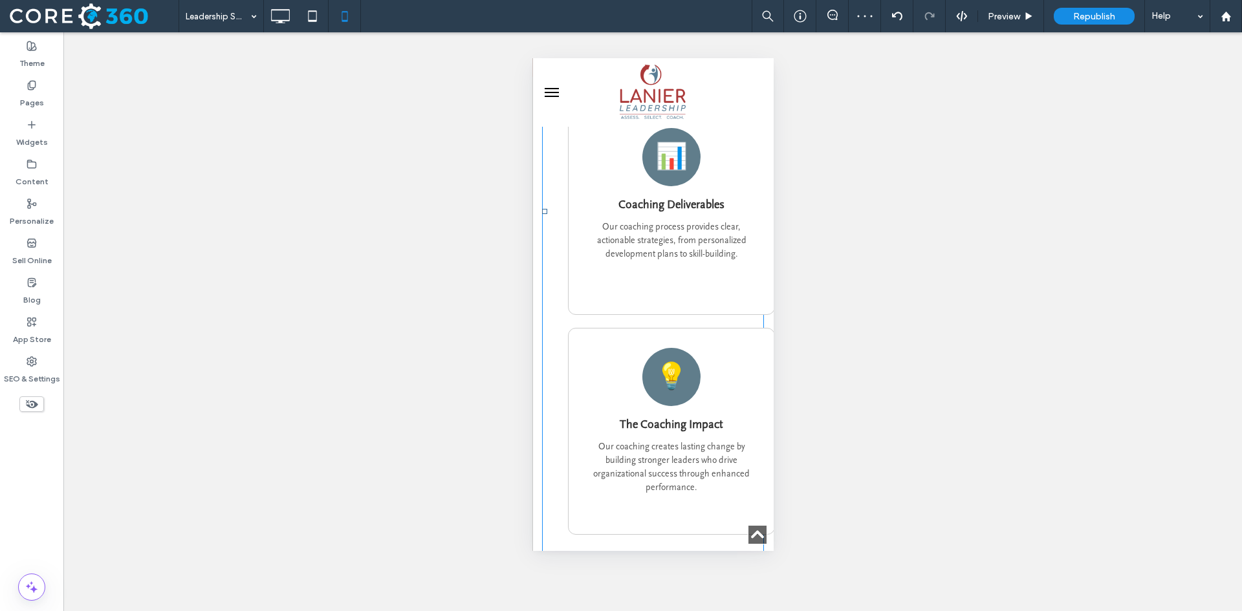
scroll to position [1229, 0]
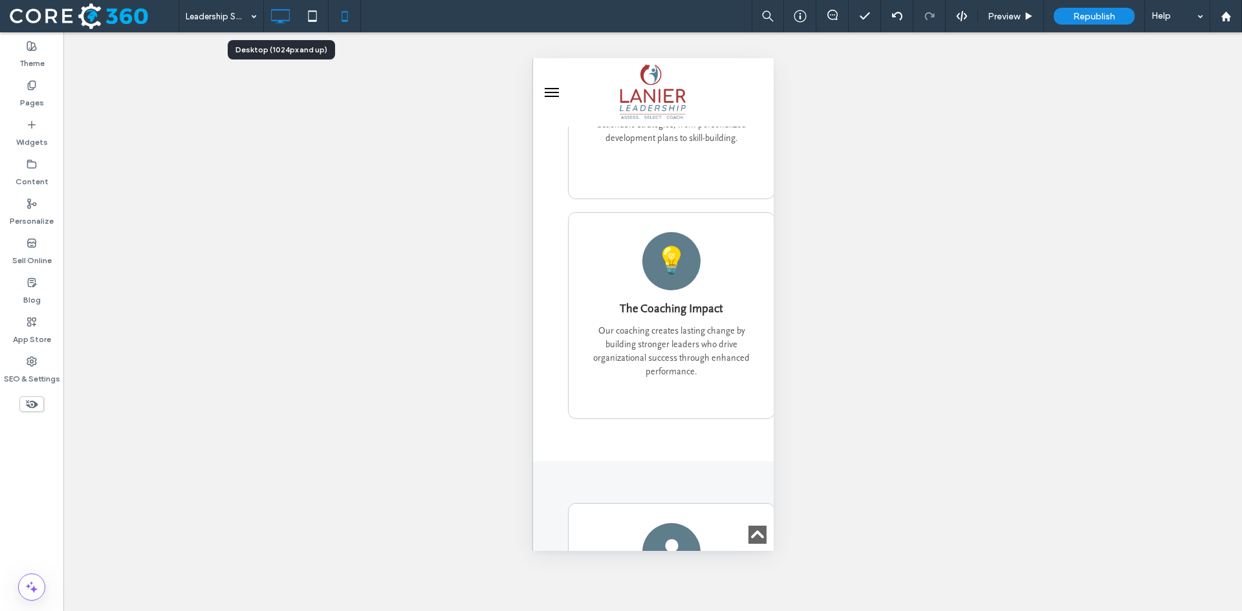
click at [285, 18] on icon at bounding box center [280, 16] width 26 height 26
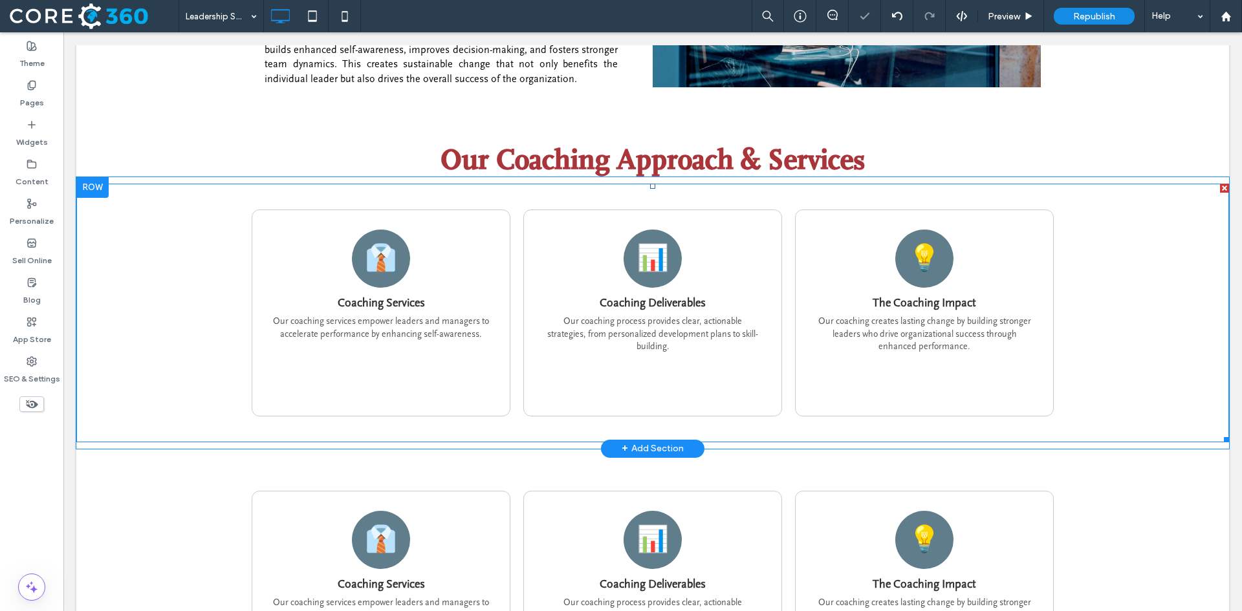
scroll to position [711, 0]
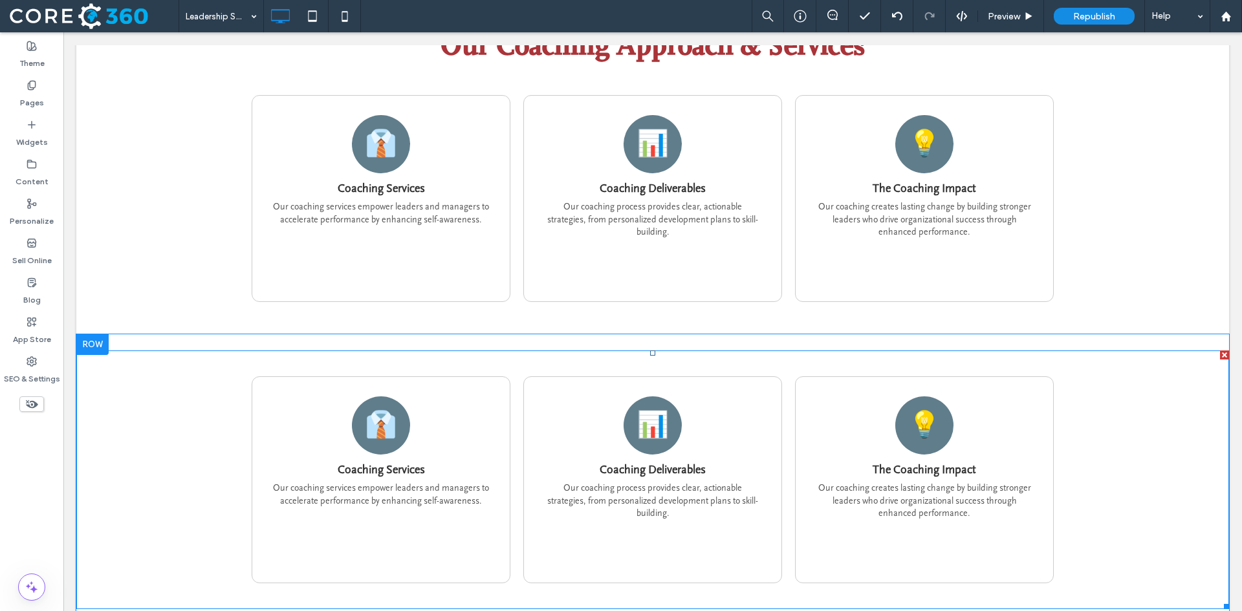
click at [1220, 351] on div at bounding box center [1224, 355] width 9 height 9
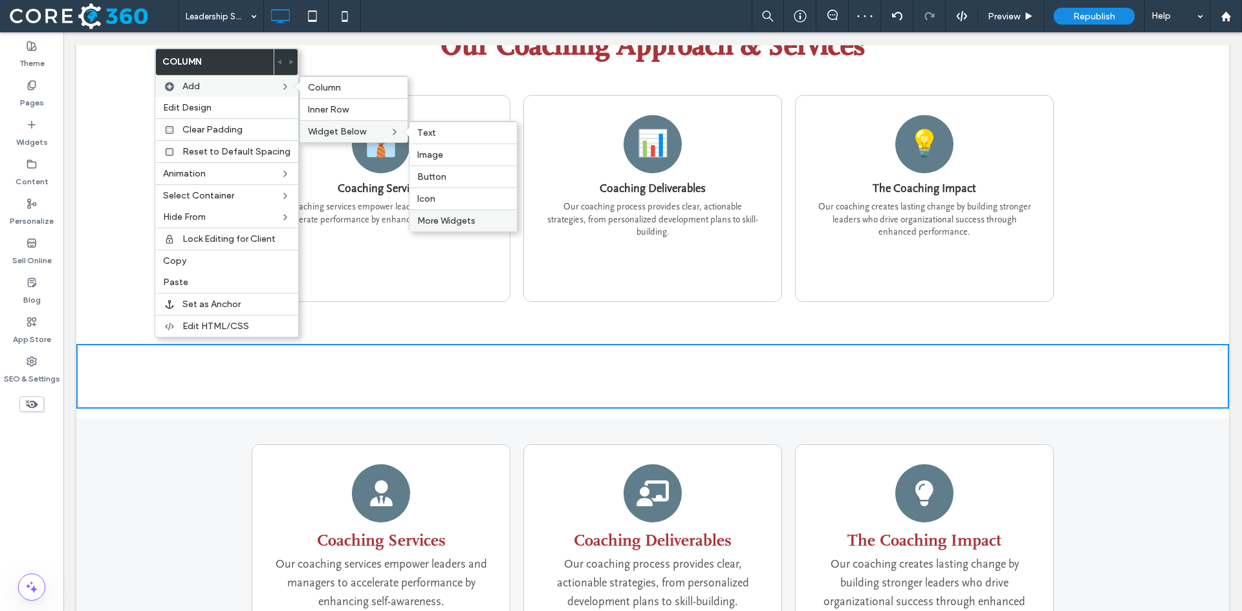
click at [457, 222] on span "More Widgets" at bounding box center [446, 220] width 58 height 11
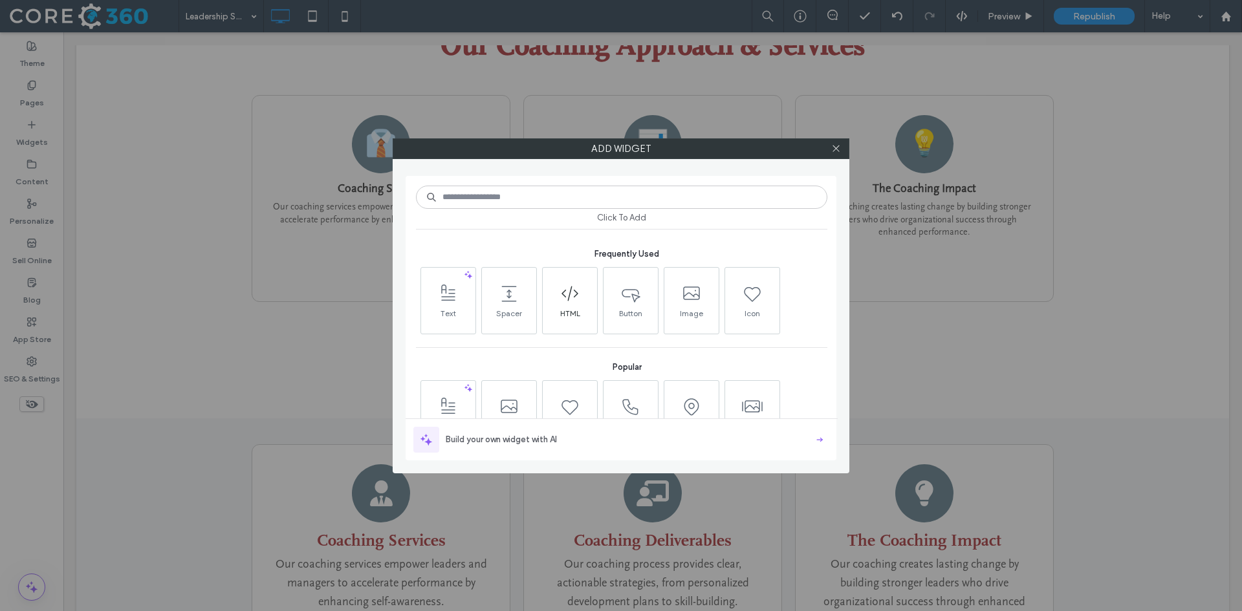
click at [556, 301] on span at bounding box center [570, 293] width 54 height 29
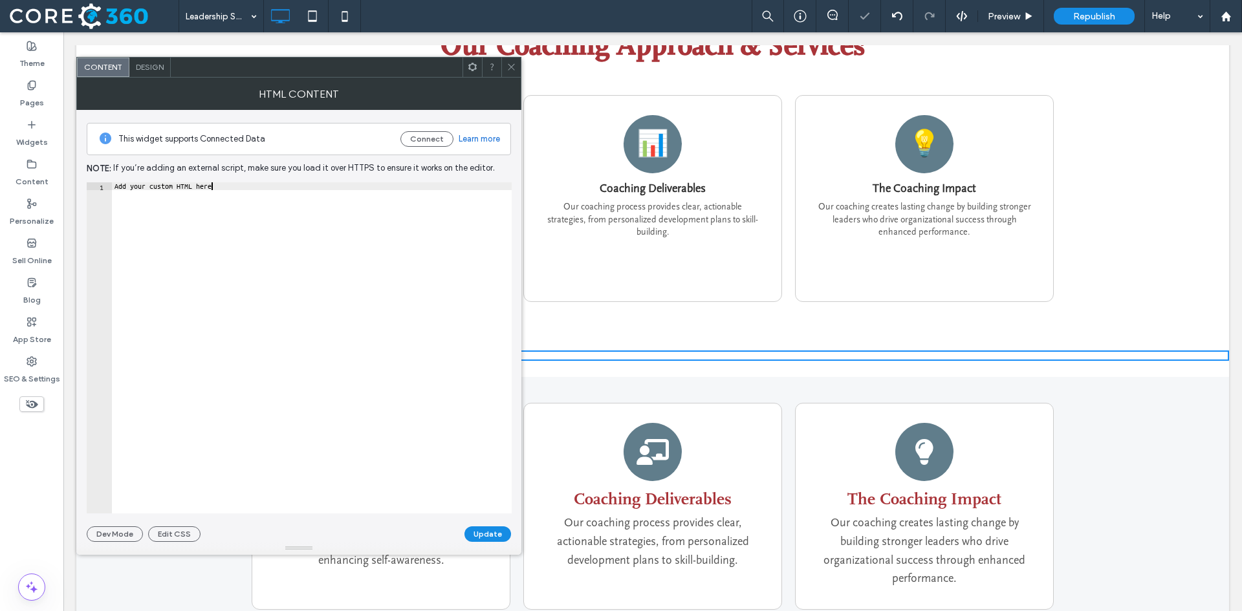
click at [255, 211] on div "Add your custom HTML here" at bounding box center [312, 355] width 400 height 347
paste textarea "Cursor at row 1"
type textarea "*******"
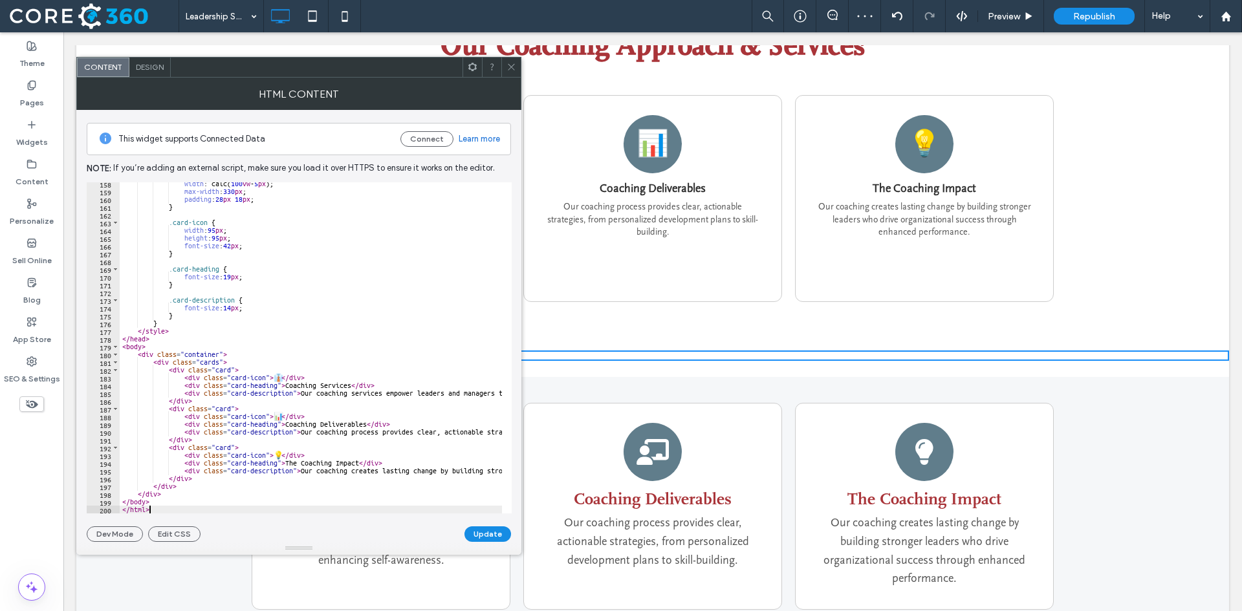
click at [481, 542] on div at bounding box center [298, 548] width 445 height 13
click at [484, 537] on button "Update" at bounding box center [487, 534] width 47 height 16
click at [510, 66] on icon at bounding box center [511, 67] width 10 height 10
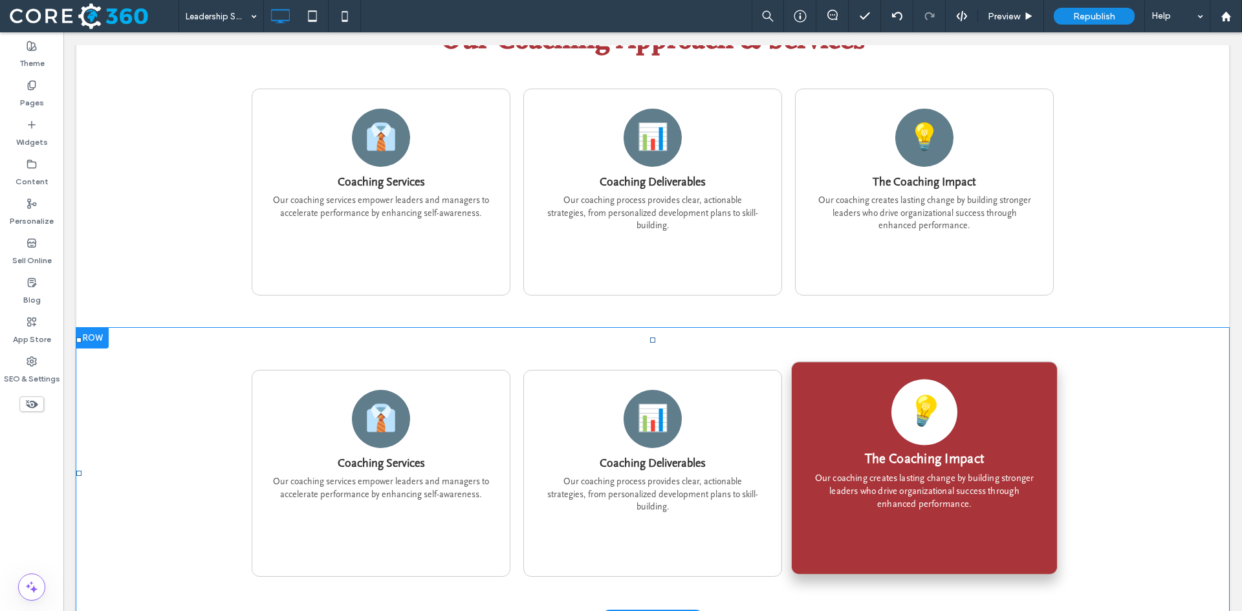
scroll to position [711, 0]
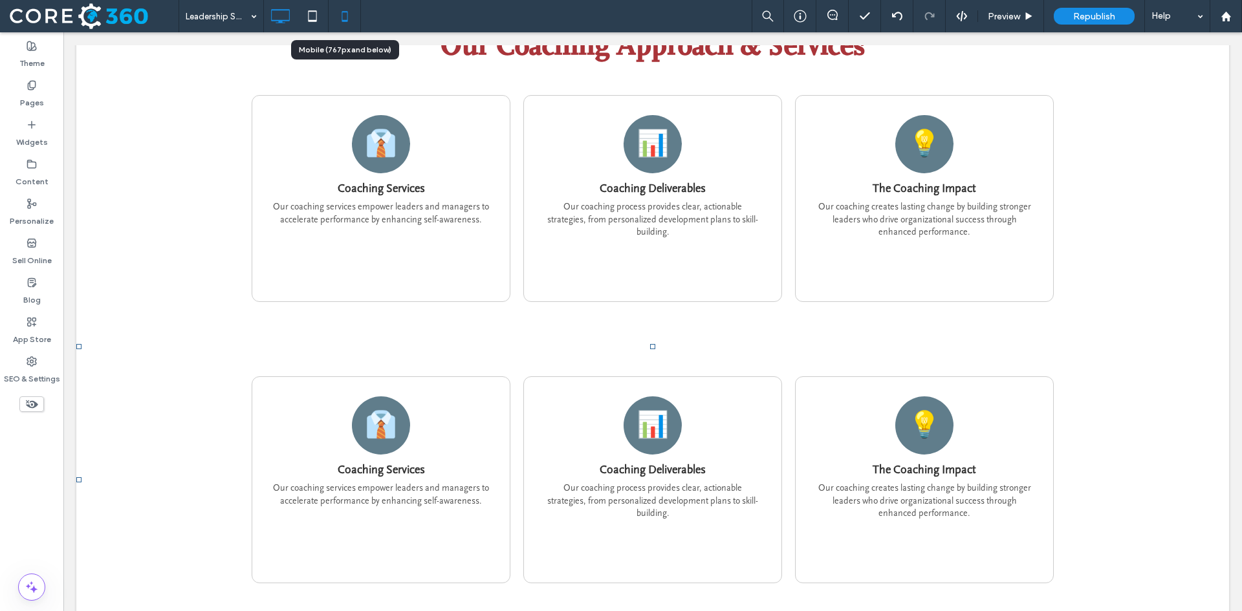
click at [343, 17] on icon at bounding box center [345, 16] width 26 height 26
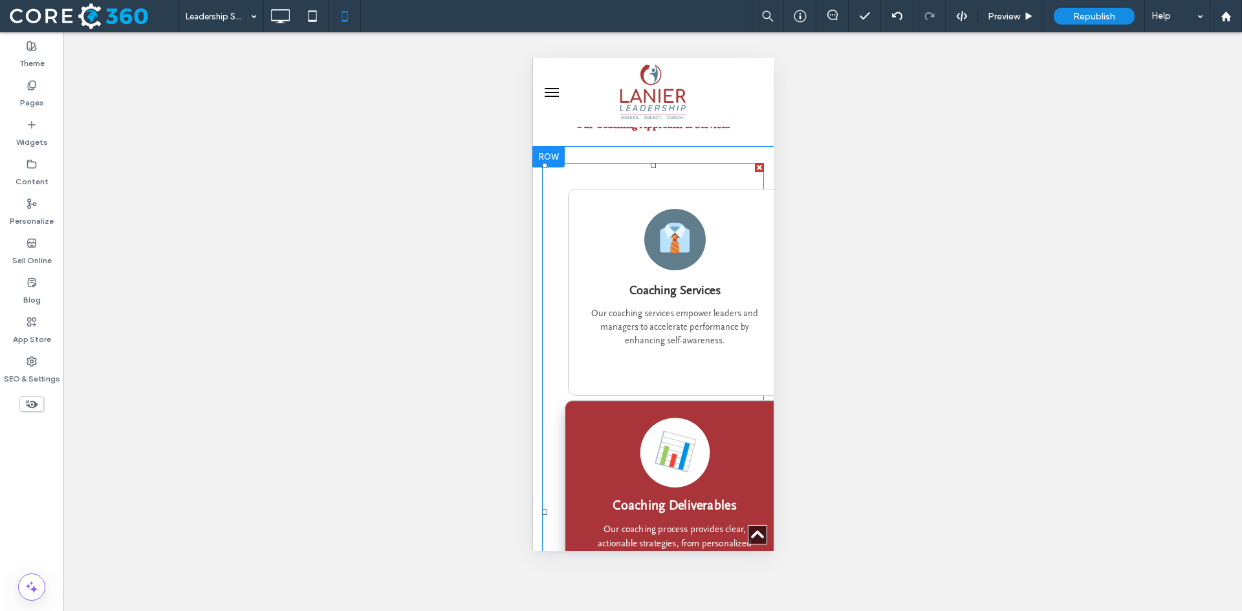
scroll to position [776, 0]
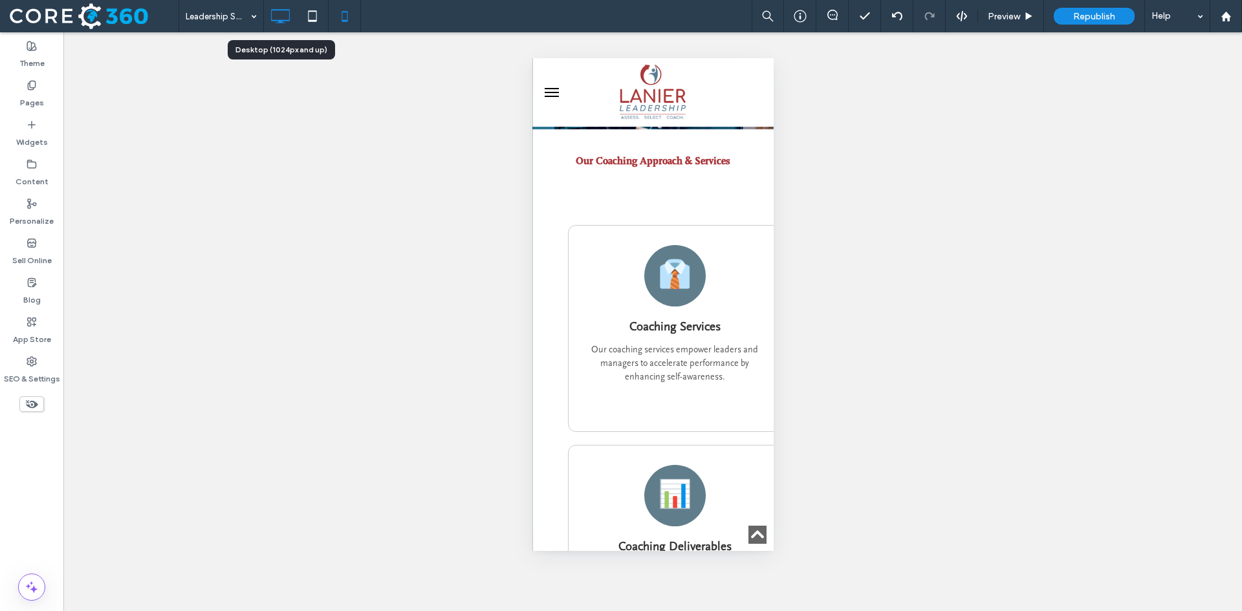
click at [281, 15] on icon at bounding box center [280, 16] width 26 height 26
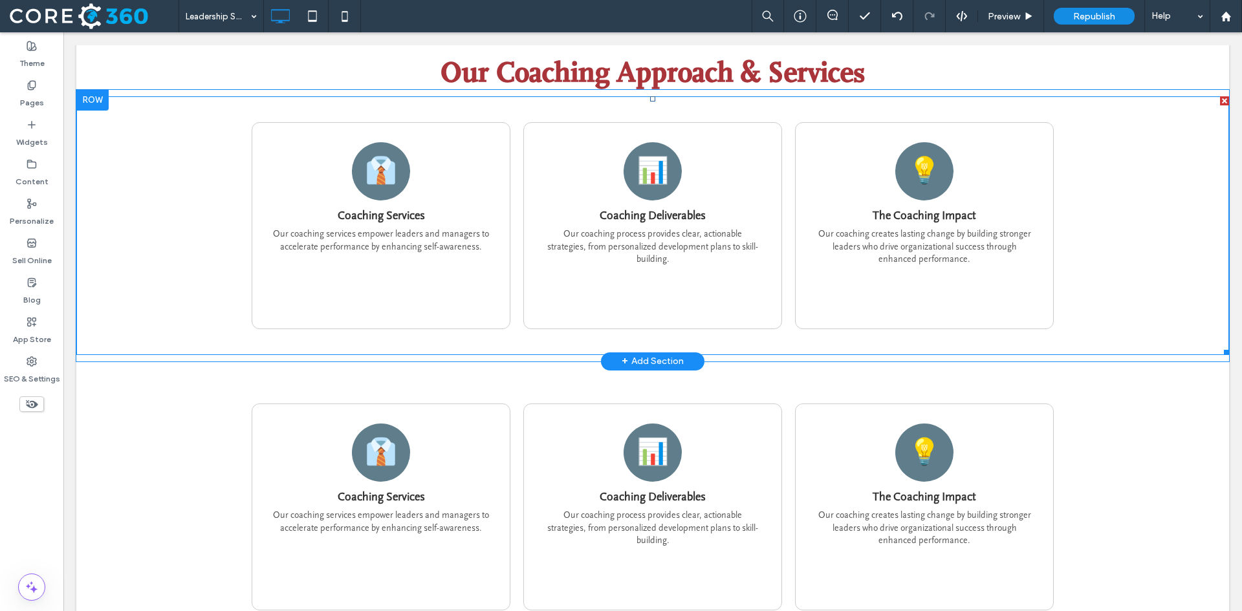
scroll to position [841, 0]
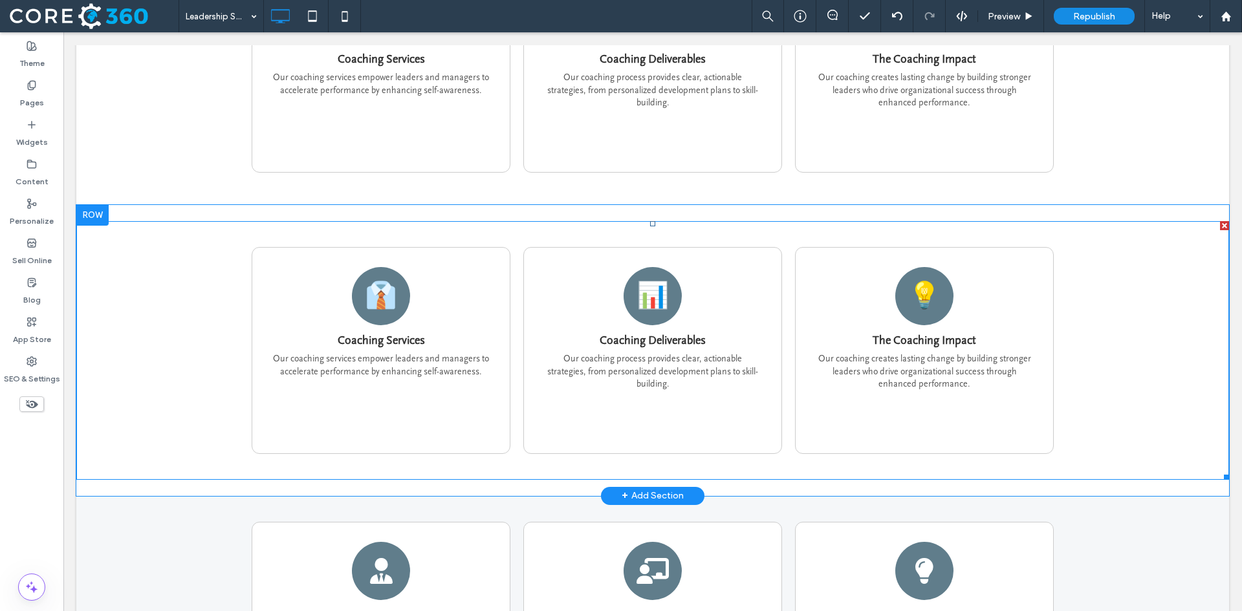
click at [1220, 221] on div at bounding box center [1224, 225] width 9 height 9
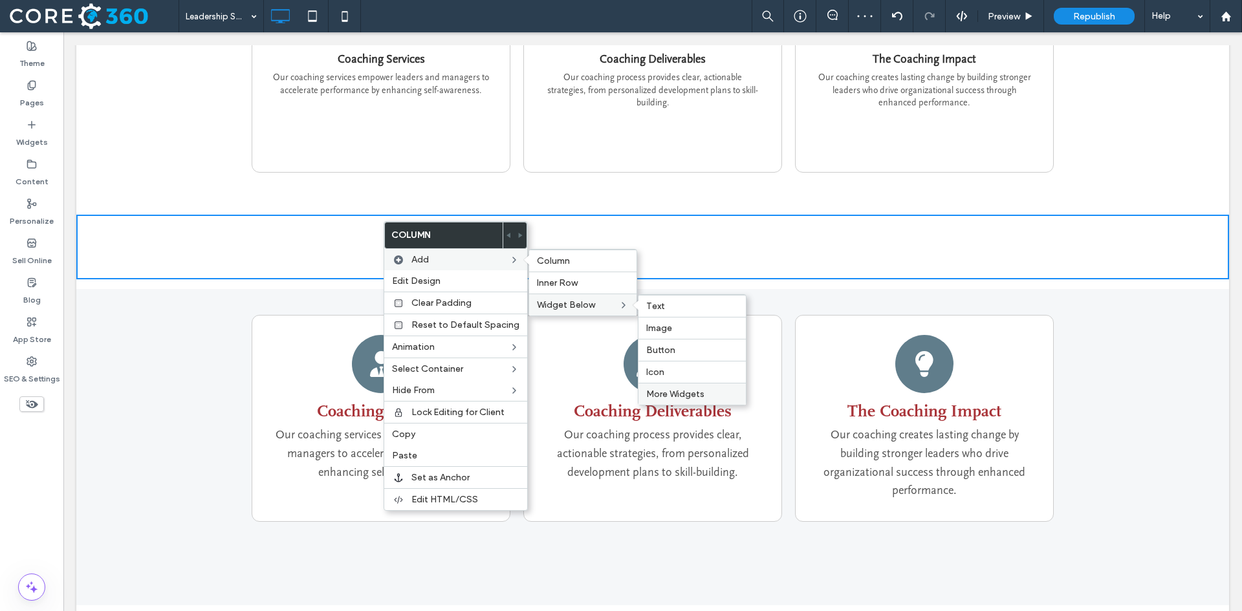
click at [691, 397] on span "More Widgets" at bounding box center [675, 394] width 58 height 11
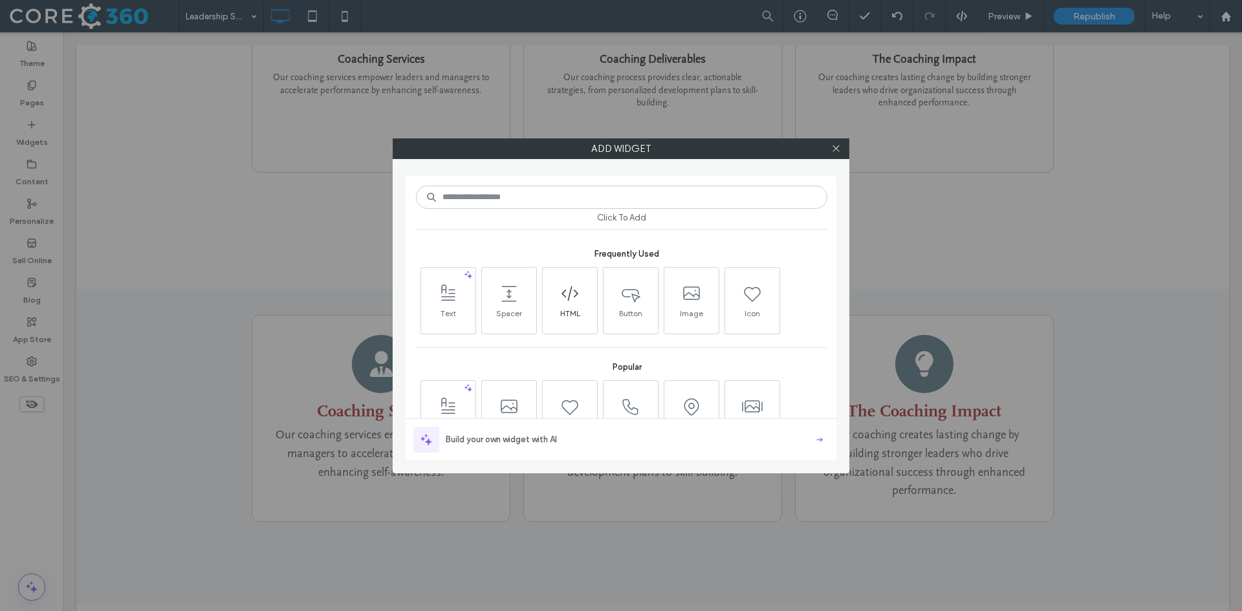
click at [581, 301] on span at bounding box center [570, 293] width 54 height 29
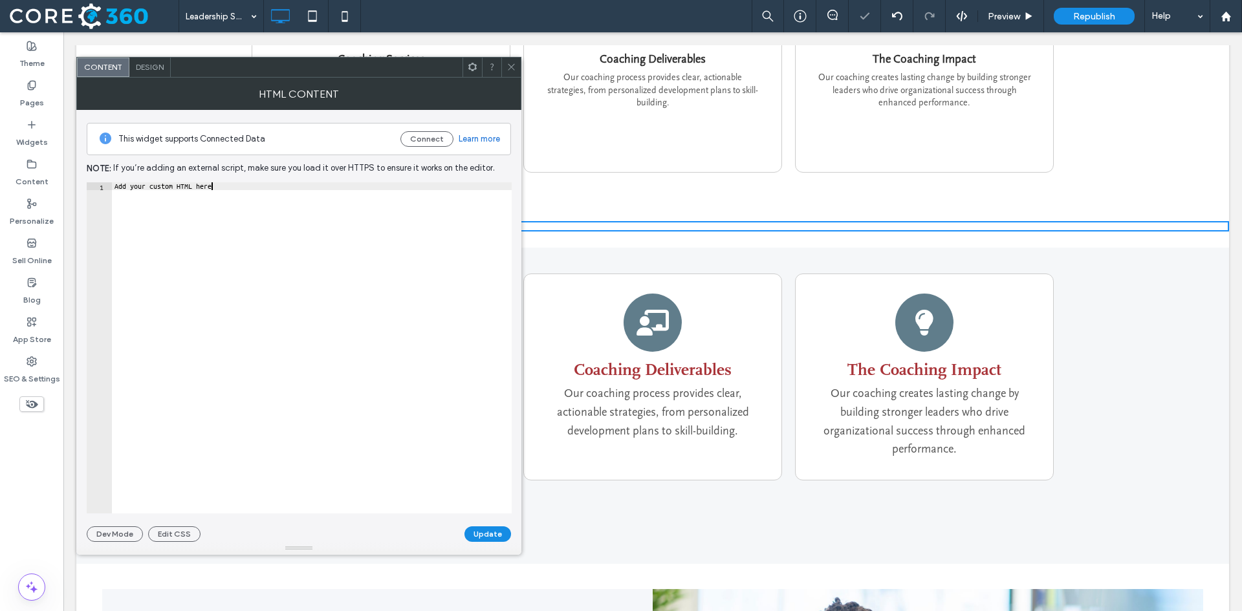
click at [255, 199] on div "Add your custom HTML here" at bounding box center [312, 355] width 400 height 347
paste textarea "Cursor at row 1"
type textarea "*******"
